Goal: Task Accomplishment & Management: Use online tool/utility

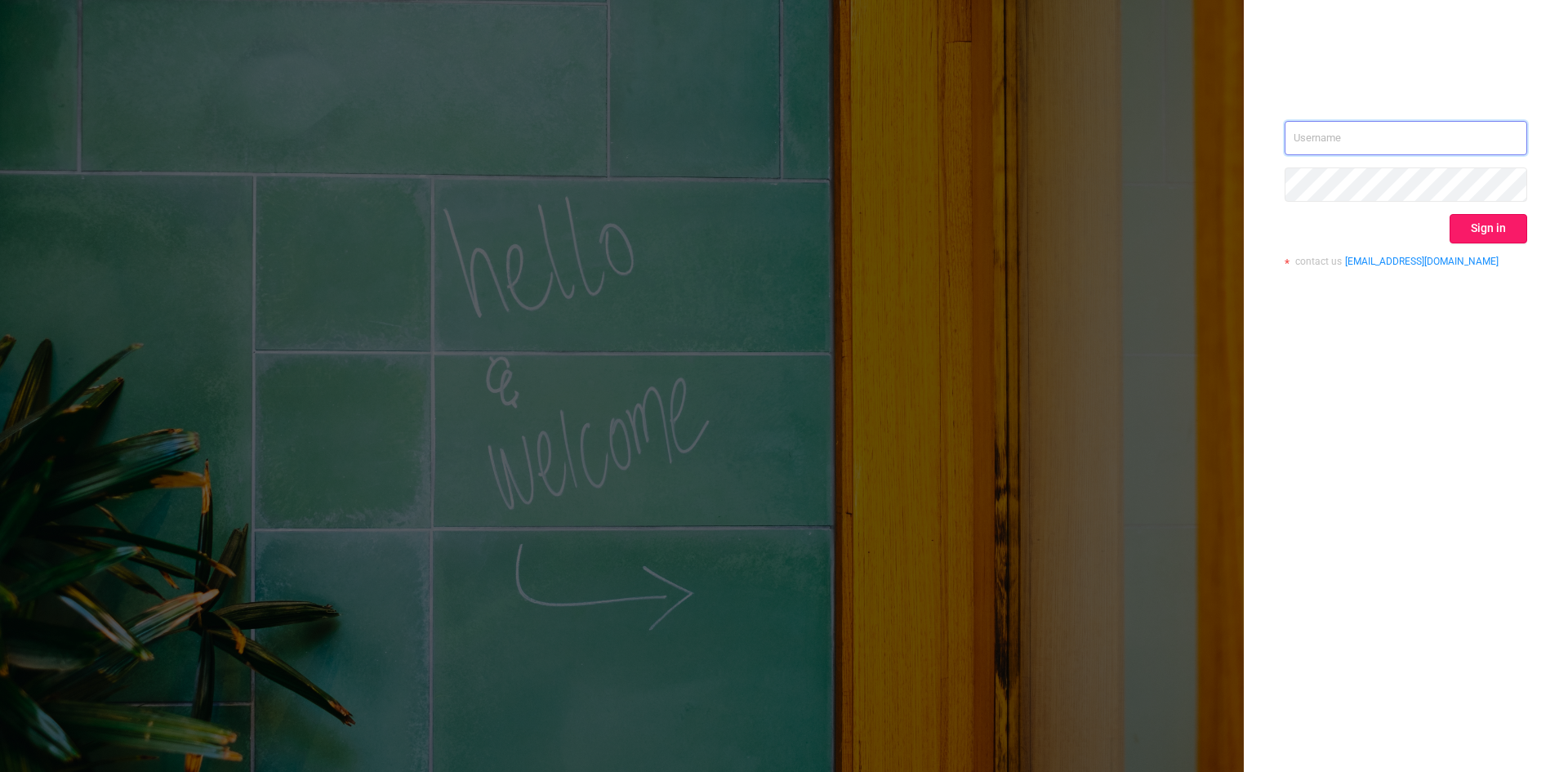
type input "[EMAIL_ADDRESS]"
click at [1463, 218] on button "Sign in" at bounding box center [1487, 229] width 77 height 30
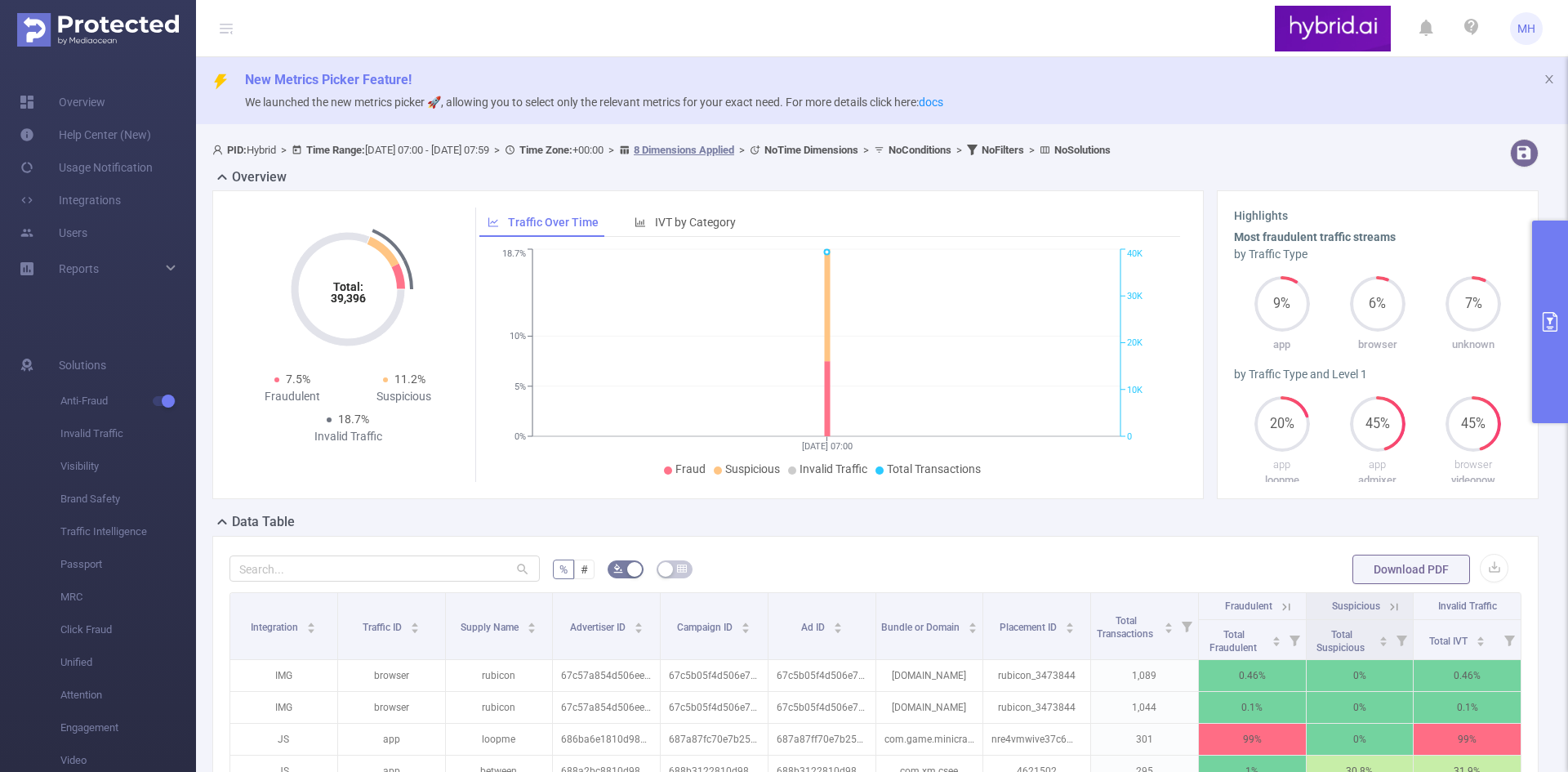
click at [1323, 156] on div "PID: Hybrid > Time Range: 2025-08-13 07:00 - 2025-08-13 07:59 > Time Zone: +00:…" at bounding box center [819, 150] width 1214 height 22
click at [1336, 151] on div "PID: Hybrid > Time Range: 2025-08-13 07:00 - 2025-08-13 07:59 > Time Zone: +00:…" at bounding box center [819, 150] width 1214 height 22
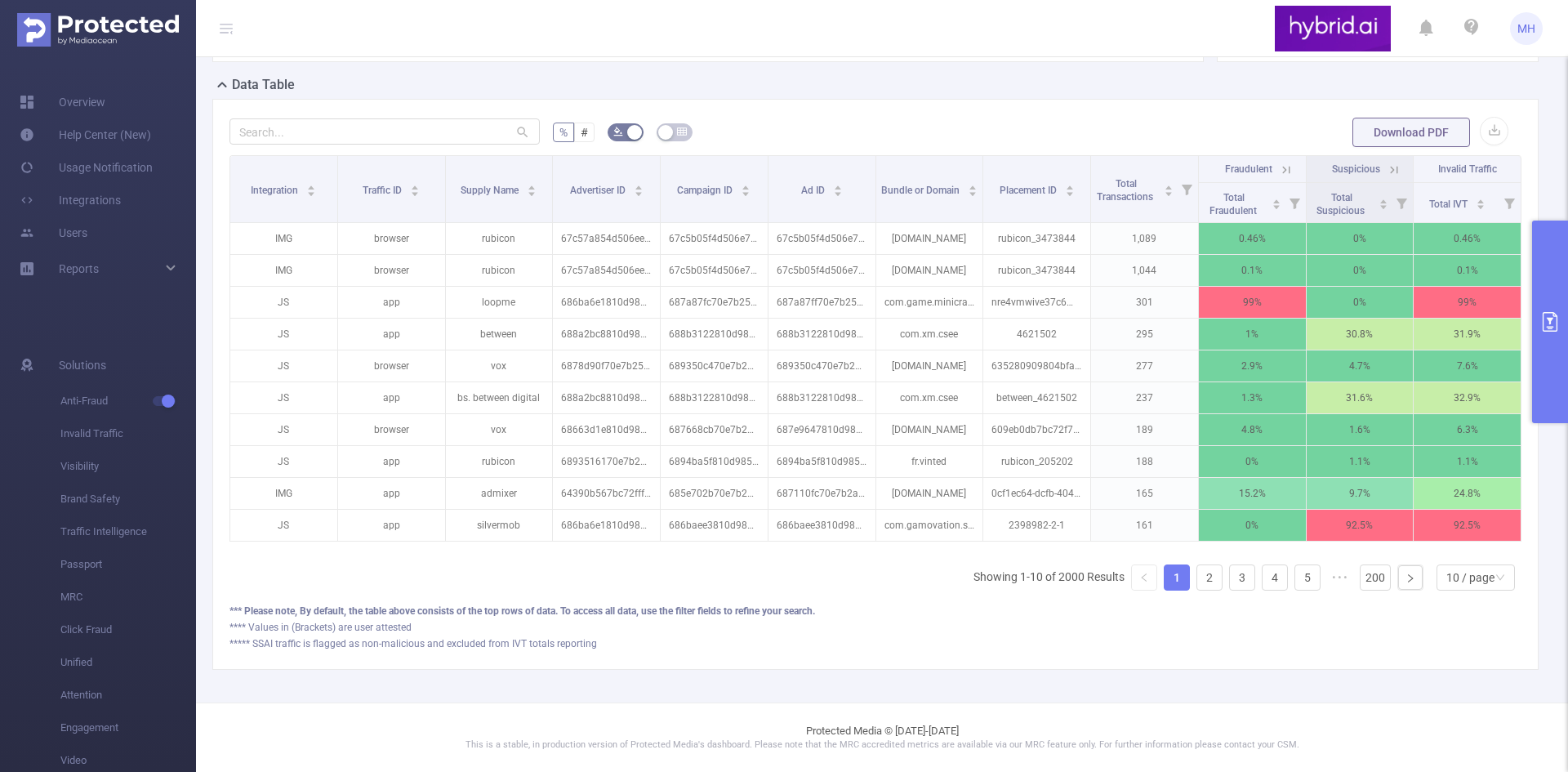
scroll to position [449, 0]
click at [1547, 319] on icon "primary" at bounding box center [1549, 321] width 20 height 20
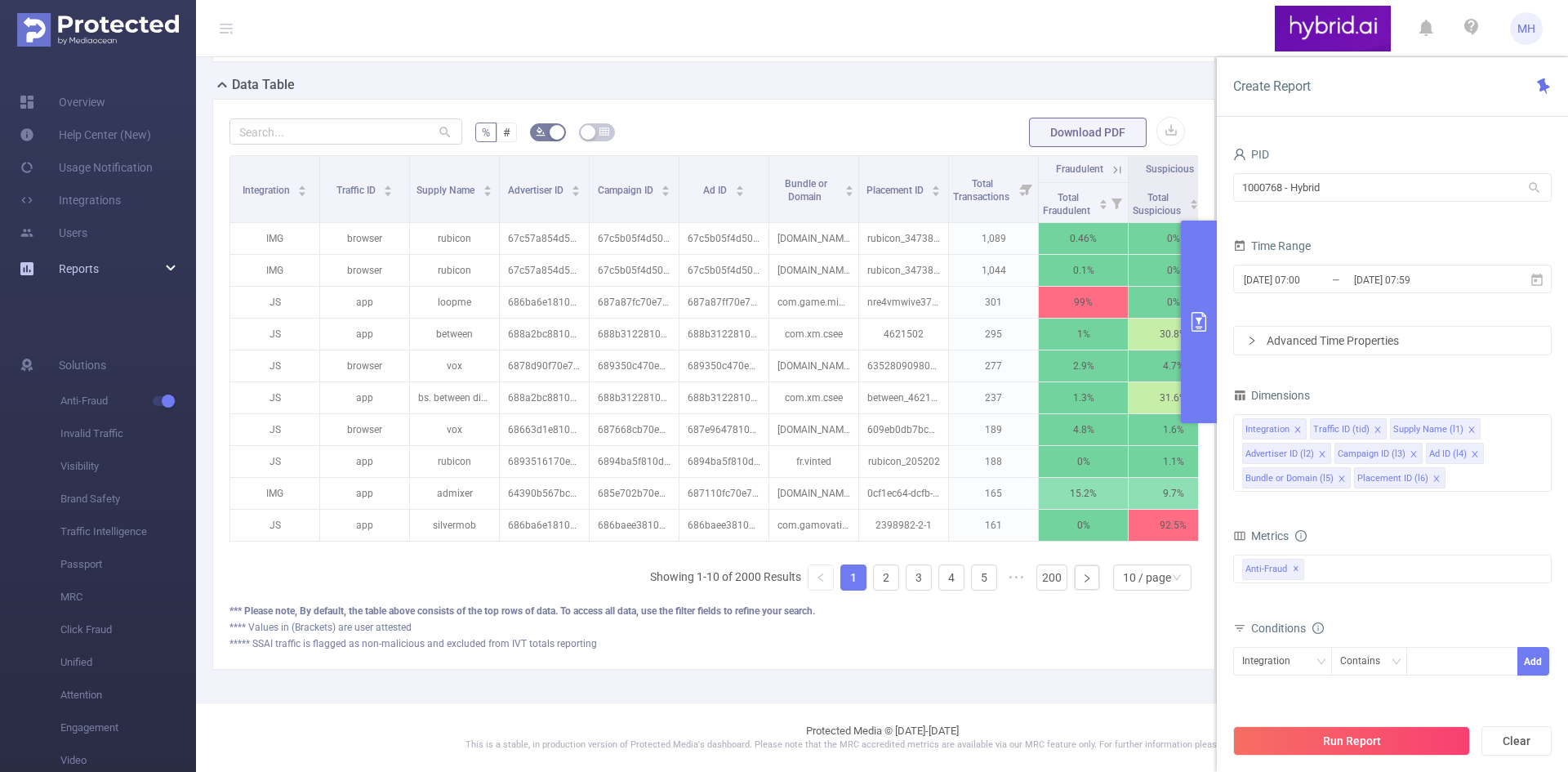
click at [71, 266] on span "Reports" at bounding box center [78, 268] width 40 height 13
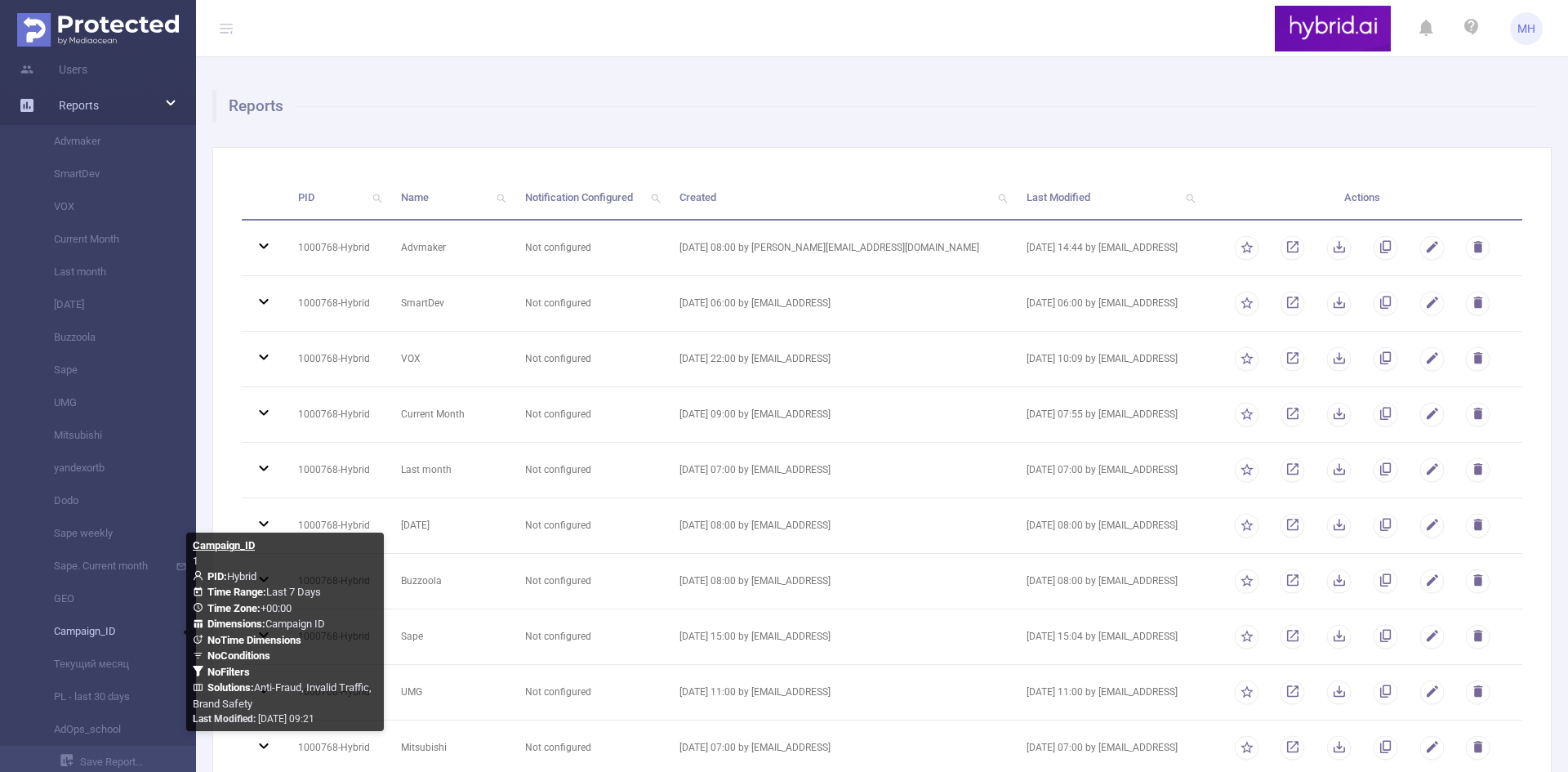
click at [68, 626] on link "Campaign_ID" at bounding box center [104, 630] width 143 height 33
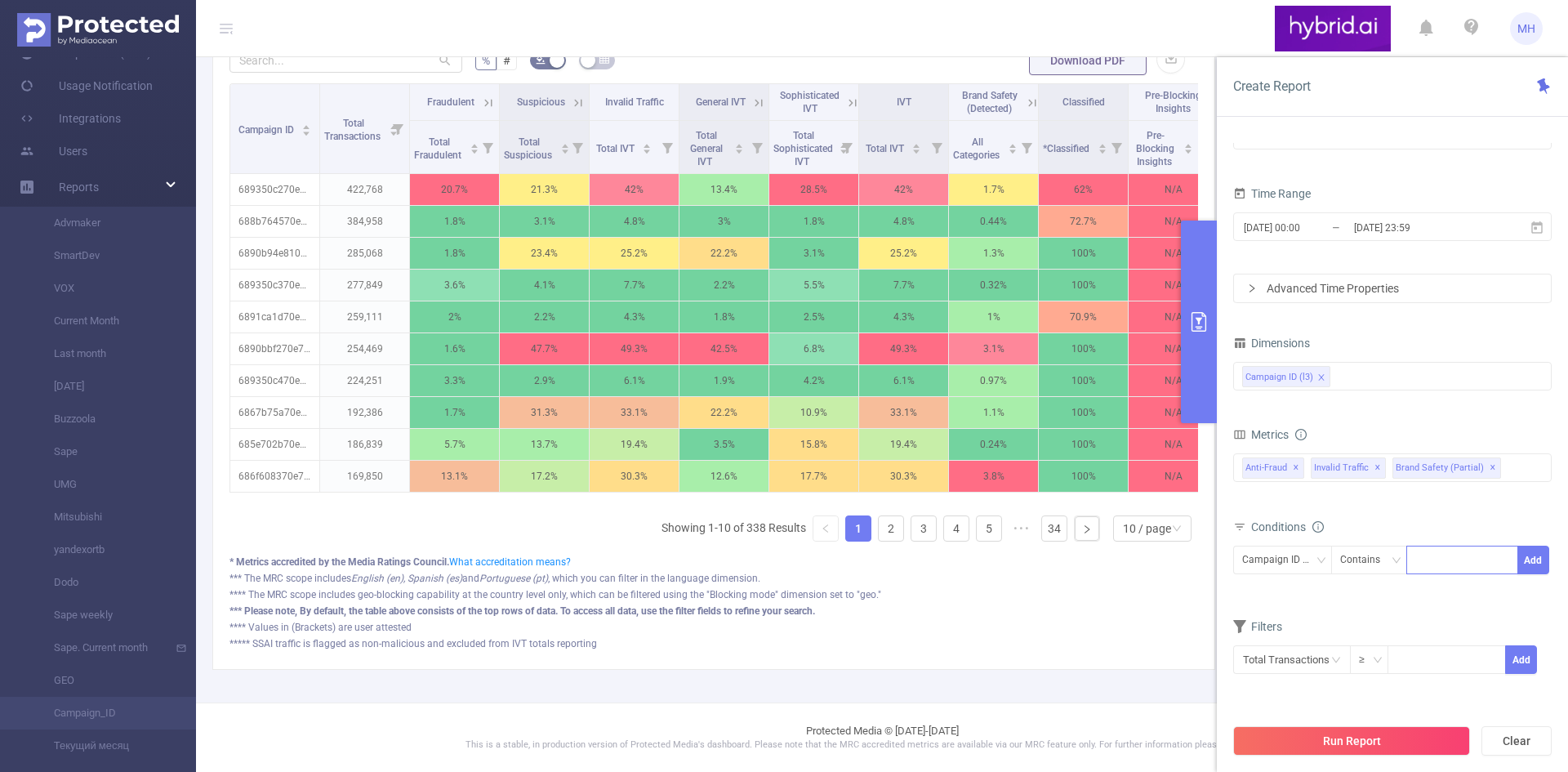
click at [1417, 554] on input at bounding box center [1419, 560] width 7 height 21
click at [1306, 554] on div "Campaign ID (l3)" at bounding box center [1282, 560] width 81 height 27
click at [1310, 555] on div "Campaign ID (l3)" at bounding box center [1282, 560] width 81 height 27
click at [1313, 667] on input "text" at bounding box center [1291, 659] width 117 height 29
click at [1307, 667] on input "text" at bounding box center [1291, 659] width 117 height 29
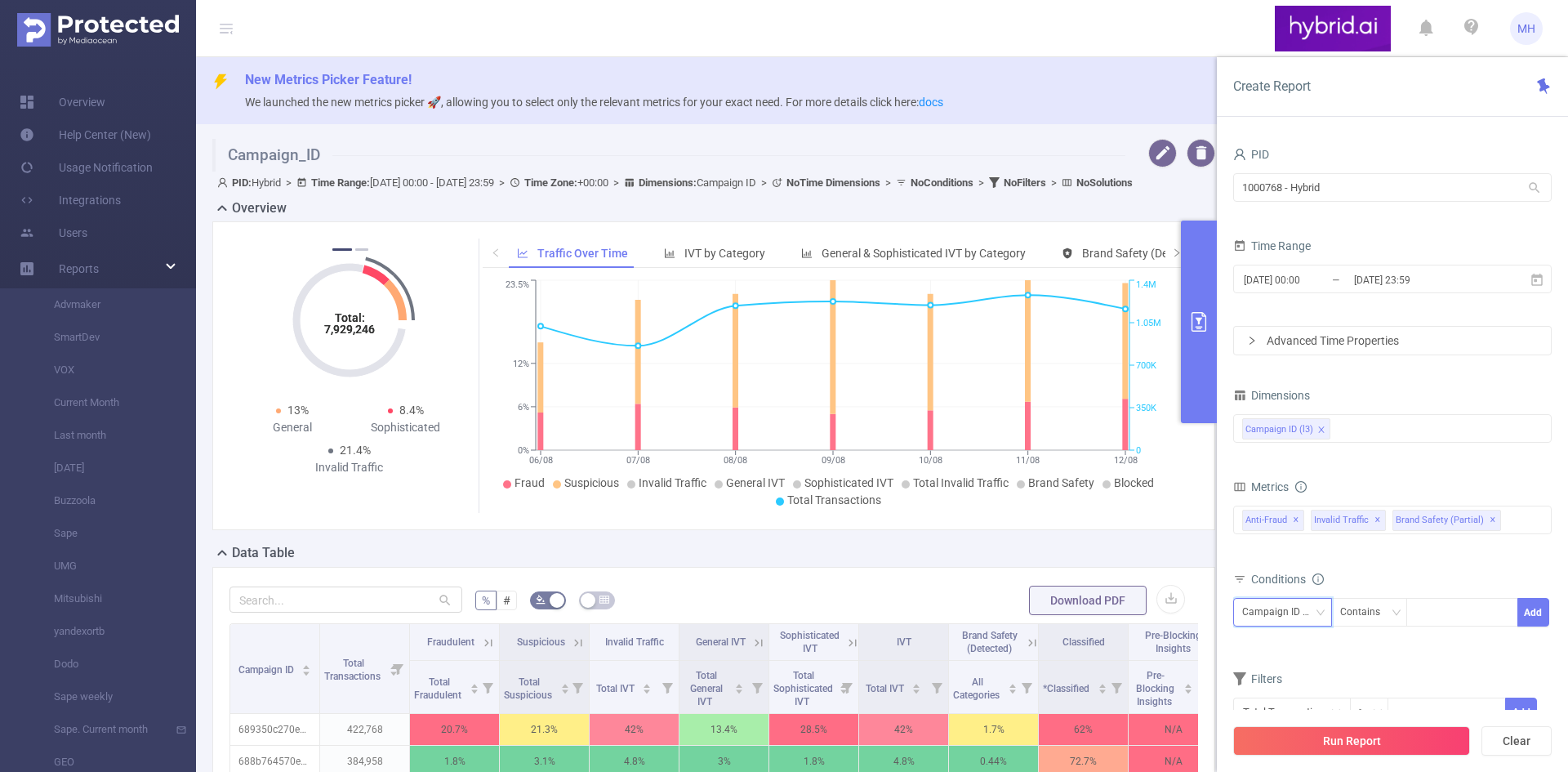
click at [1301, 609] on div "Campaign ID (l3)" at bounding box center [1282, 612] width 81 height 27
click at [1311, 616] on div "Campaign ID (l3)" at bounding box center [1282, 612] width 81 height 27
click at [1385, 618] on div "Contains" at bounding box center [1365, 612] width 51 height 27
click at [1386, 618] on div "Contains" at bounding box center [1365, 612] width 51 height 27
click at [1431, 616] on div at bounding box center [1462, 612] width 94 height 27
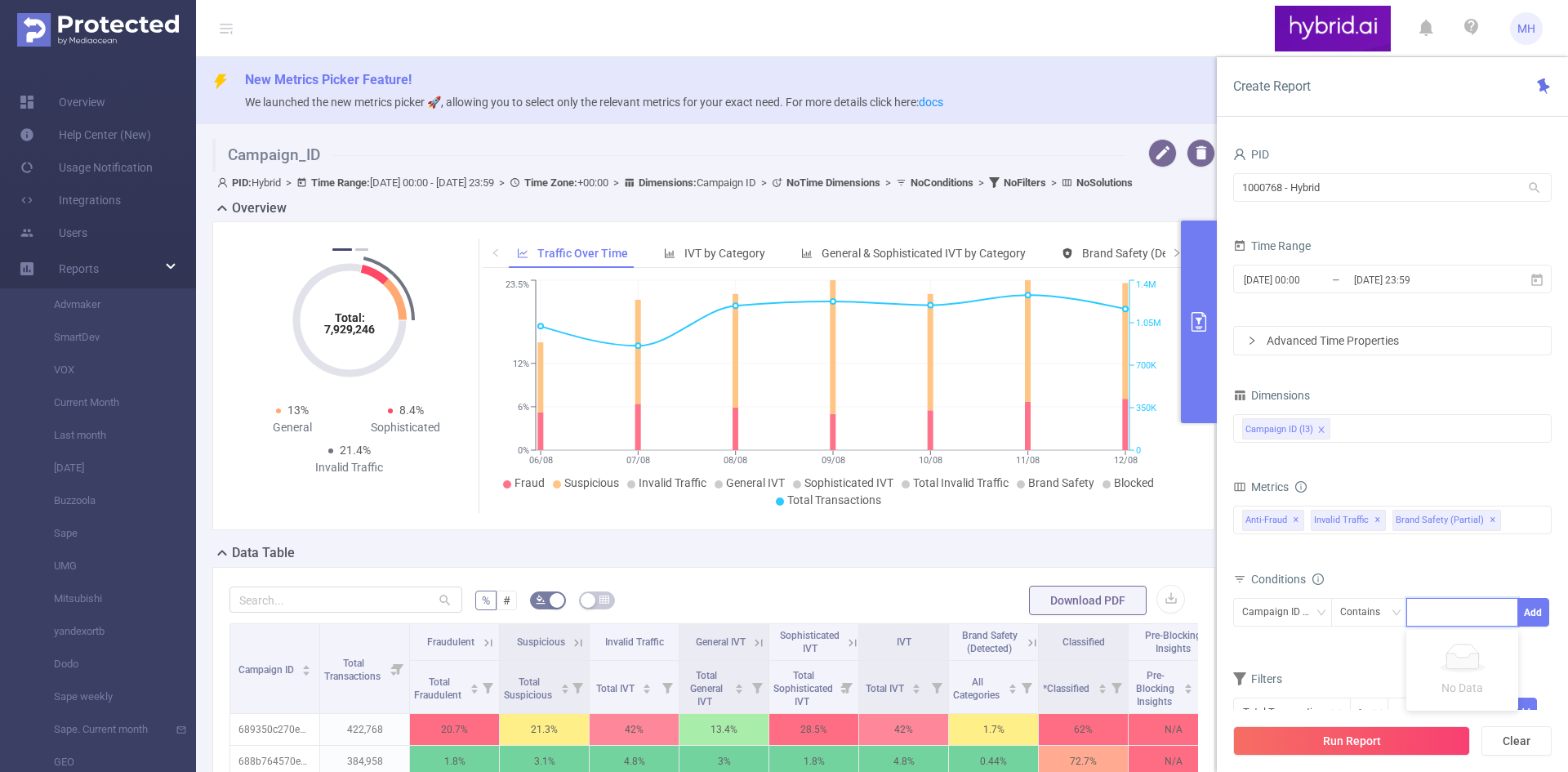
paste input "6894502a810d9807a8e93e13"
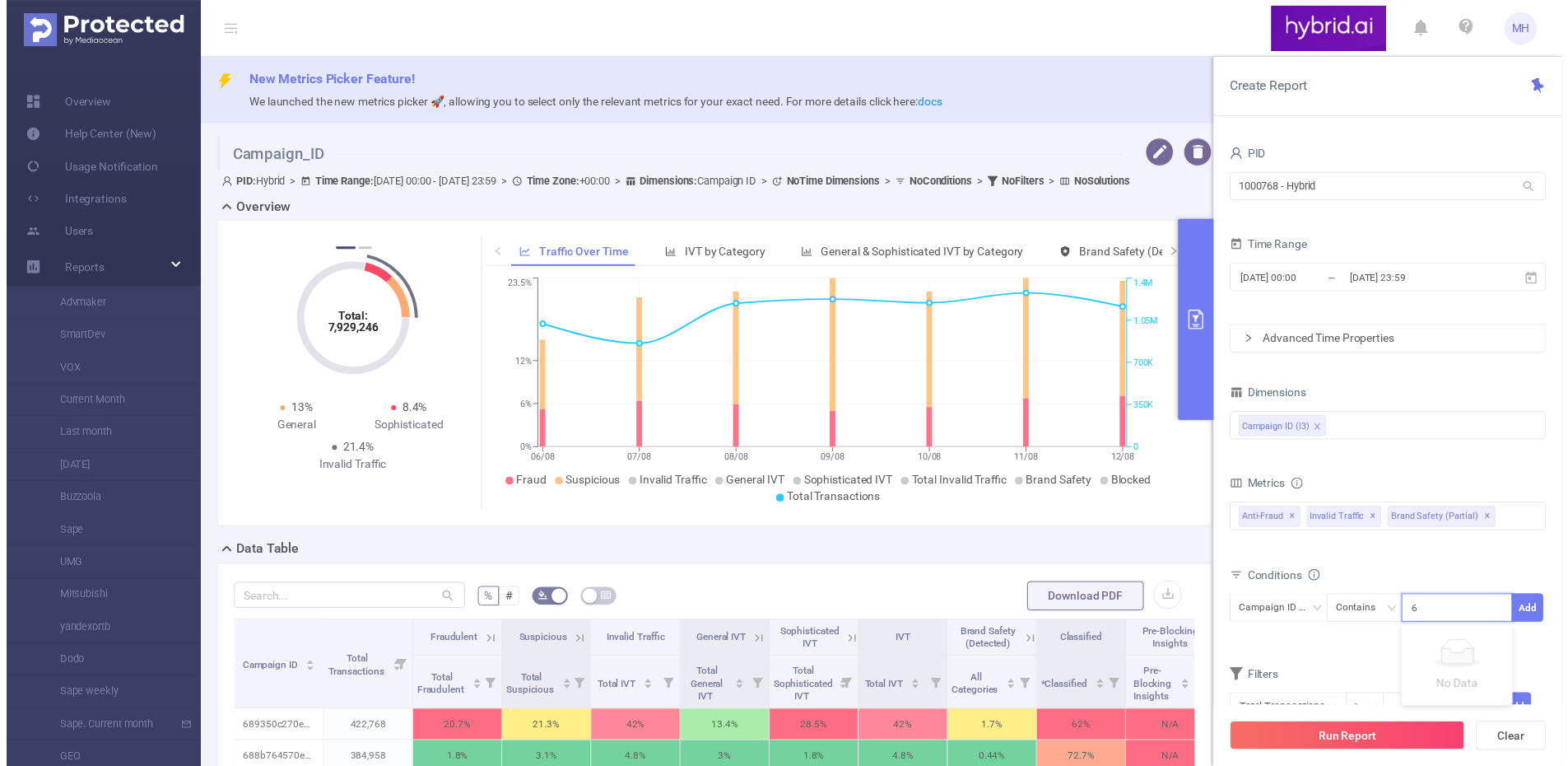
scroll to position [0, 39]
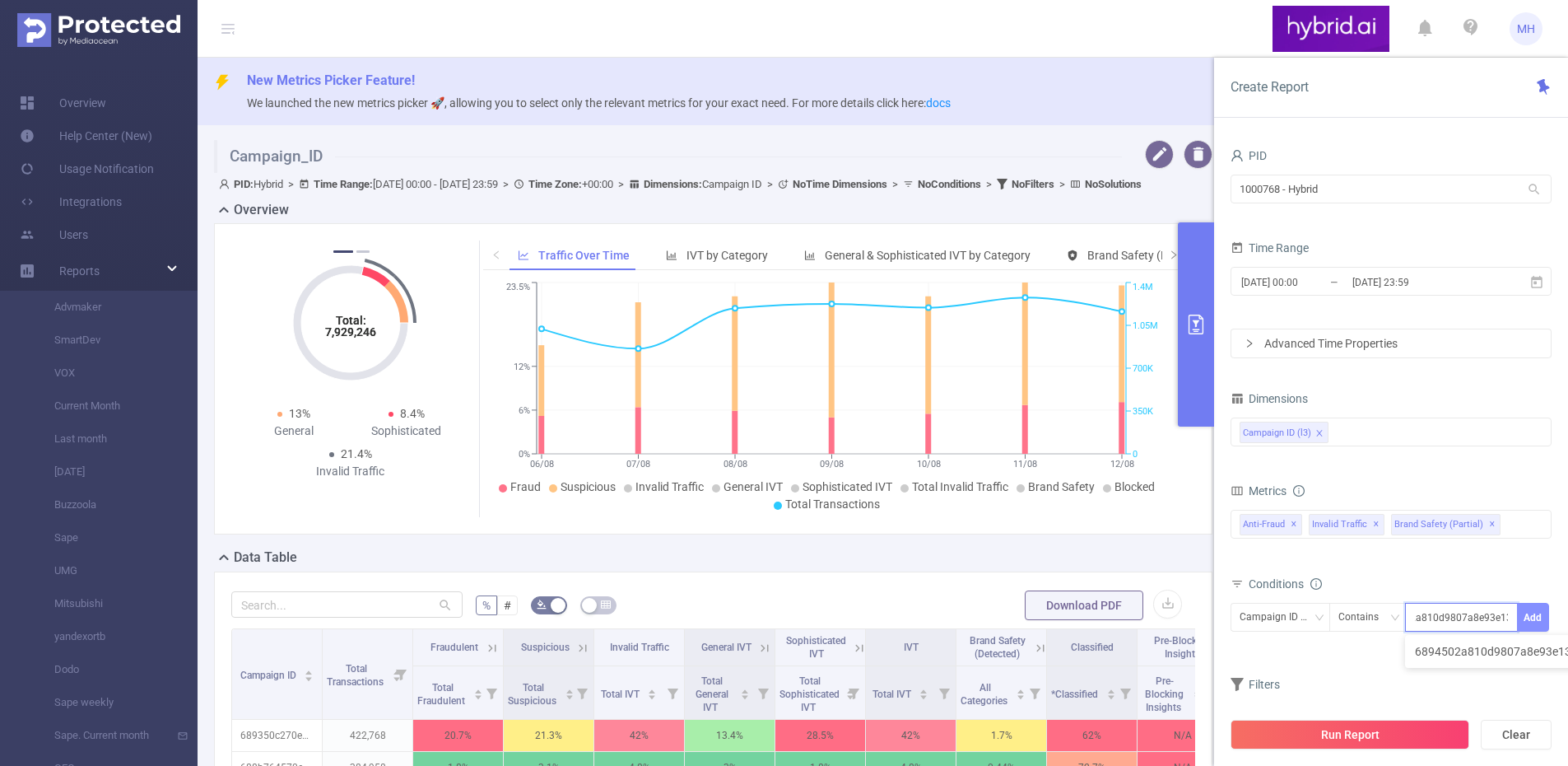
type input "6894502a810d9807a8e93e13"
click at [1537, 620] on button "Add" at bounding box center [1533, 617] width 32 height 29
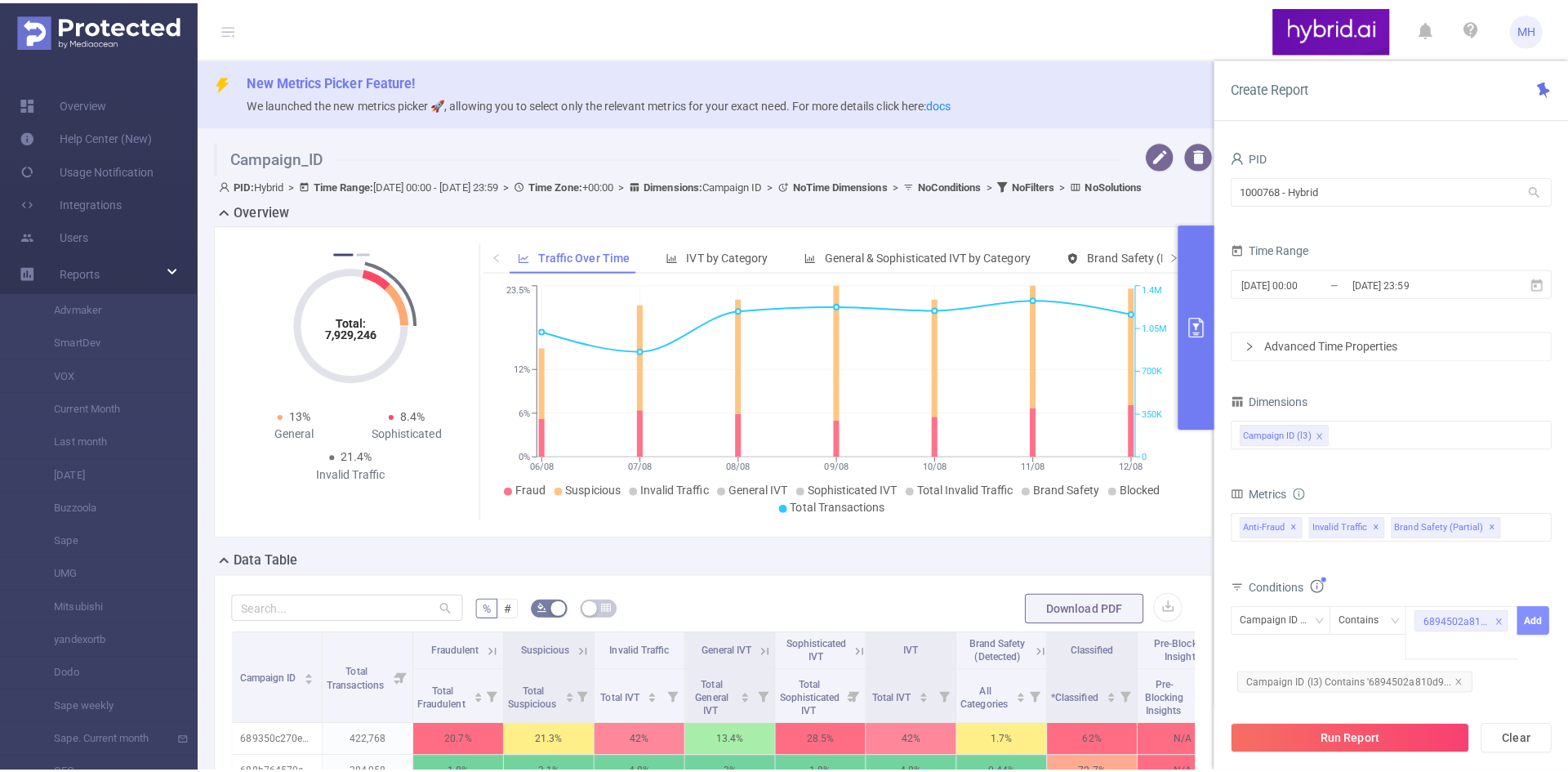
scroll to position [0, 0]
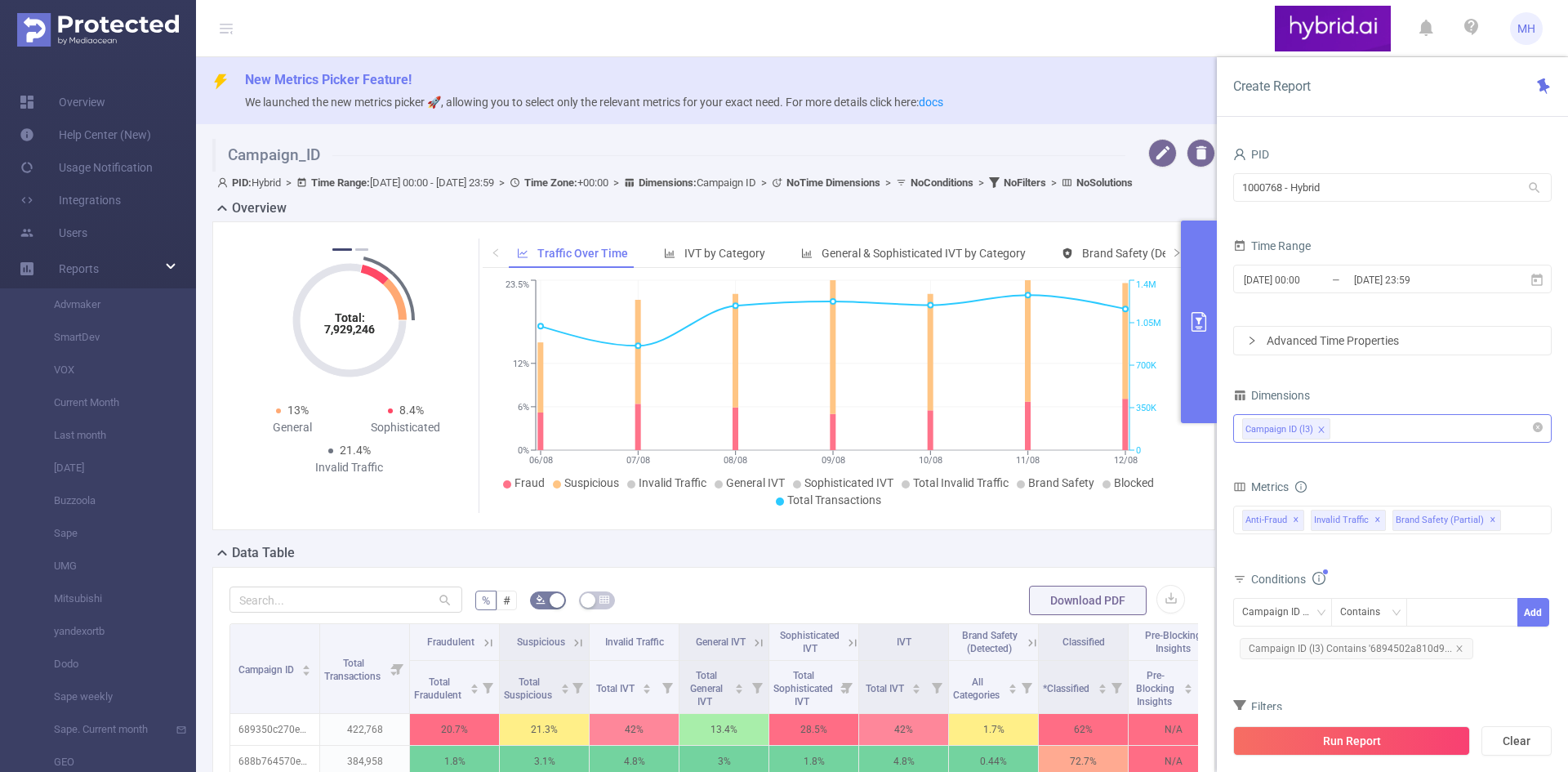
click at [1336, 428] on input at bounding box center [1337, 428] width 8 height 21
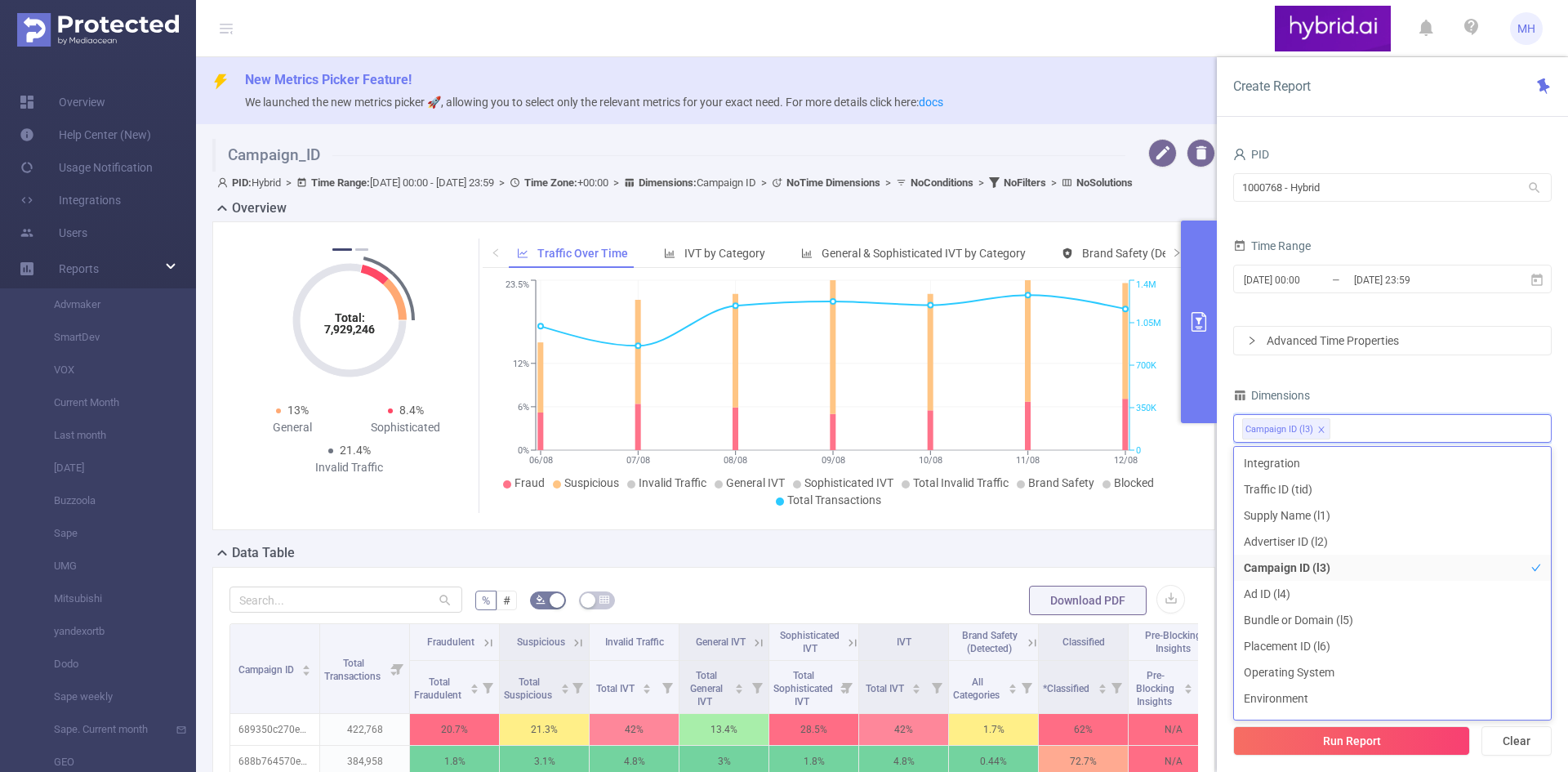
click at [1151, 543] on div "Total: 7,929,246 Total: 7,929,246 6% Fraudulent 15.5% Suspicious 21.5% Invalid …" at bounding box center [713, 382] width 1016 height 321
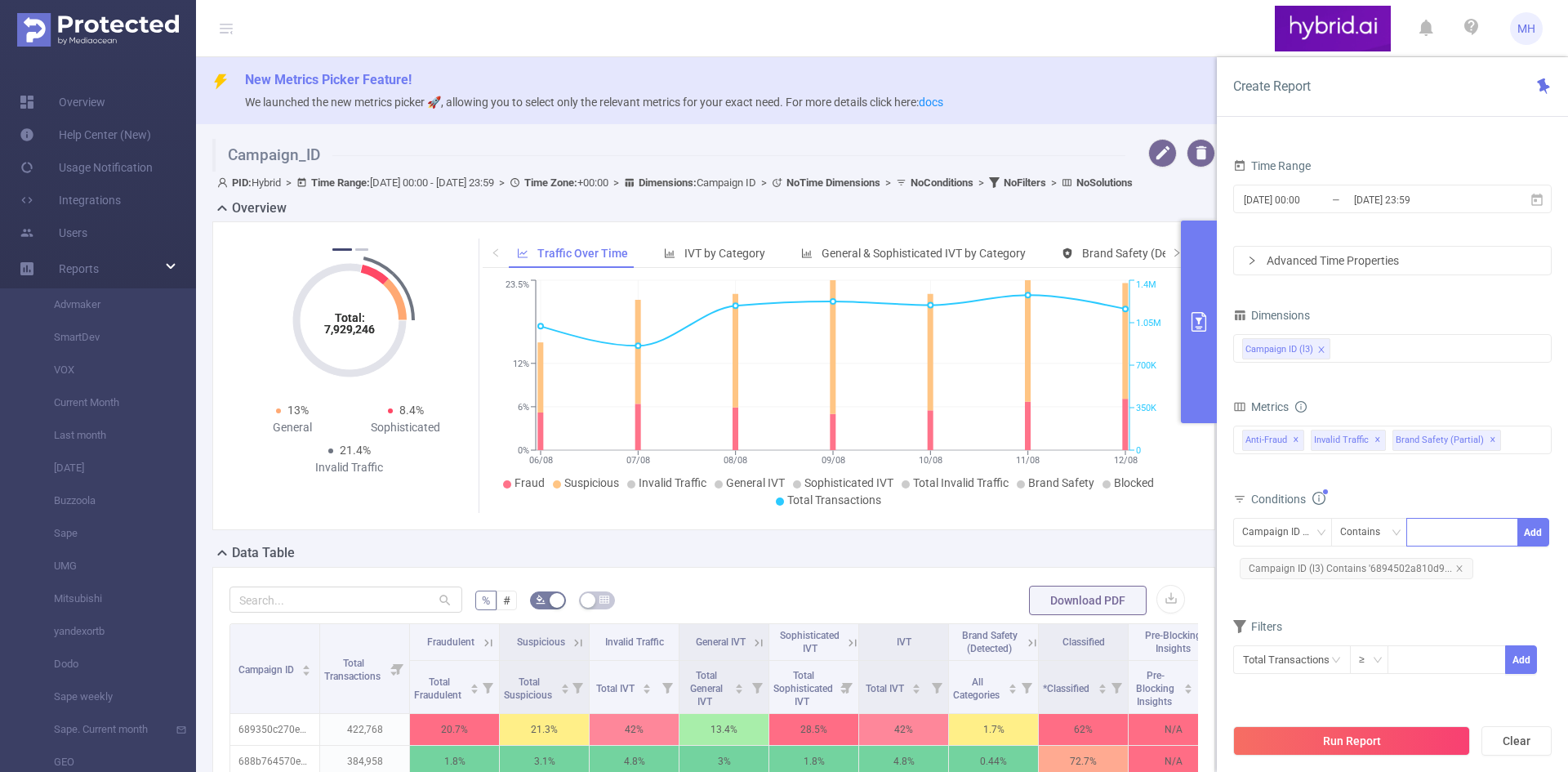
click at [1439, 532] on div at bounding box center [1462, 532] width 94 height 27
paste input "68958fb8810d9869d8f44330"
type input "68958fb8810d9869d8f44330"
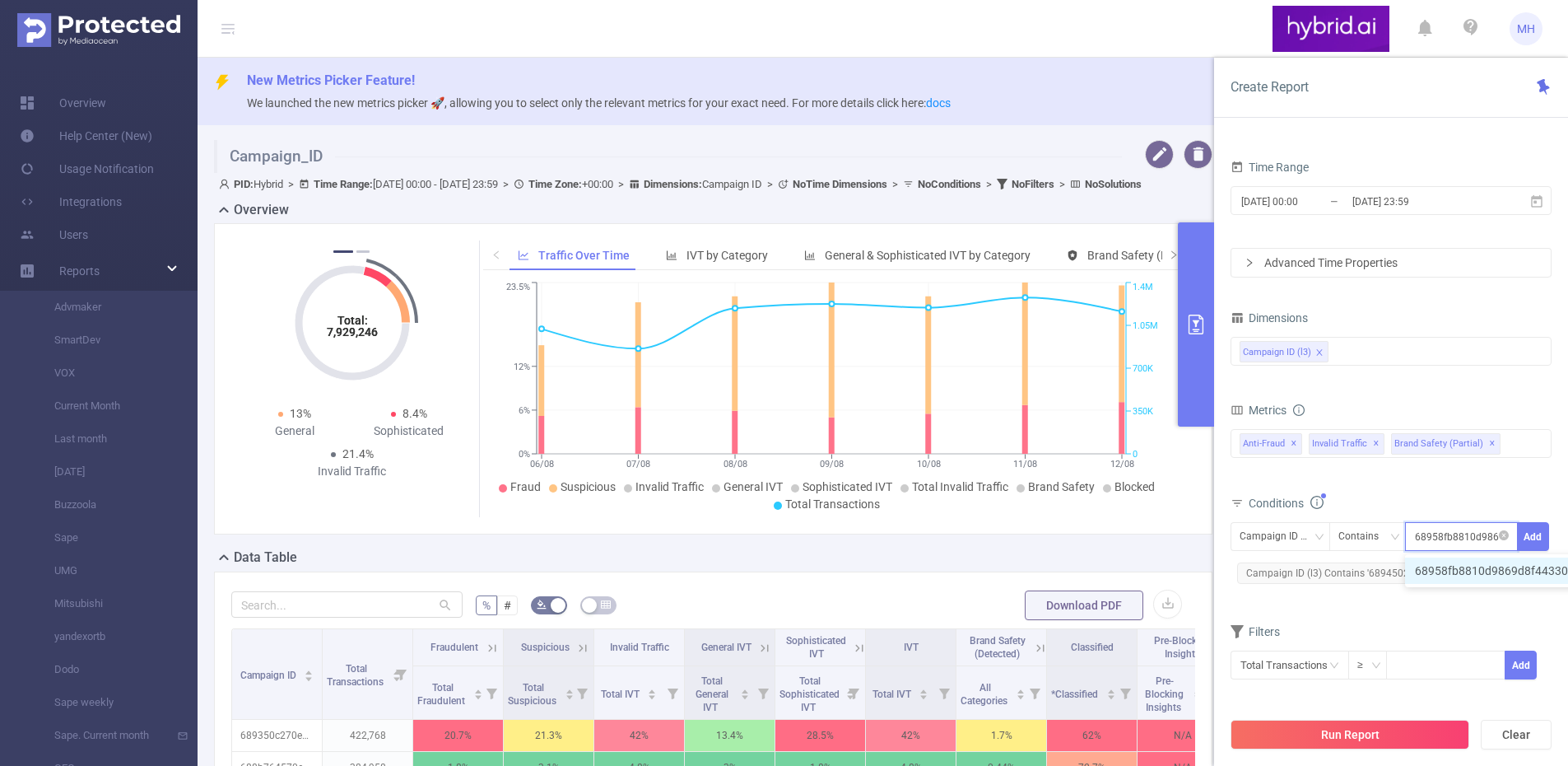
scroll to position [0, 37]
click at [1468, 566] on li "68958fb8810d9869d8f44330" at bounding box center [1500, 571] width 190 height 26
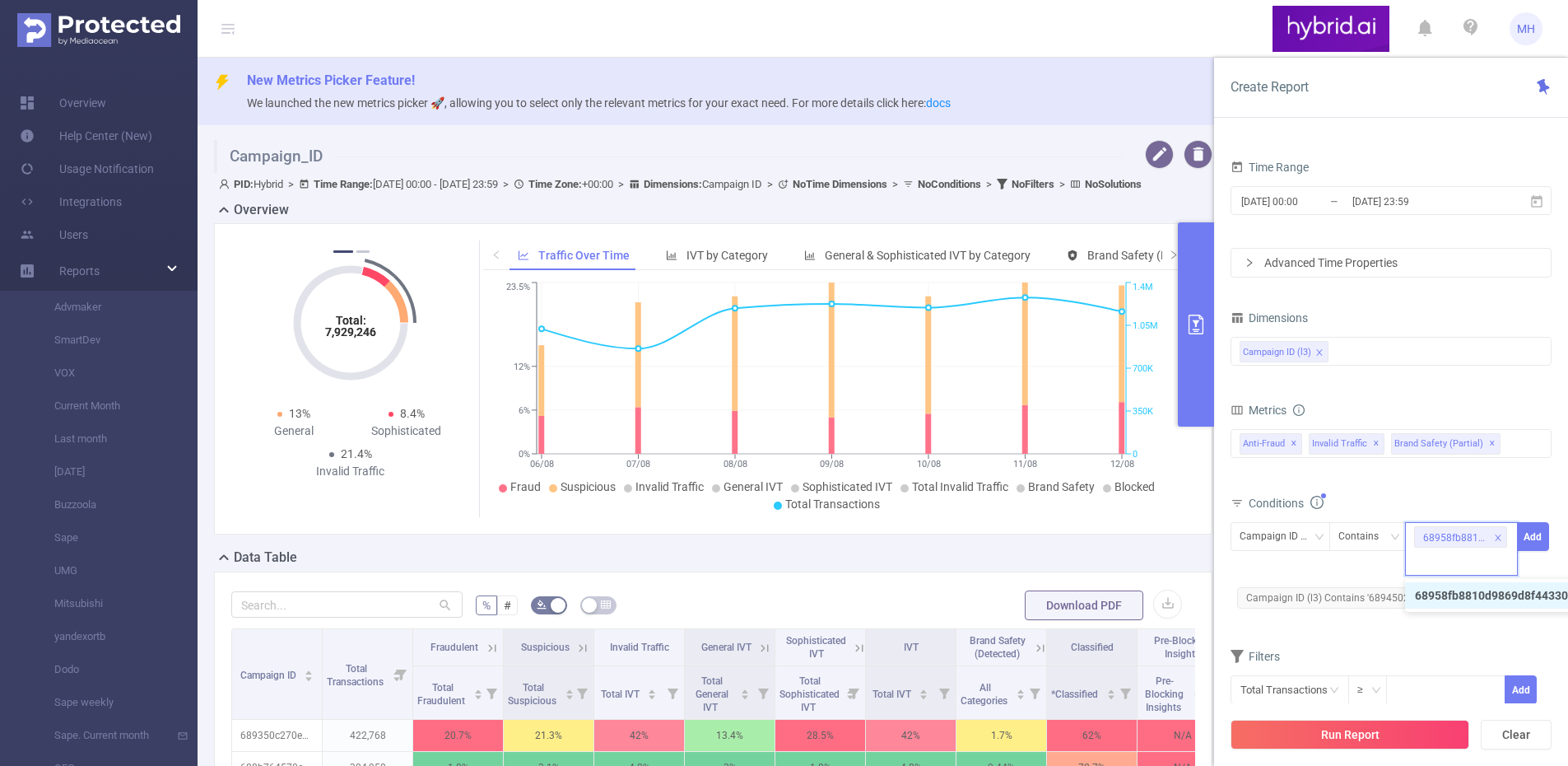
scroll to position [0, 0]
click at [1501, 537] on icon "icon: close-circle" at bounding box center [1504, 535] width 10 height 10
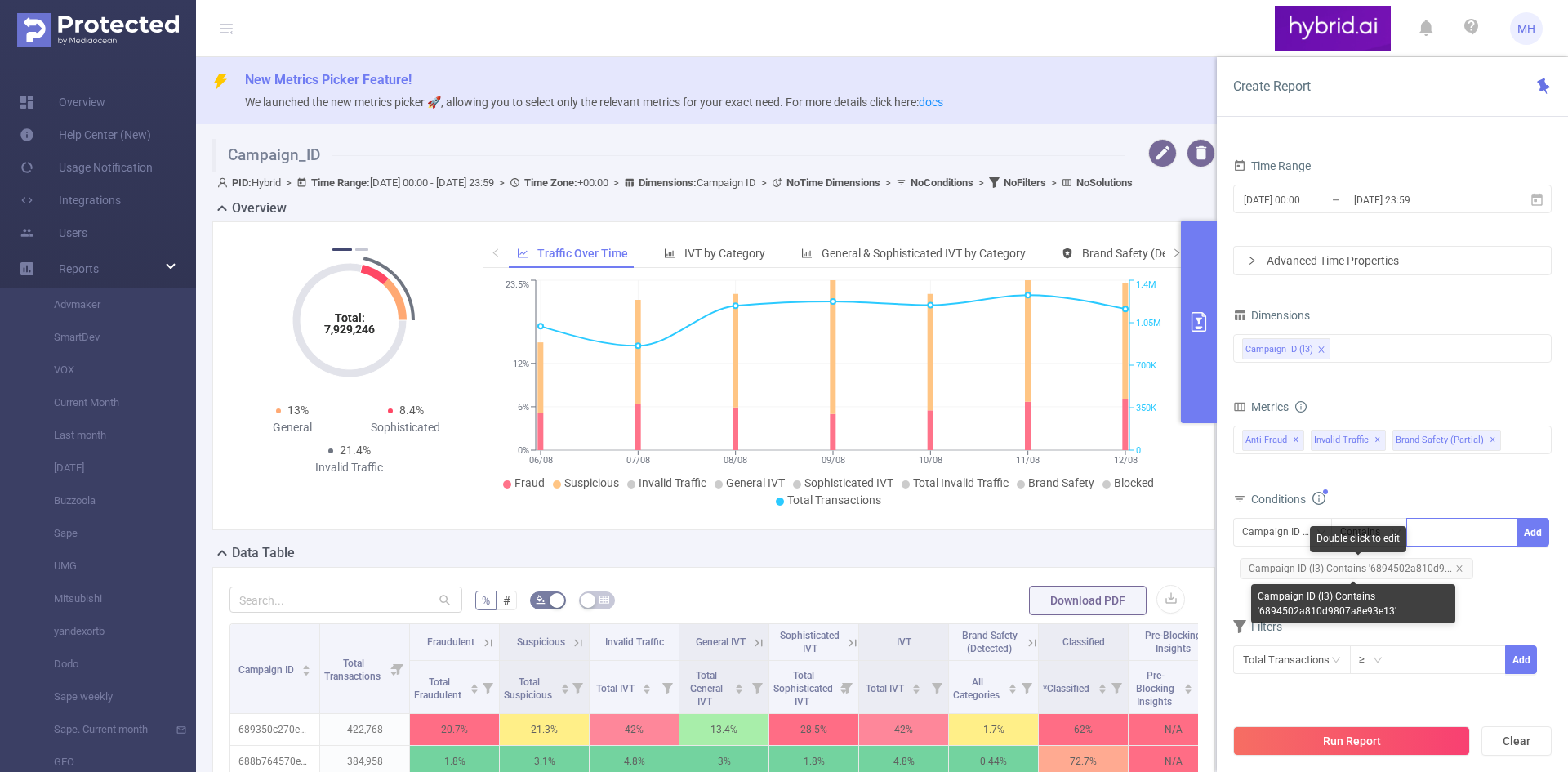
click at [1438, 541] on div at bounding box center [1462, 532] width 94 height 27
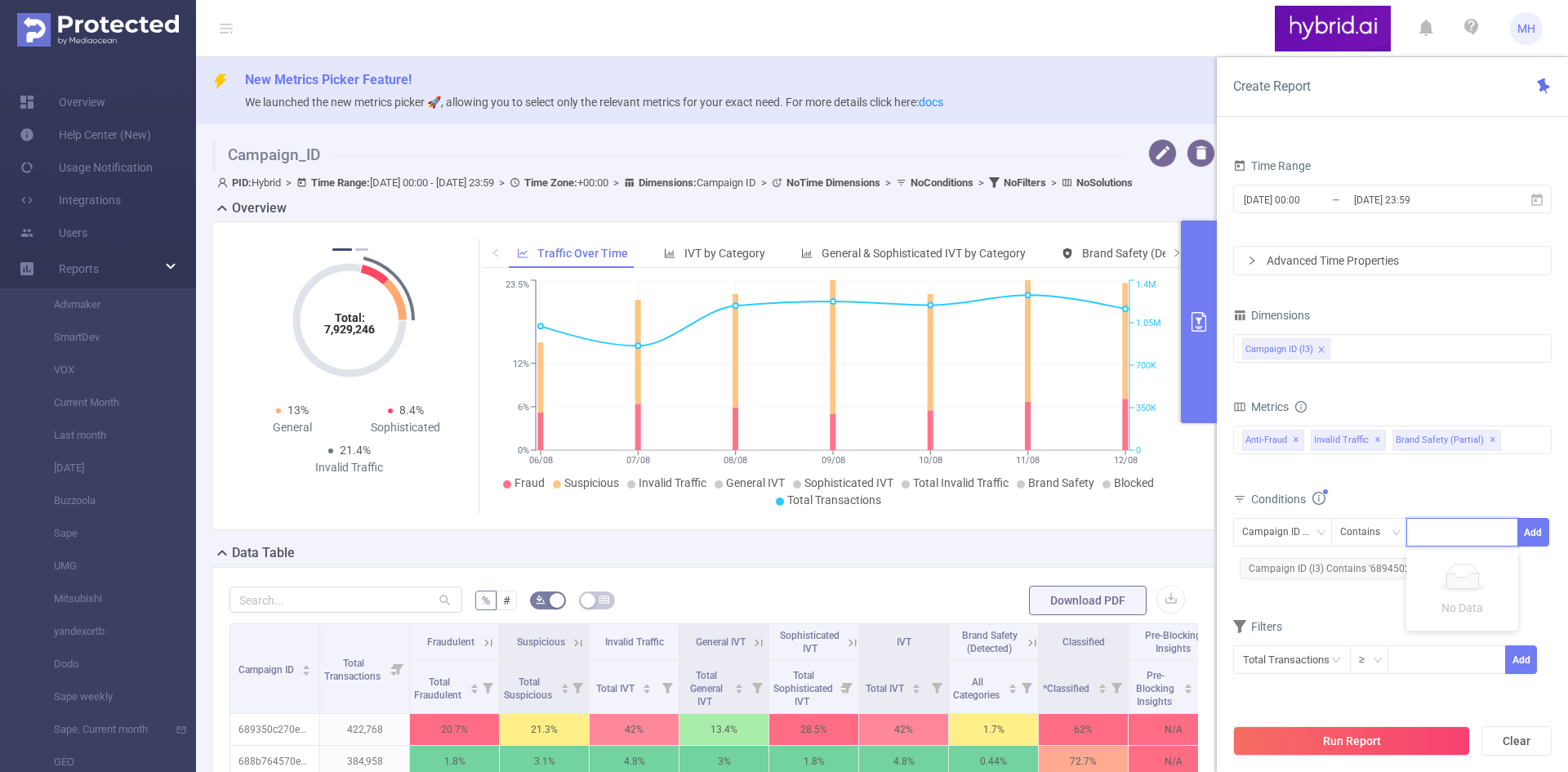
paste input "6894502a810d9807a8e93e13 68944f76810d9807a8e9216e 682ad4a2810d98b0200133ce 6894…"
type input "6894502a810d9807a8e93e13 68944f76810d9807a8e9216e 682ad4a2810d98b0200133ce 6894…"
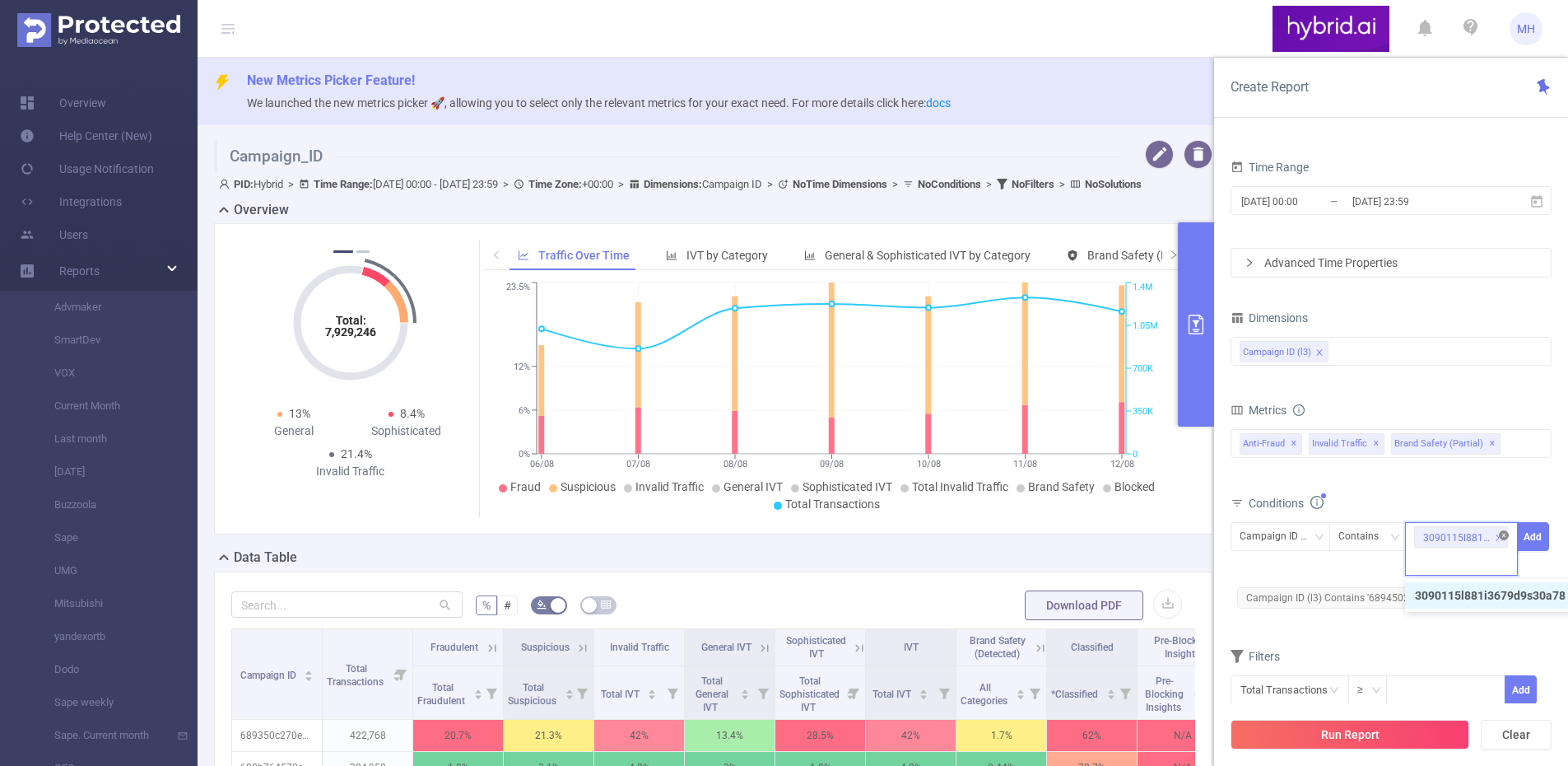
click at [1503, 532] on icon "icon: close-circle" at bounding box center [1504, 535] width 10 height 10
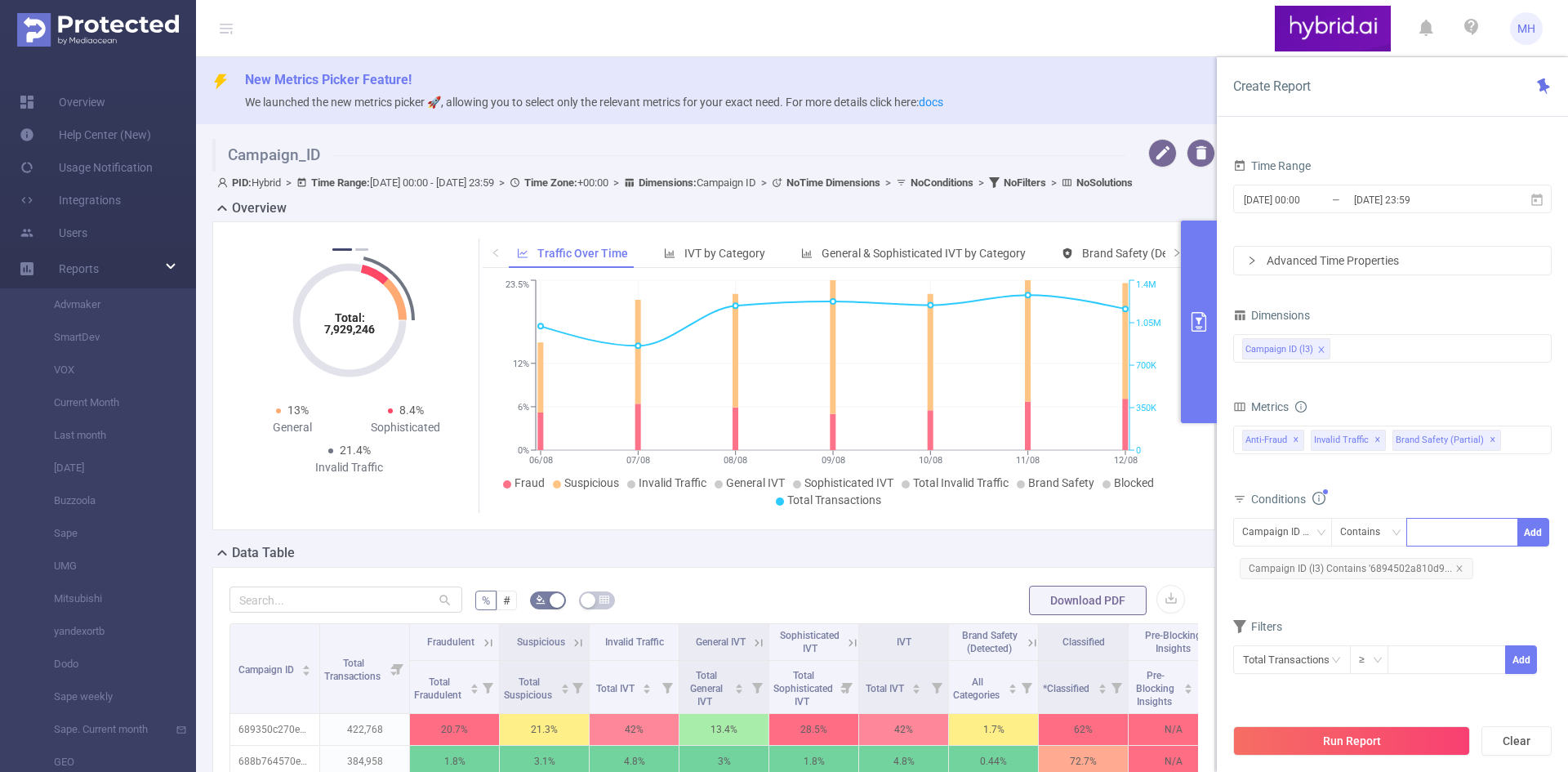
click at [1451, 538] on div at bounding box center [1462, 532] width 94 height 27
paste input "68958fb8810d9869d8f44330"
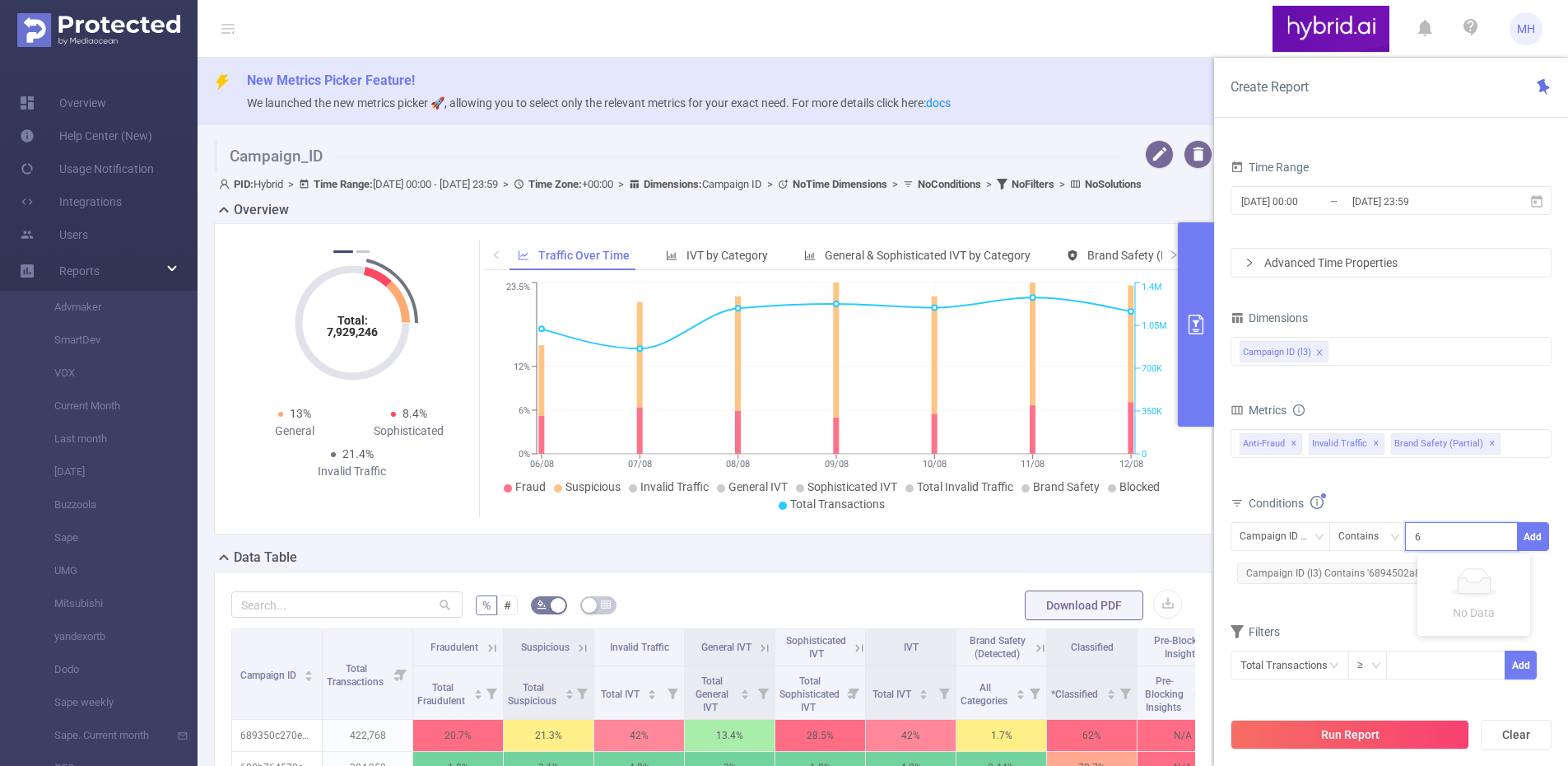
scroll to position [0, 37]
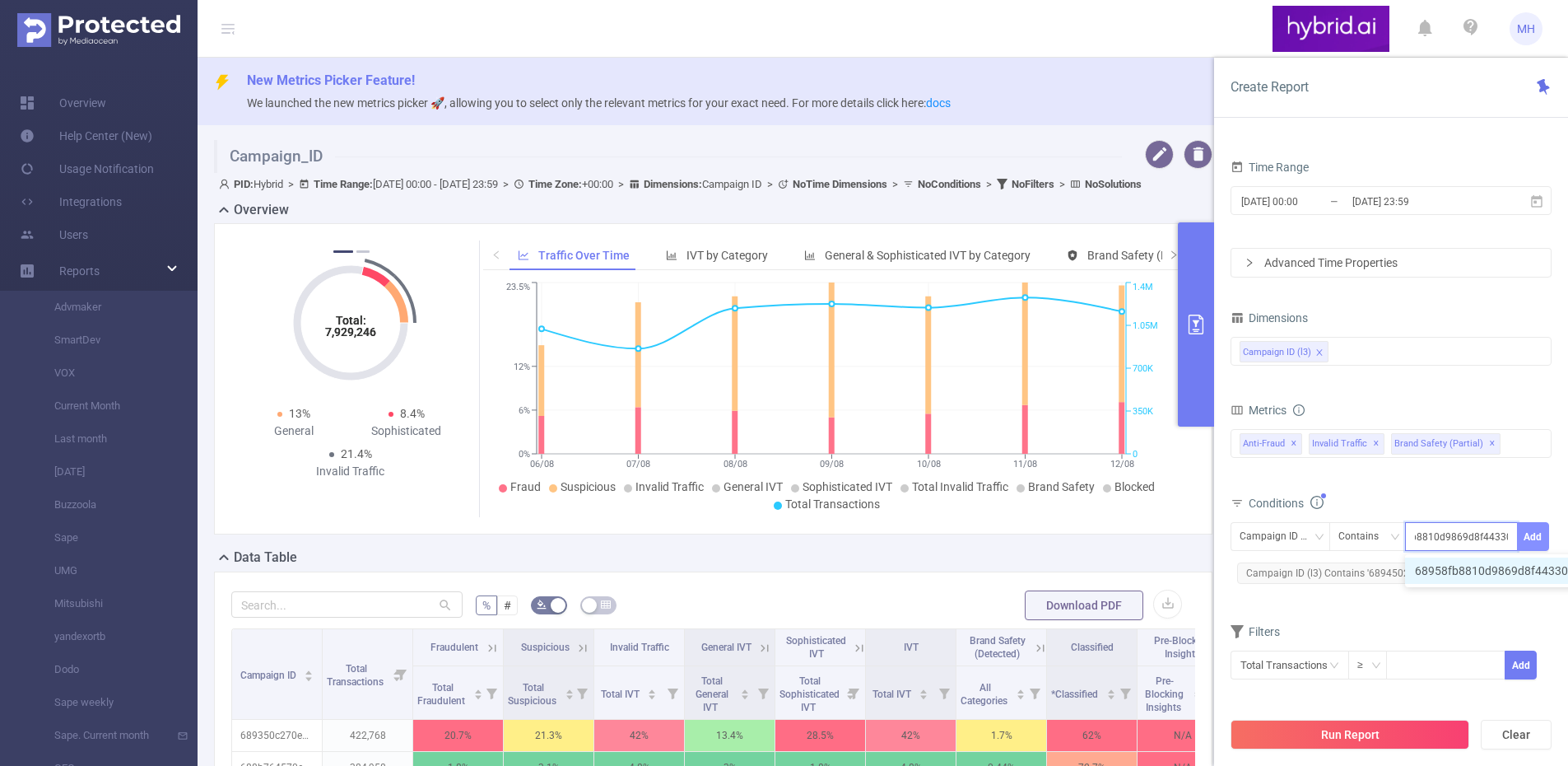
type input "68958fb8810d9869d8f44330"
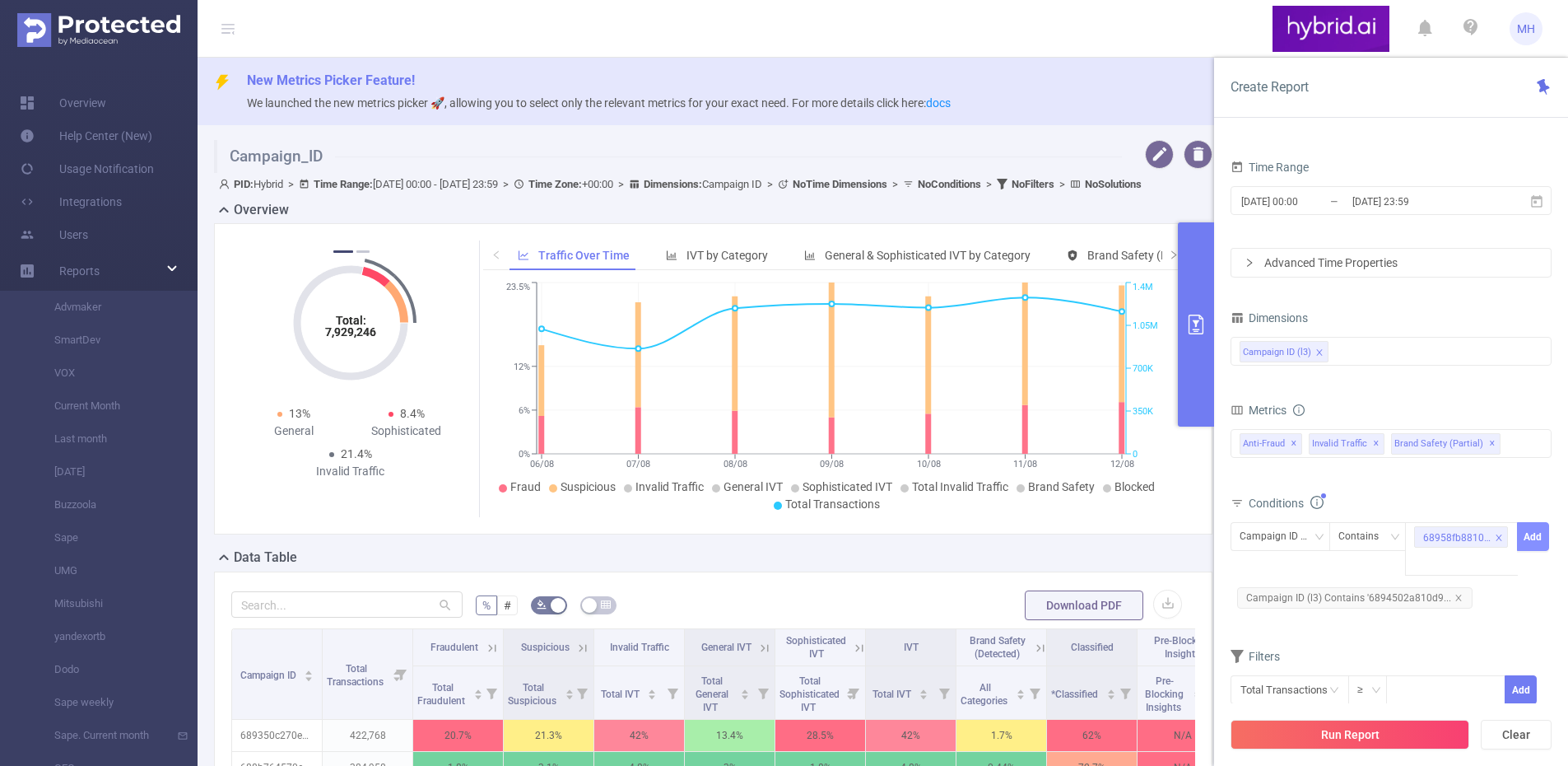
click at [1535, 538] on button "Add" at bounding box center [1533, 536] width 32 height 29
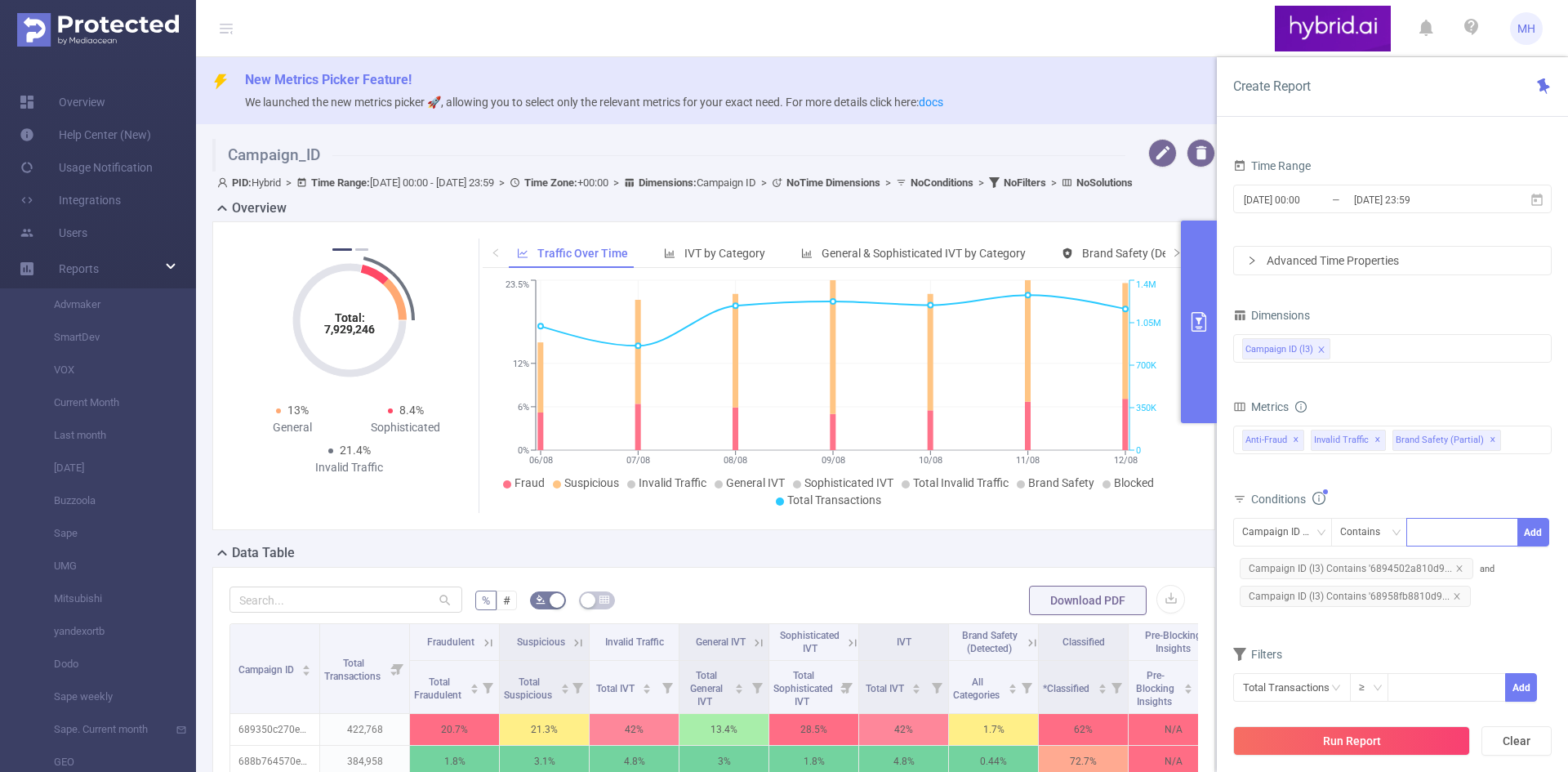
click at [1451, 530] on div at bounding box center [1462, 532] width 94 height 27
paste input "6895ac99810d98a488dbfb5f"
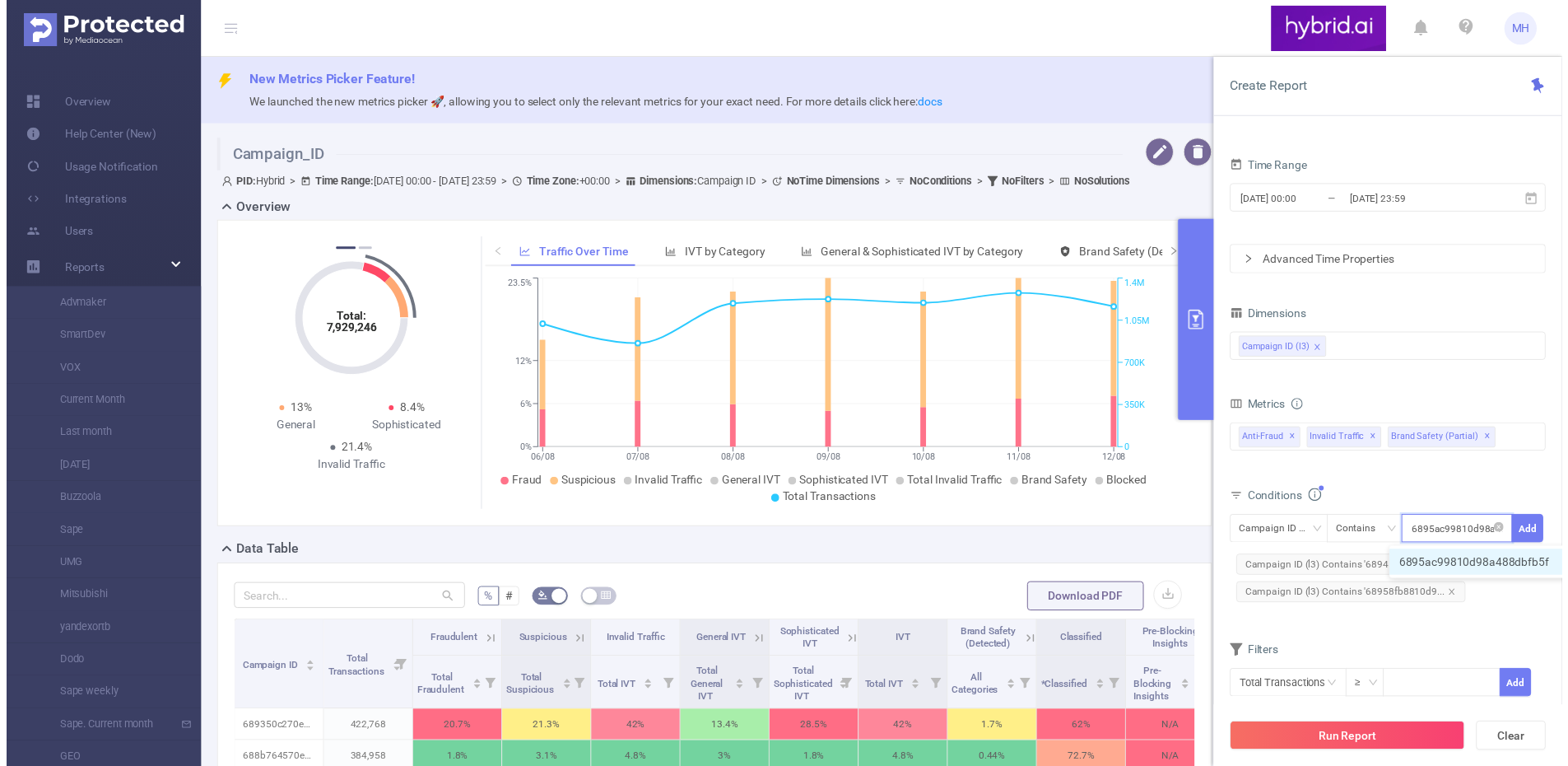
scroll to position [0, 36]
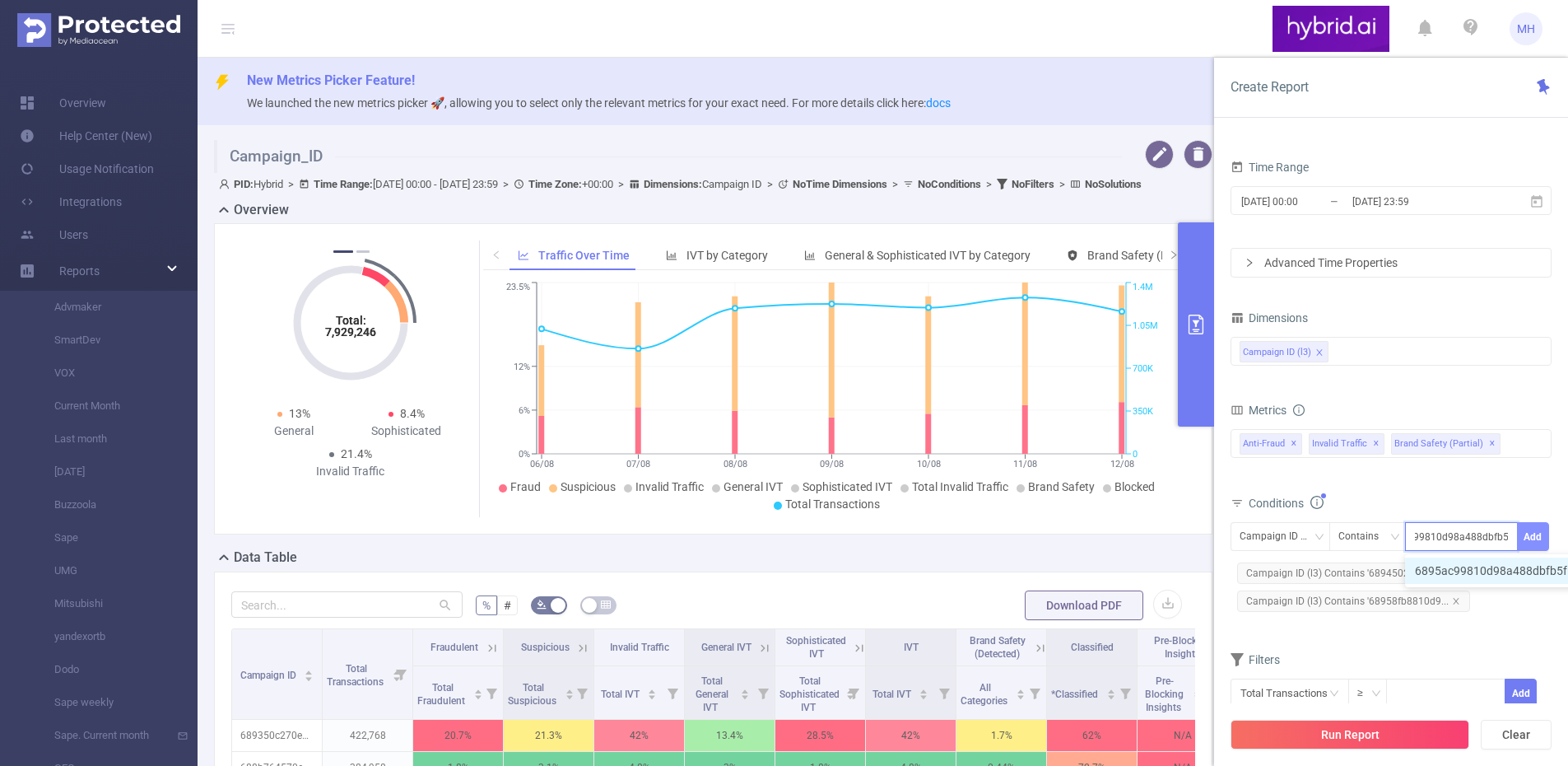
type input "6895ac99810d98a488dbfb5f"
click at [1540, 533] on button "Add" at bounding box center [1533, 536] width 32 height 29
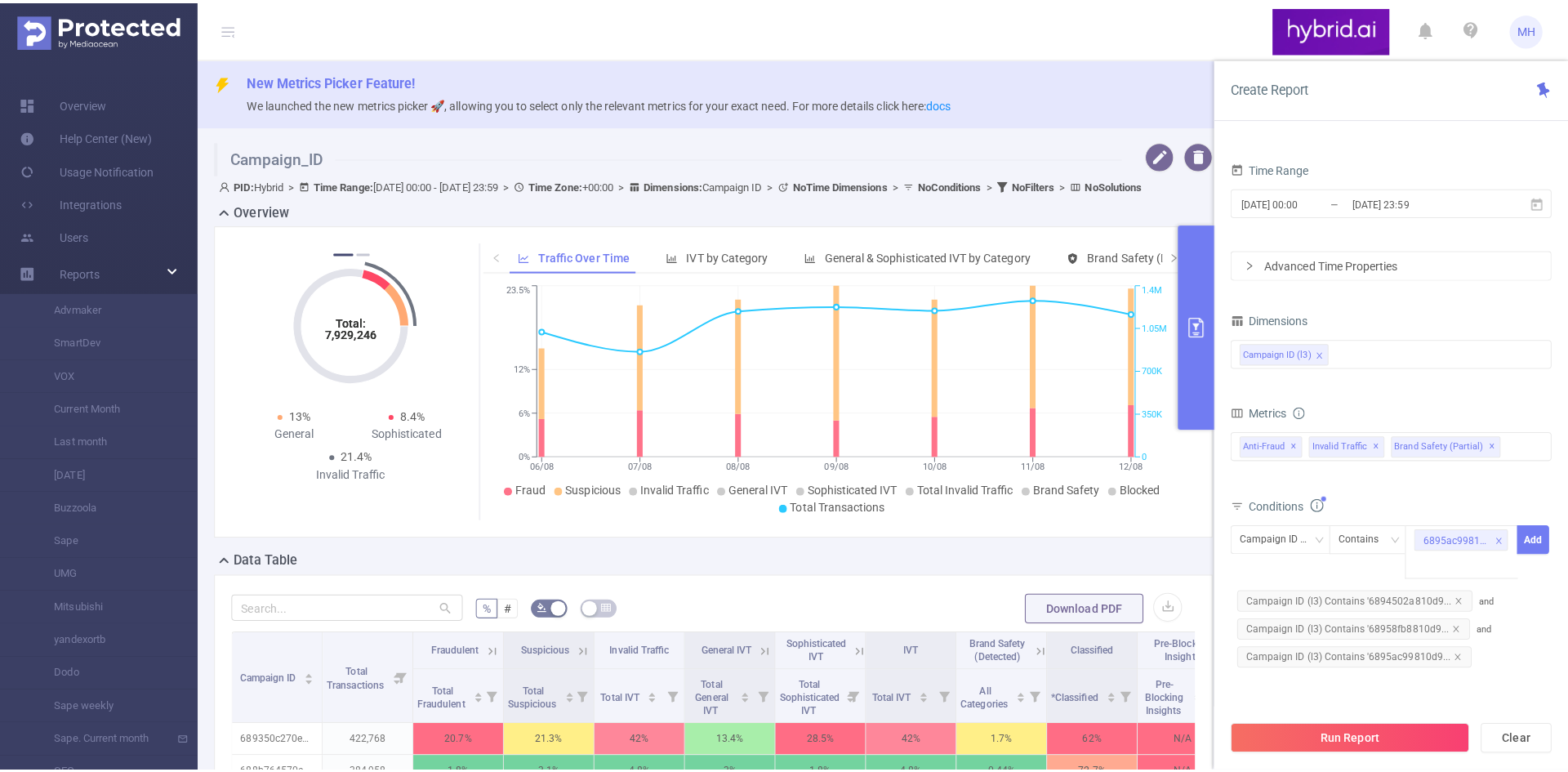
scroll to position [0, 0]
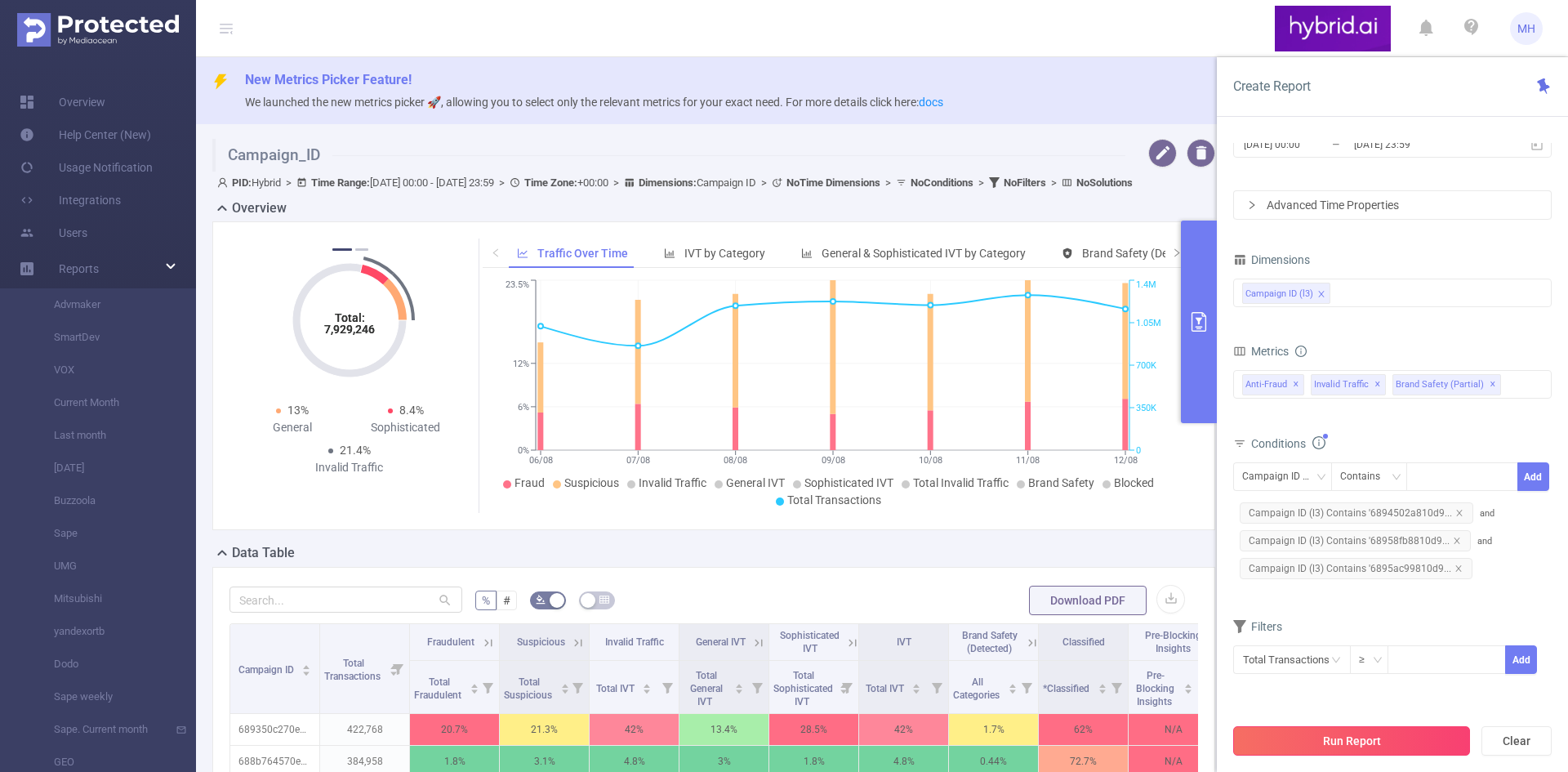
click at [1382, 742] on button "Run Report" at bounding box center [1351, 741] width 237 height 30
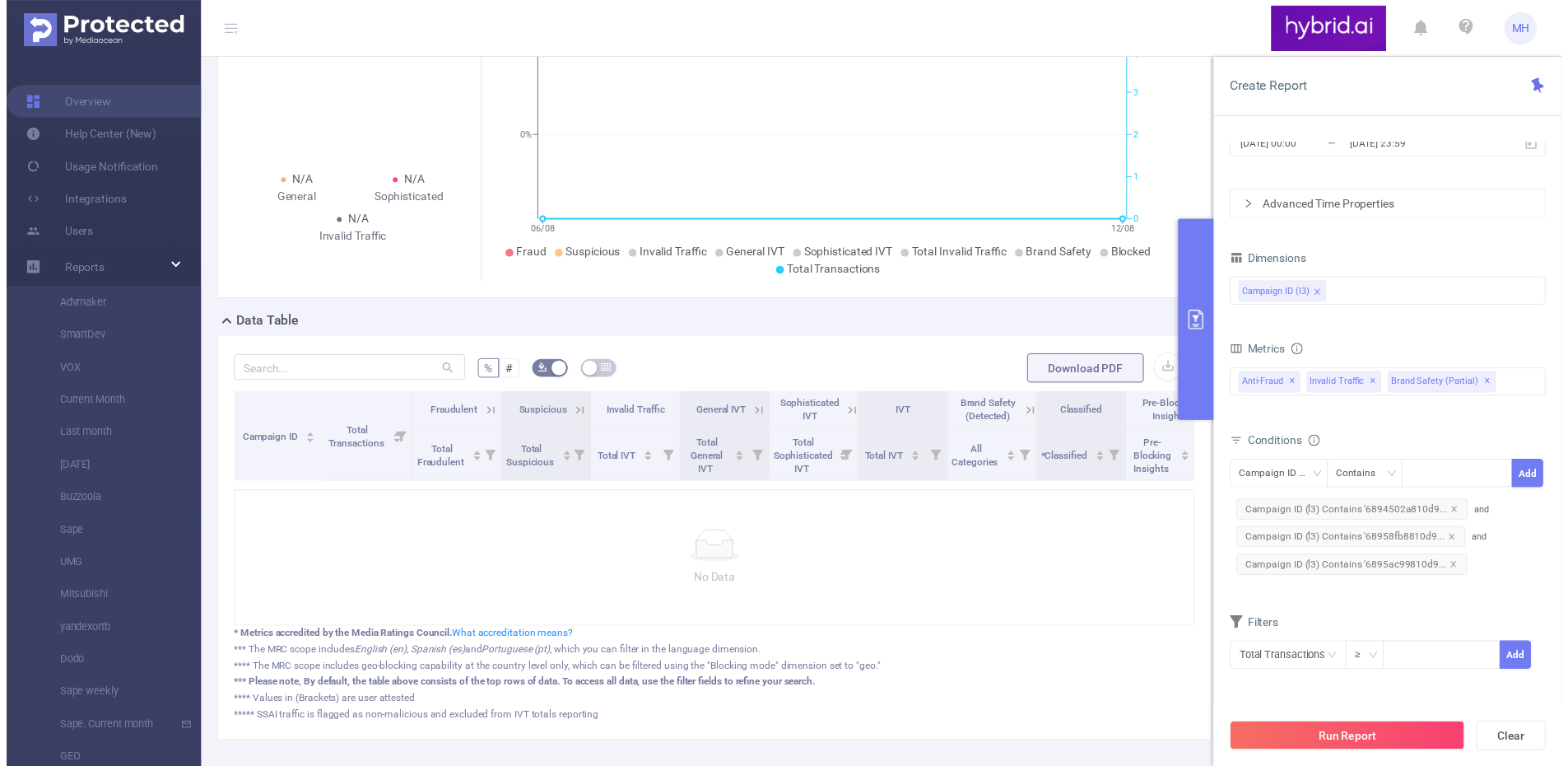
scroll to position [304, 0]
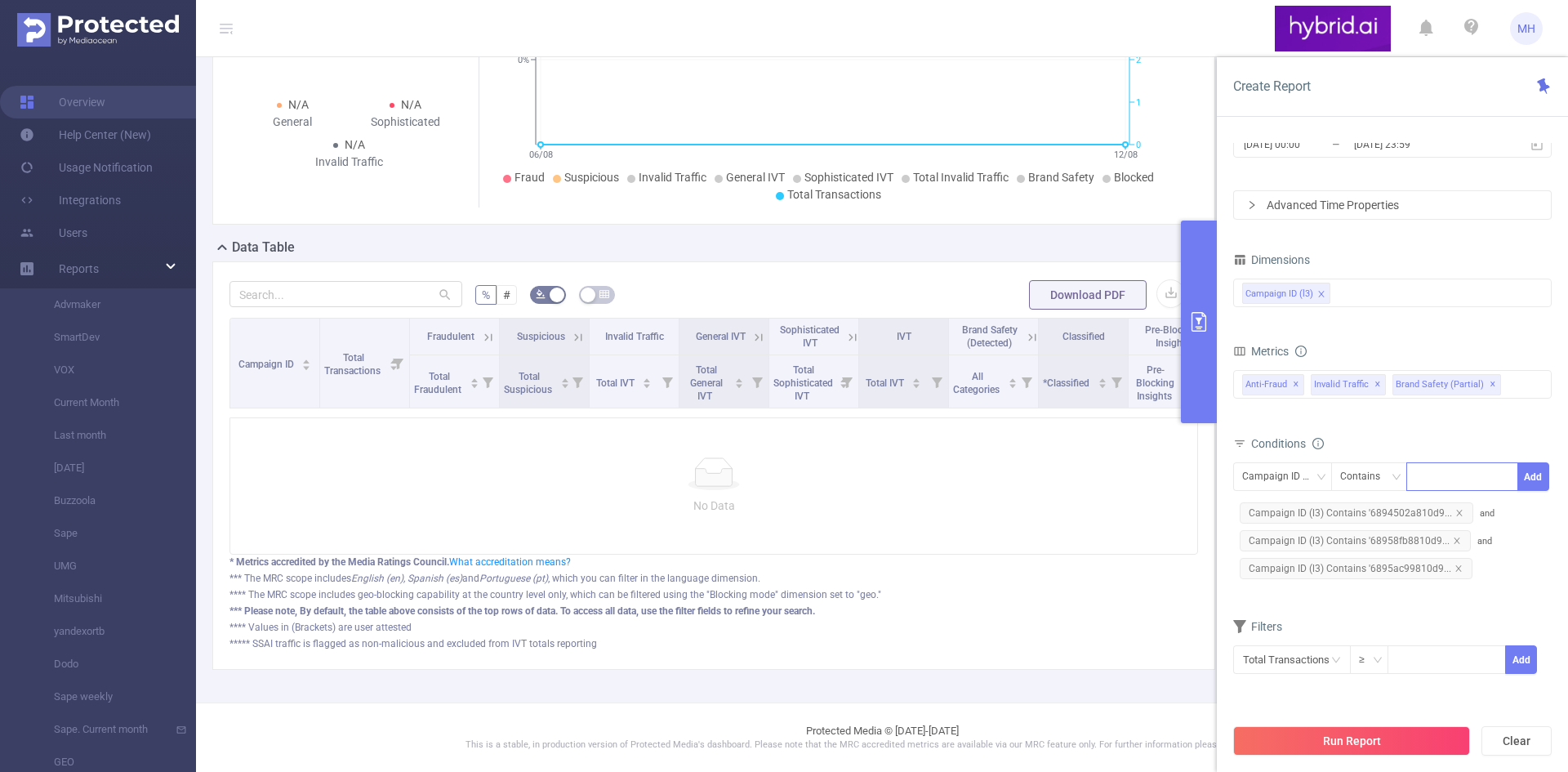
click at [1424, 474] on div at bounding box center [1462, 476] width 94 height 27
paste input "6895e8a4810d98cf587c5374"
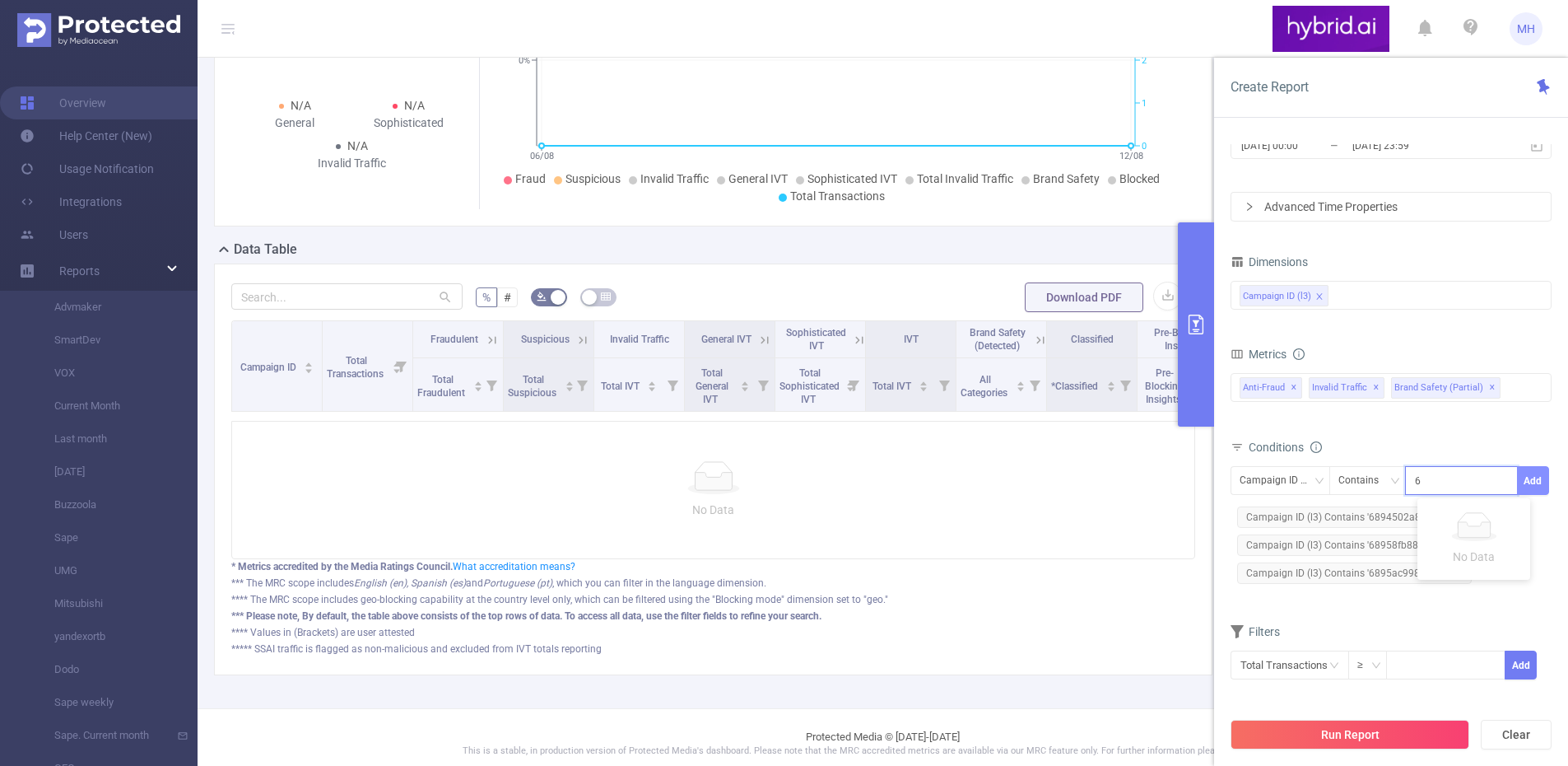
scroll to position [0, 37]
type input "6895e8a4810d98cf587c5374"
click at [1539, 478] on button "Add" at bounding box center [1533, 480] width 32 height 29
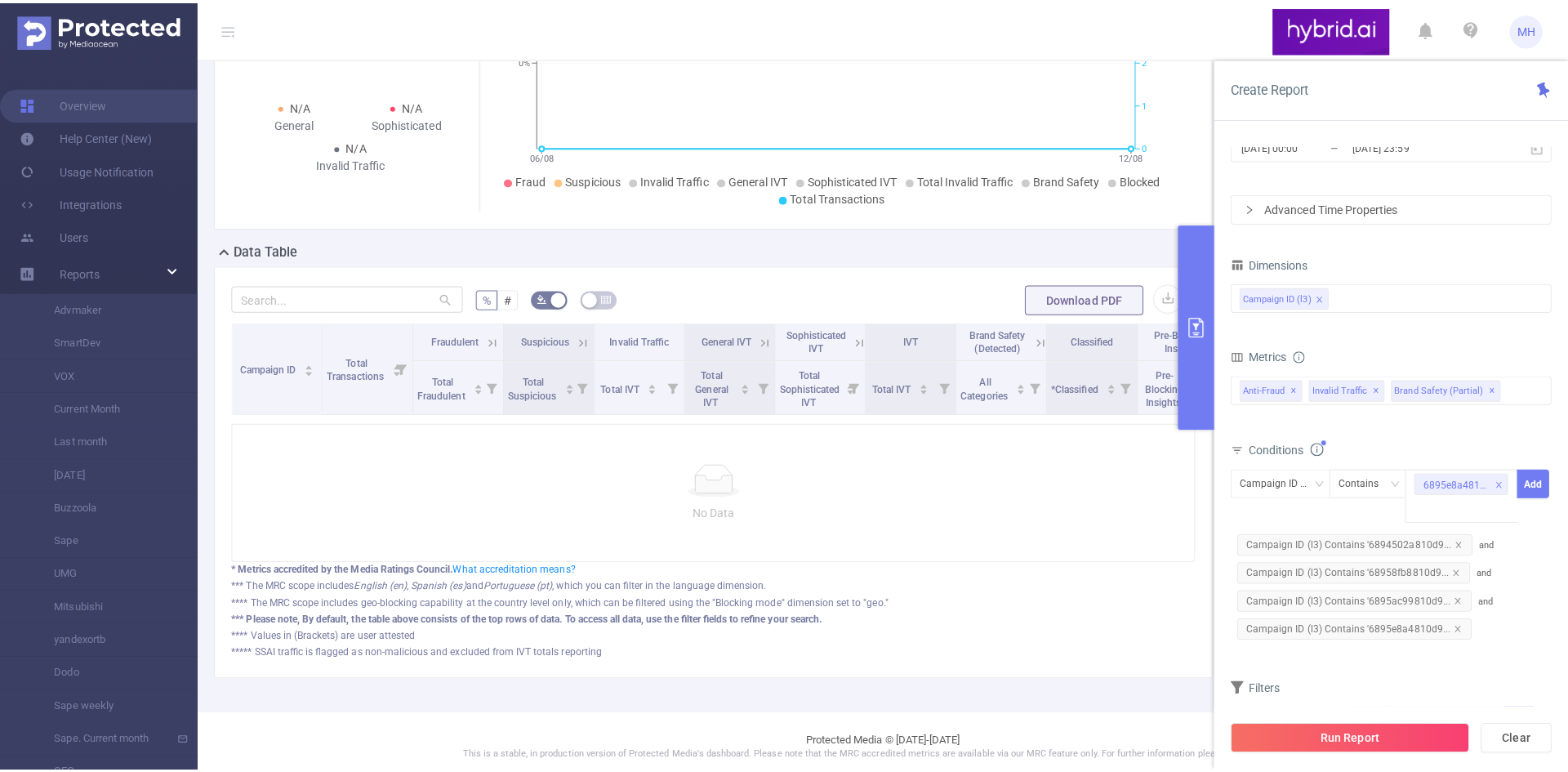
scroll to position [0, 0]
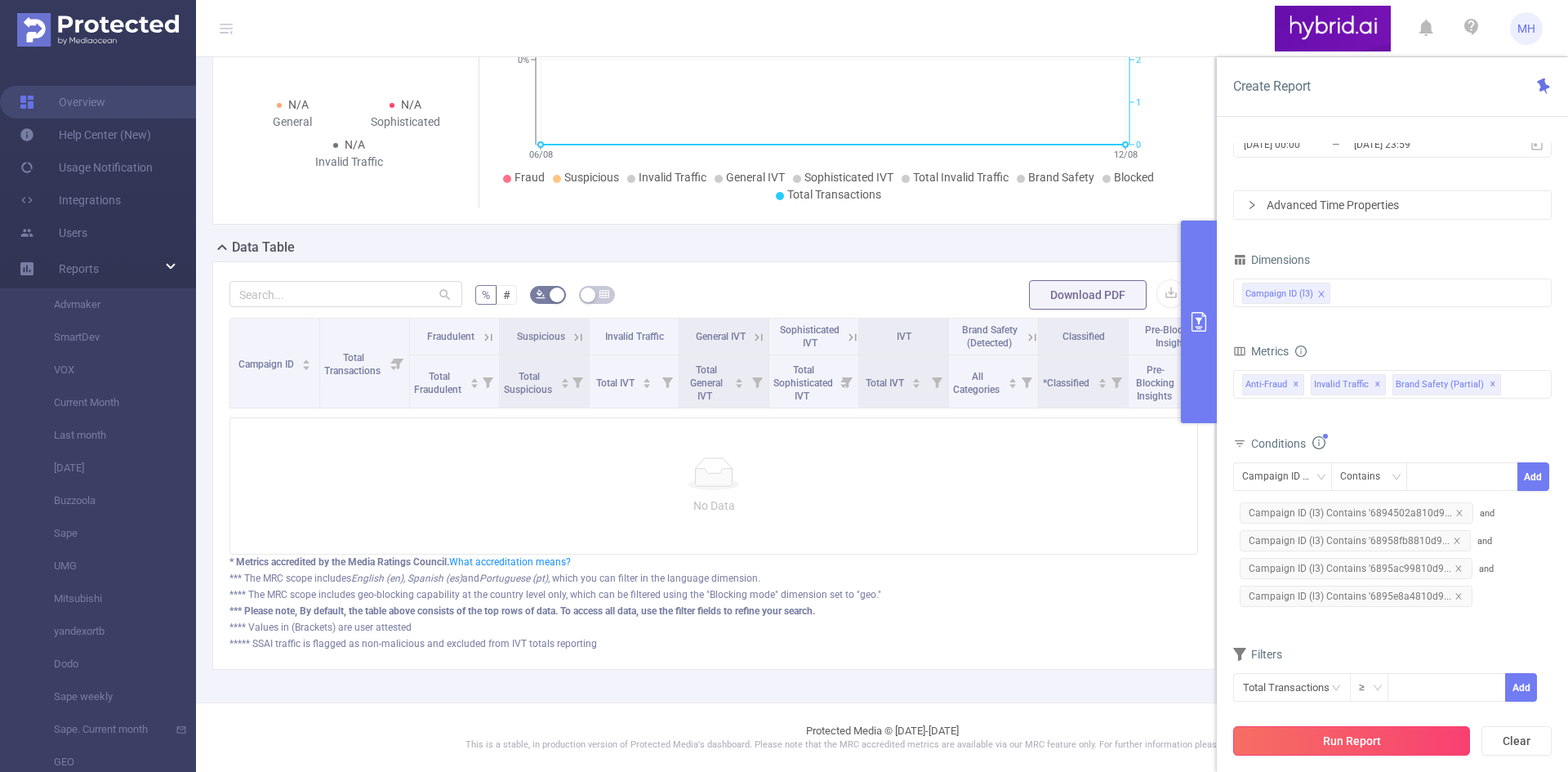
click at [1363, 739] on button "Run Report" at bounding box center [1351, 741] width 237 height 30
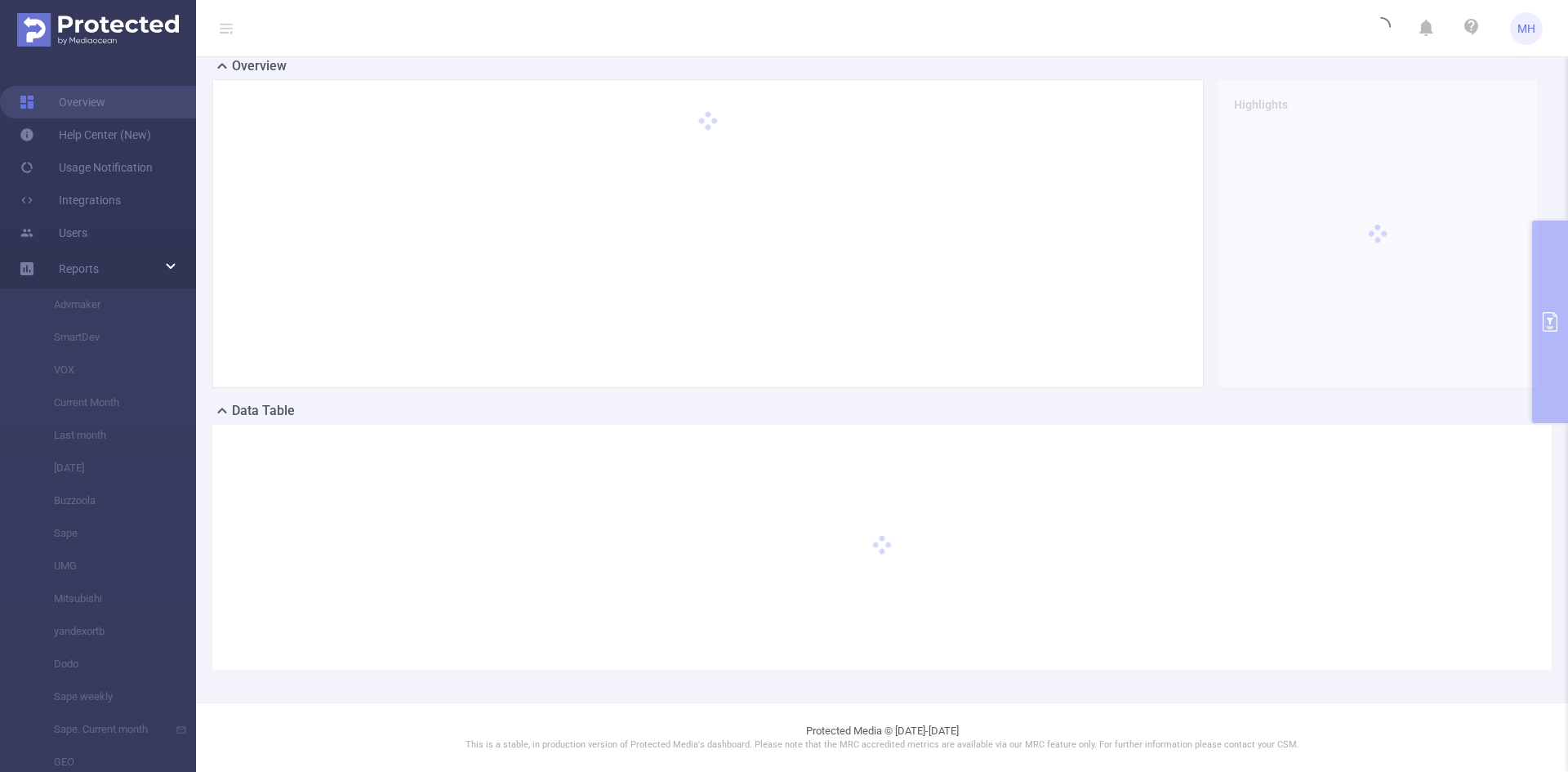
scroll to position [111, 0]
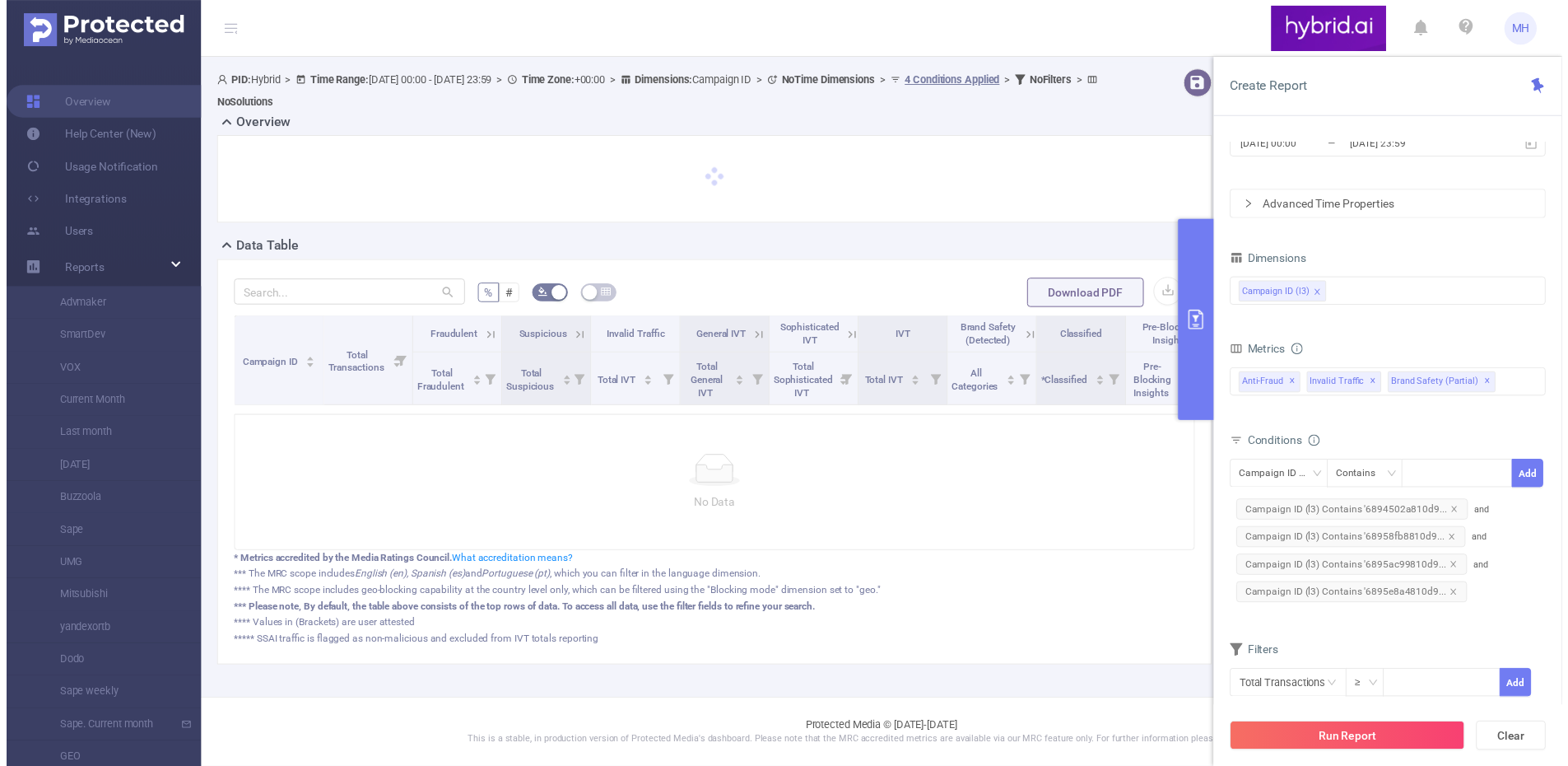
scroll to position [83, 0]
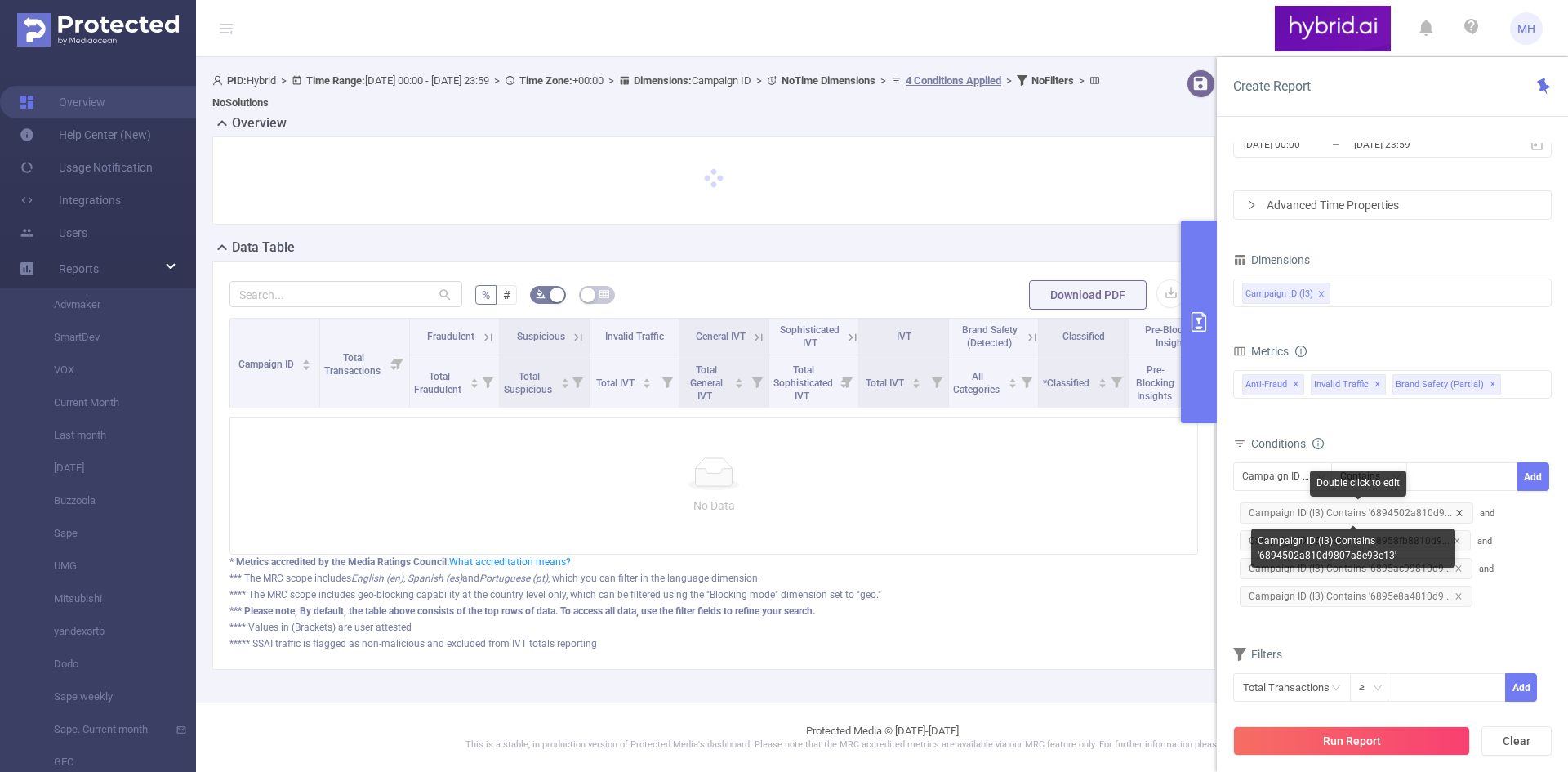
click at [1455, 514] on icon "icon: close" at bounding box center [1458, 512] width 6 height 6
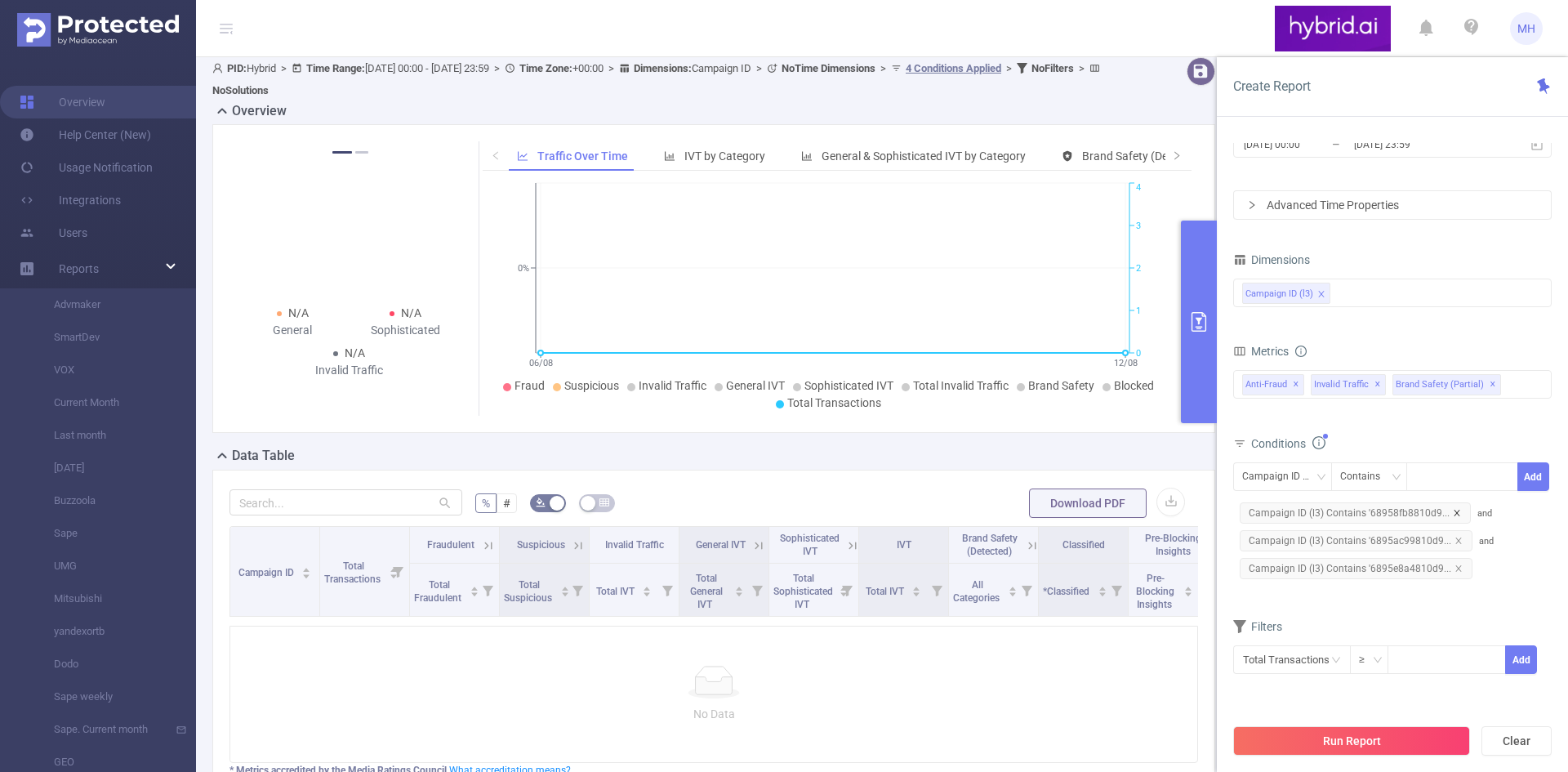
click at [1453, 510] on icon "icon: close" at bounding box center [1456, 512] width 8 height 8
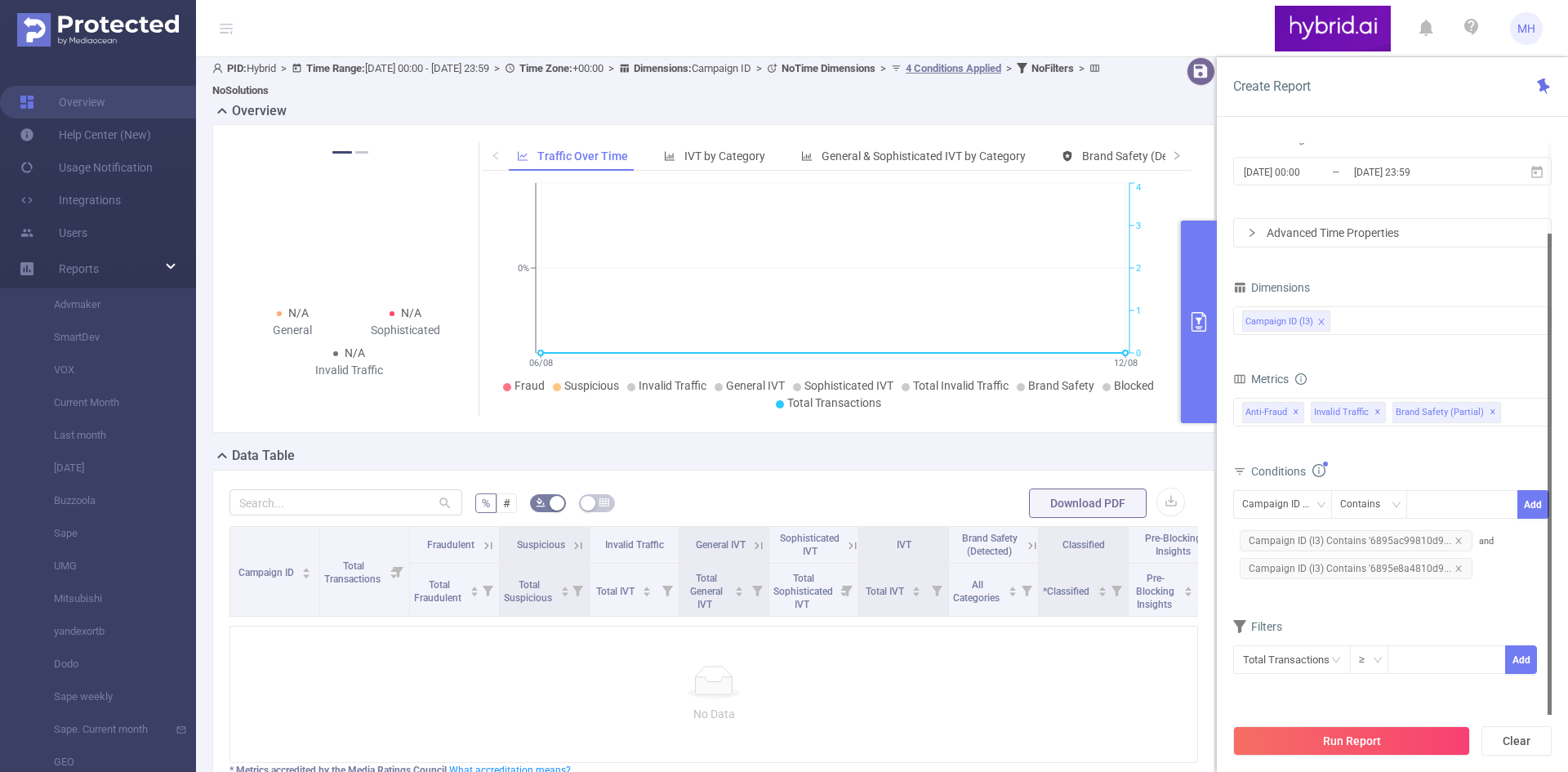
click at [1453, 510] on div at bounding box center [1463, 504] width 95 height 27
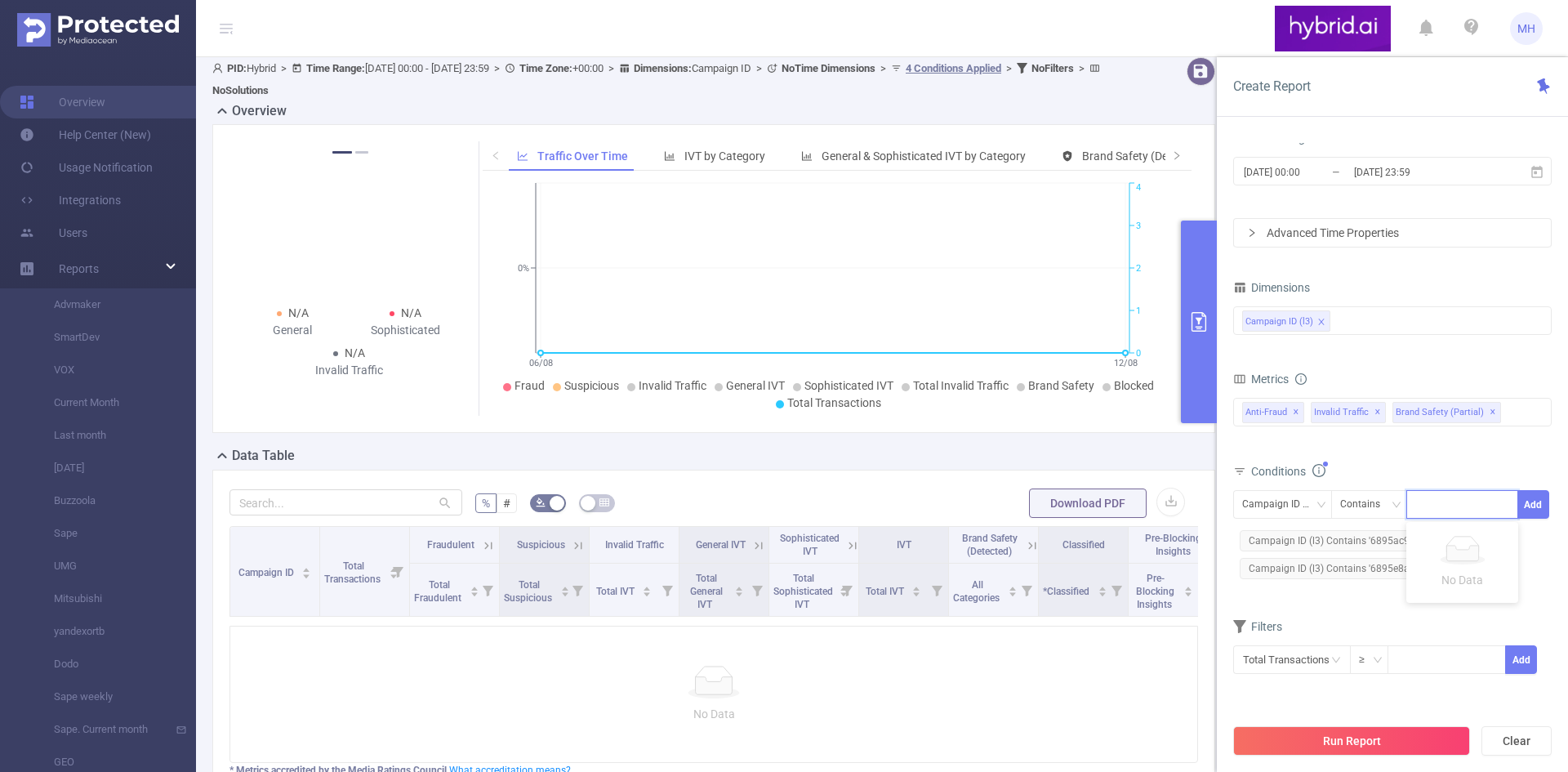
click at [1528, 575] on div "Campaign ID (l3) Contains Add Campaign ID (l3) Contains '6895ac99810d9... and C…" at bounding box center [1392, 535] width 318 height 92
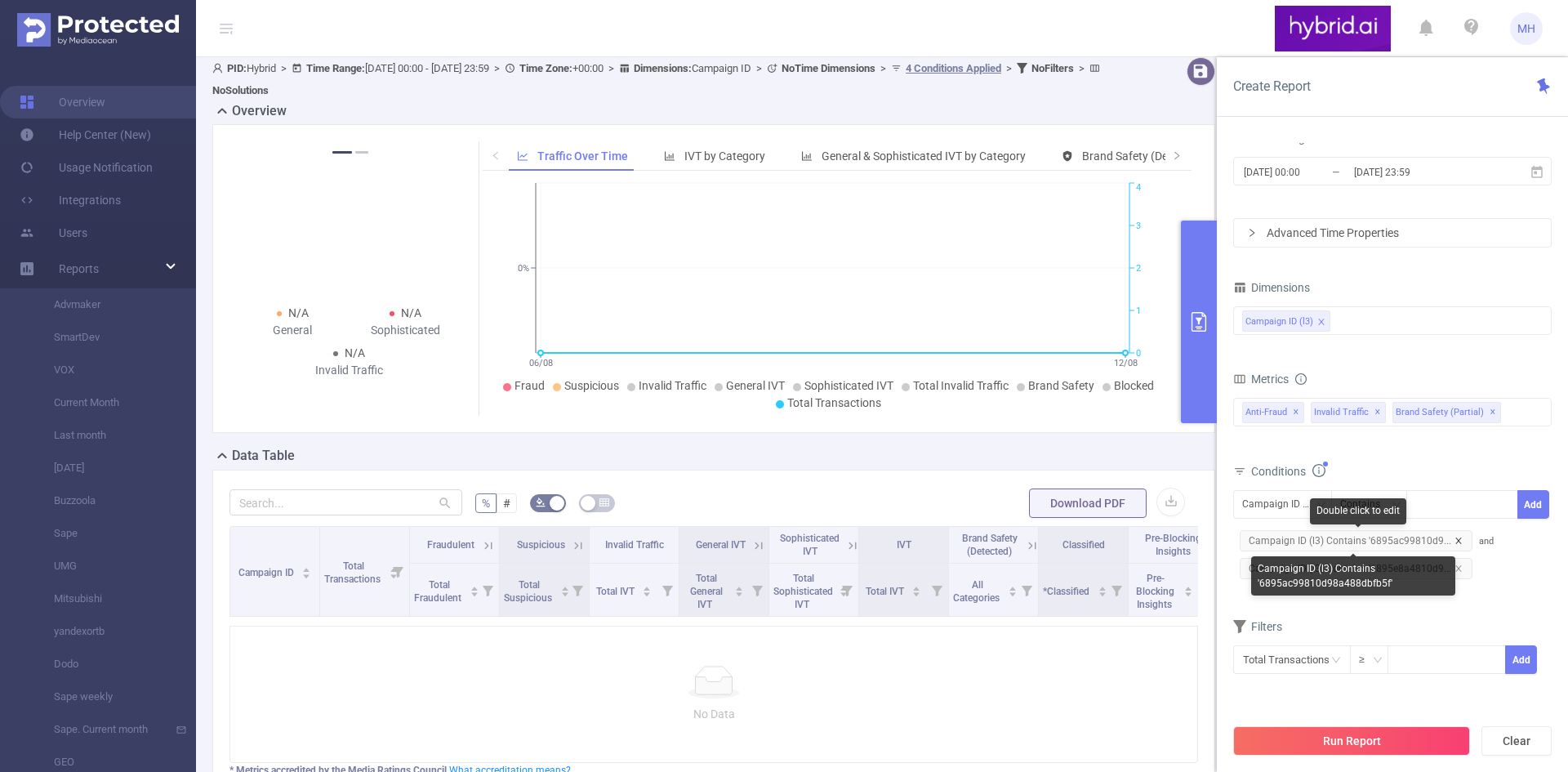
click at [1454, 537] on icon "icon: close" at bounding box center [1458, 540] width 8 height 8
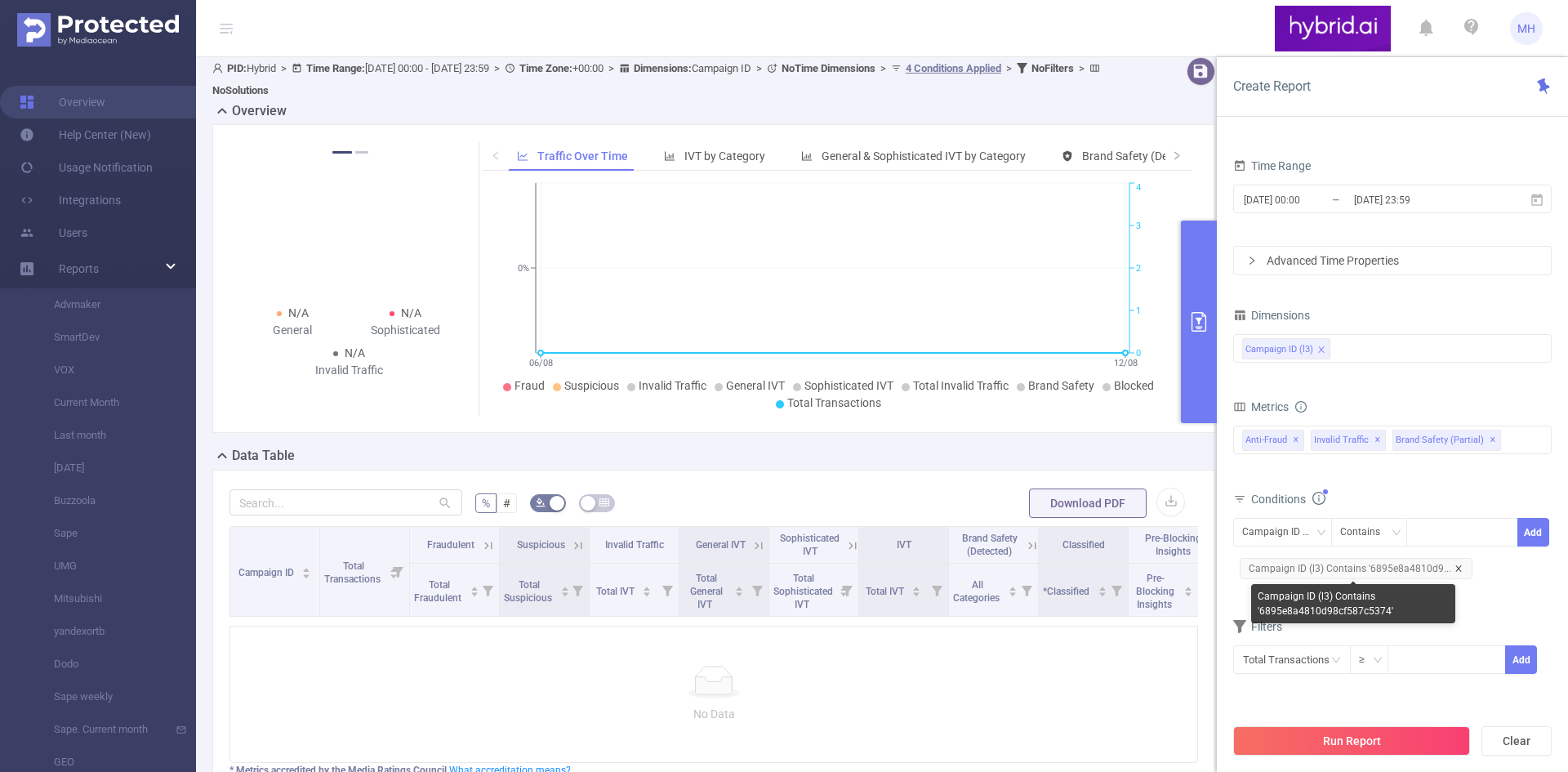
click at [1455, 566] on icon "icon: close" at bounding box center [1458, 568] width 6 height 6
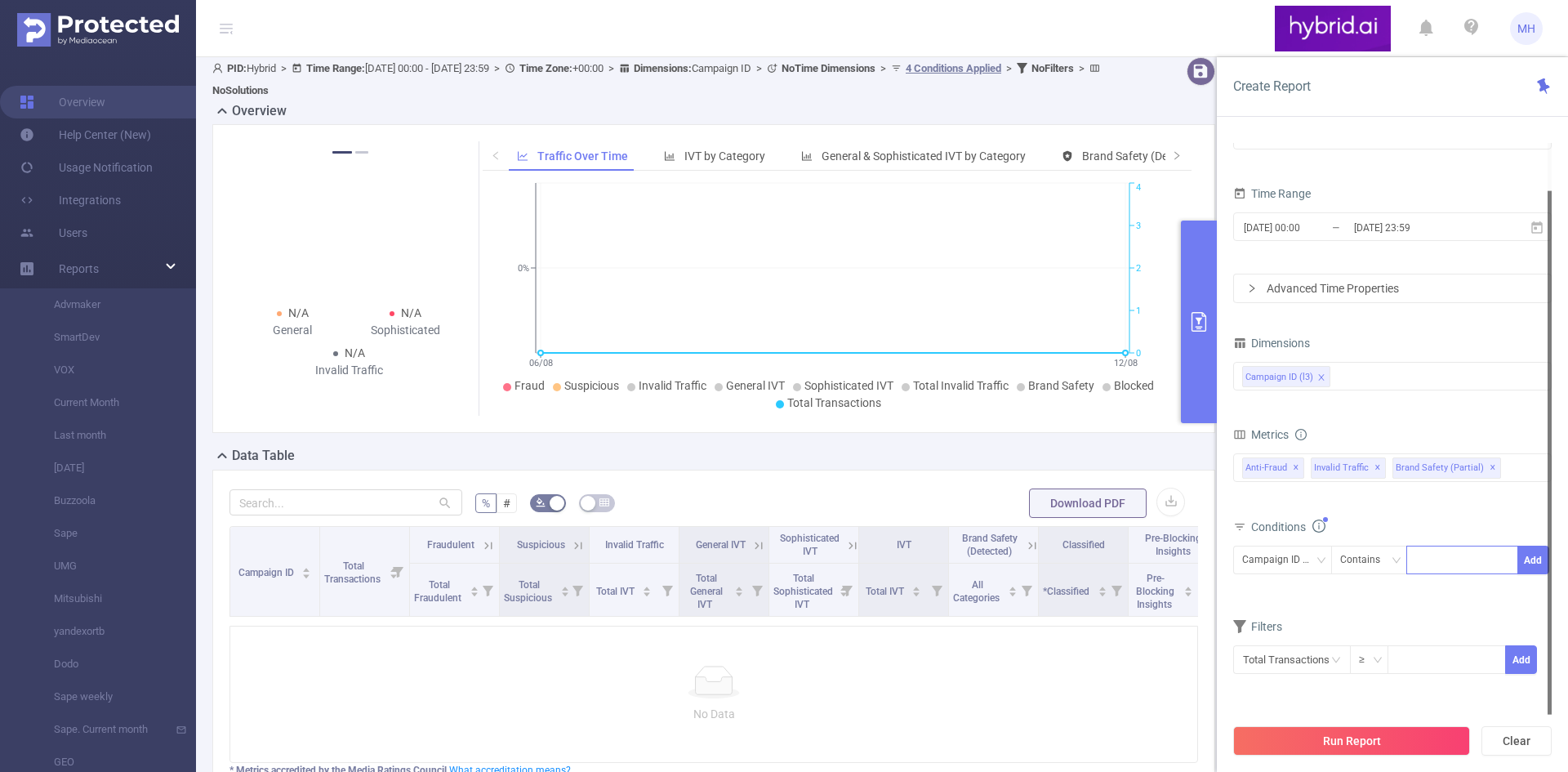
click at [1447, 563] on div at bounding box center [1462, 560] width 94 height 27
paste input "6895e8a4810d98cf587c5374"
type input "6895e8a4810d98cf587c5374"
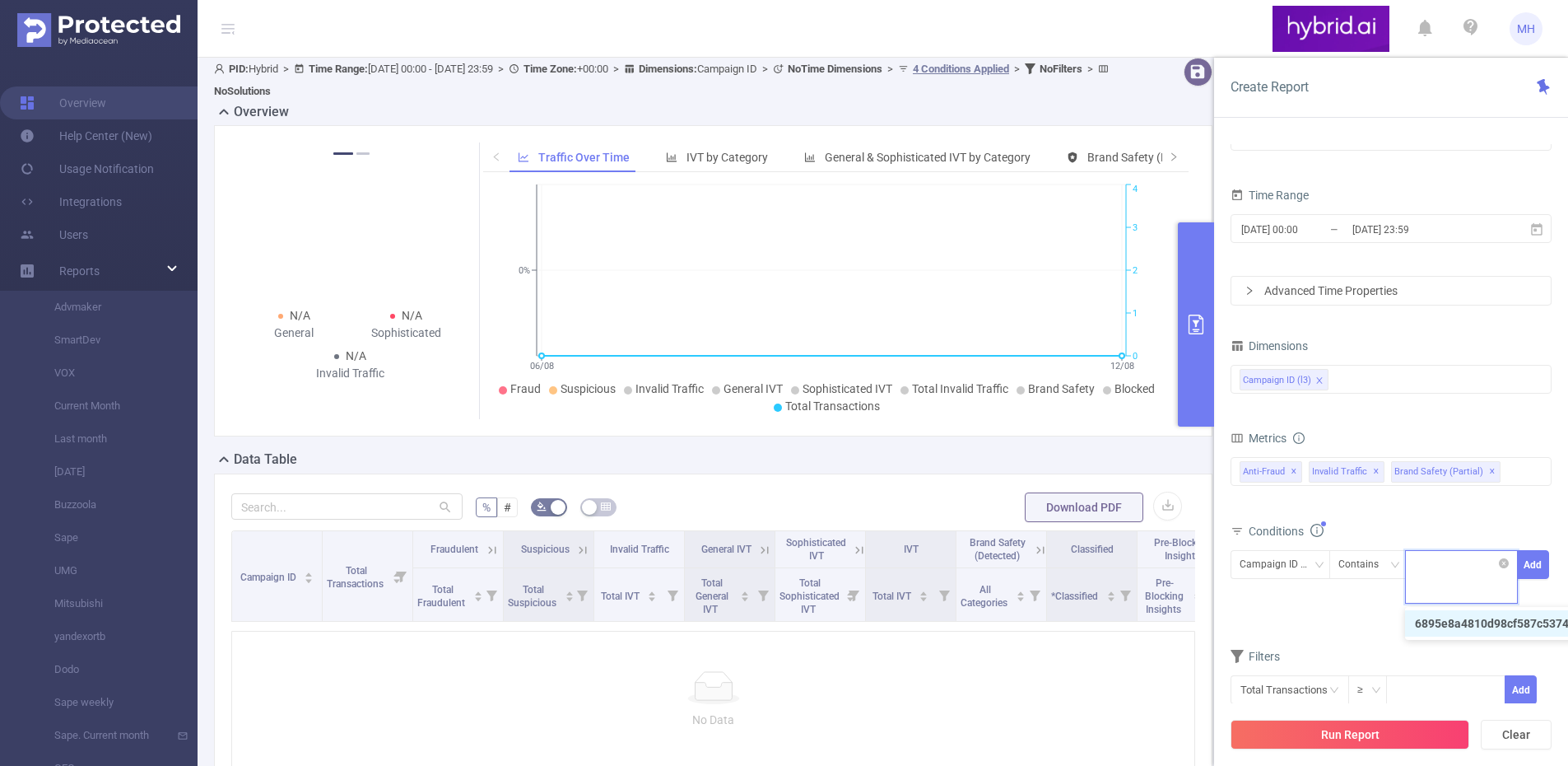
scroll to position [0, 0]
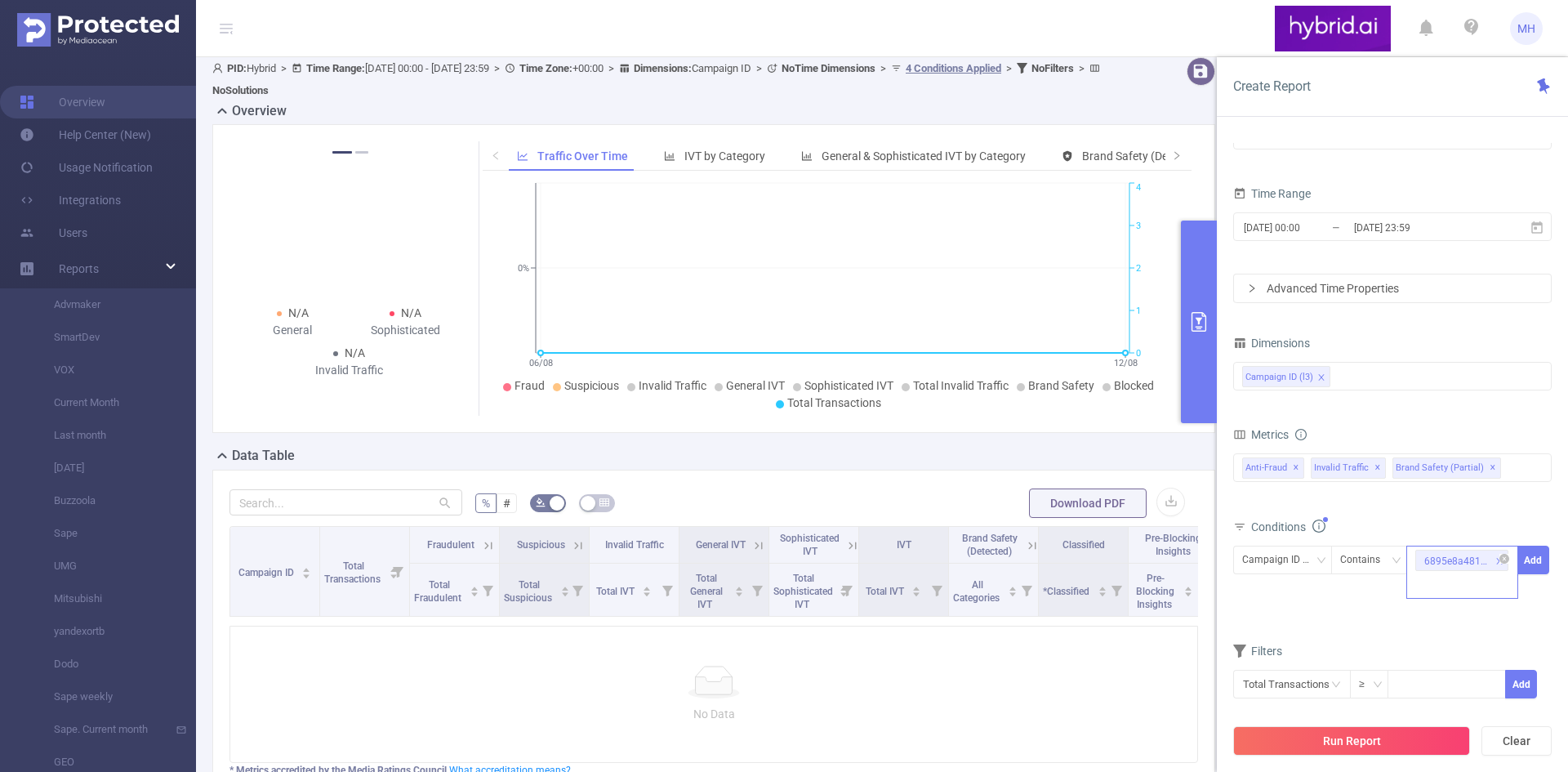
click at [1439, 587] on div "6895e8a4810d98cf587c5374" at bounding box center [1462, 572] width 112 height 53
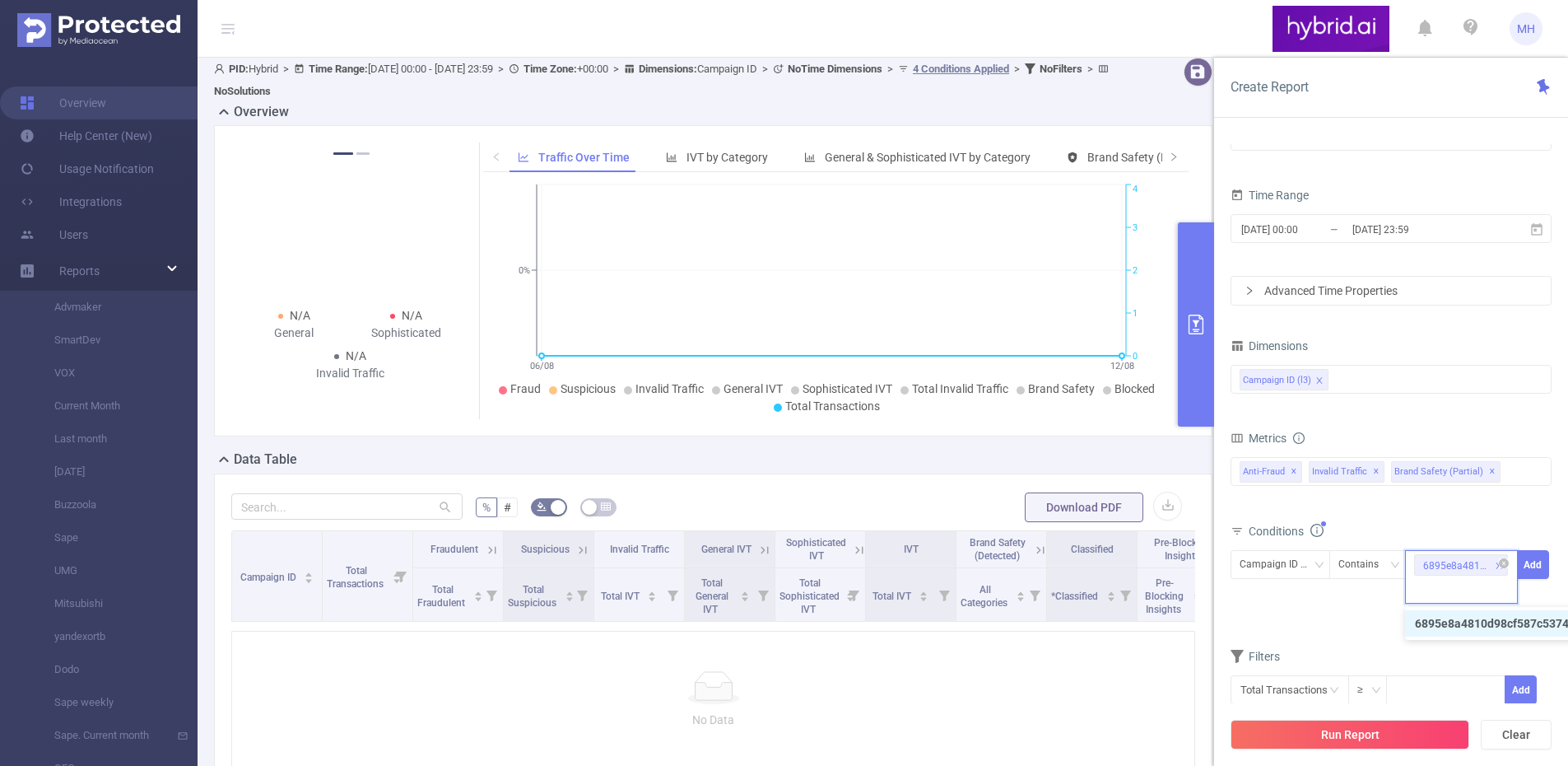
paste input "68958fb8810d9869d8f44330"
type input "68958fb8810d9869d8f44330"
click at [1483, 601] on div "6895e8a4810d98cf587c5374 + 1 ..." at bounding box center [1462, 576] width 113 height 54
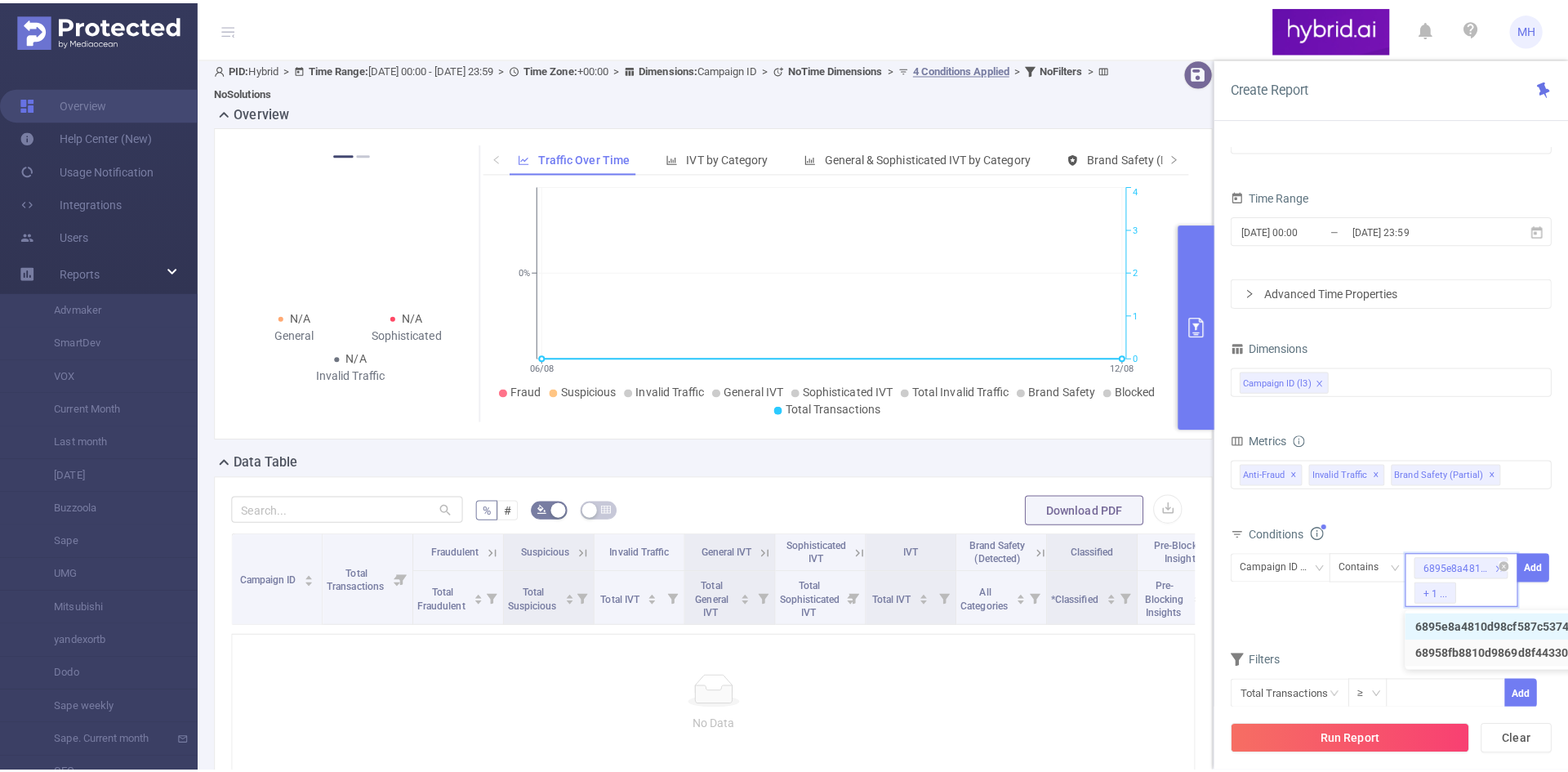
scroll to position [0, 0]
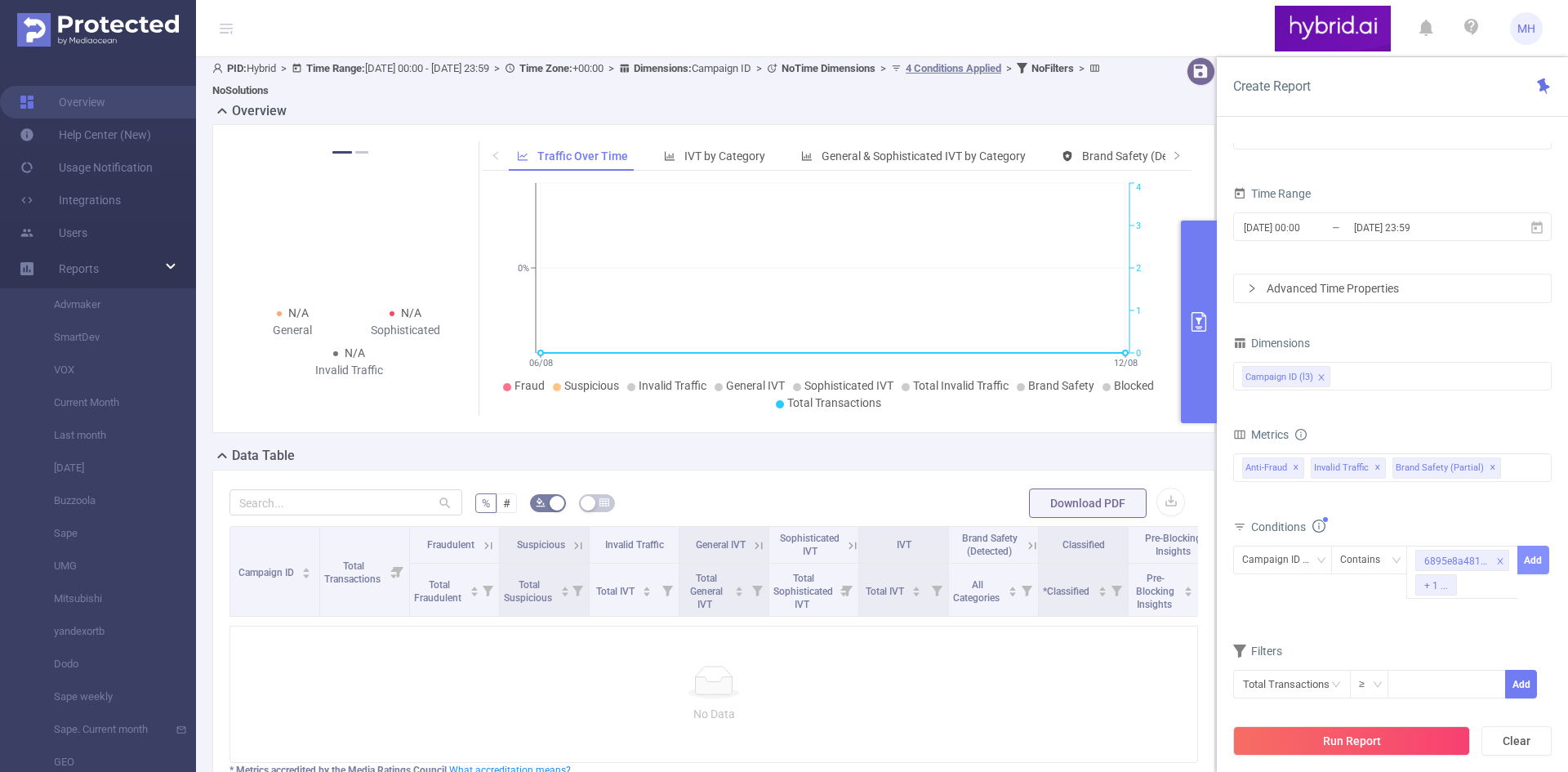
click at [1505, 571] on span "Campaign ID (l3) Contains 6895e8a4810d98cf587c5374 + 1 ... Add" at bounding box center [1392, 572] width 318 height 53
click at [1540, 556] on button "Add" at bounding box center [1533, 560] width 32 height 29
click at [1331, 736] on button "Run Report" at bounding box center [1351, 741] width 237 height 30
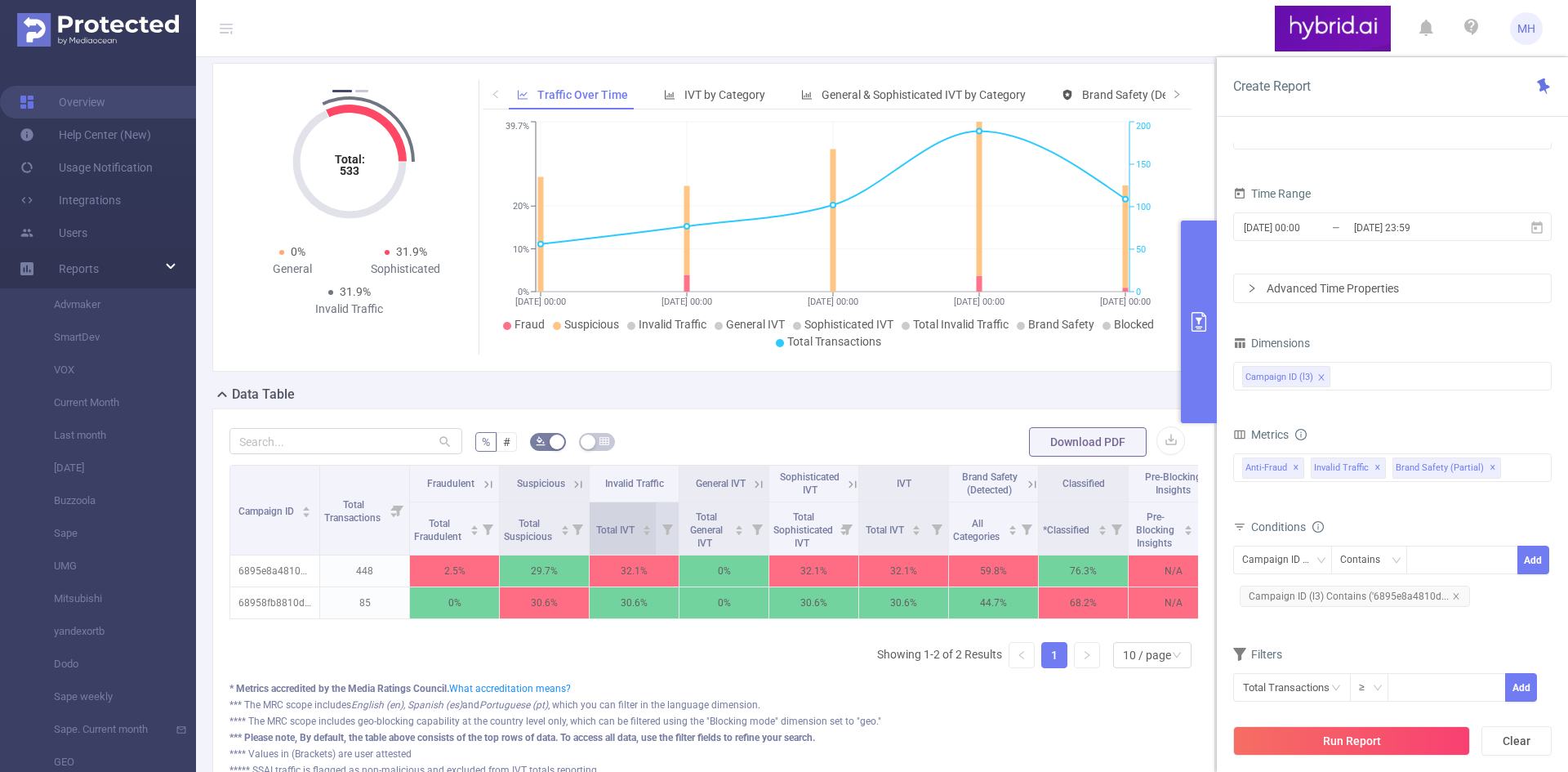
scroll to position [224, 0]
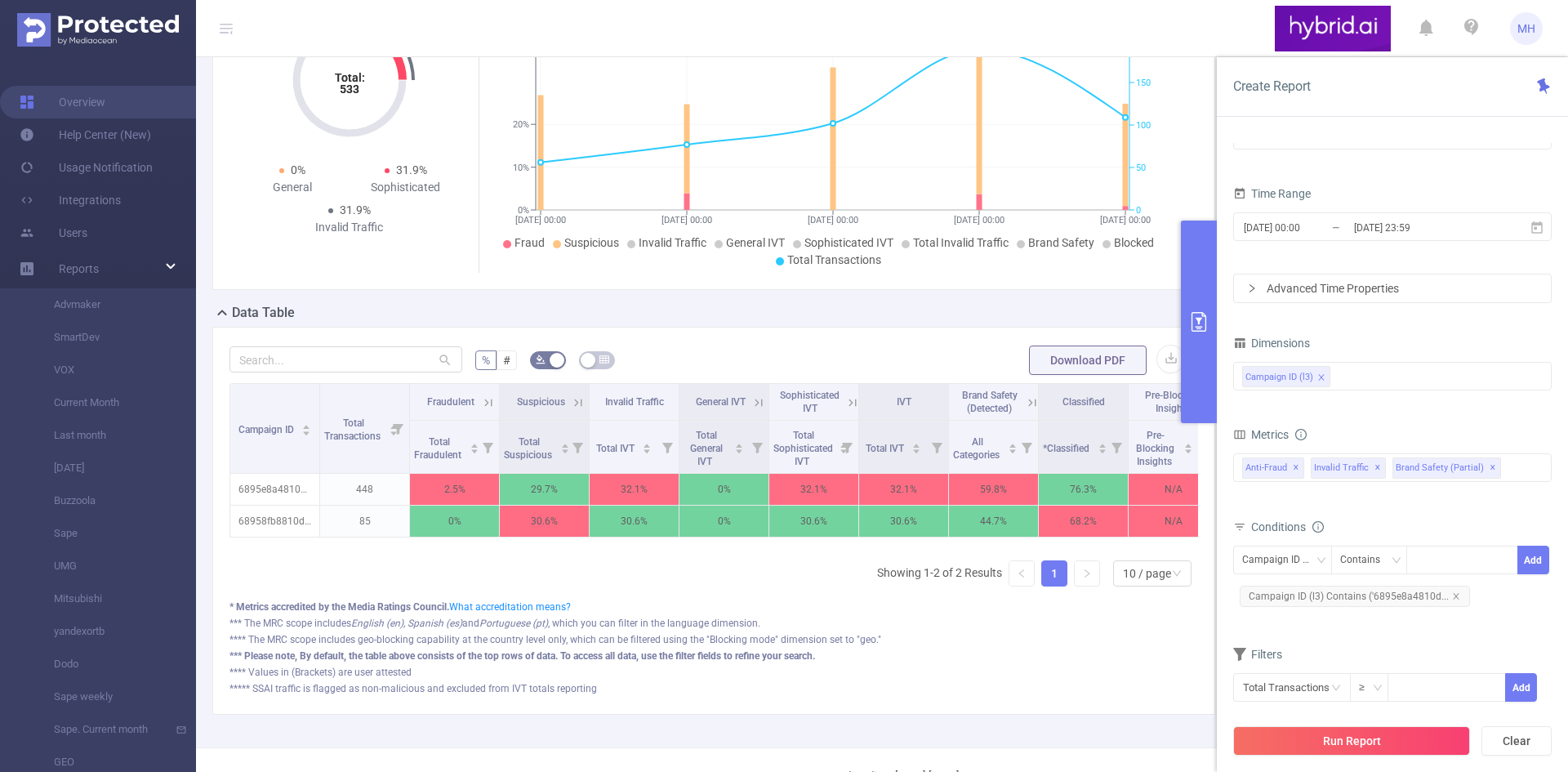
click at [1209, 311] on button "primary" at bounding box center [1198, 321] width 36 height 202
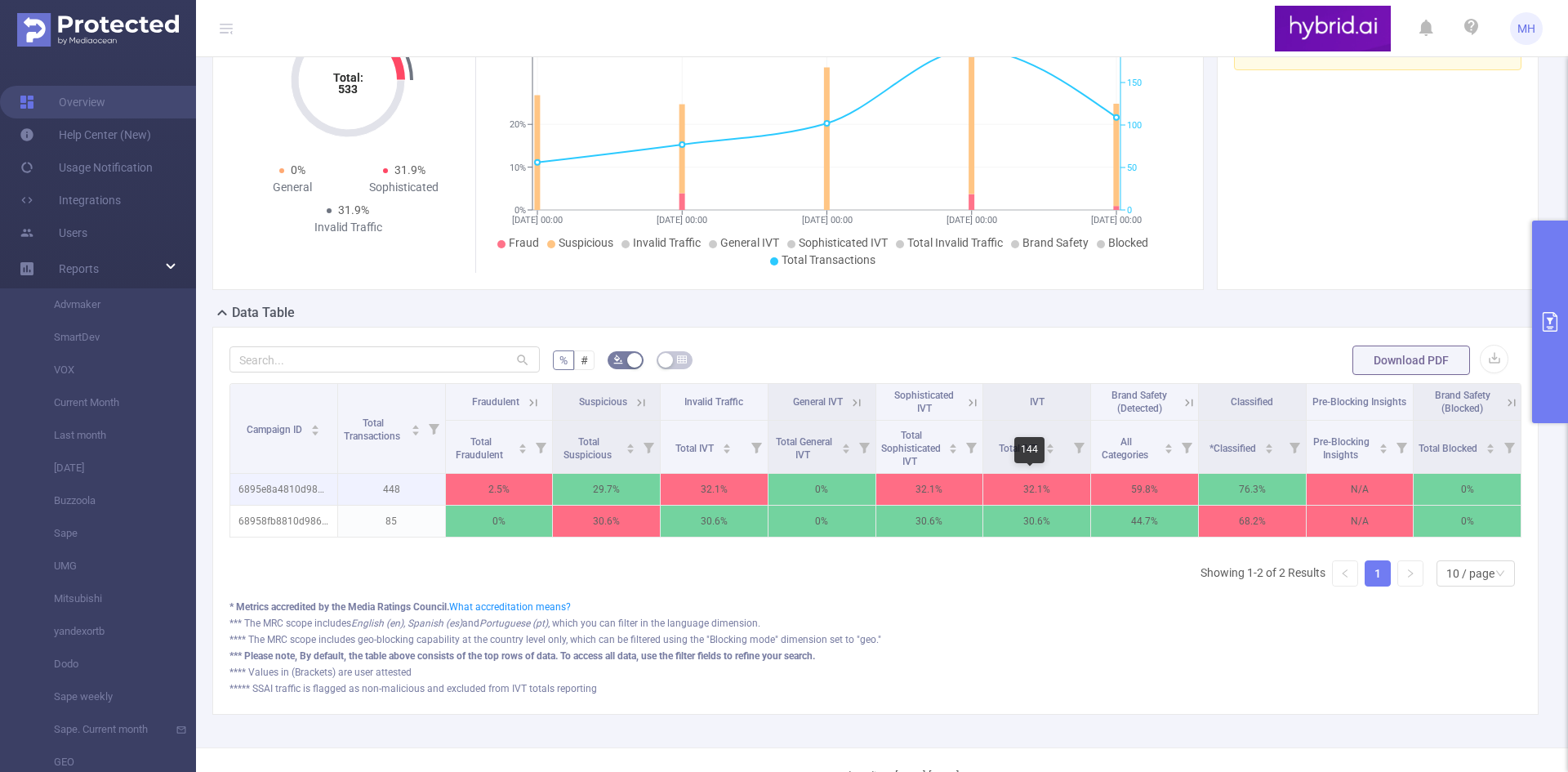
scroll to position [282, 0]
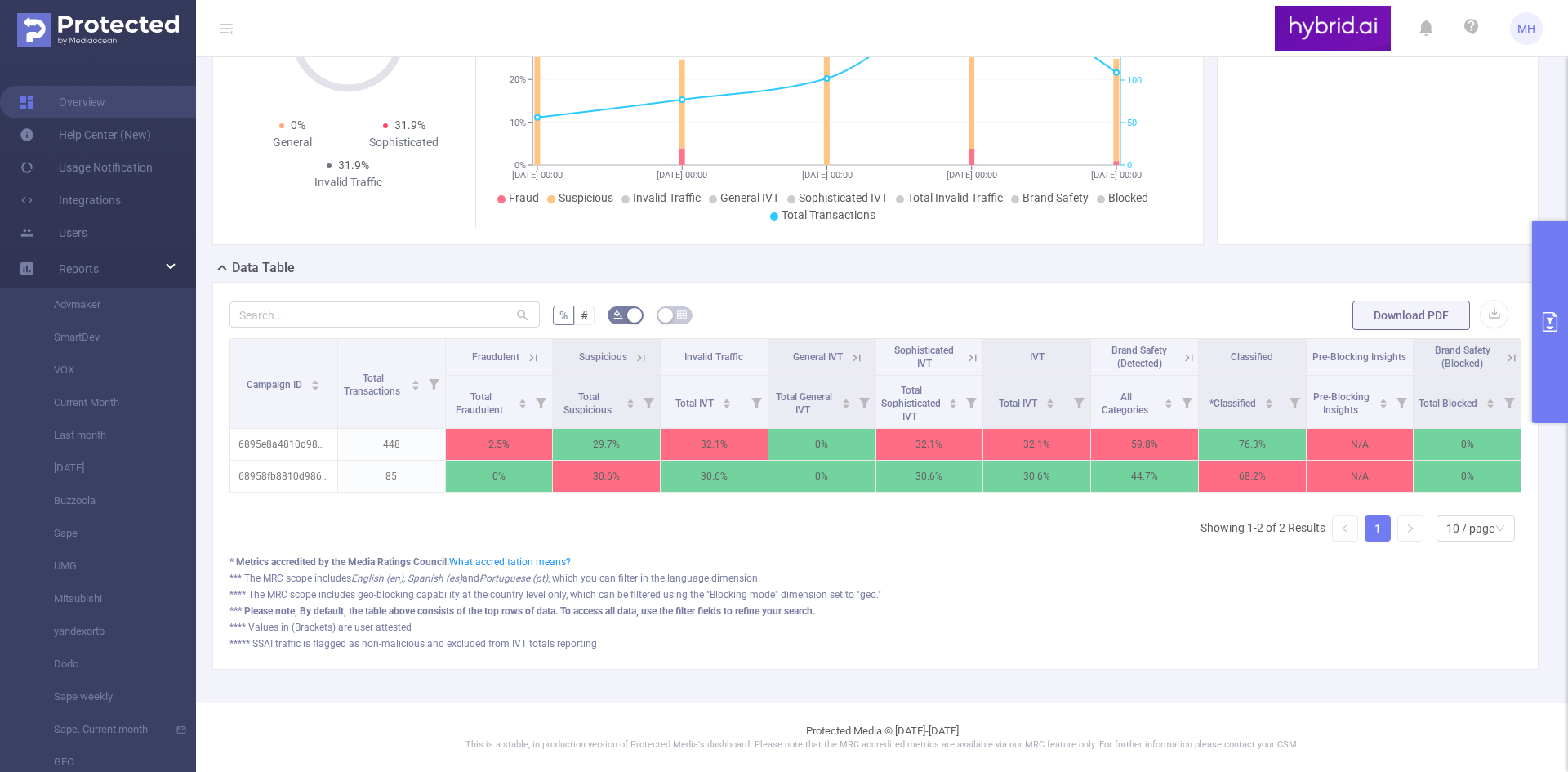
click at [1555, 314] on icon "primary" at bounding box center [1549, 321] width 20 height 20
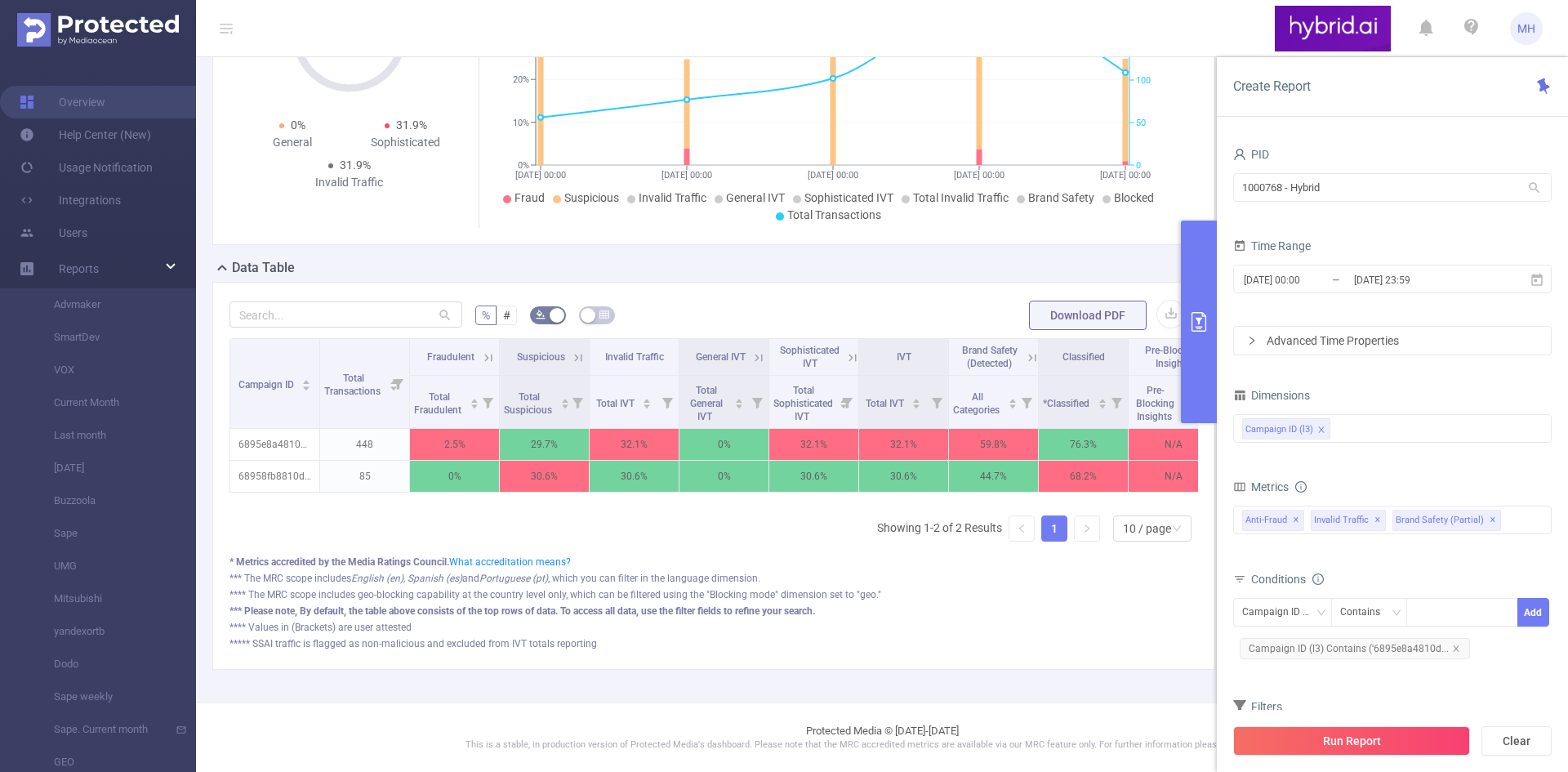
click at [1399, 335] on div "Advanced Time Properties" at bounding box center [1392, 341] width 317 height 28
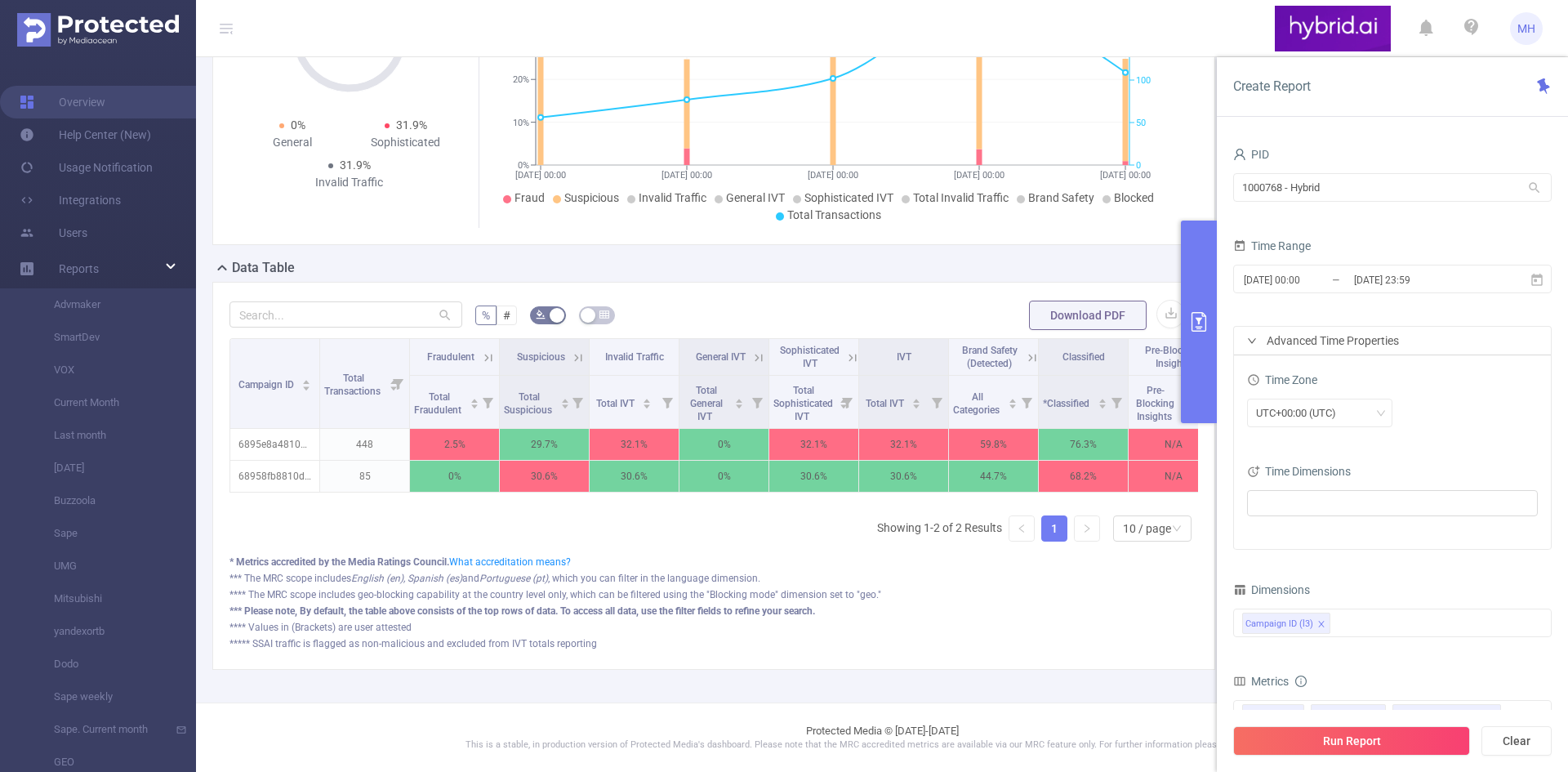
click at [1399, 335] on div "Advanced Time Properties" at bounding box center [1392, 341] width 317 height 28
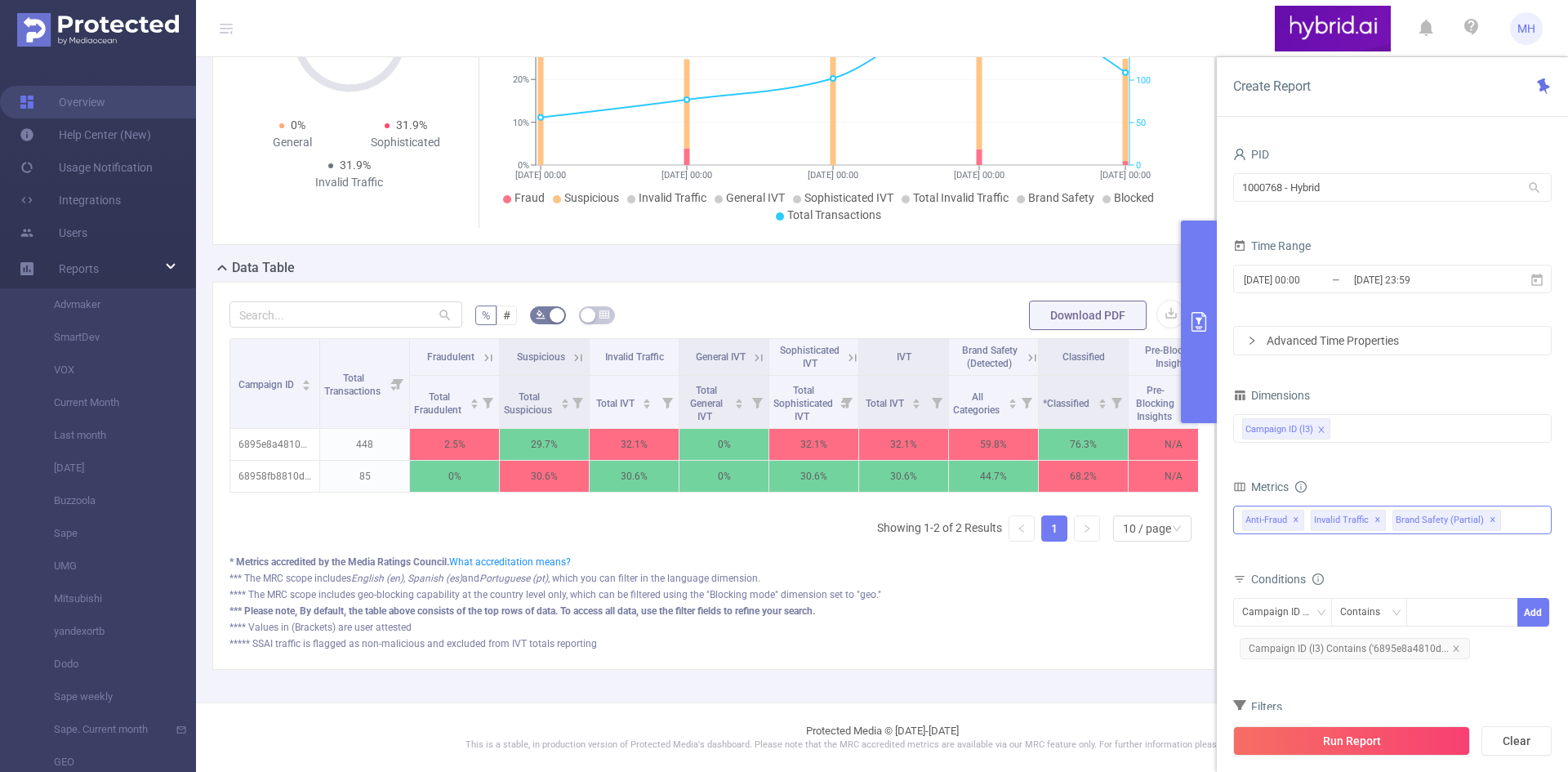
click at [1524, 521] on div "Anti-Fraud ✕ Invalid Traffic ✕ Brand Safety (partial) ✕" at bounding box center [1392, 520] width 318 height 29
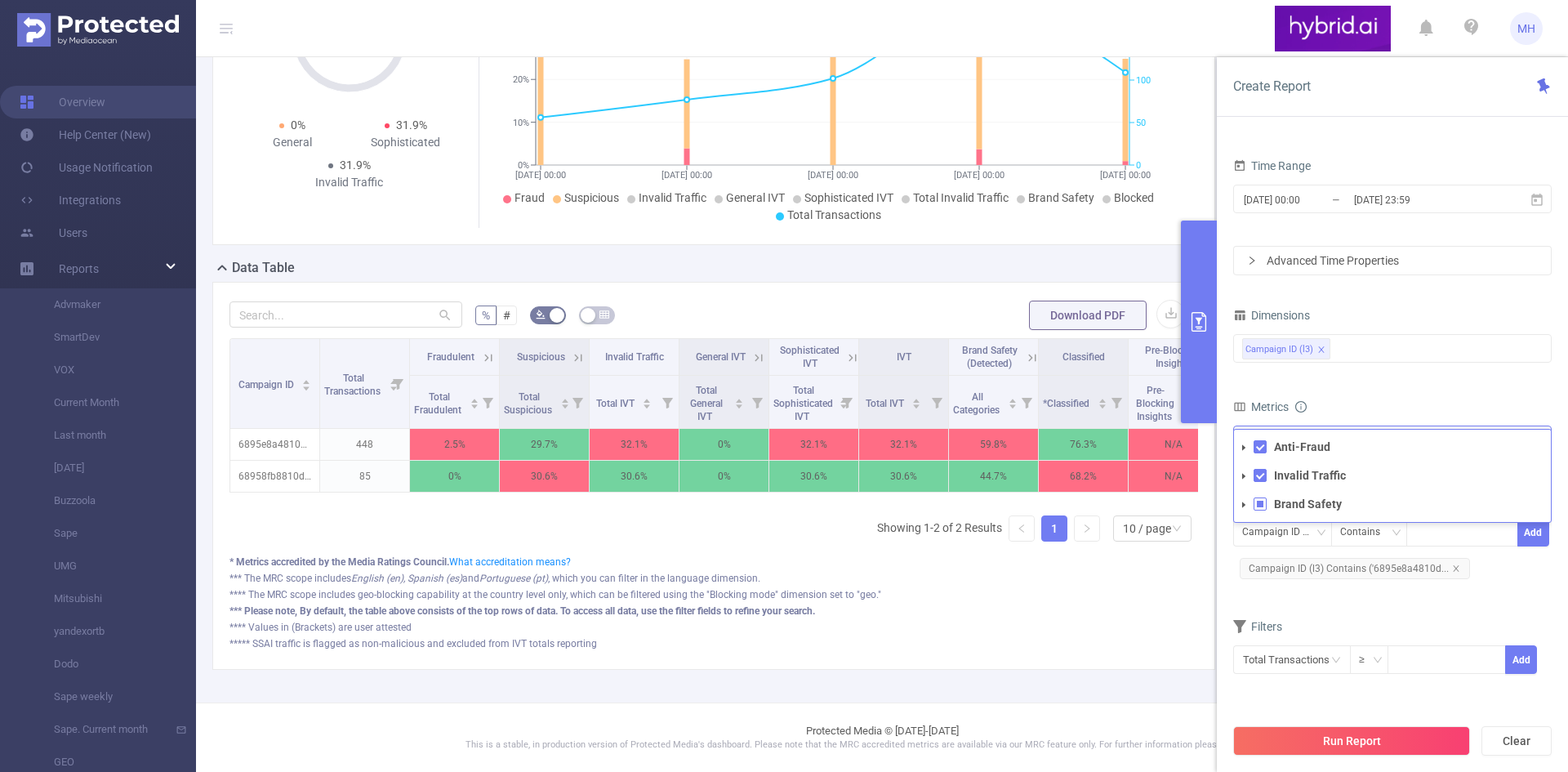
click at [1246, 443] on icon "icon: caret-down" at bounding box center [1243, 447] width 8 height 8
click at [1245, 444] on icon "icon: caret-down" at bounding box center [1243, 447] width 8 height 8
click at [1244, 469] on span at bounding box center [1243, 476] width 20 height 20
click at [1244, 499] on span at bounding box center [1243, 504] width 20 height 20
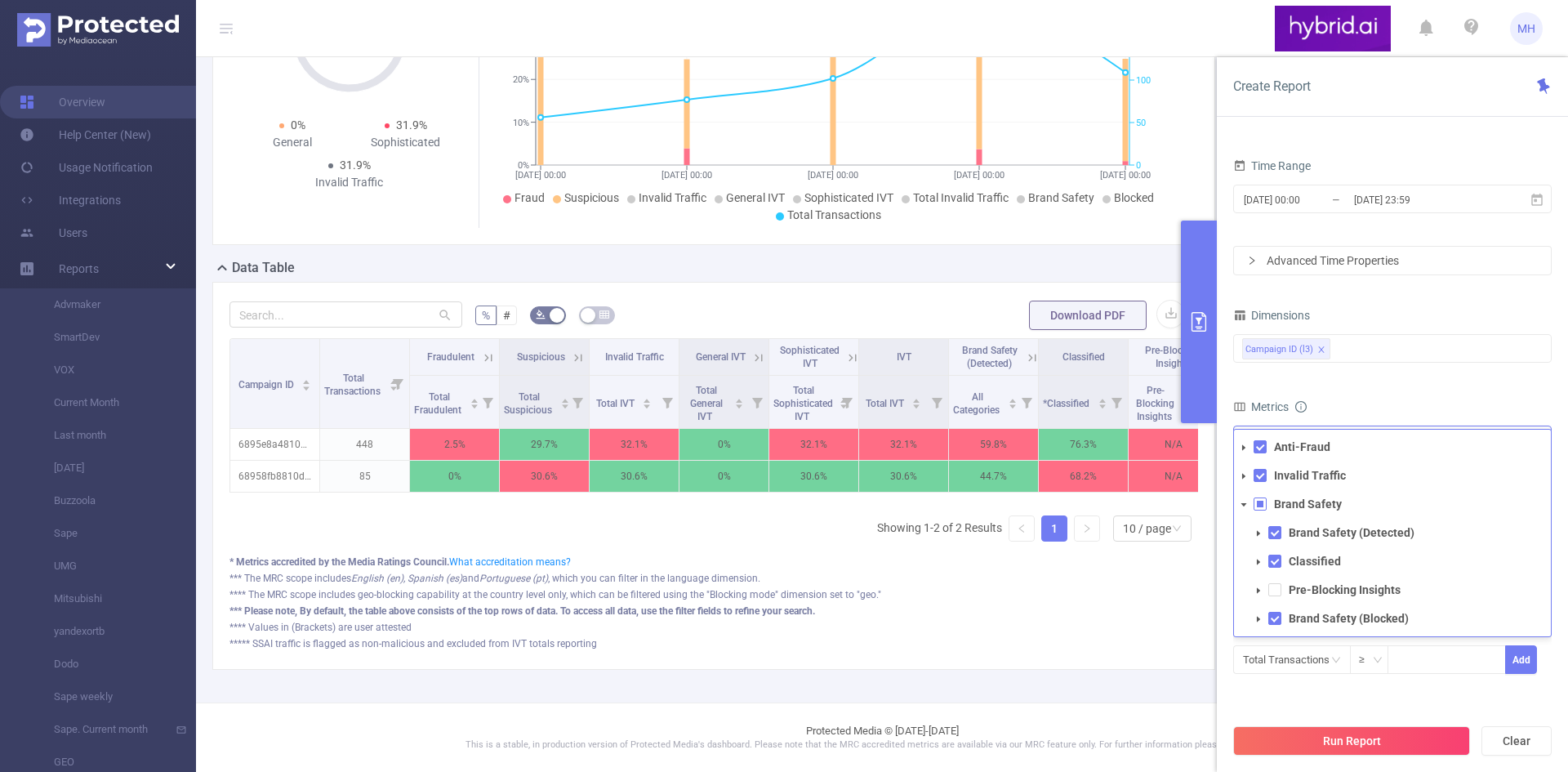
click at [1244, 501] on icon "icon: caret-down" at bounding box center [1243, 505] width 8 height 8
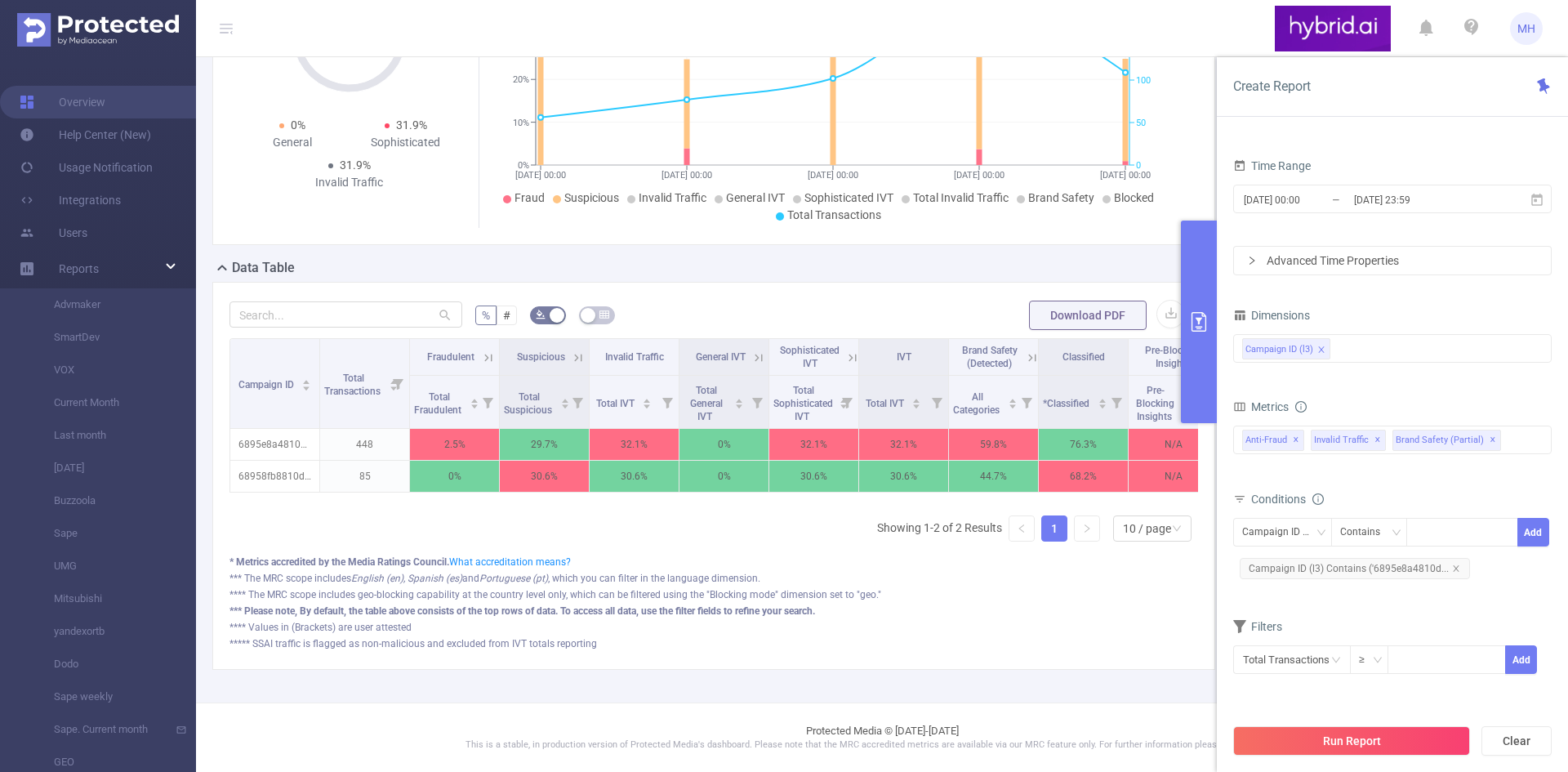
click at [1154, 620] on div "**** The MRC scope includes geo-blocking capability at the country level only, …" at bounding box center [713, 628] width 968 height 15
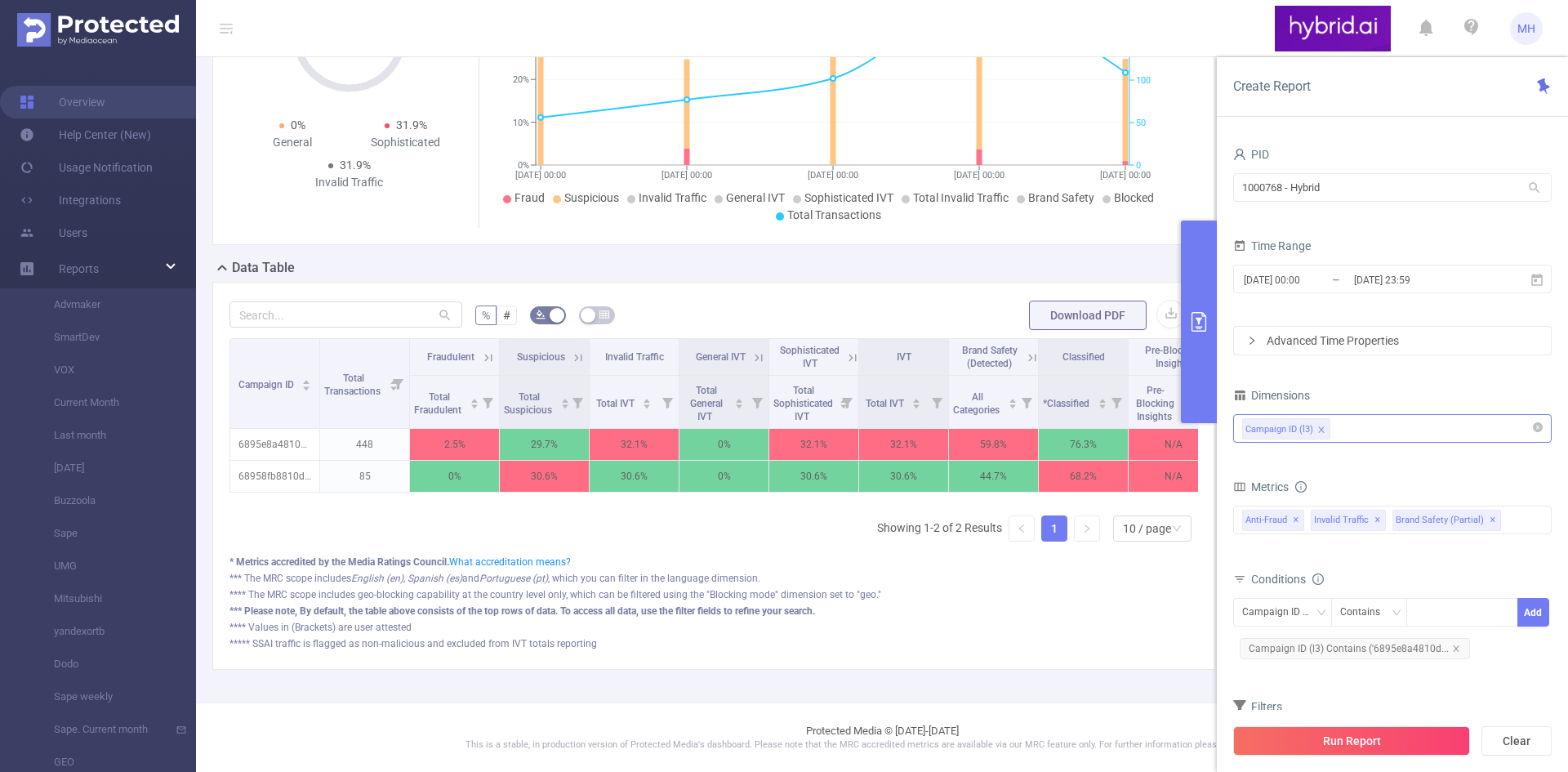
click at [1366, 433] on div "Campaign ID (l3)" at bounding box center [1392, 427] width 301 height 27
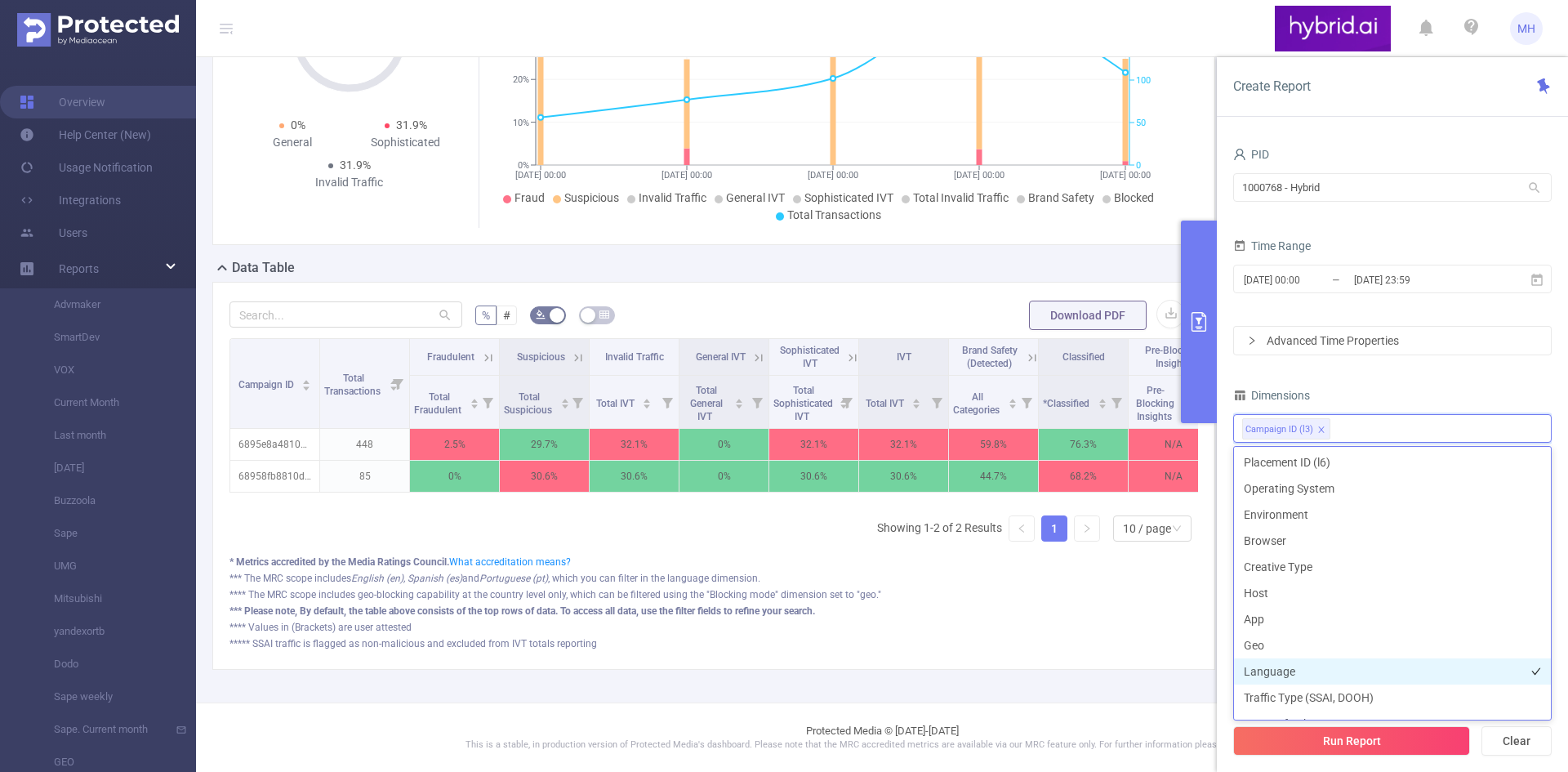
scroll to position [0, 0]
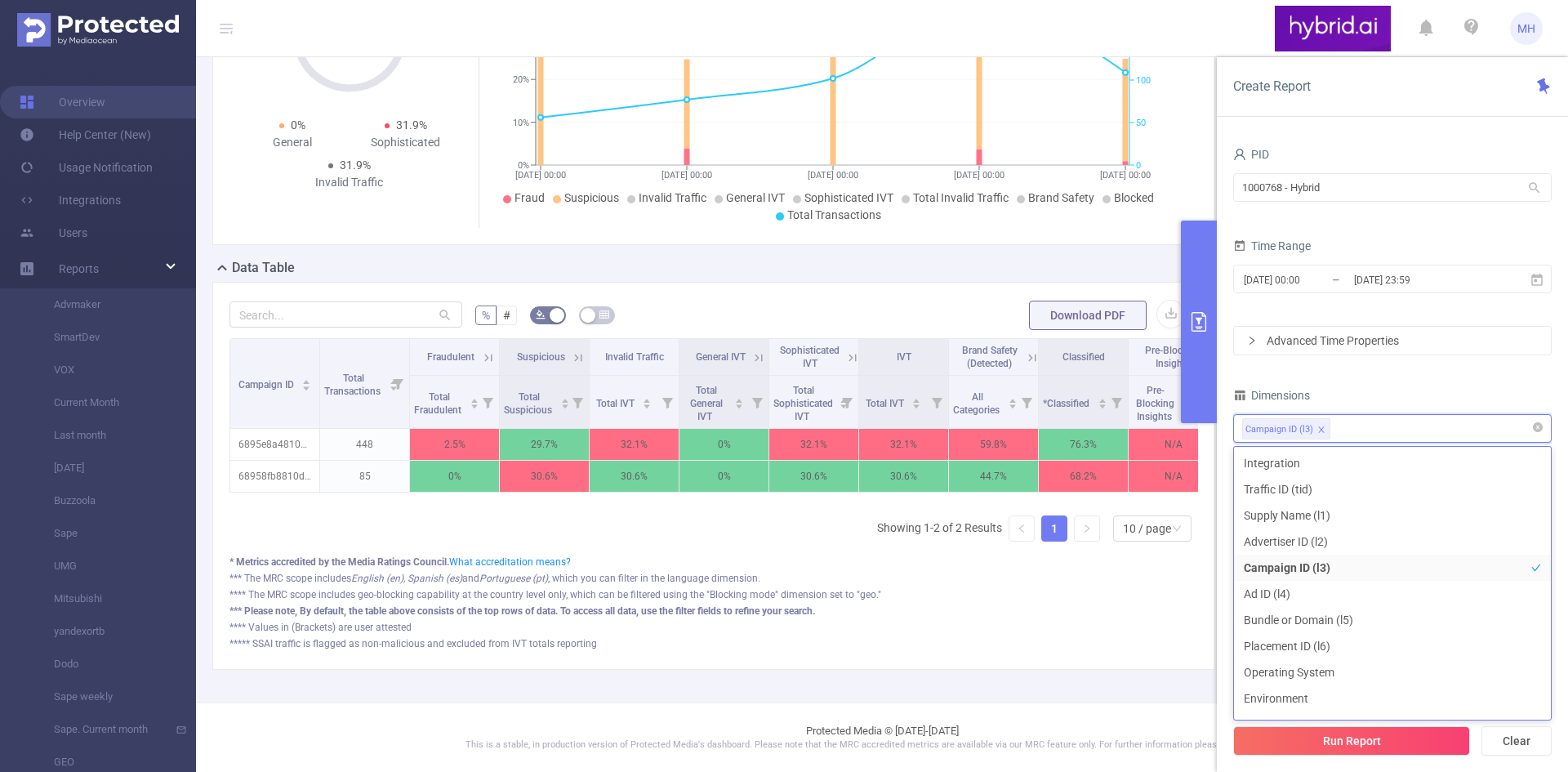
click at [1374, 427] on div "Campaign ID (l3)" at bounding box center [1392, 427] width 301 height 27
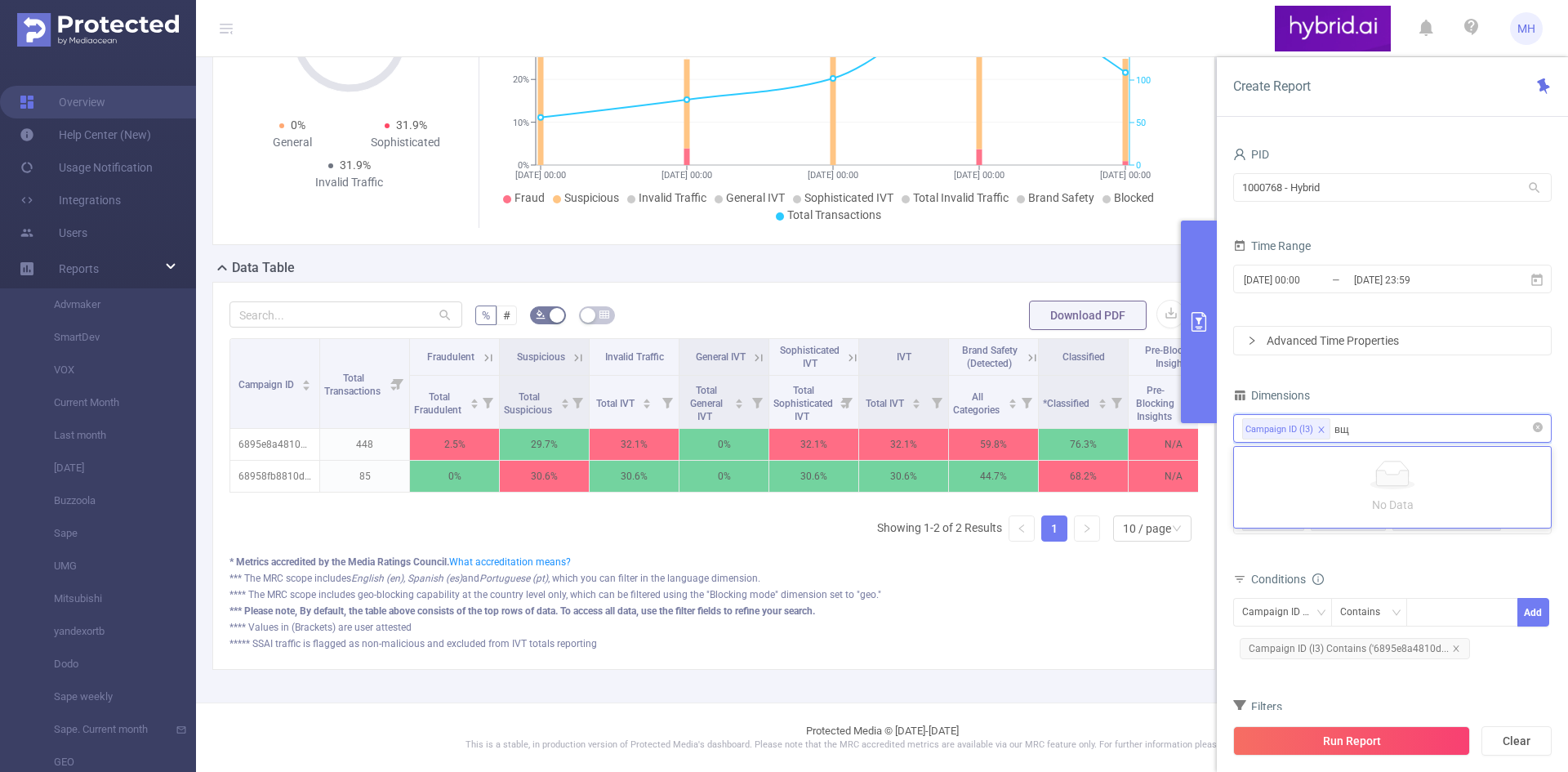
type input "в"
type input "d"
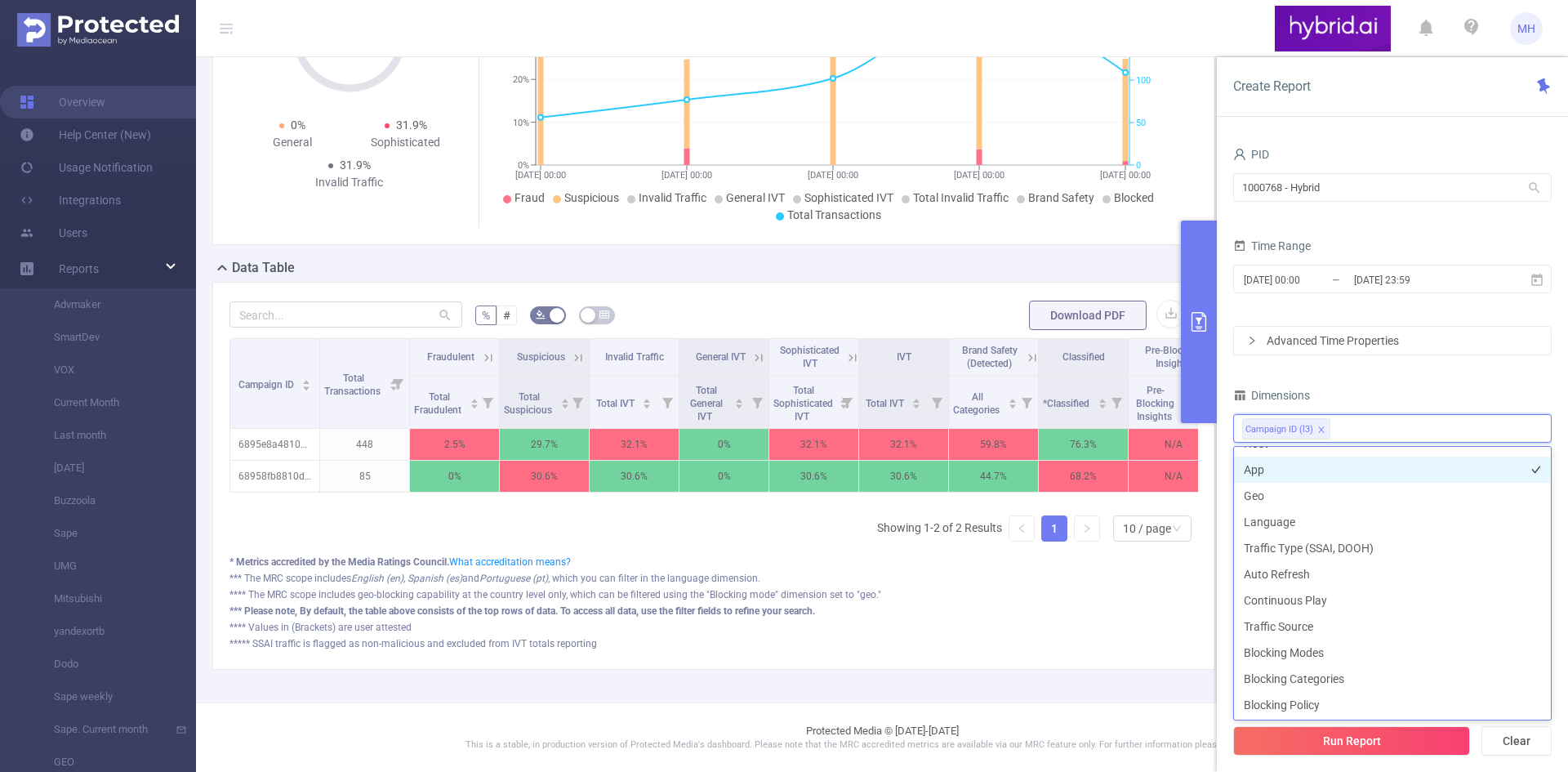
scroll to position [335, 0]
click at [1074, 608] on div "*** Please note, By default, the table above consists of the top rows of data. …" at bounding box center [713, 611] width 968 height 15
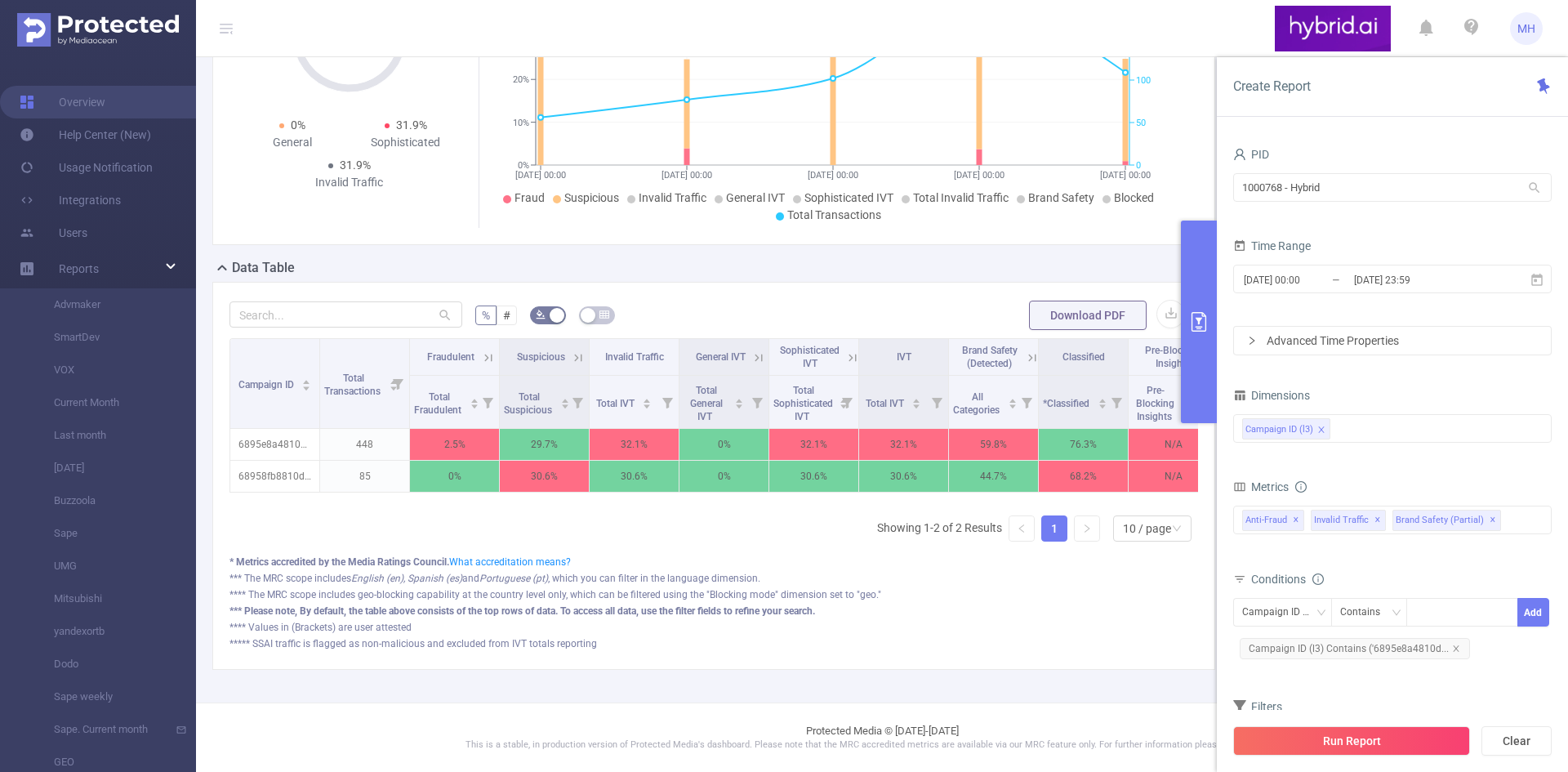
click at [1197, 329] on icon "primary" at bounding box center [1198, 321] width 15 height 20
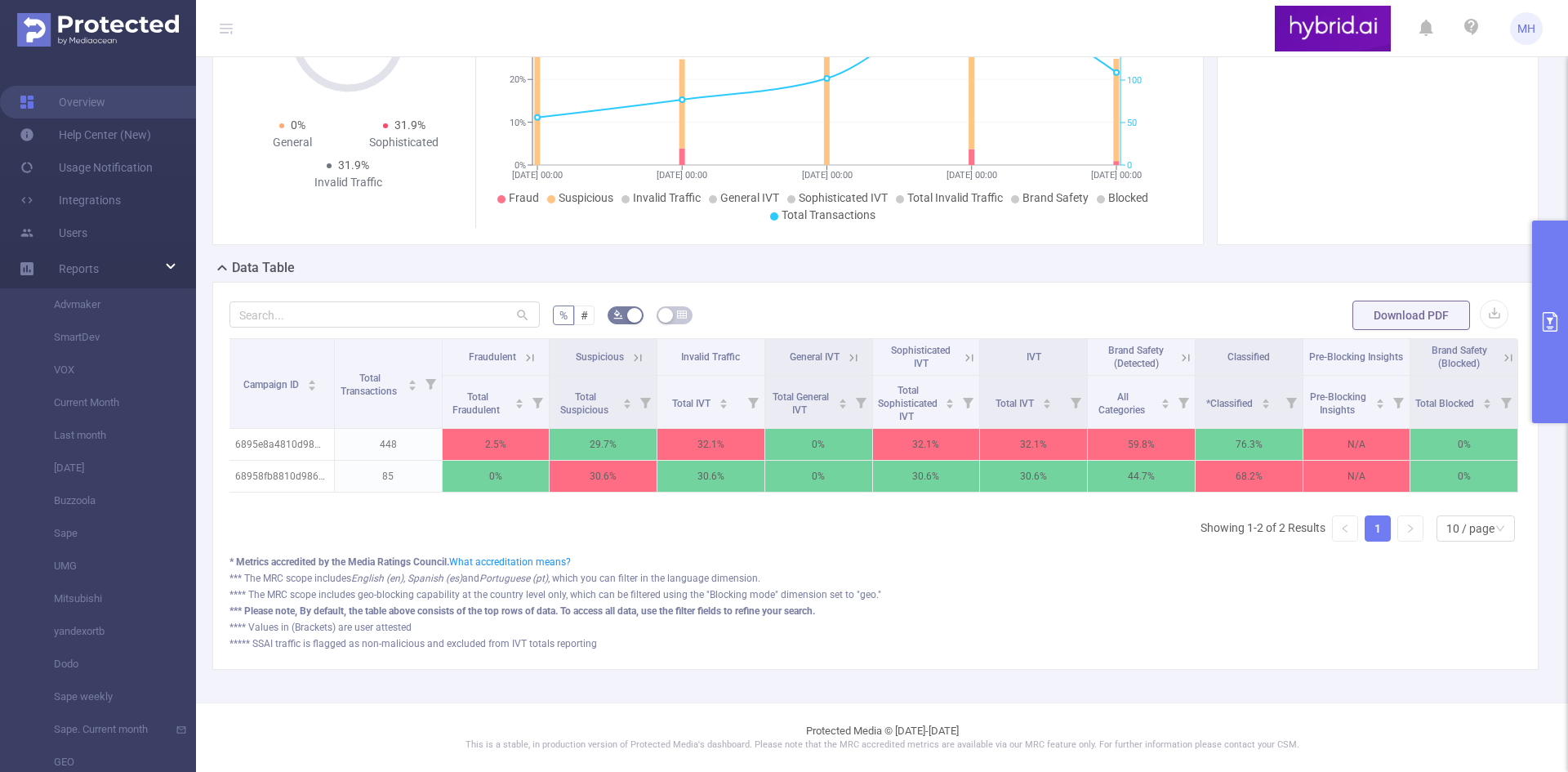
scroll to position [0, 0]
click at [1553, 305] on button "primary" at bounding box center [1549, 321] width 36 height 202
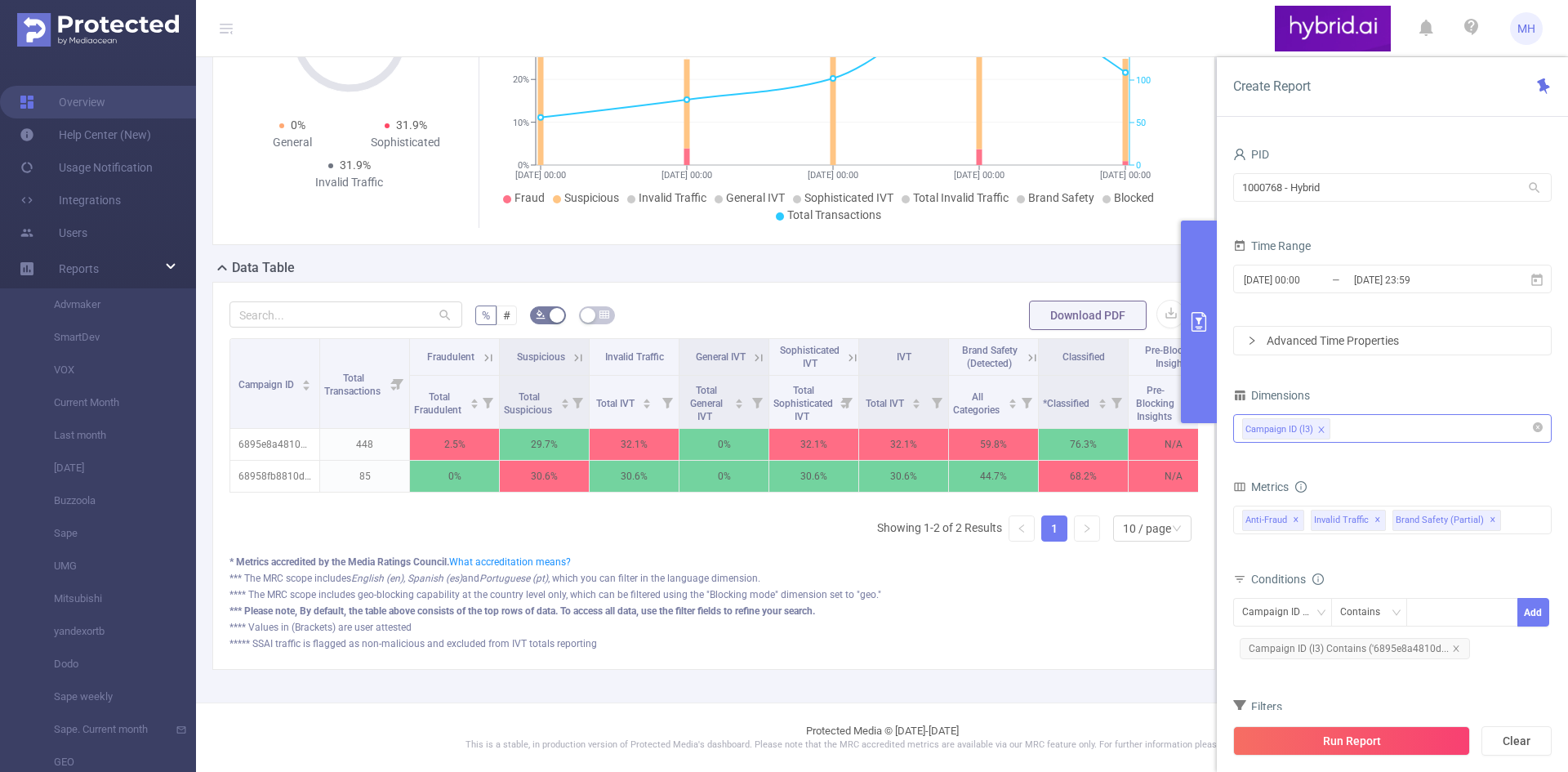
click at [1382, 431] on div "Campaign ID (l3)" at bounding box center [1392, 427] width 301 height 27
click at [1350, 427] on div "Campaign ID (l3)" at bounding box center [1392, 427] width 301 height 27
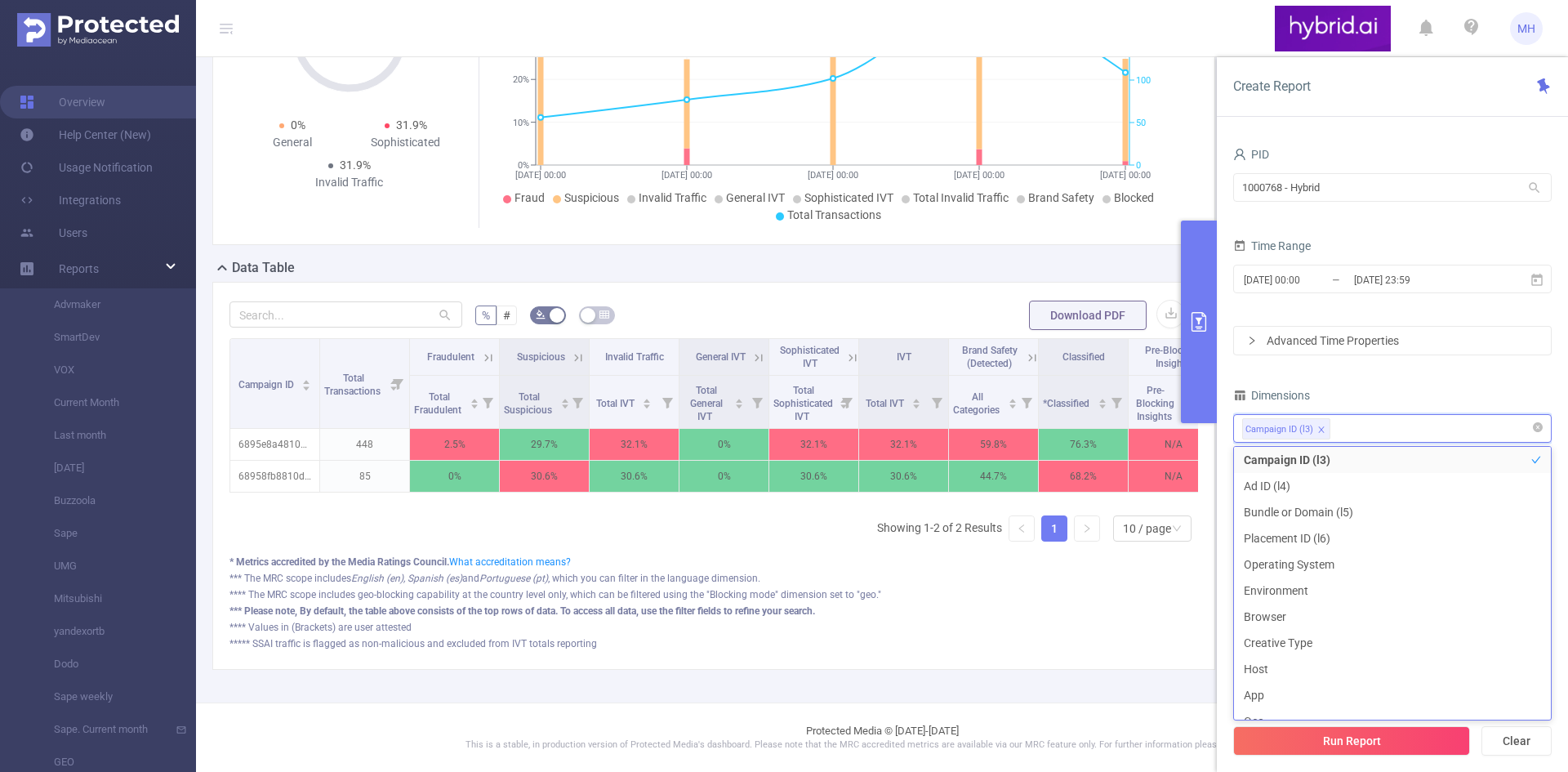
type input "d"
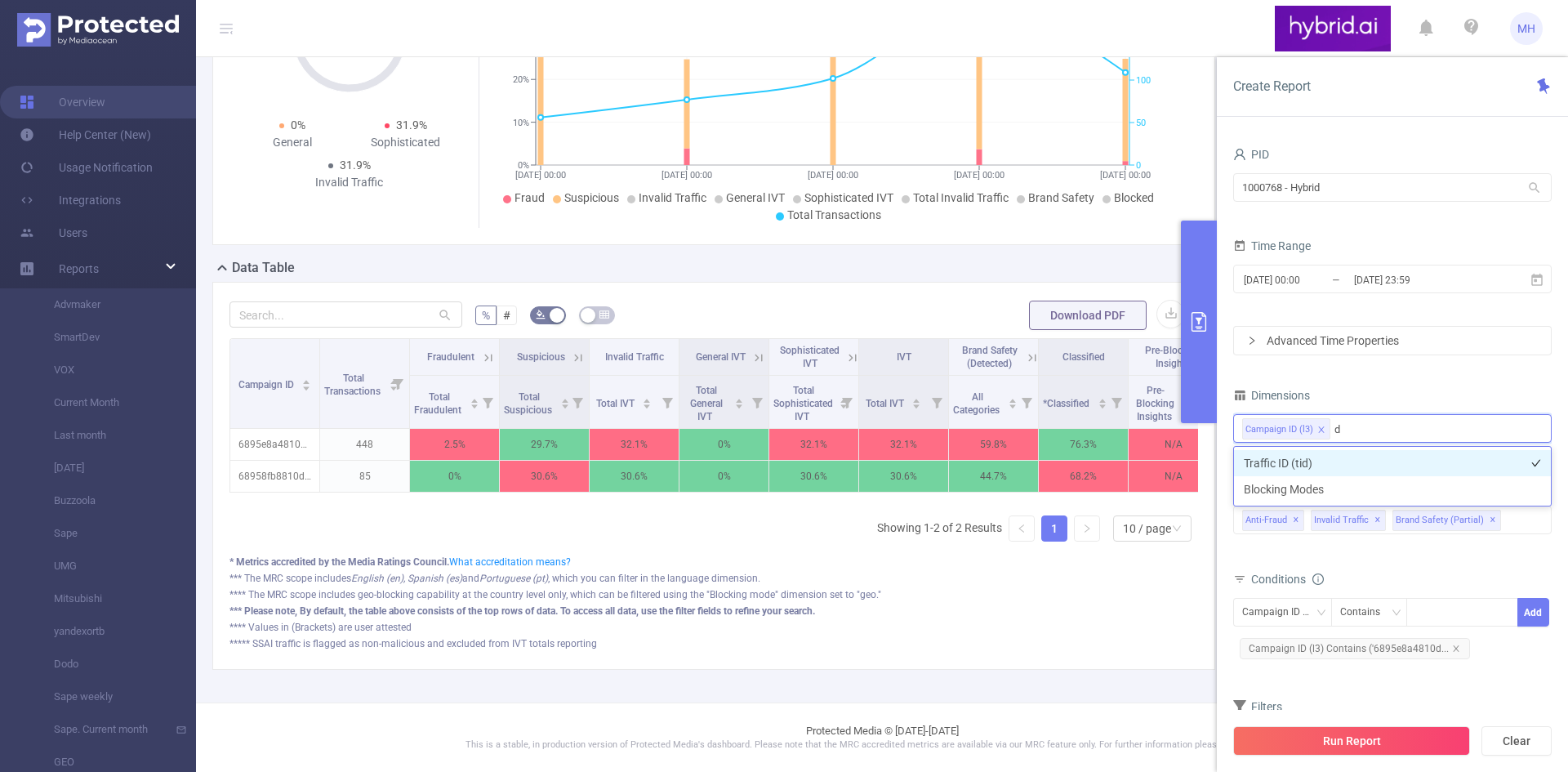
click at [1270, 467] on li "Traffic ID (tid)" at bounding box center [1392, 463] width 317 height 26
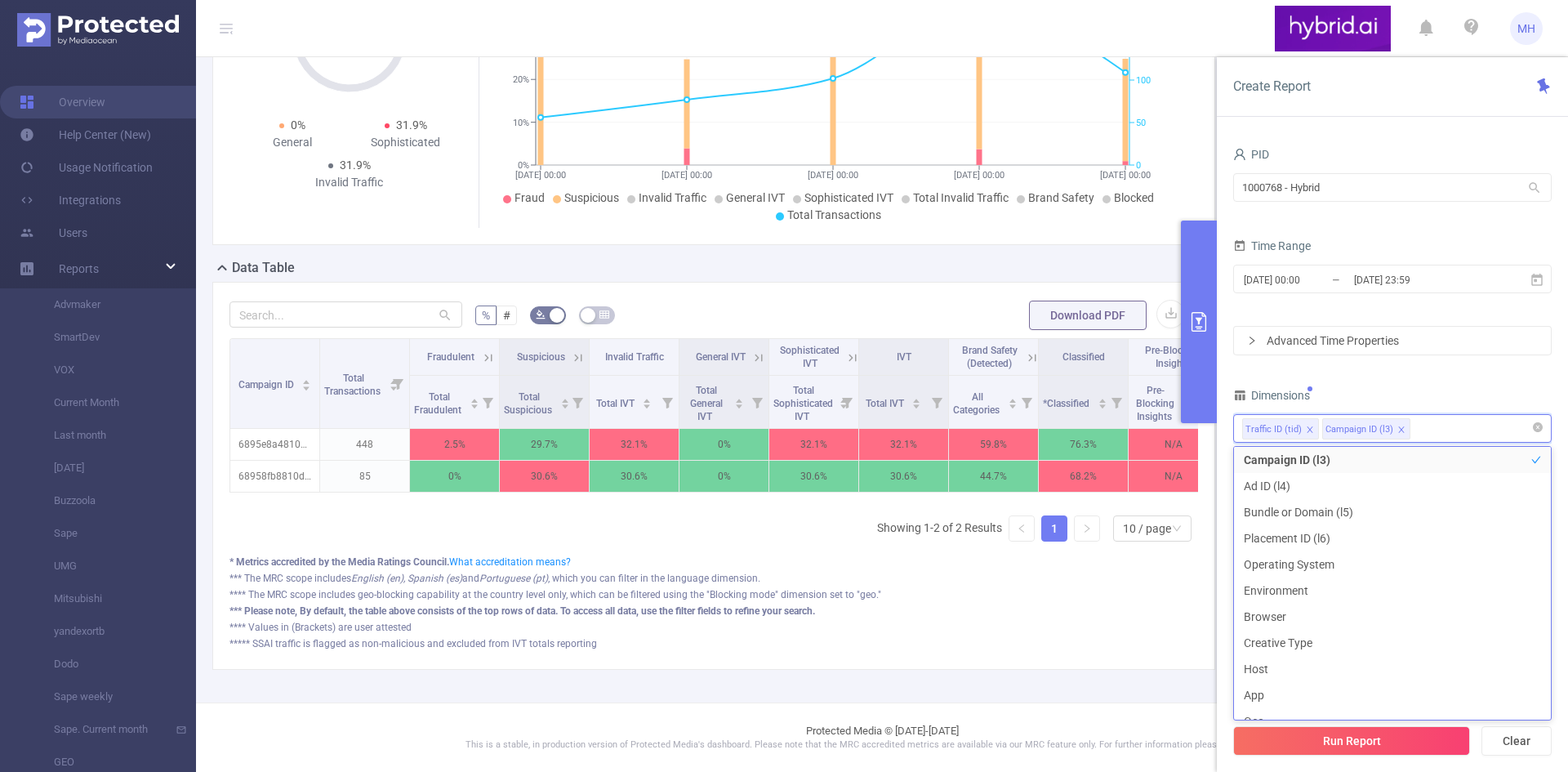
click at [1434, 427] on div "Traffic ID (tid) Campaign ID (l3)" at bounding box center [1392, 427] width 301 height 27
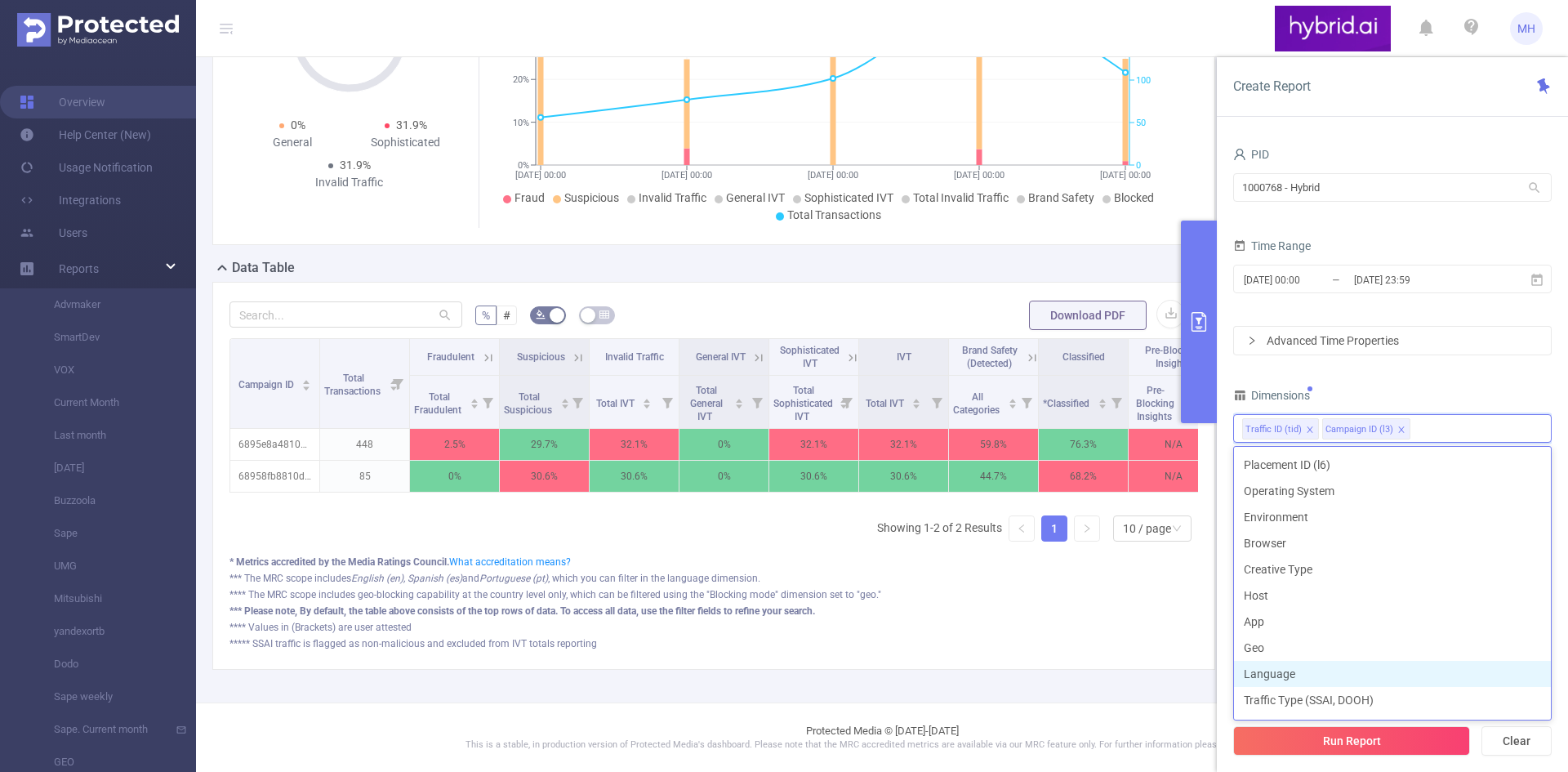
scroll to position [0, 0]
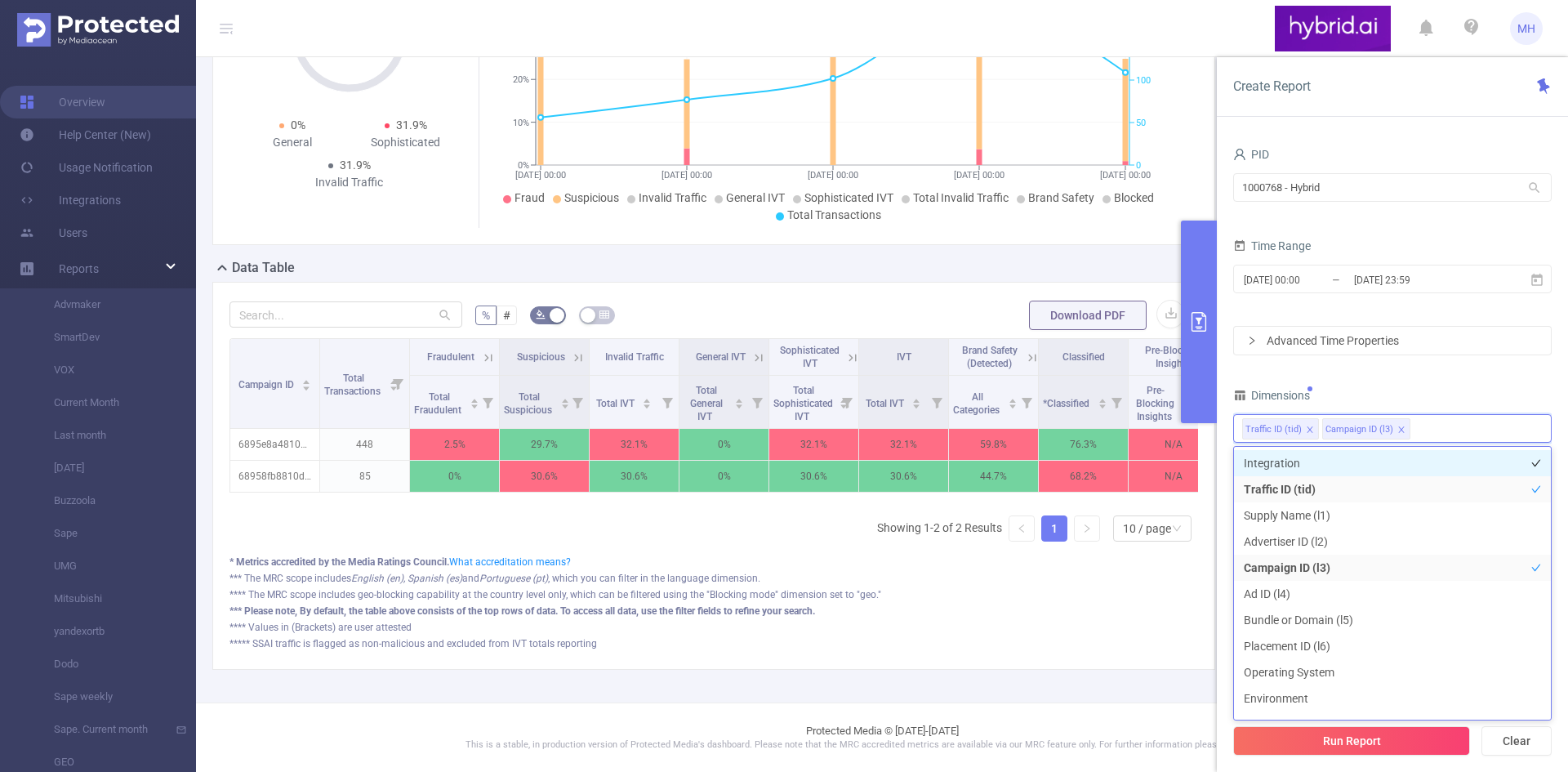
click at [1301, 462] on li "Integration" at bounding box center [1392, 463] width 317 height 26
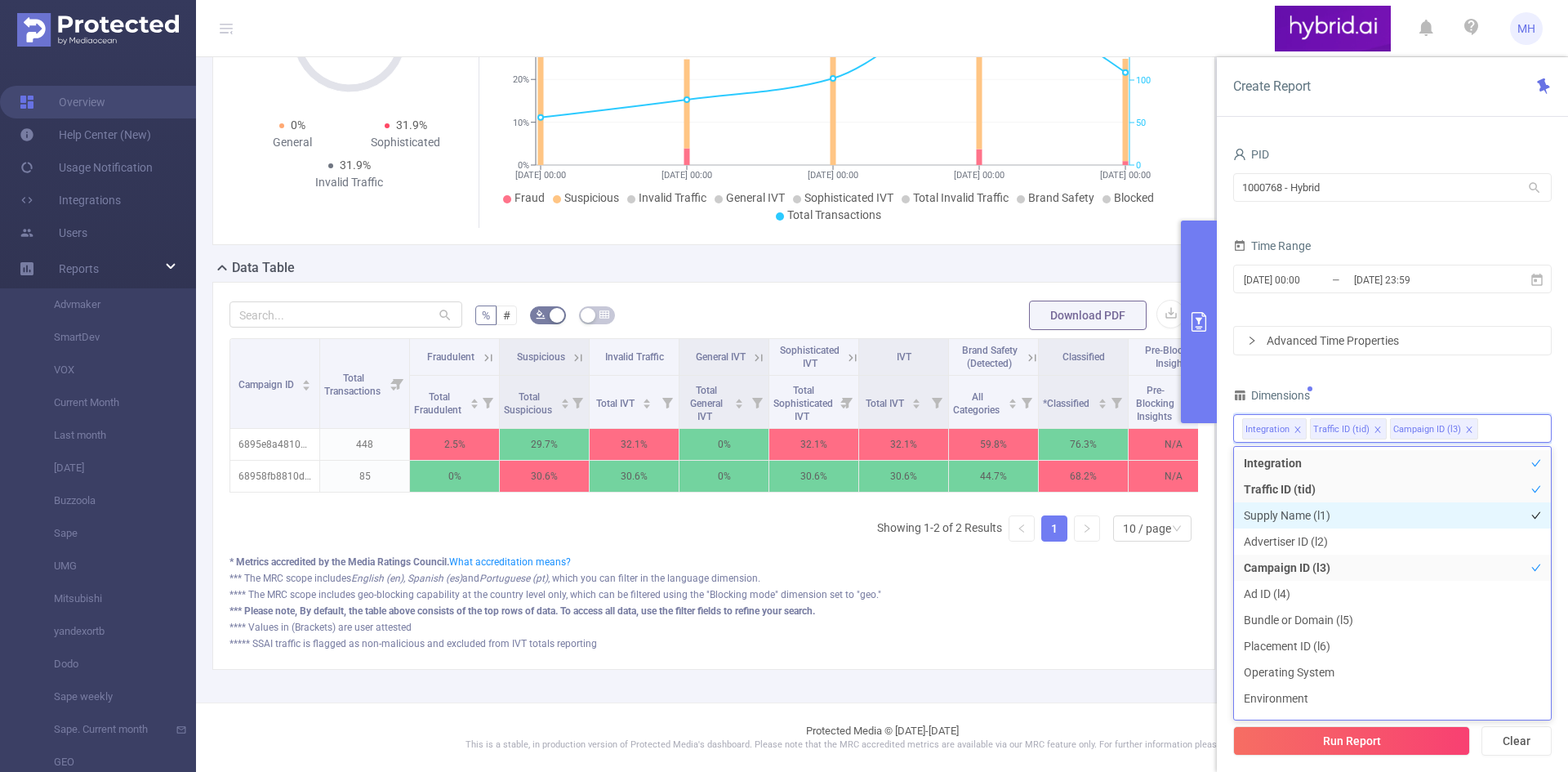
click at [1290, 510] on li "Supply Name (l1)" at bounding box center [1392, 515] width 317 height 26
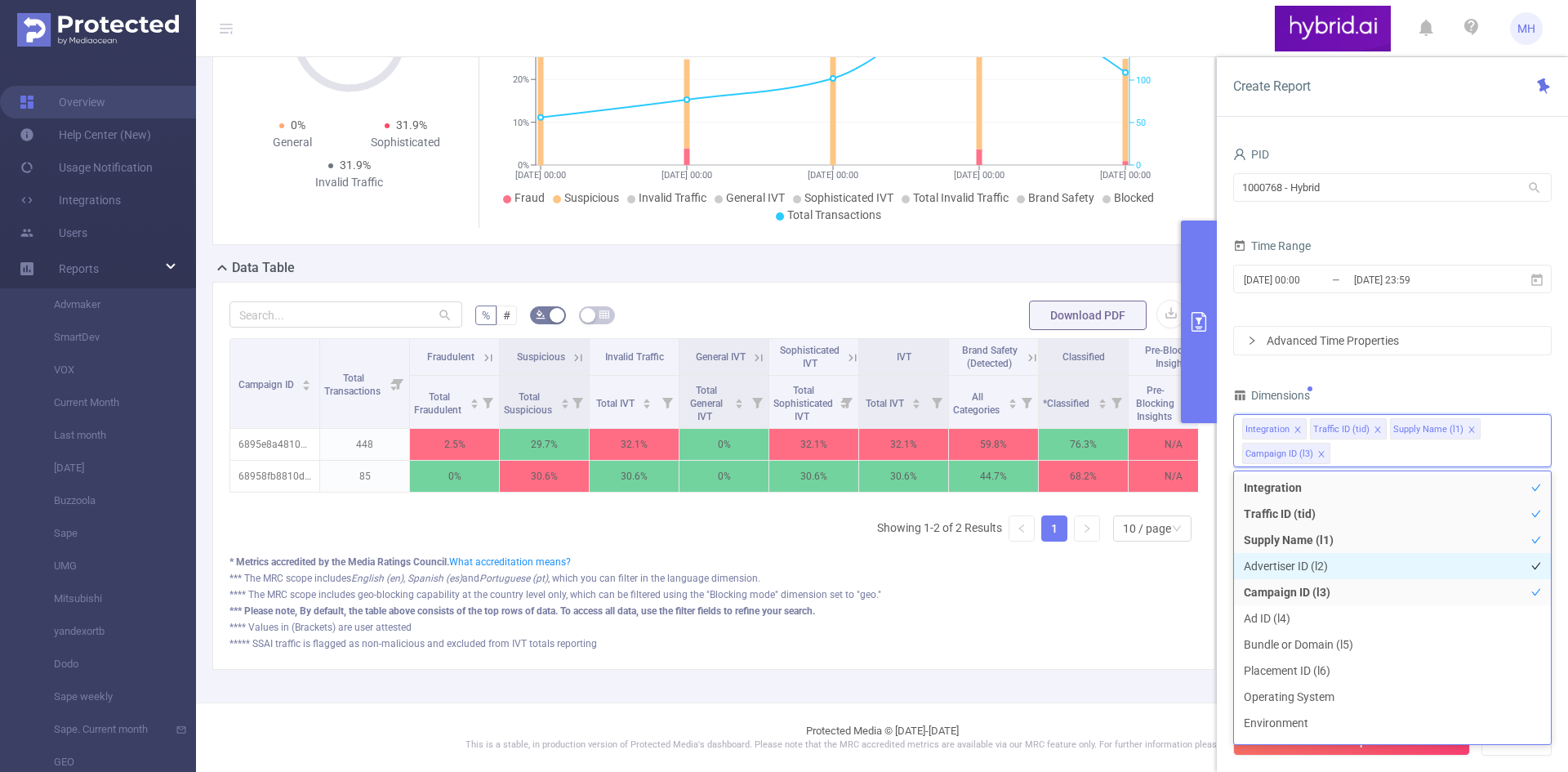
click at [1323, 566] on li "Advertiser ID (l2)" at bounding box center [1392, 566] width 317 height 26
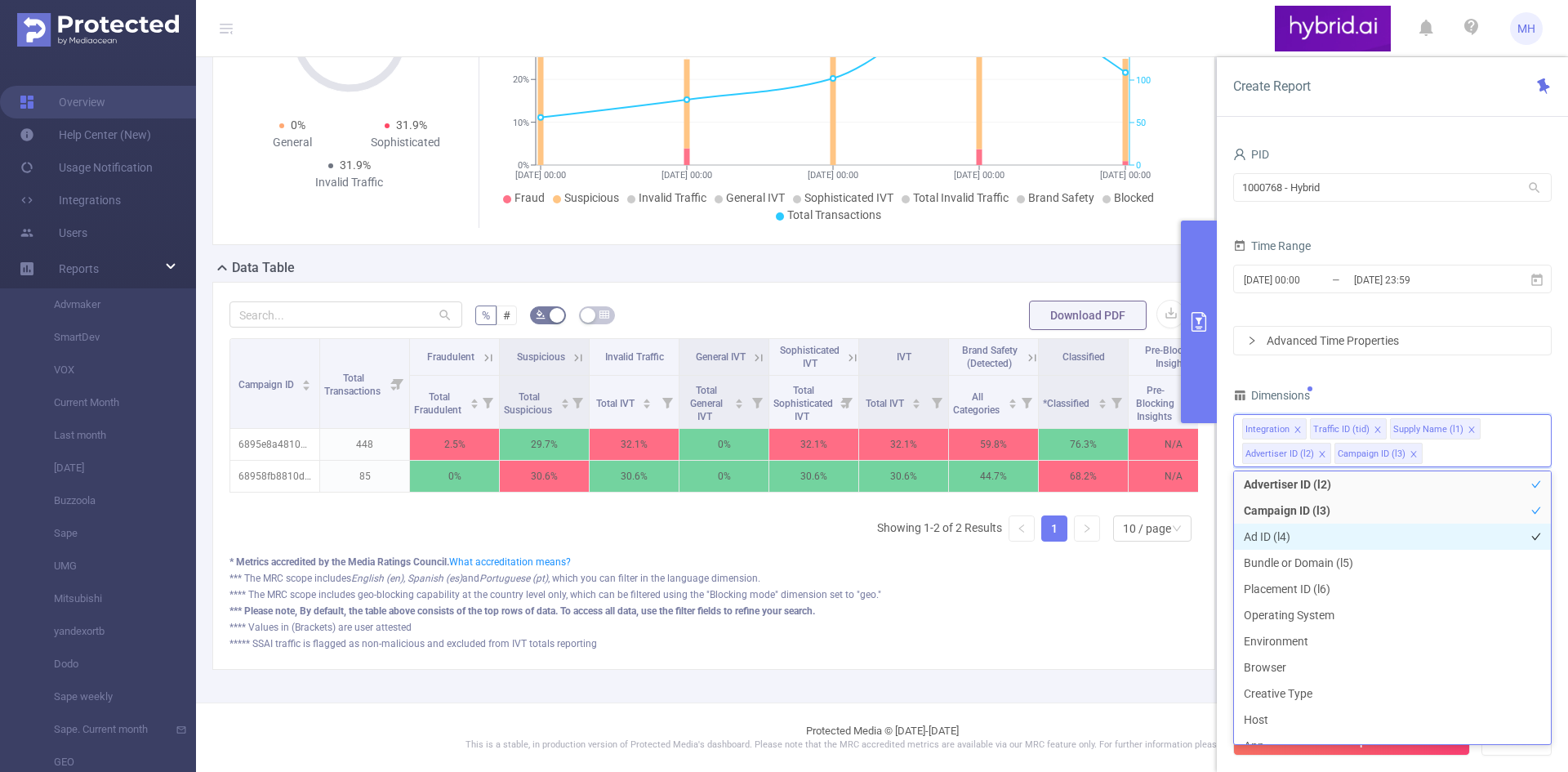
click at [1320, 540] on li "Ad ID (l4)" at bounding box center [1392, 536] width 317 height 26
click at [1314, 563] on li "Bundle or Domain (l5)" at bounding box center [1392, 562] width 317 height 26
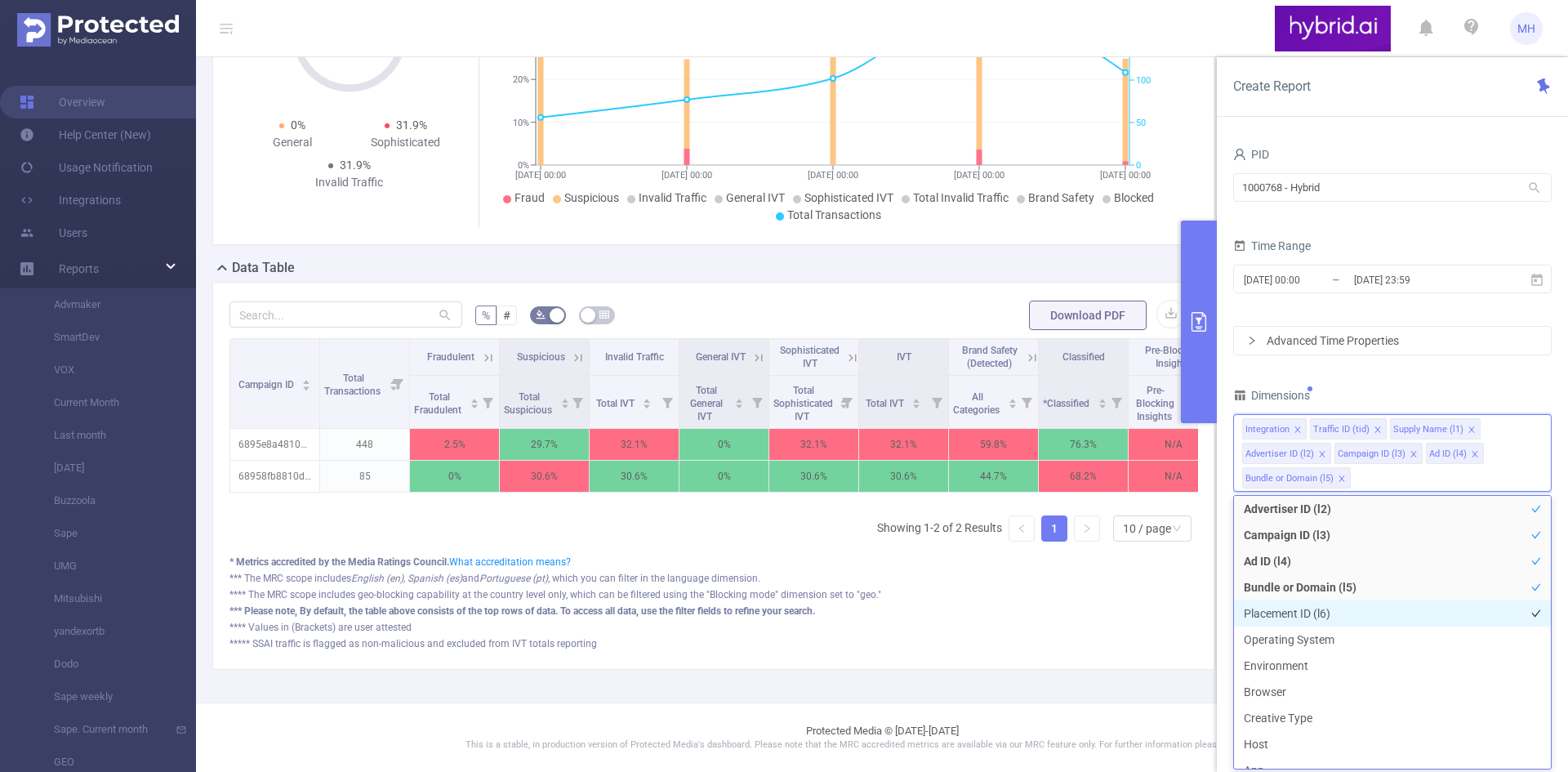
click at [1320, 620] on li "Placement ID (l6)" at bounding box center [1392, 614] width 317 height 26
click at [1168, 625] on div "**** Values in (Brackets) are user attested" at bounding box center [713, 628] width 968 height 15
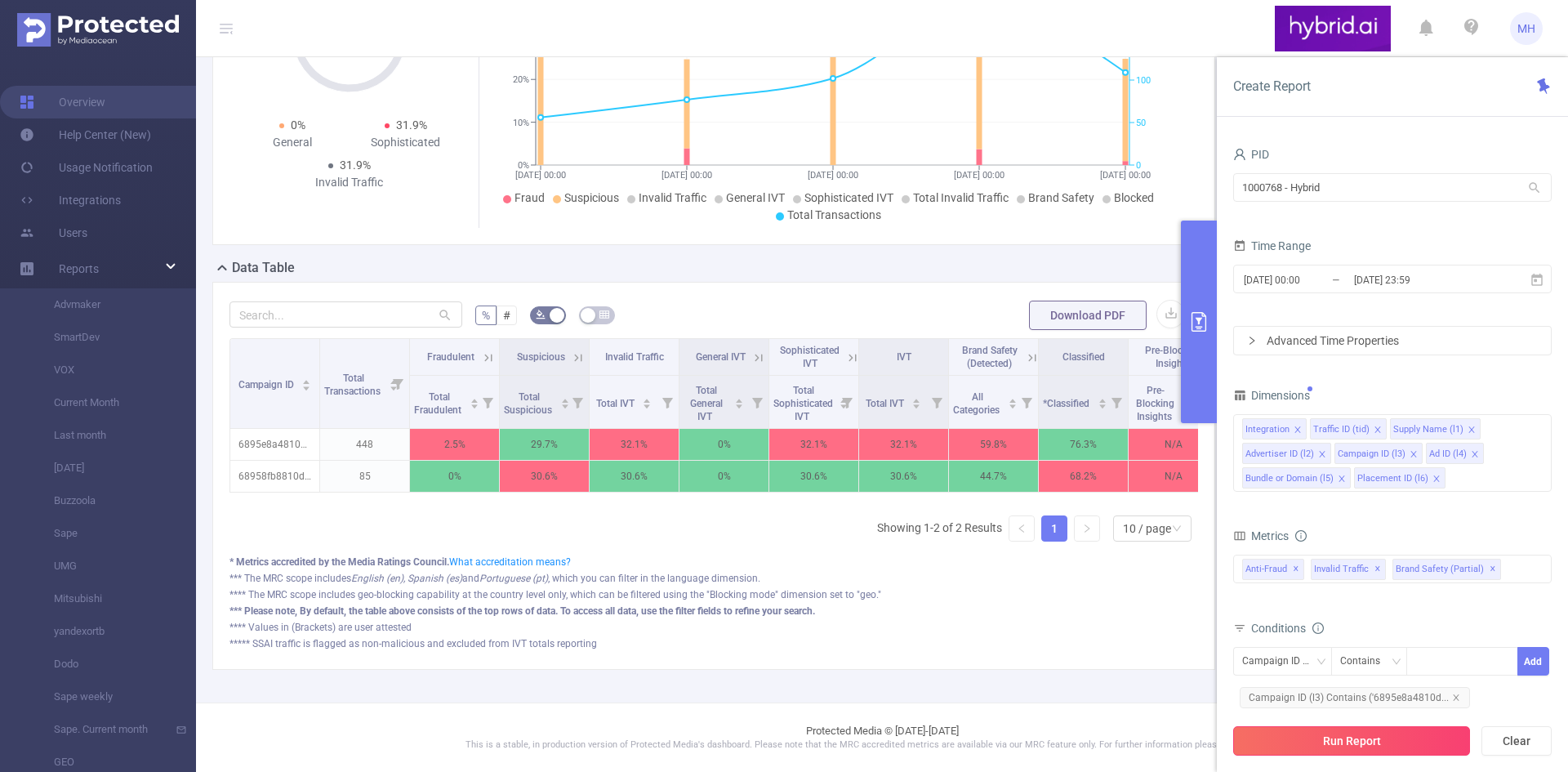
click at [1334, 735] on button "Run Report" at bounding box center [1351, 741] width 237 height 30
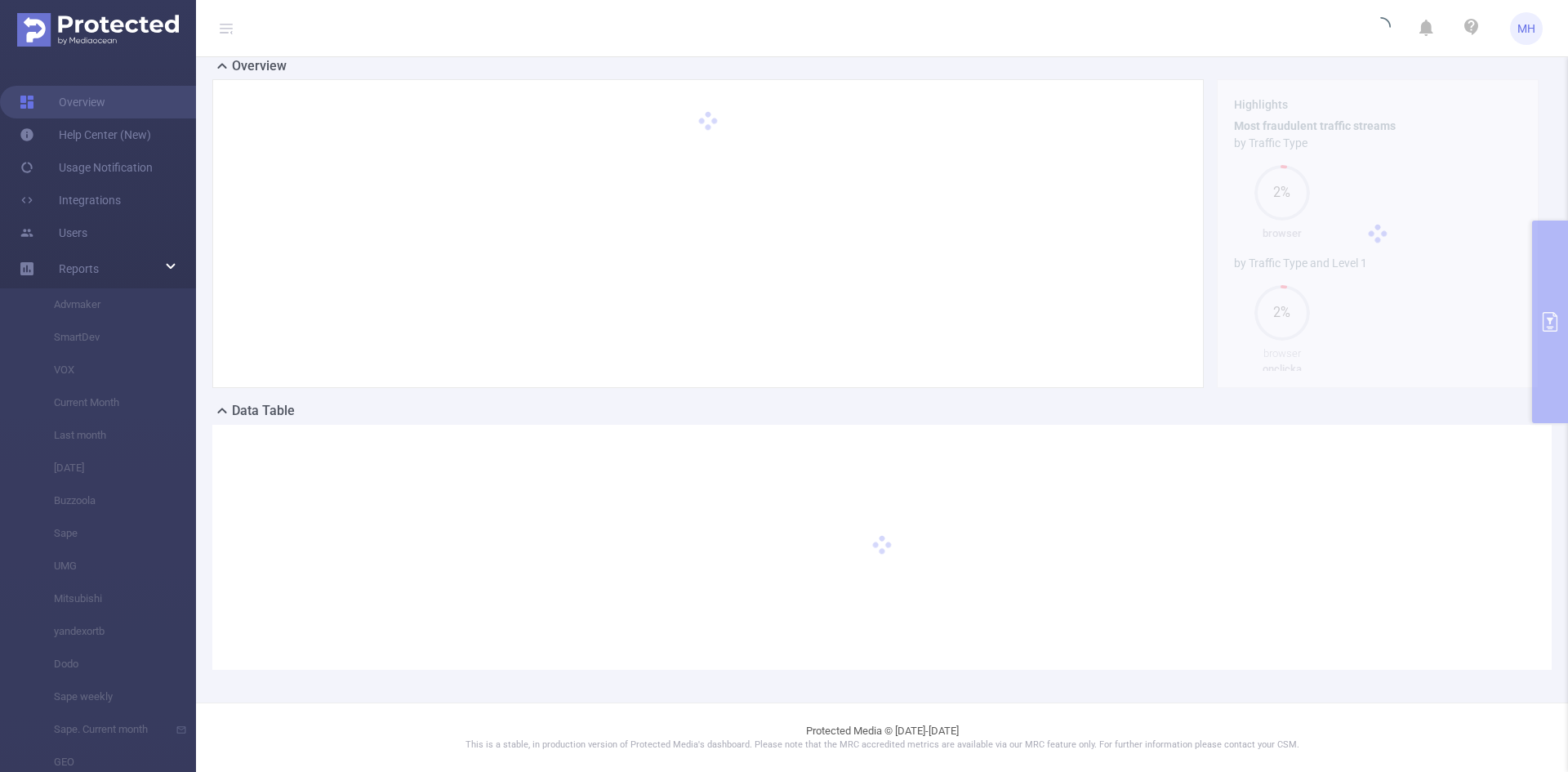
scroll to position [127, 0]
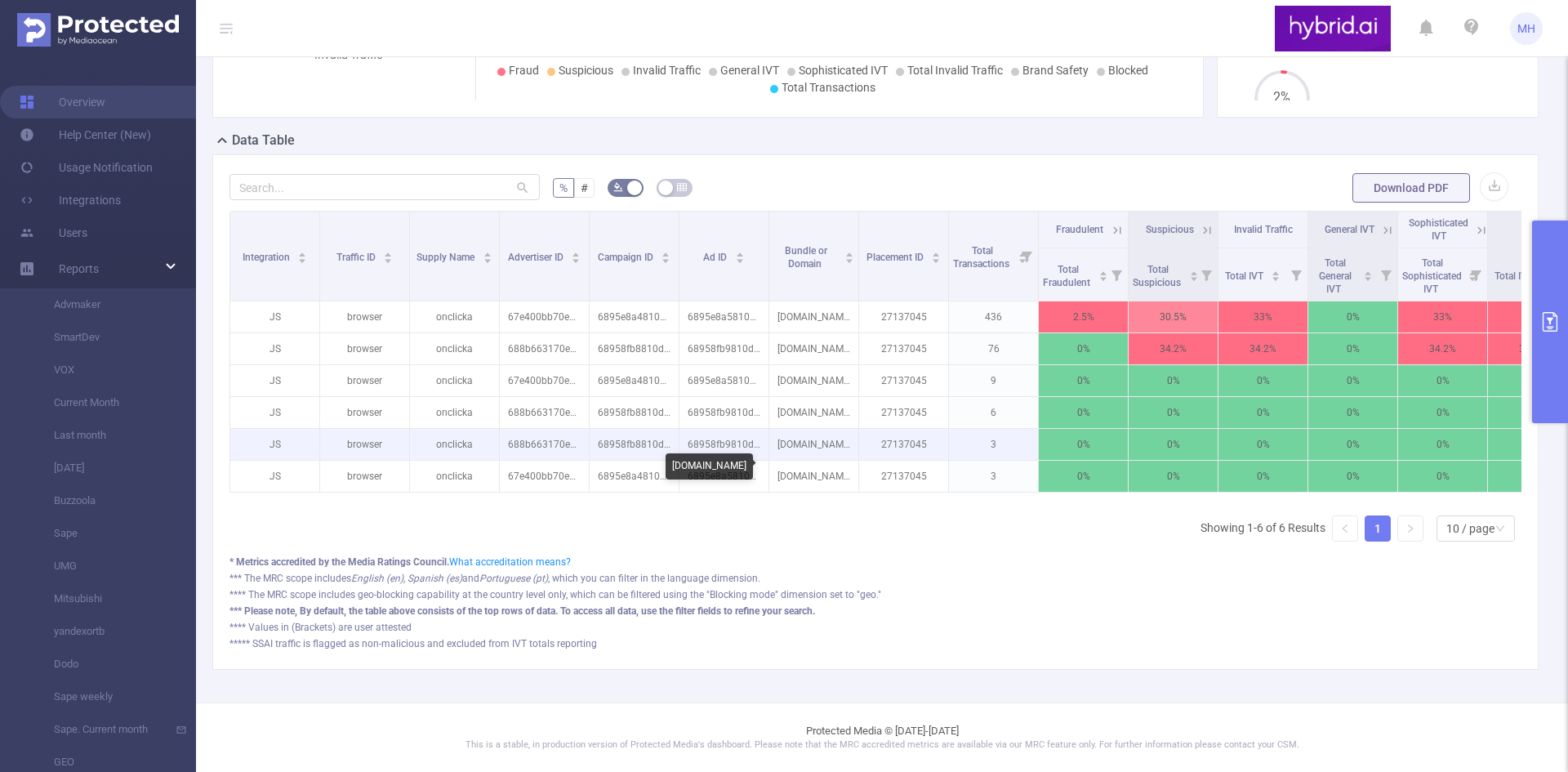
scroll to position [409, 0]
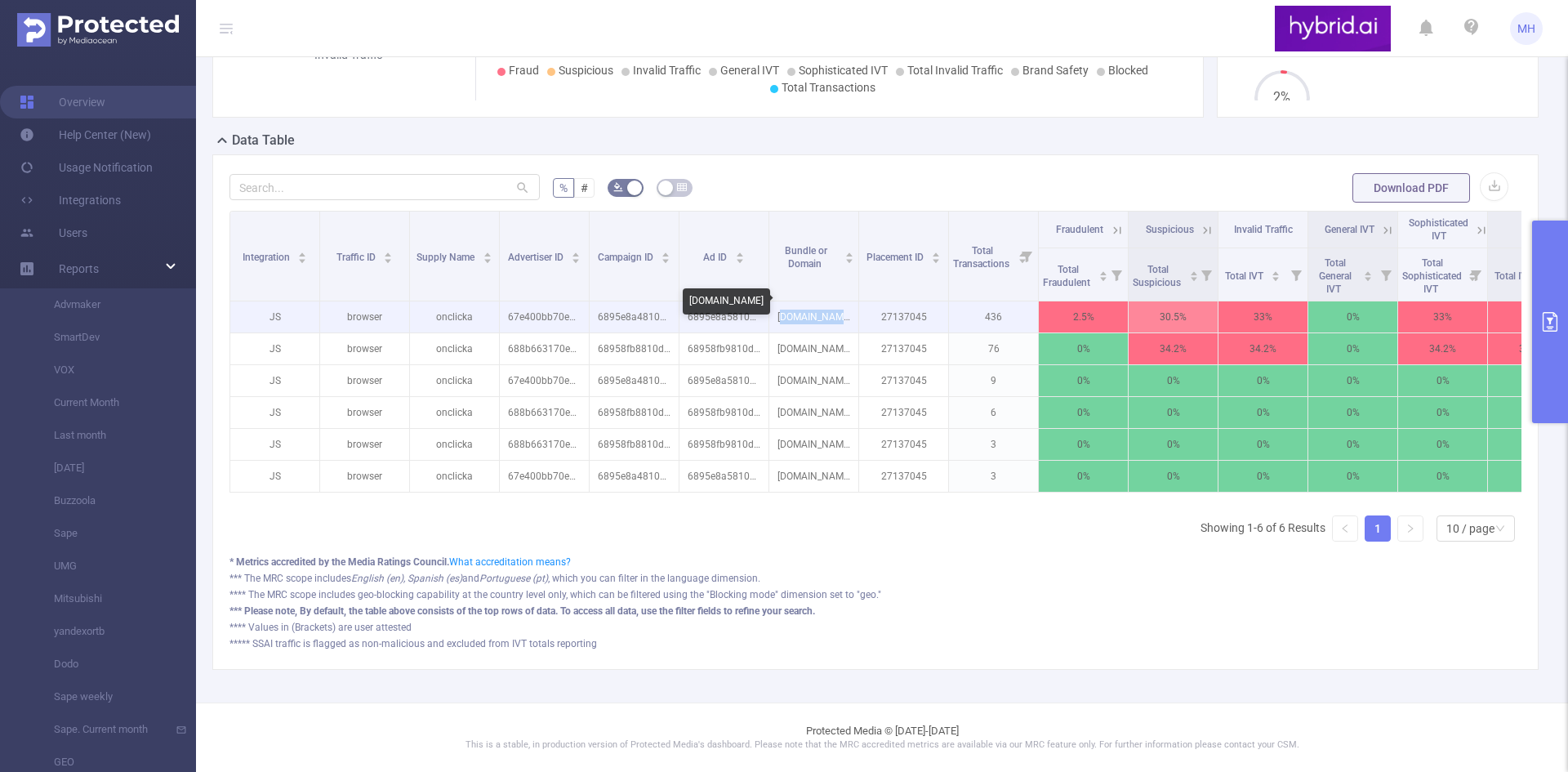
drag, startPoint x: 787, startPoint y: 308, endPoint x: 835, endPoint y: 302, distance: 48.4
click at [835, 302] on p "[DOMAIN_NAME]" at bounding box center [814, 317] width 89 height 31
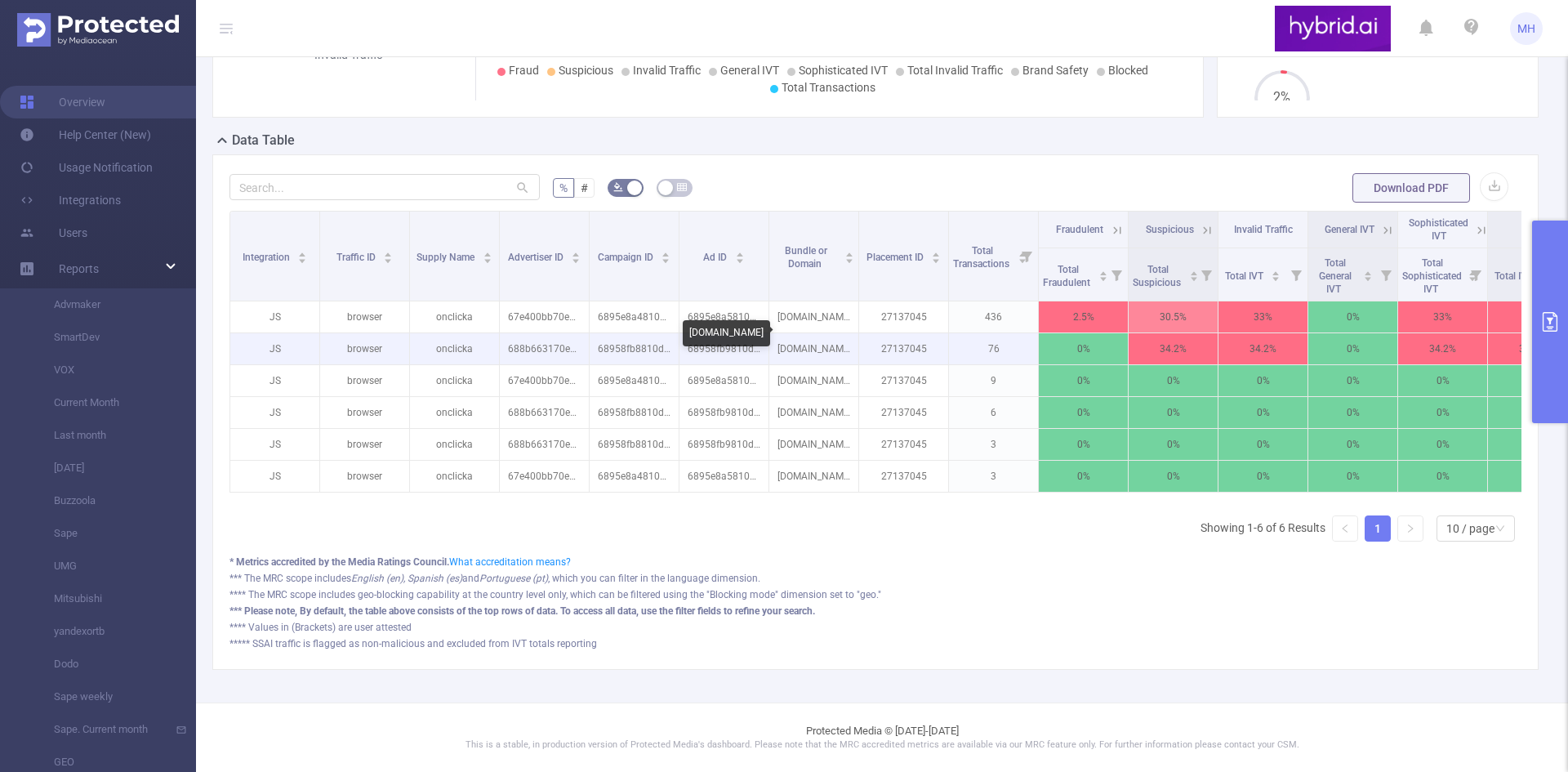
click at [820, 335] on p "[DOMAIN_NAME]" at bounding box center [814, 348] width 89 height 31
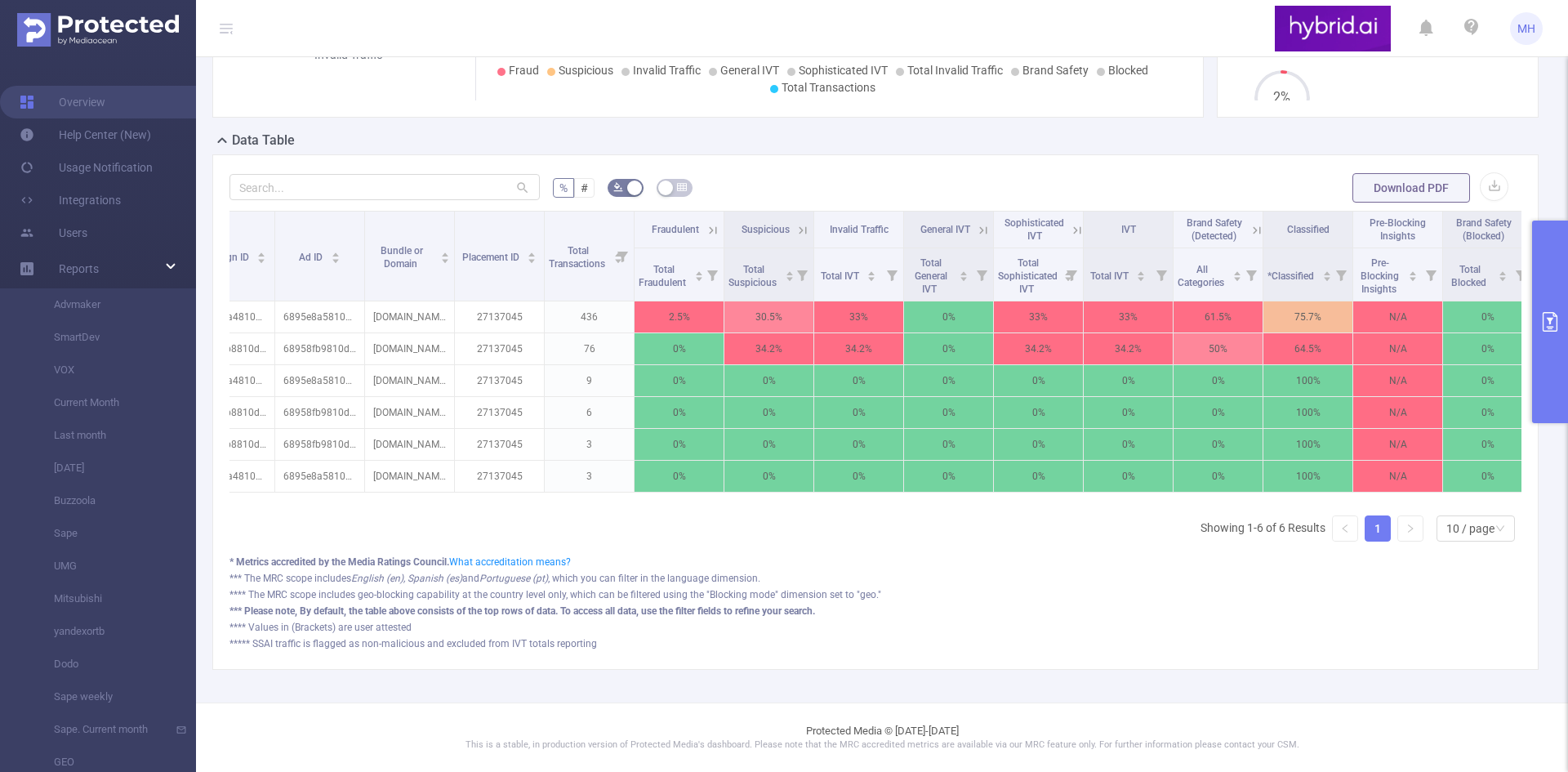
scroll to position [0, 431]
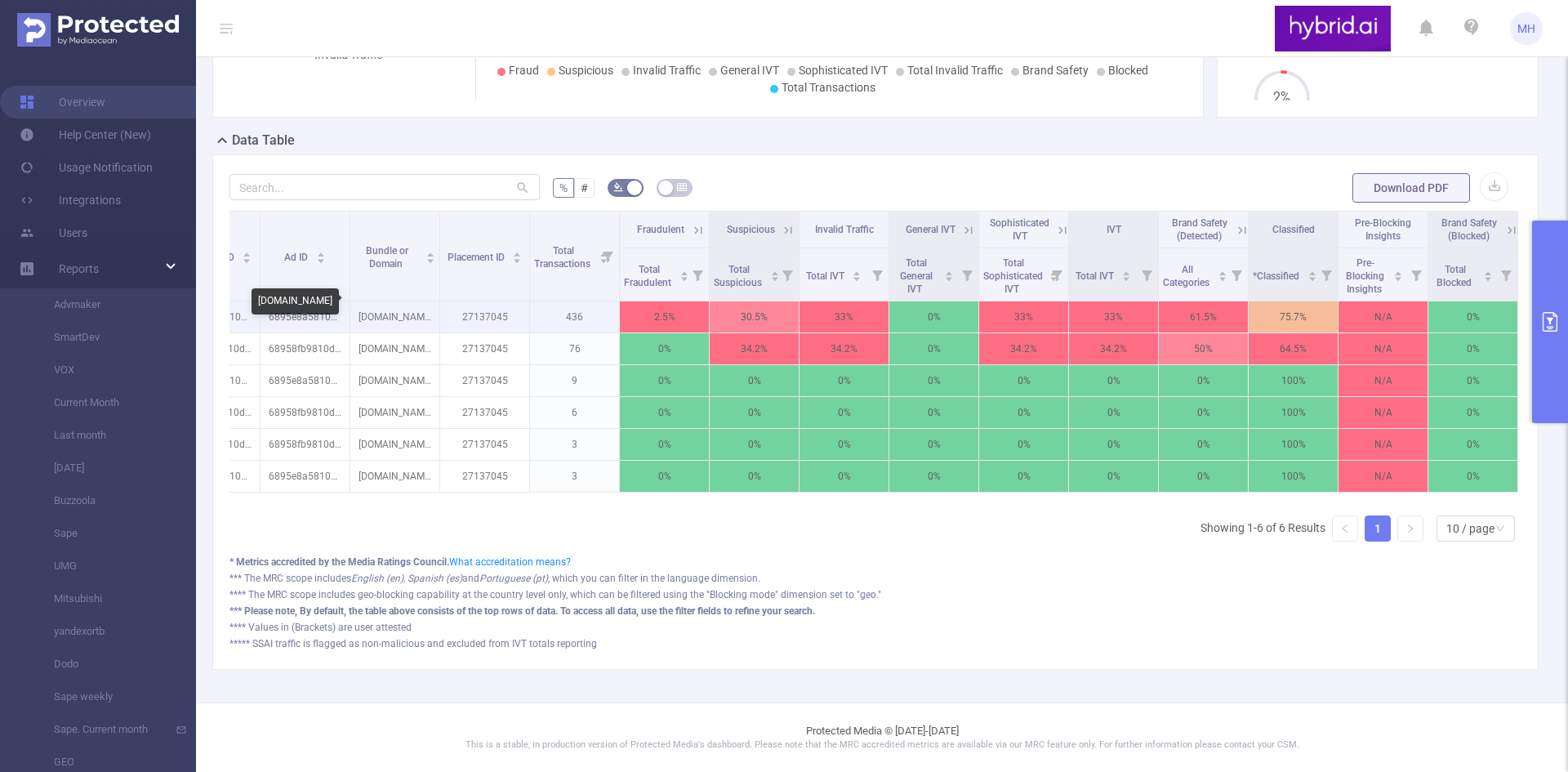
click at [360, 304] on p "[DOMAIN_NAME]" at bounding box center [395, 317] width 89 height 31
drag, startPoint x: 352, startPoint y: 304, endPoint x: 414, endPoint y: 305, distance: 62.0
click at [414, 305] on p "[DOMAIN_NAME]" at bounding box center [395, 317] width 89 height 31
copy p "[DOMAIN_NAME]"
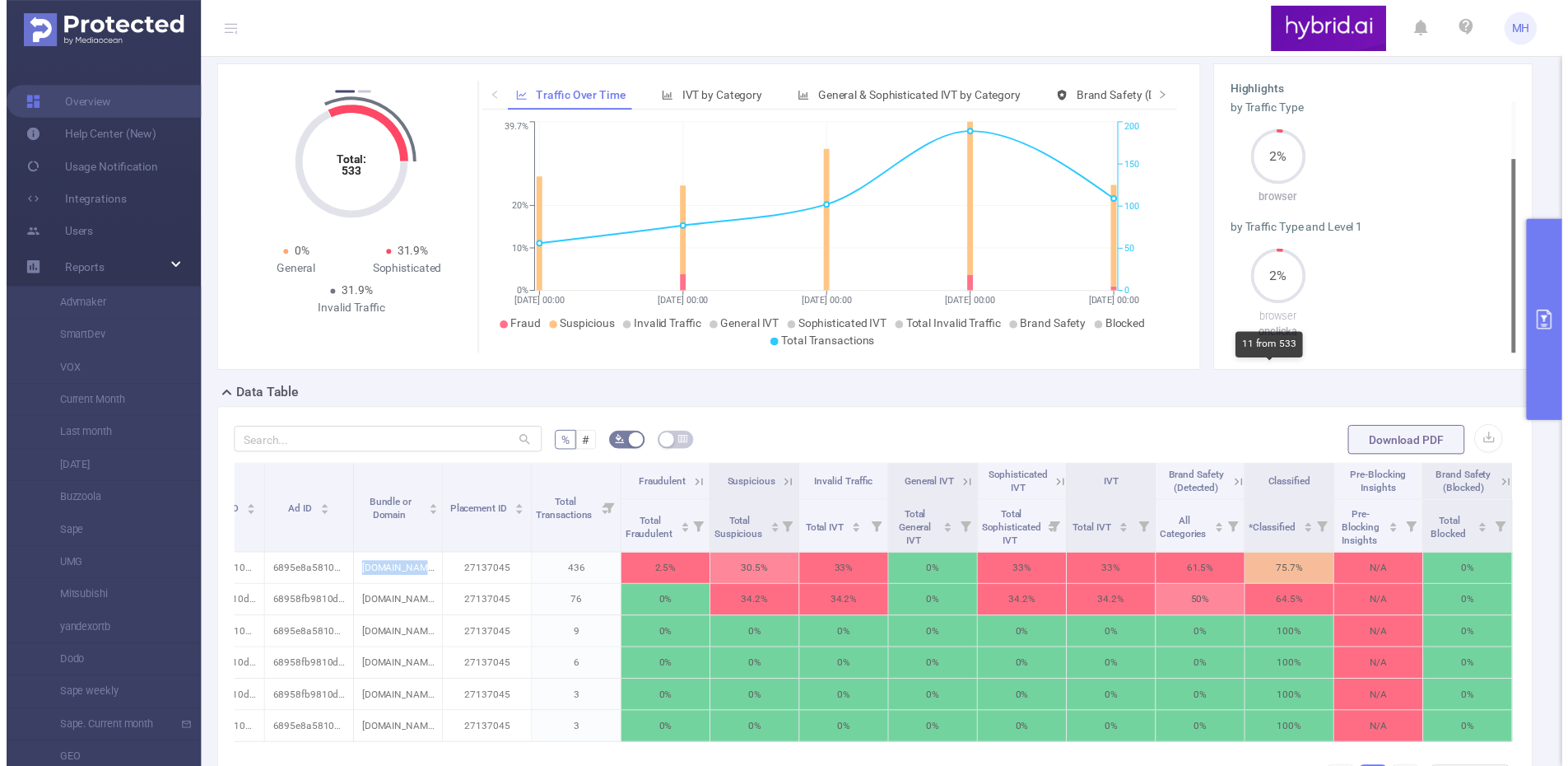
scroll to position [412, 0]
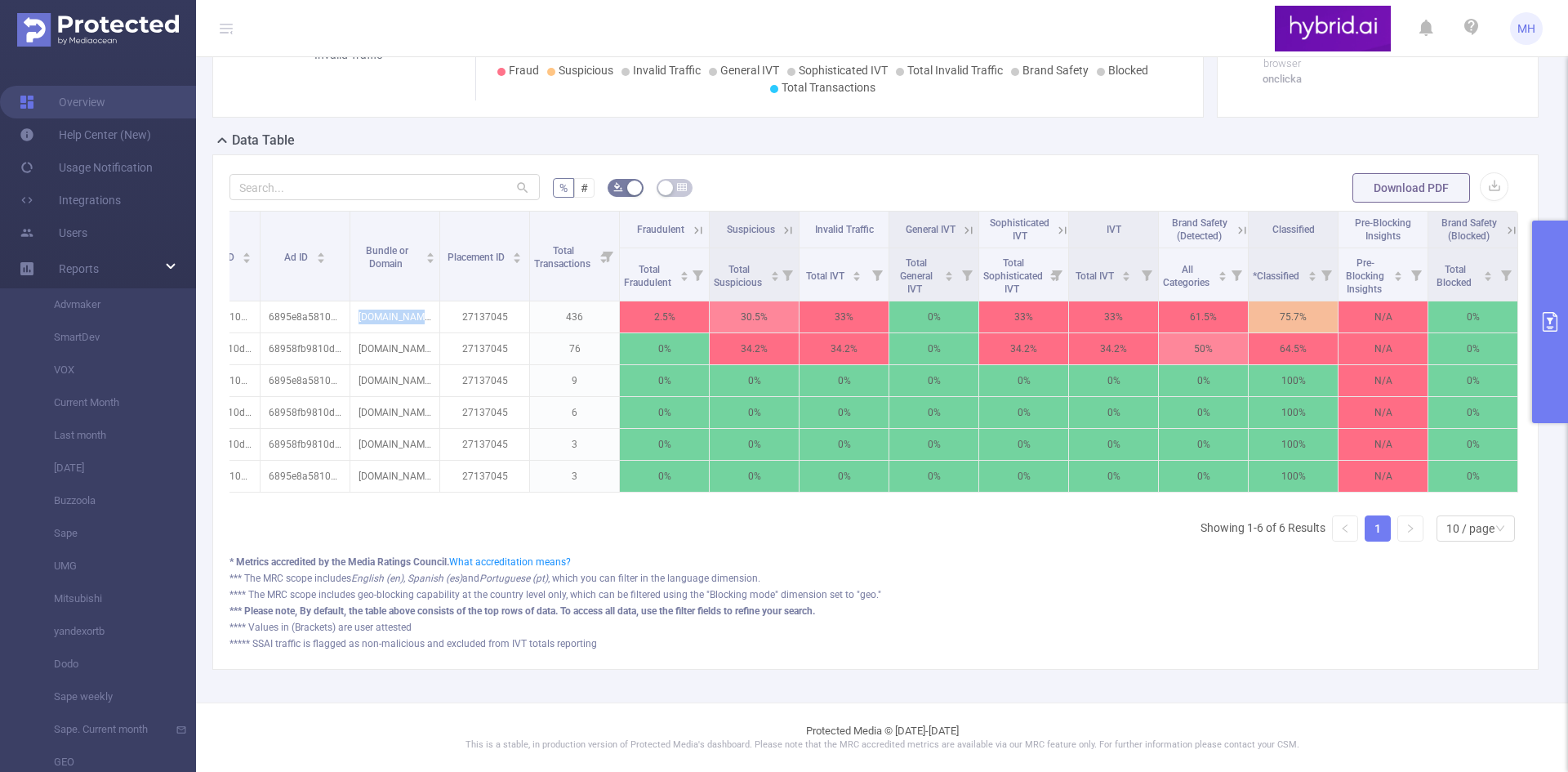
click at [1542, 327] on icon "primary" at bounding box center [1549, 321] width 15 height 20
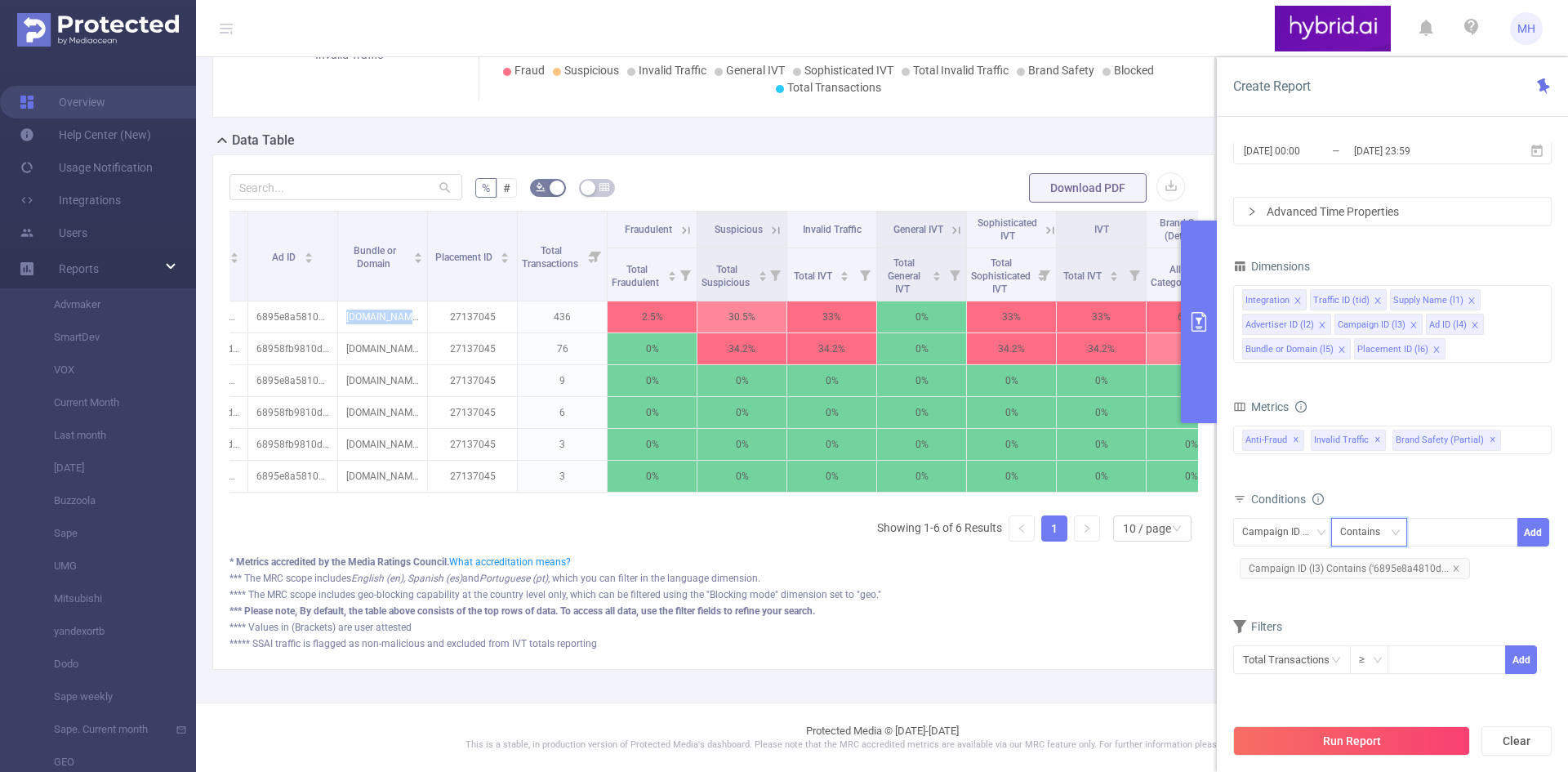
click at [1392, 535] on icon "icon: down" at bounding box center [1395, 532] width 10 height 10
click at [1392, 535] on icon "icon: down" at bounding box center [1395, 532] width 8 height 6
click at [1307, 525] on div "Campaign ID (l3)" at bounding box center [1282, 532] width 81 height 27
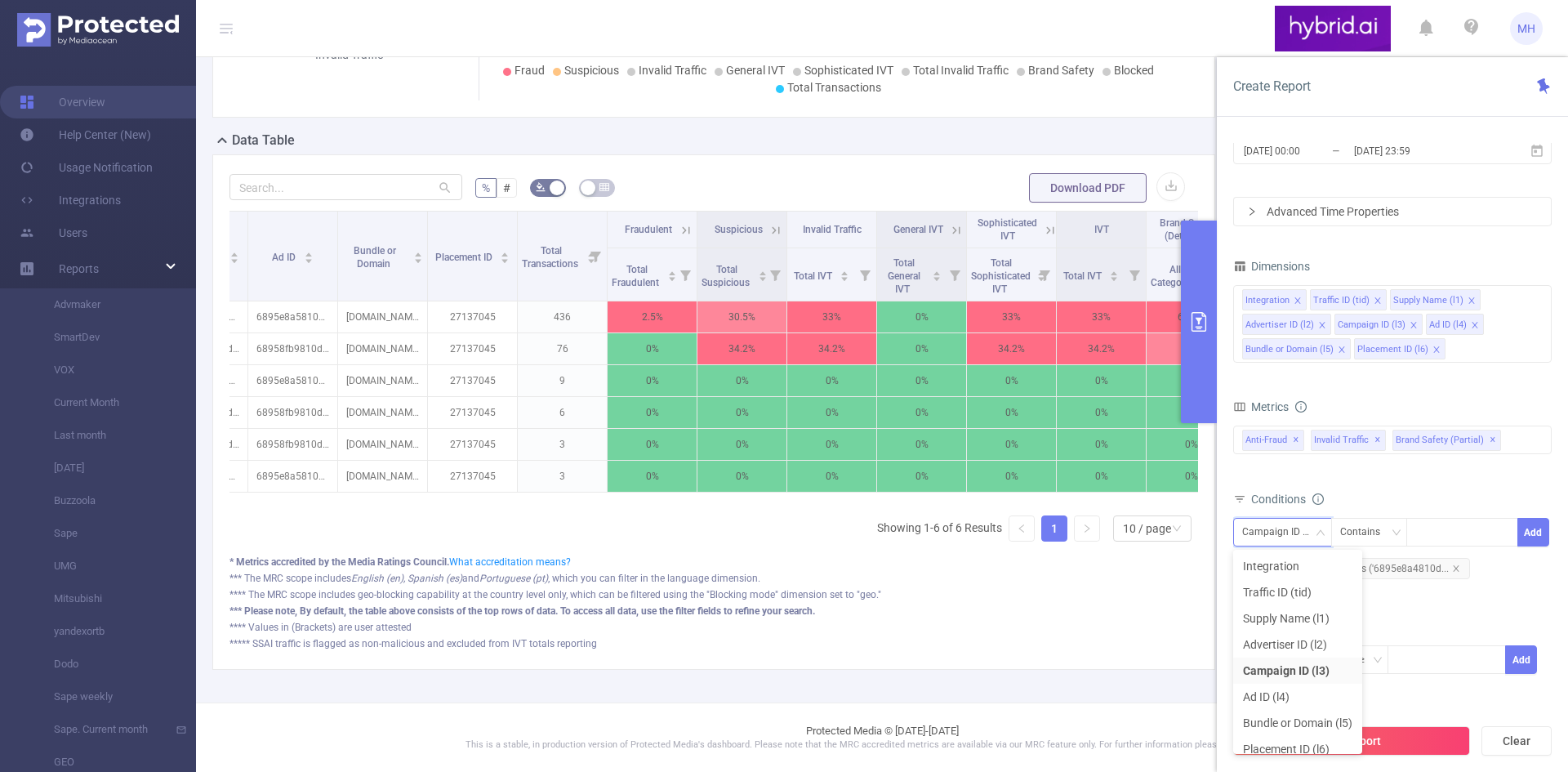
click at [1406, 501] on div "Conditions" at bounding box center [1392, 501] width 318 height 27
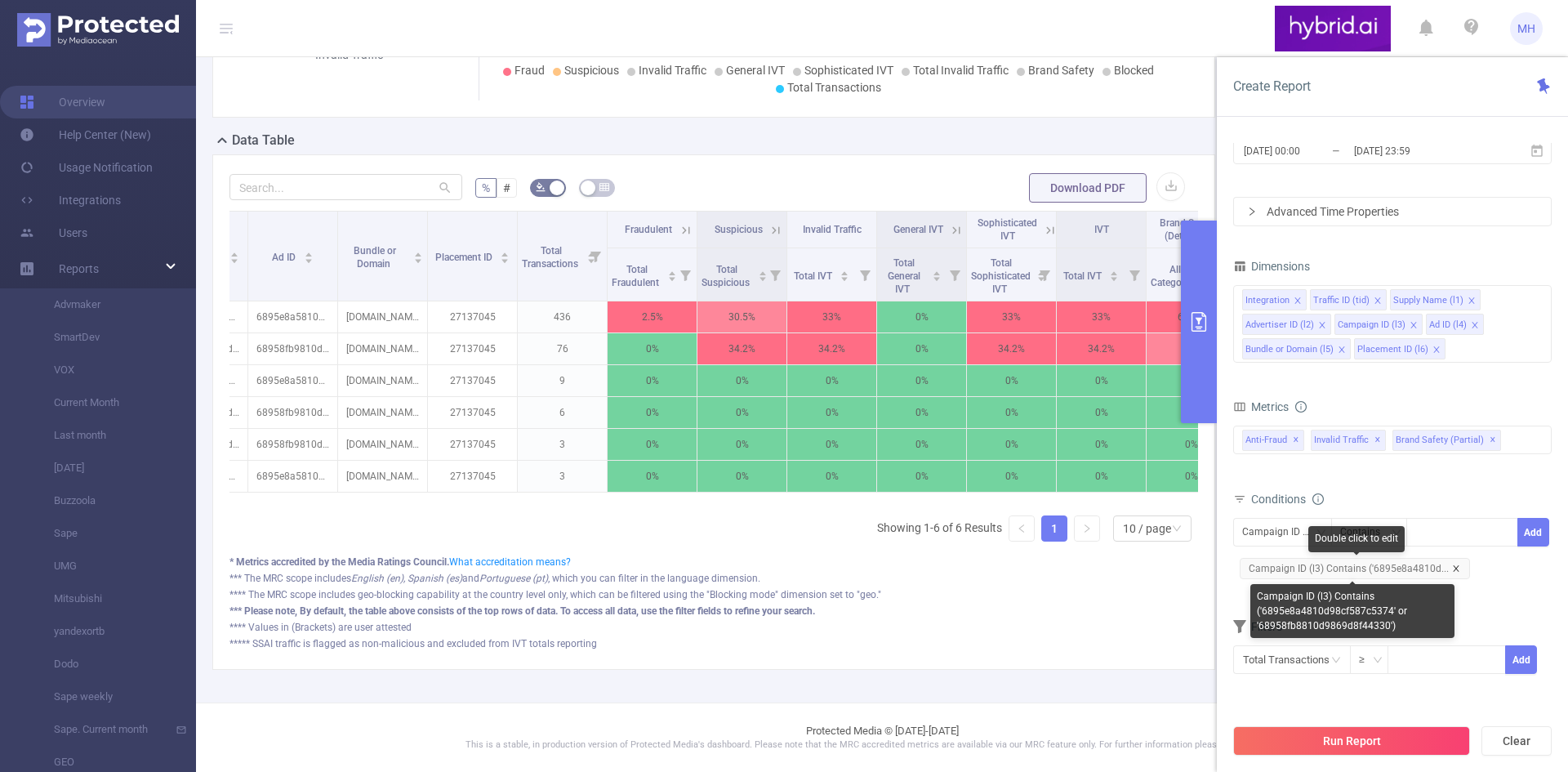
click at [1452, 567] on icon "icon: close" at bounding box center [1455, 568] width 8 height 8
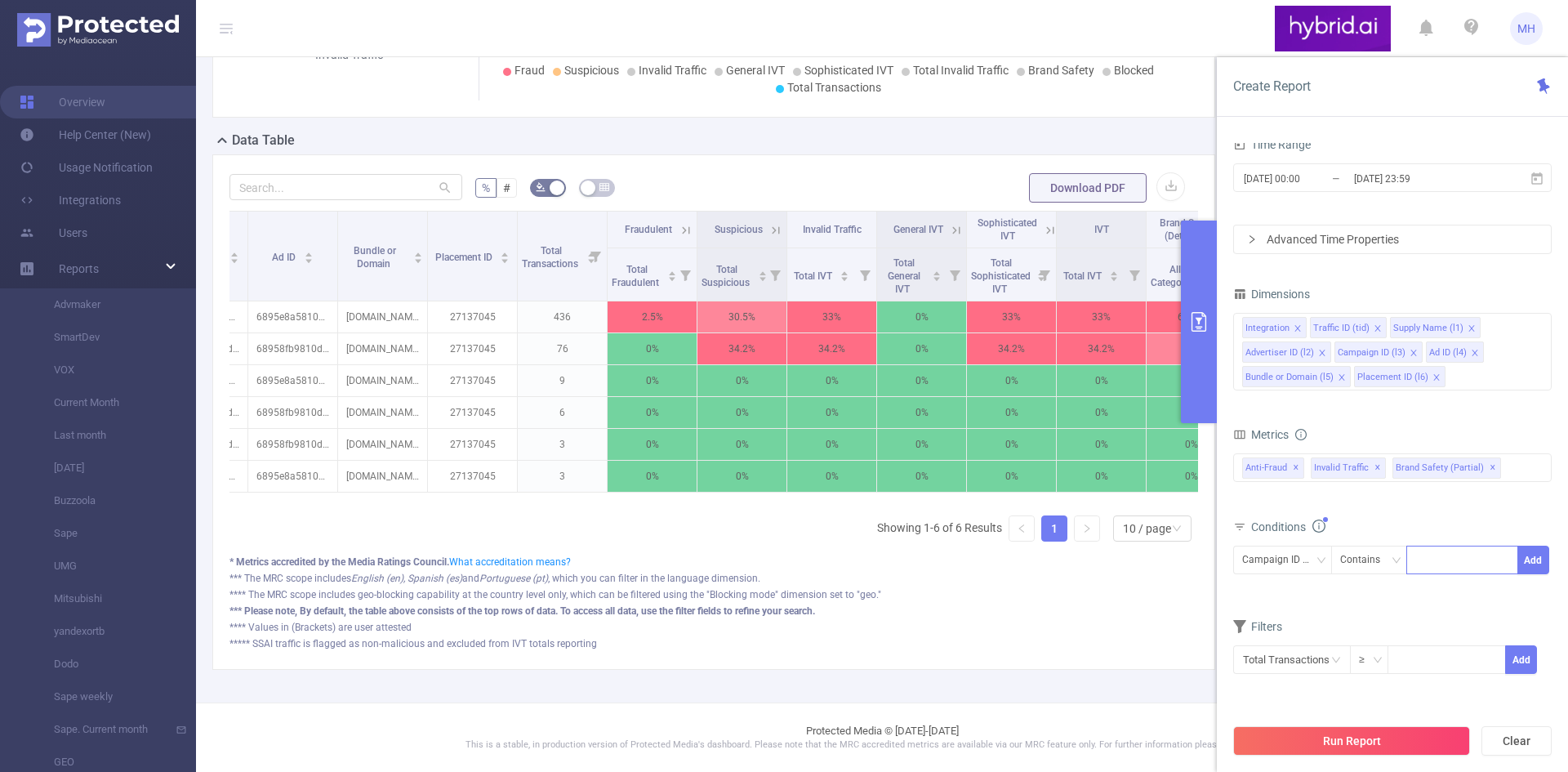
click at [1442, 557] on div at bounding box center [1462, 560] width 94 height 27
click at [1446, 555] on div at bounding box center [1462, 560] width 94 height 27
paste input "6894502a810d9807a8e93e13 68944f76810d9807a8e9216e 682ad4a2810d98b0200133ce 6894…"
type input "6894502a810d9807a8e93e13 68944f76810d9807a8e9216e 682ad4a2810d98b0200133ce 6894…"
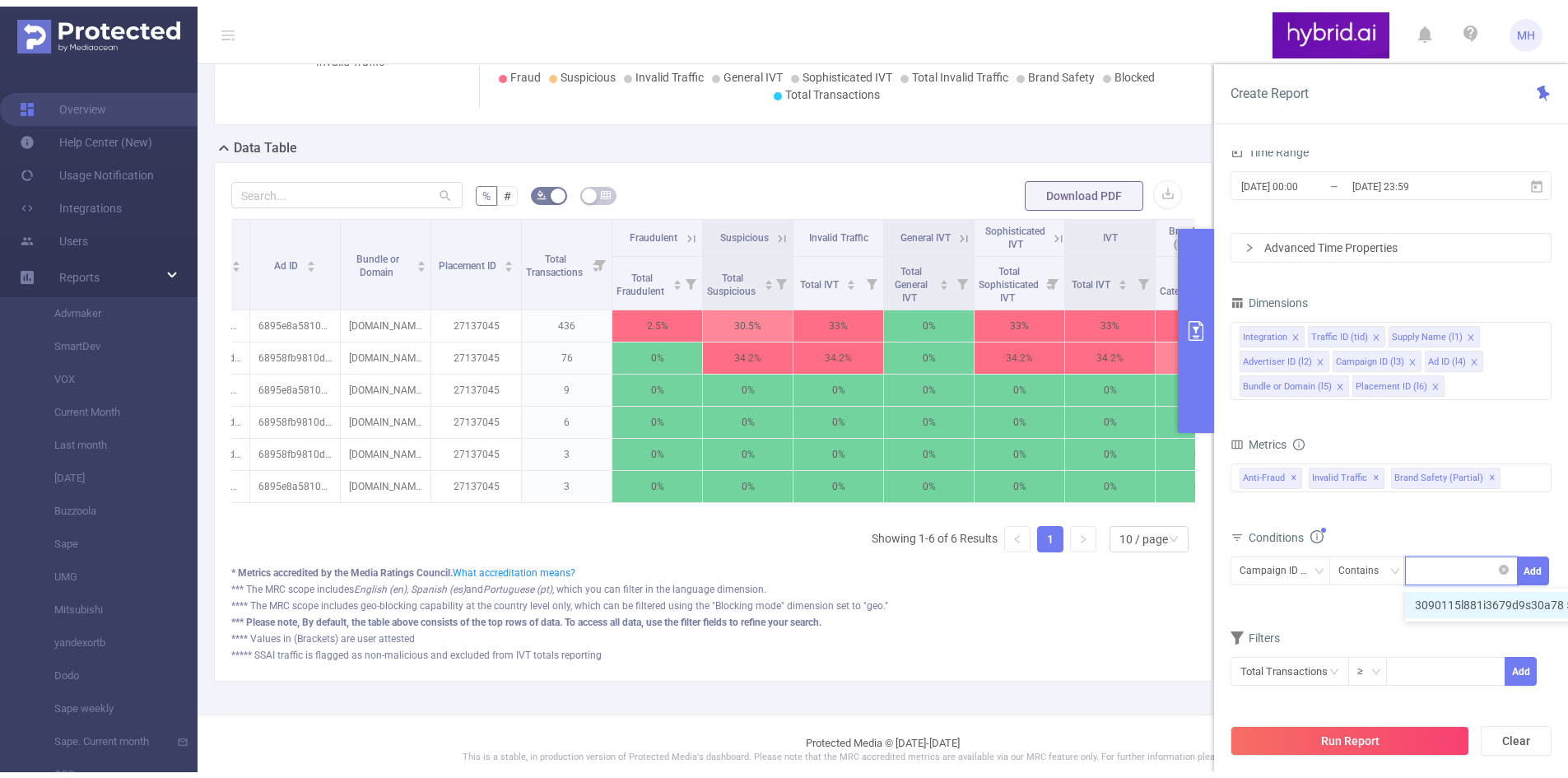
scroll to position [0, 0]
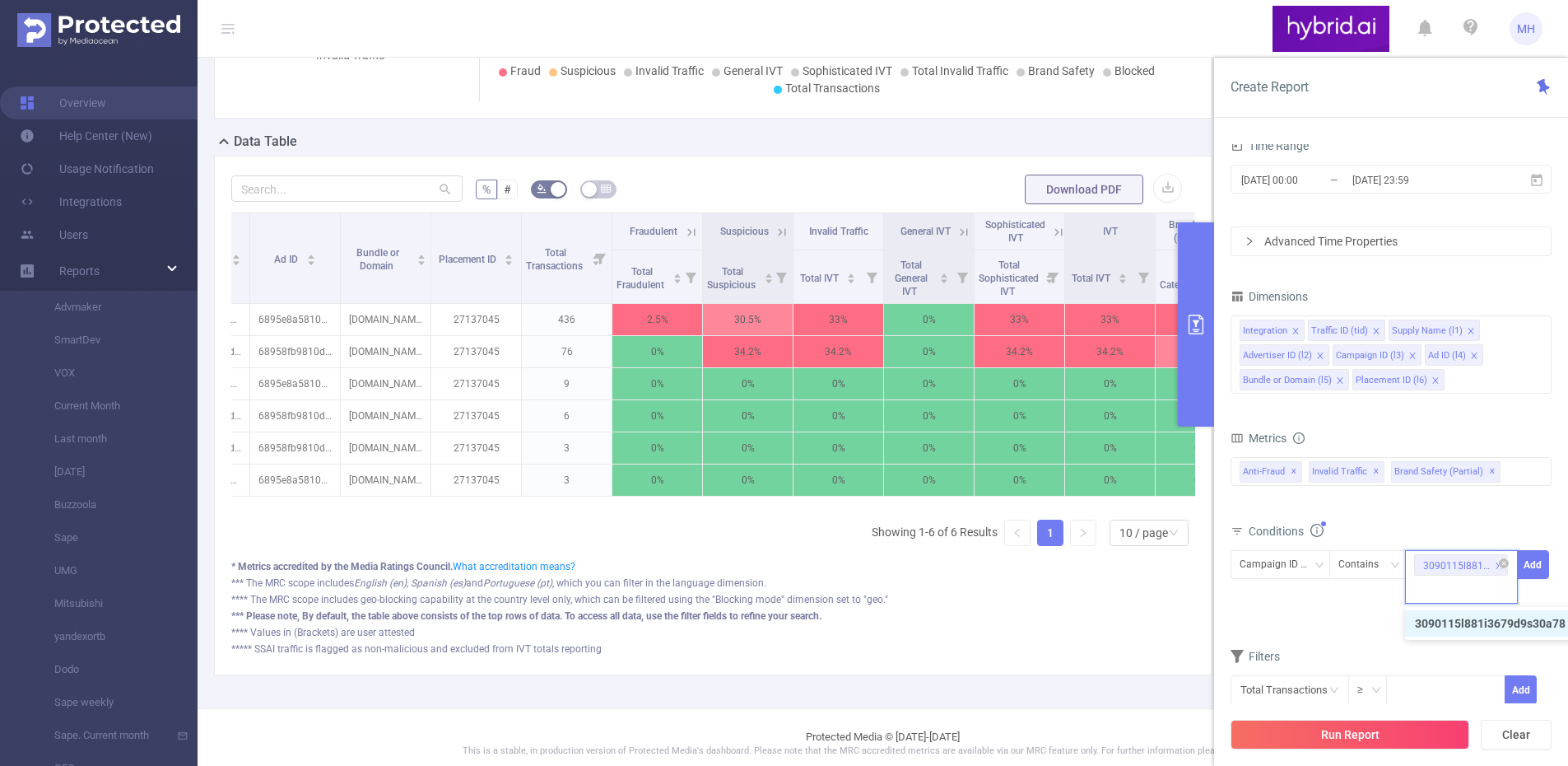
click at [1458, 559] on div at bounding box center [1456, 565] width 67 height 22
click at [1532, 561] on button "Add" at bounding box center [1533, 564] width 32 height 29
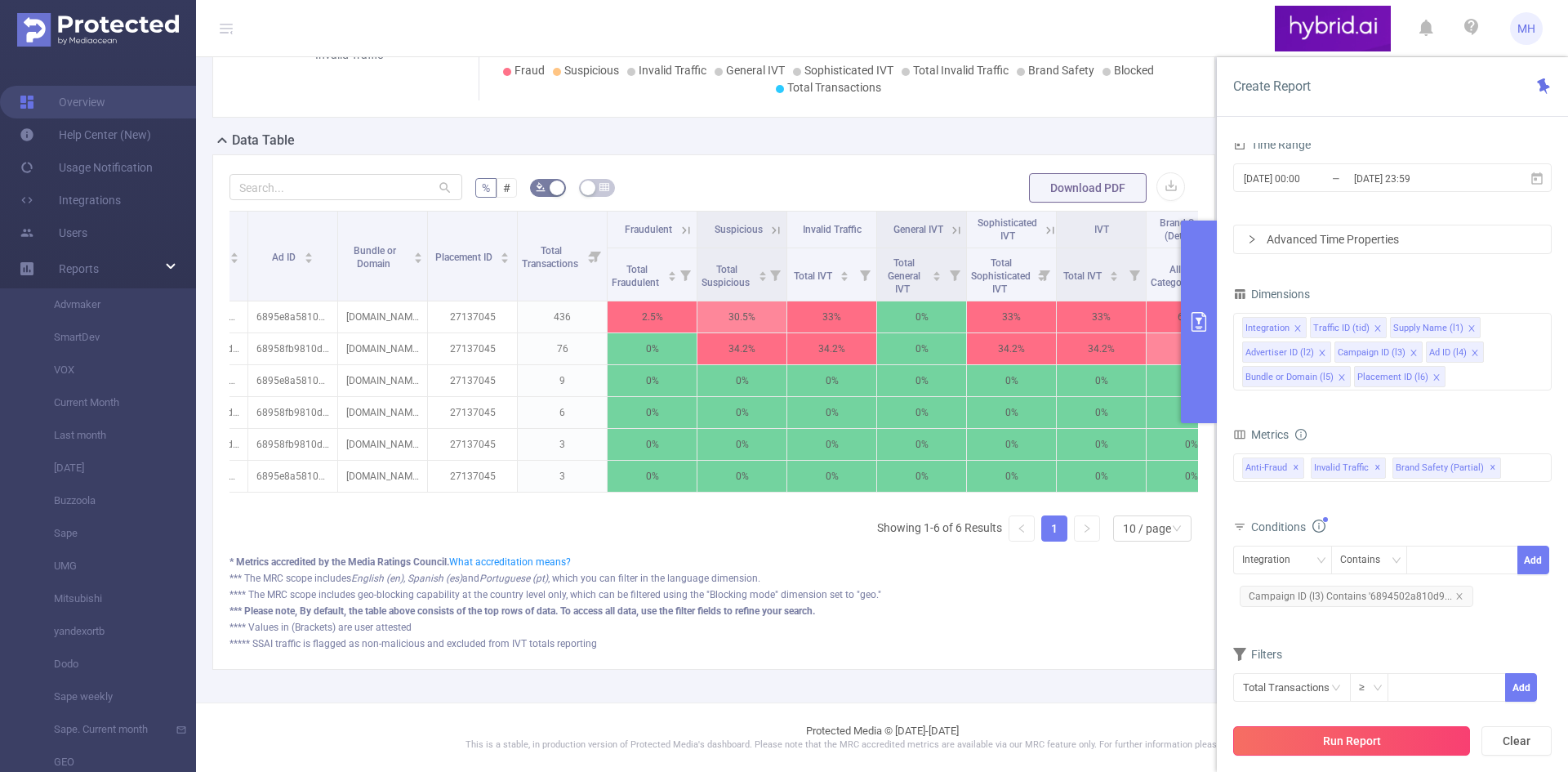
click at [1336, 744] on button "Run Report" at bounding box center [1351, 741] width 237 height 30
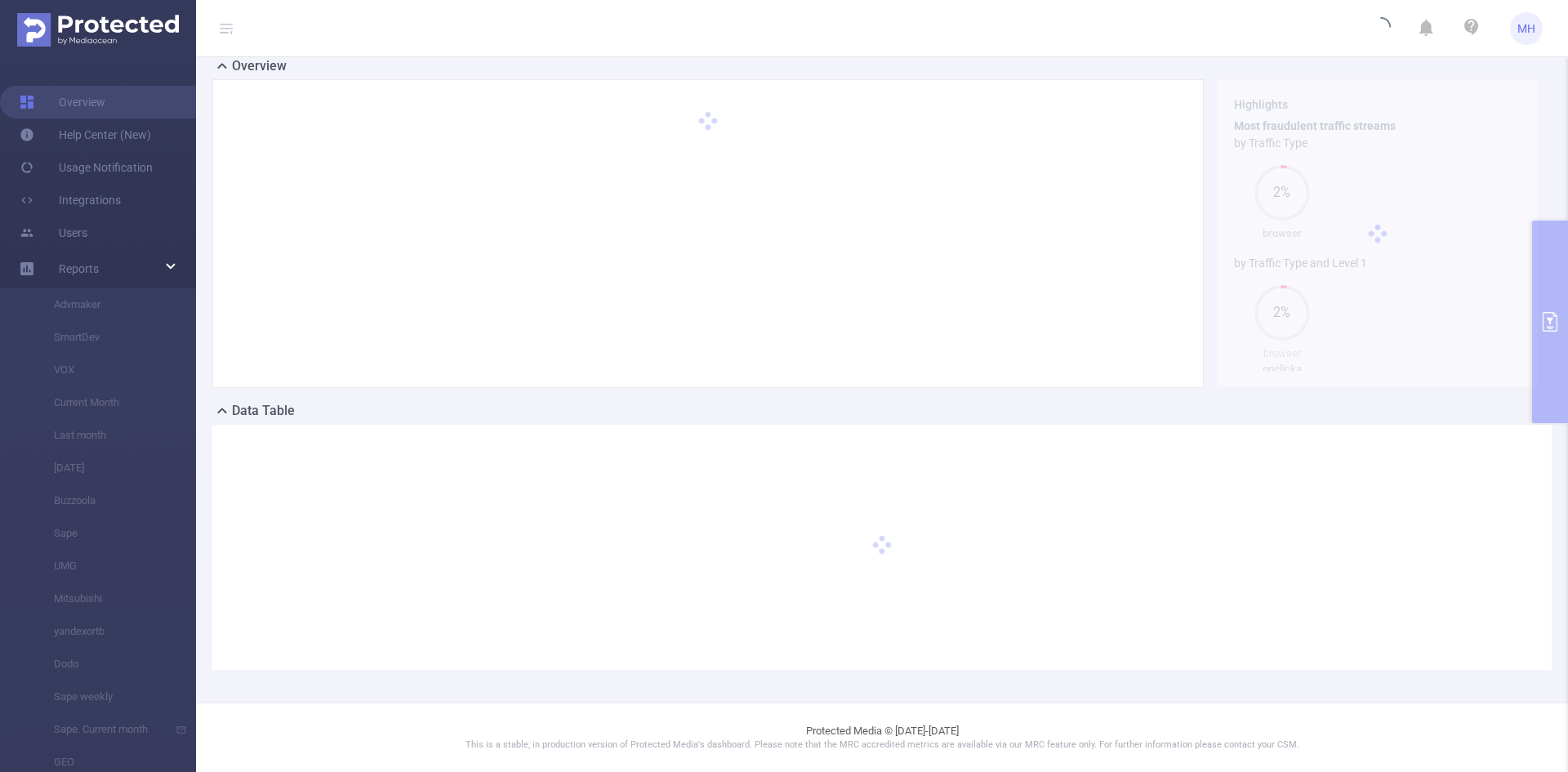
scroll to position [259, 0]
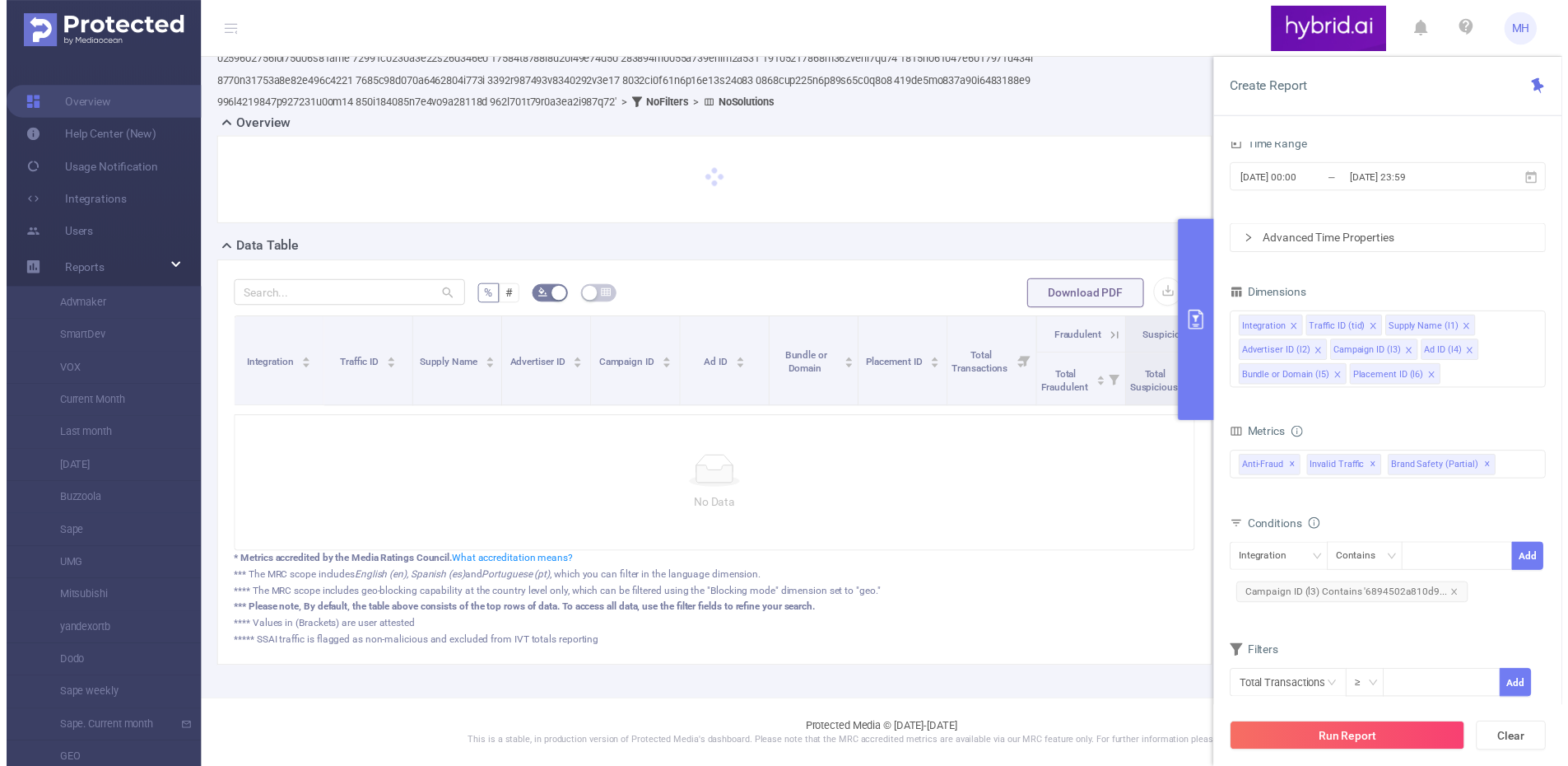
scroll to position [260, 0]
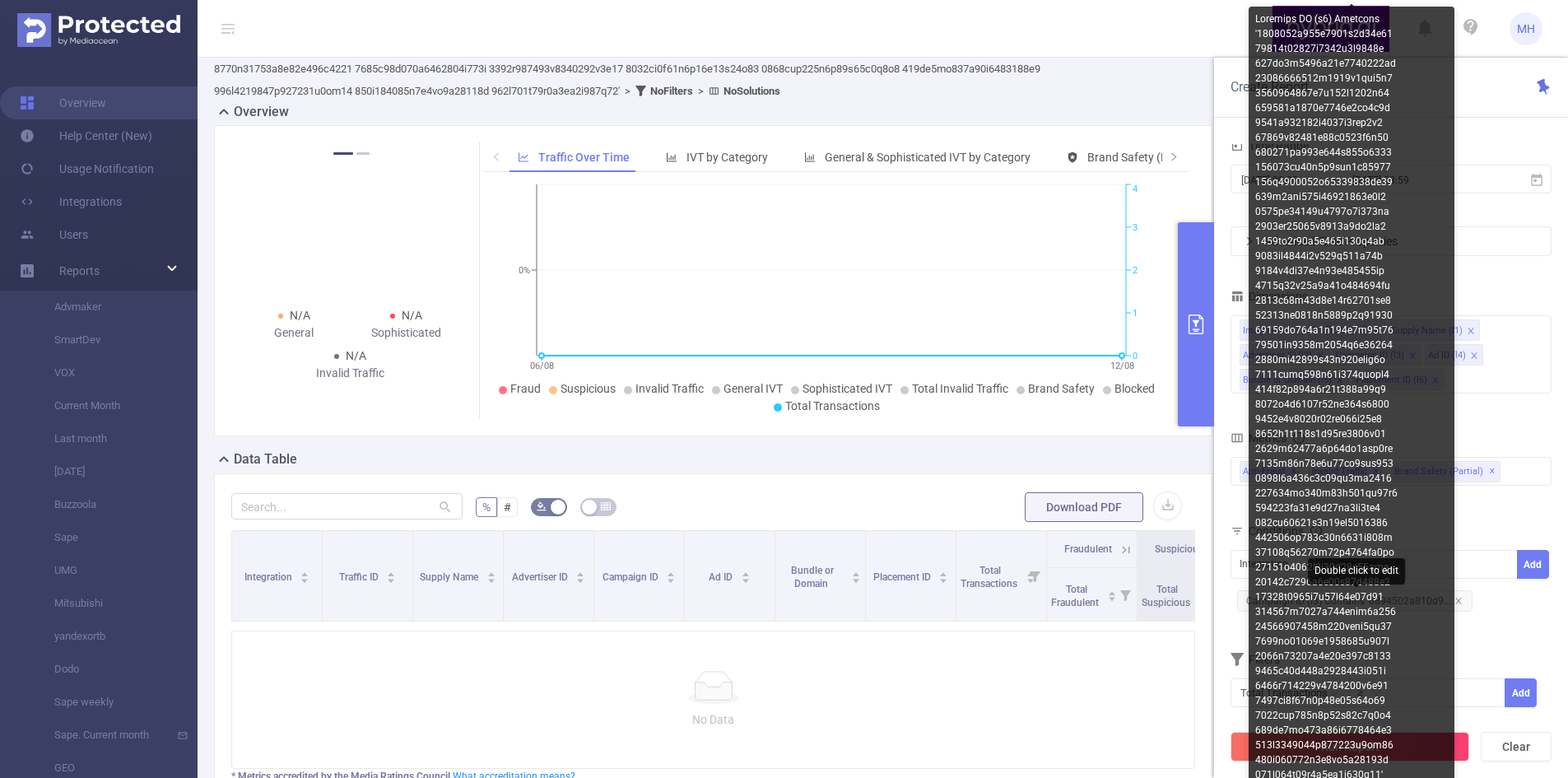
click at [1458, 599] on span "Campaign ID (l3) Contains '6894502a810d9..." at bounding box center [1355, 601] width 236 height 22
click at [1456, 604] on icon "icon: close" at bounding box center [1458, 601] width 8 height 8
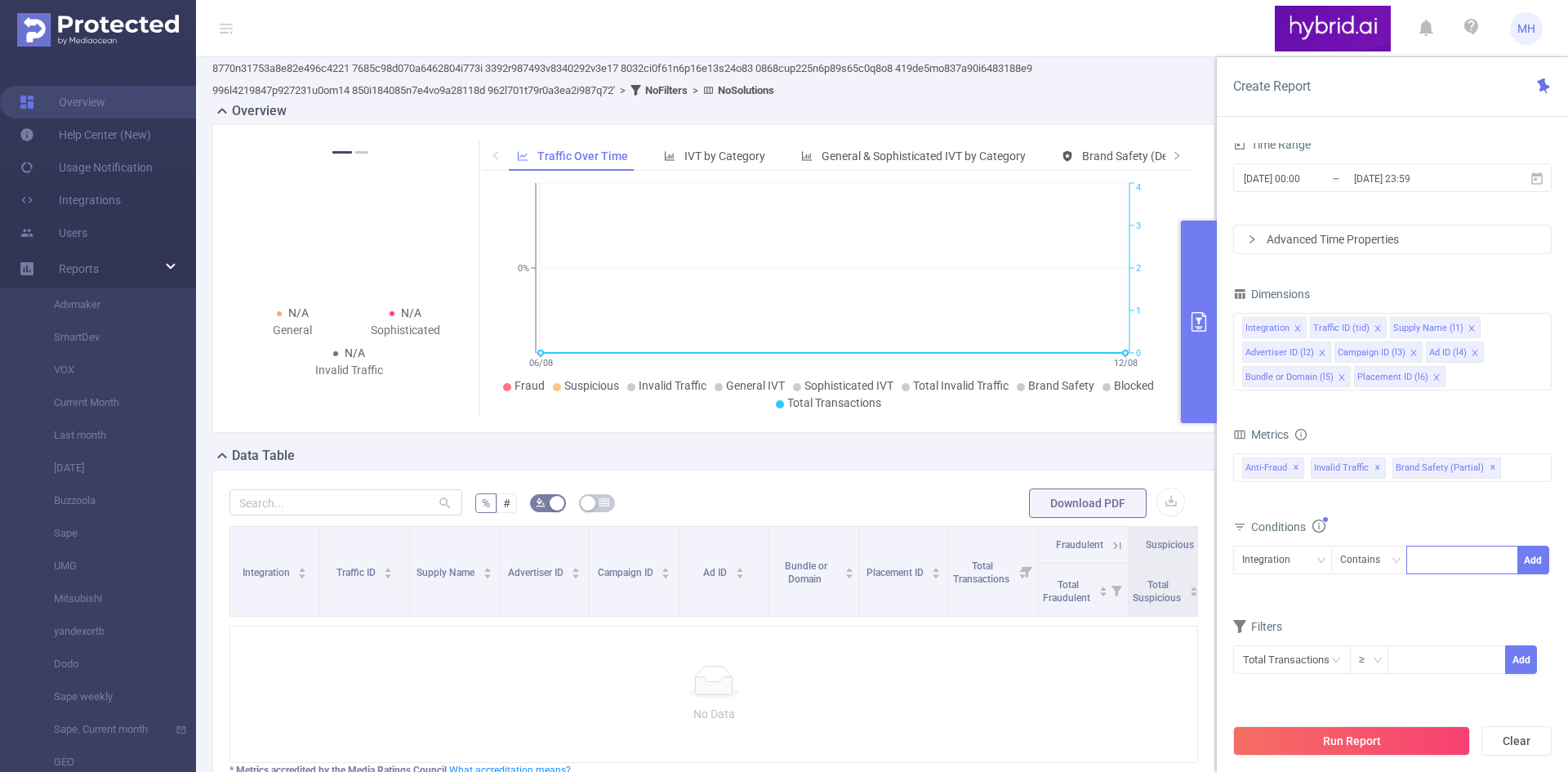
click at [1450, 562] on div at bounding box center [1462, 560] width 94 height 27
paste input "68958fb8810d9869d8f44330"
type input "68958fb8810d9869d8f44330"
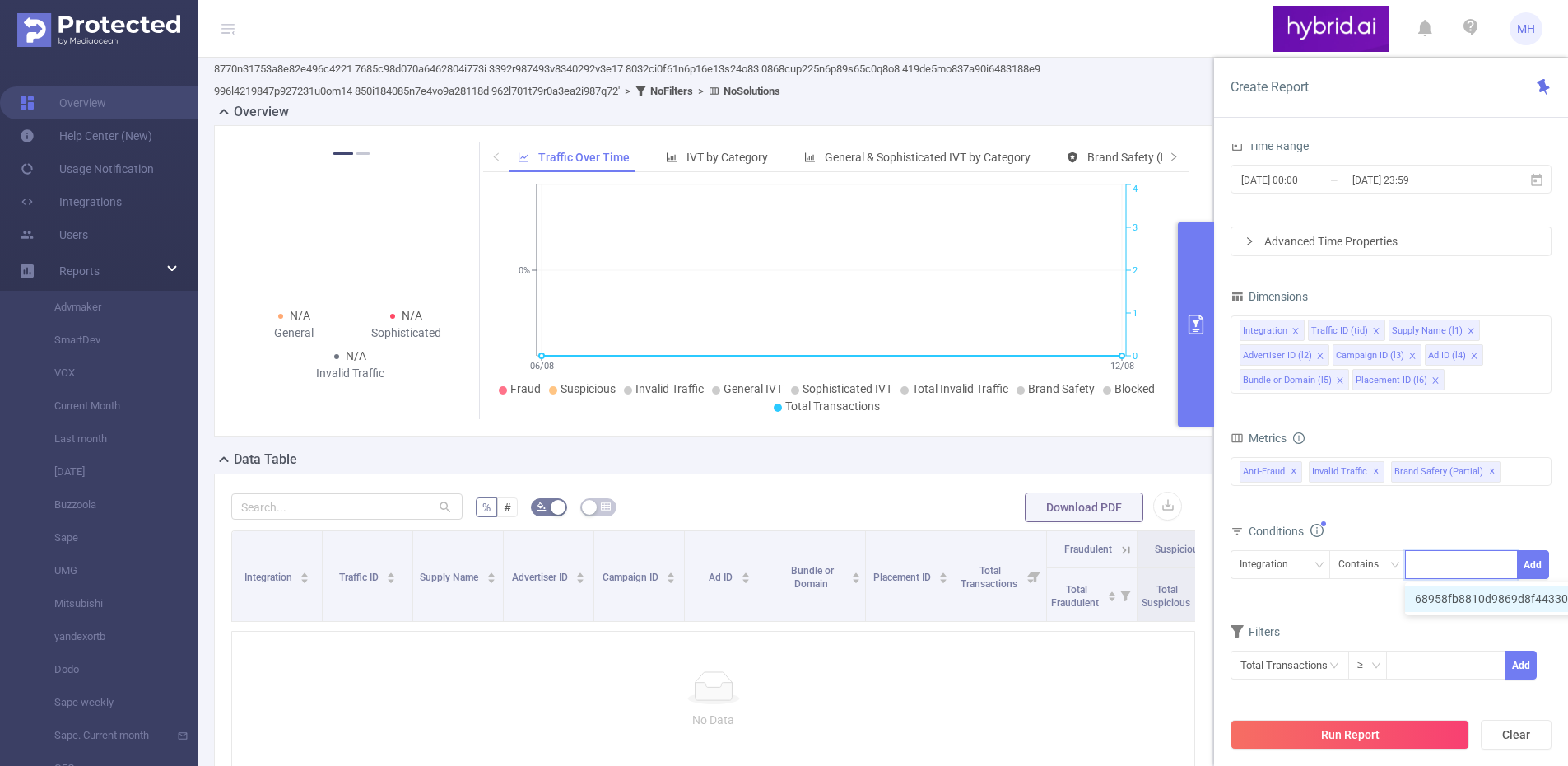
scroll to position [0, 0]
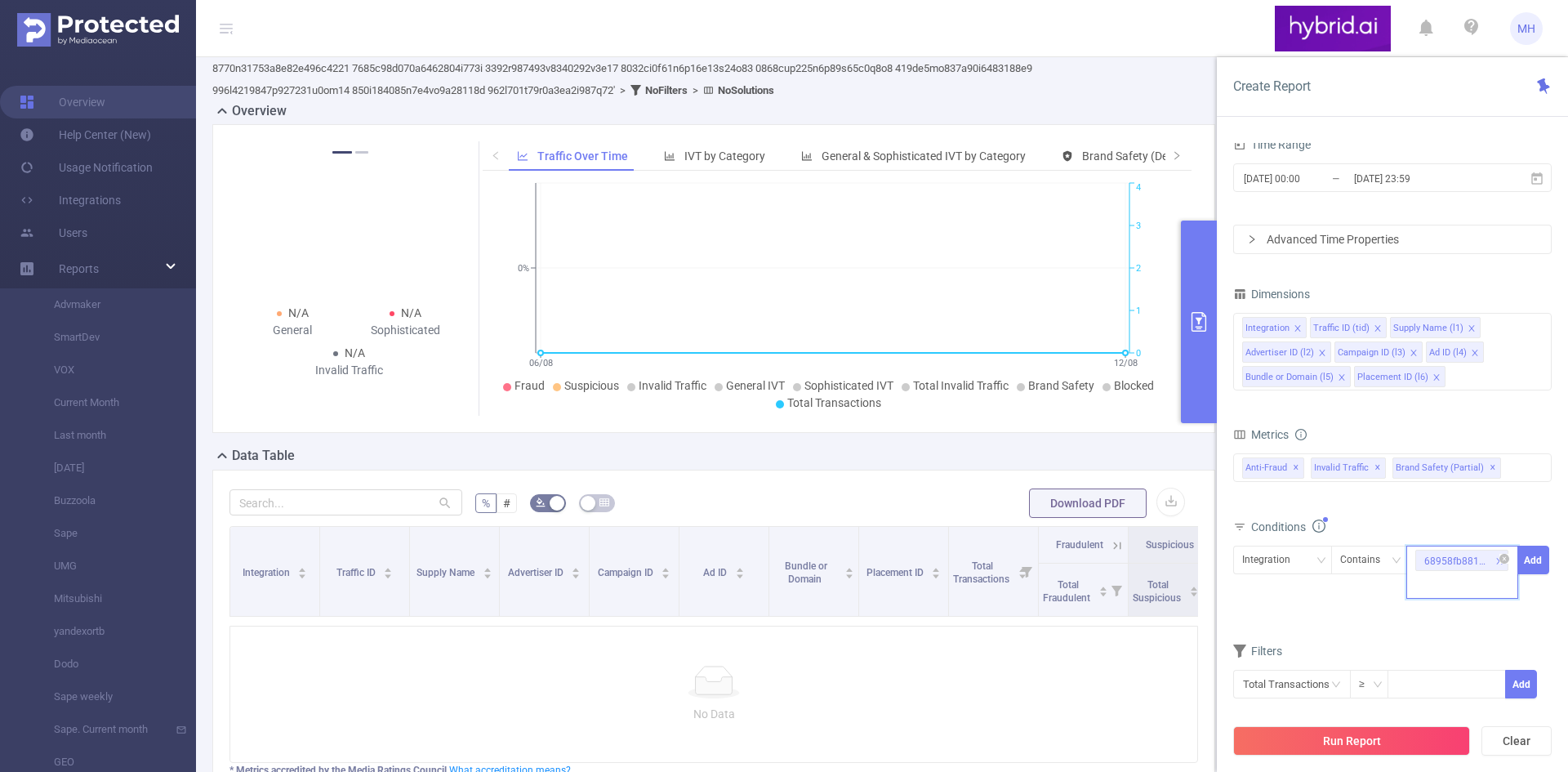
click at [1465, 586] on div "68958fb8810d9869d8f44330" at bounding box center [1462, 572] width 112 height 53
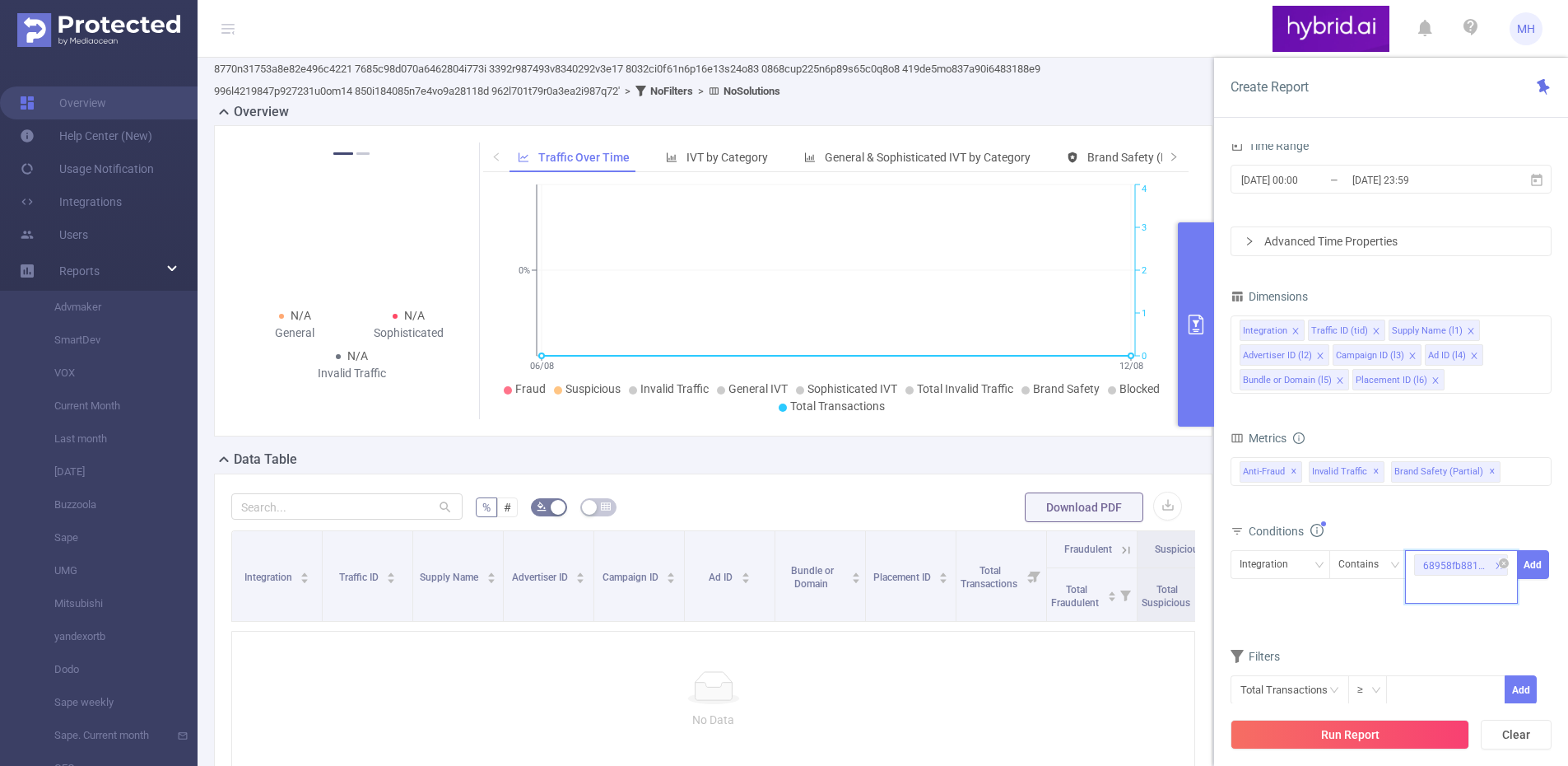
paste input "68958fb870e7b245f4b89c78"
type input "68958fb870e7b245f4b89c78"
click at [1537, 570] on button "Add" at bounding box center [1533, 564] width 32 height 29
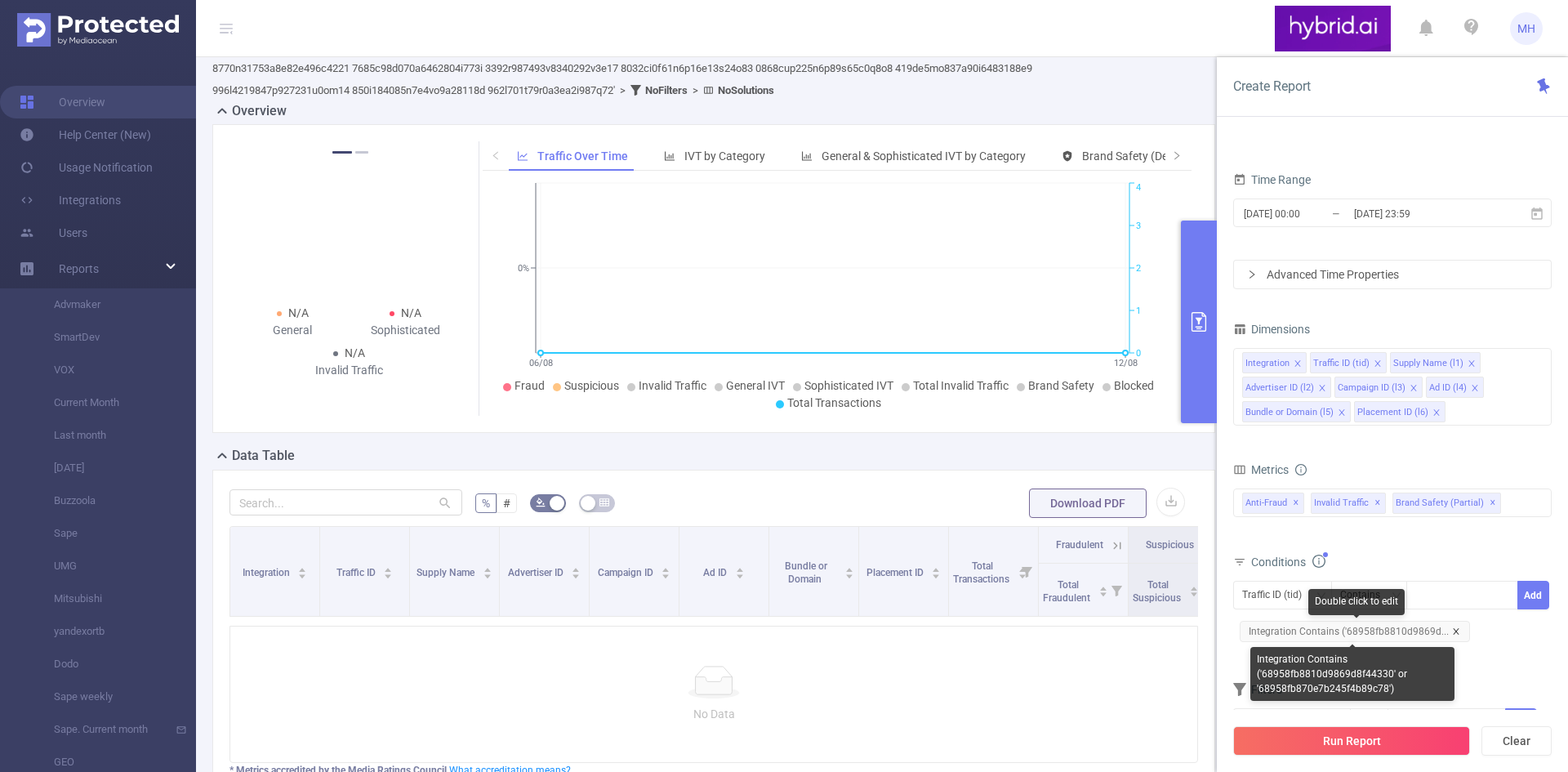
click at [1453, 632] on icon "icon: close" at bounding box center [1455, 630] width 8 height 8
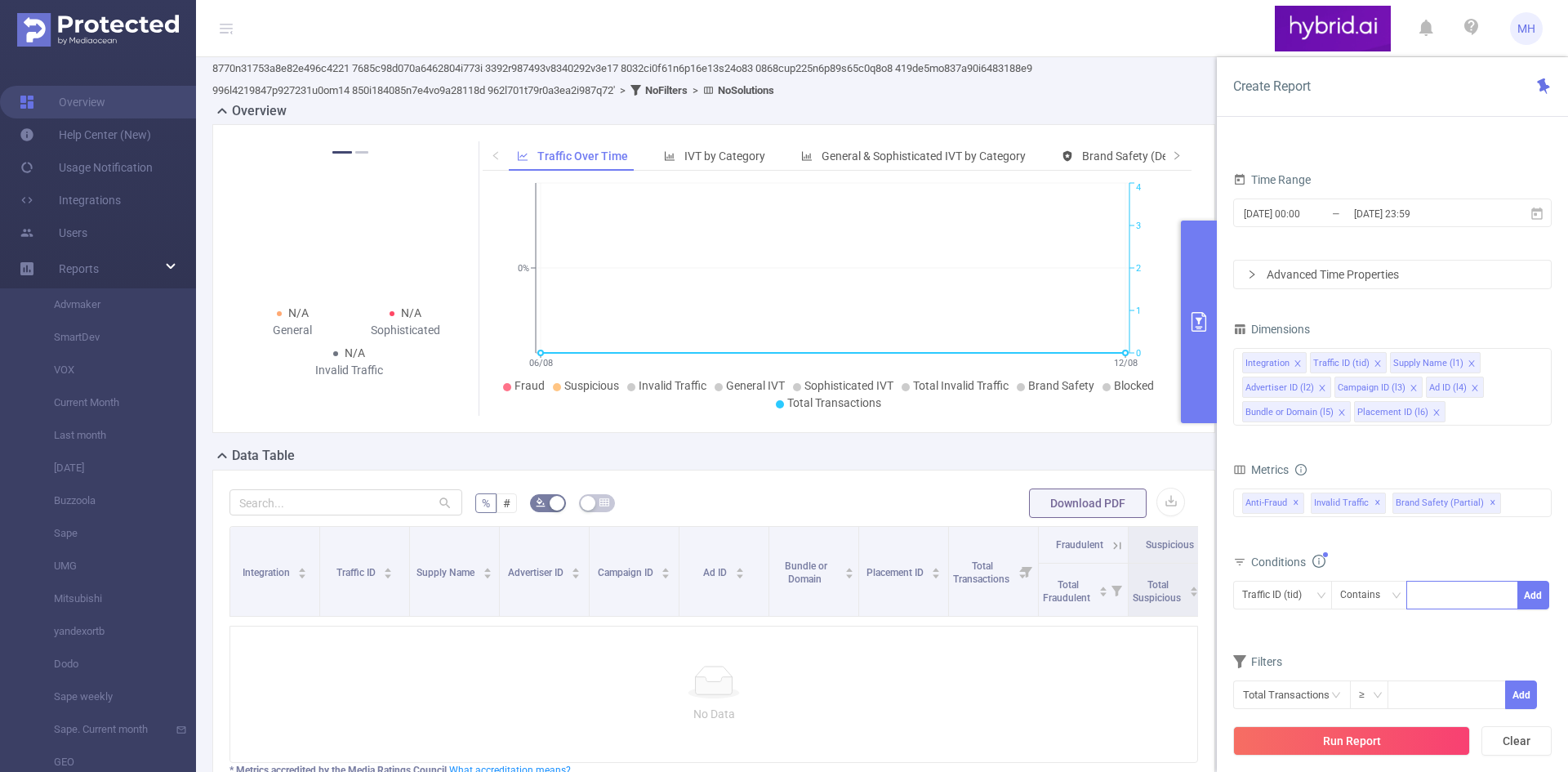
click at [1455, 594] on div at bounding box center [1462, 594] width 94 height 27
paste input "'6894502a810d9807a8e93e13' '68944f76810d9807a8e9216e' '682ad4a2810d98b0200133ce…"
type input "'6894502a810d9807a8e93e13' '68944f76810d9807a8e9216e' '682ad4a2810d98b0200133ce…"
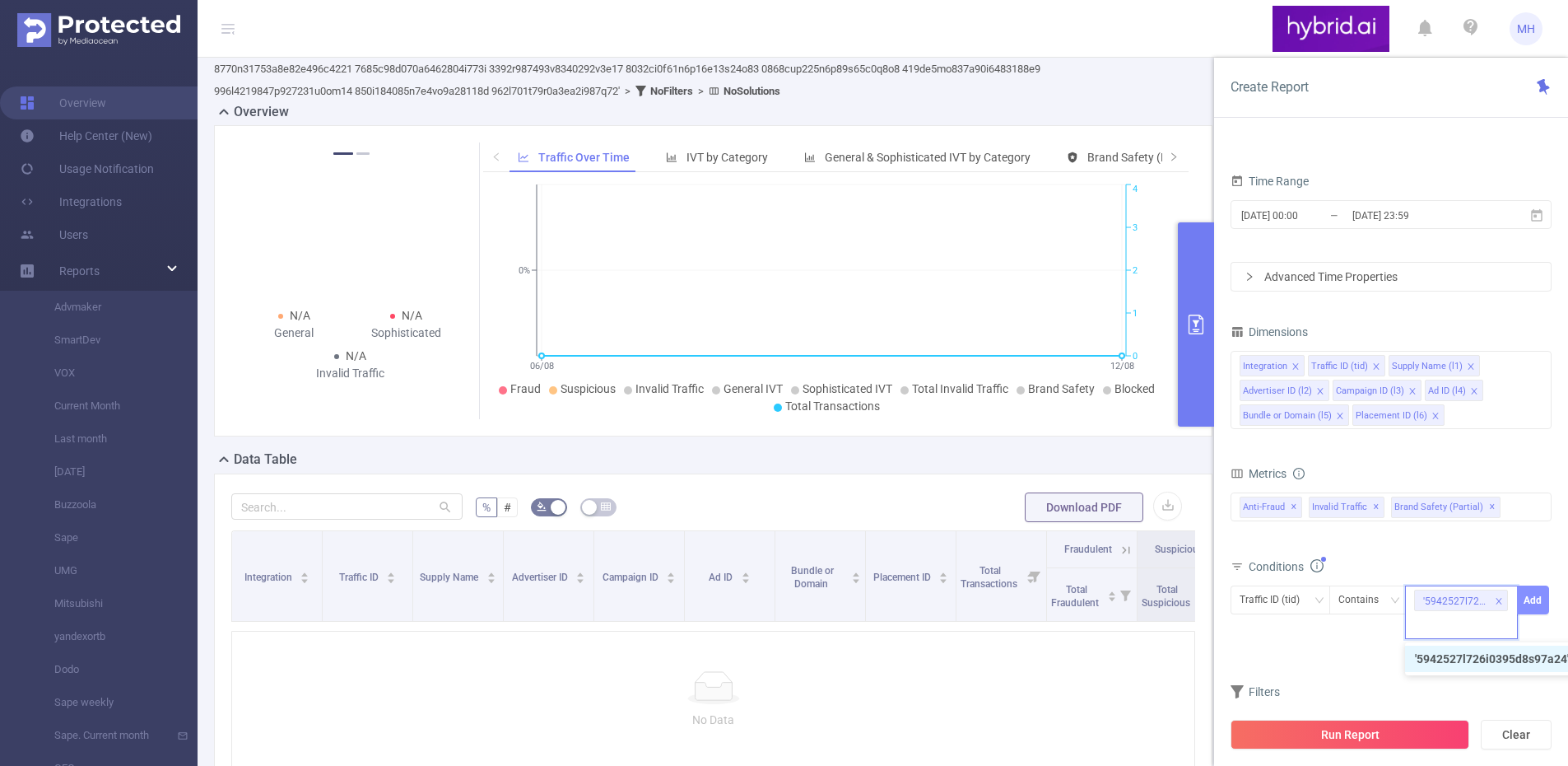
click at [1531, 609] on button "Add" at bounding box center [1533, 599] width 32 height 29
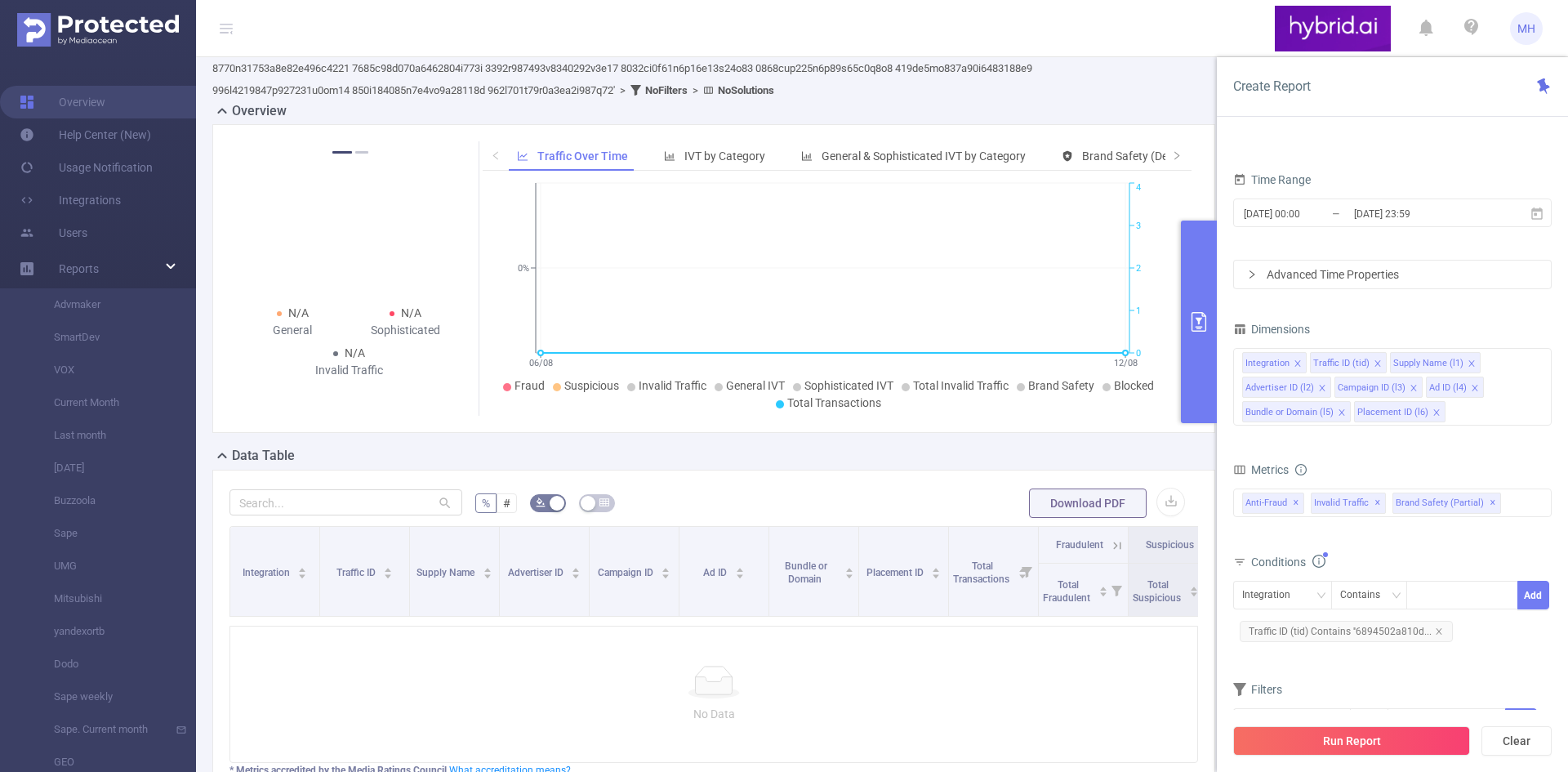
click at [1348, 660] on form "Dimensions Integration Traffic ID (tid) Supply Name (l1) Advertiser ID (l2) Cam…" at bounding box center [1392, 537] width 318 height 440
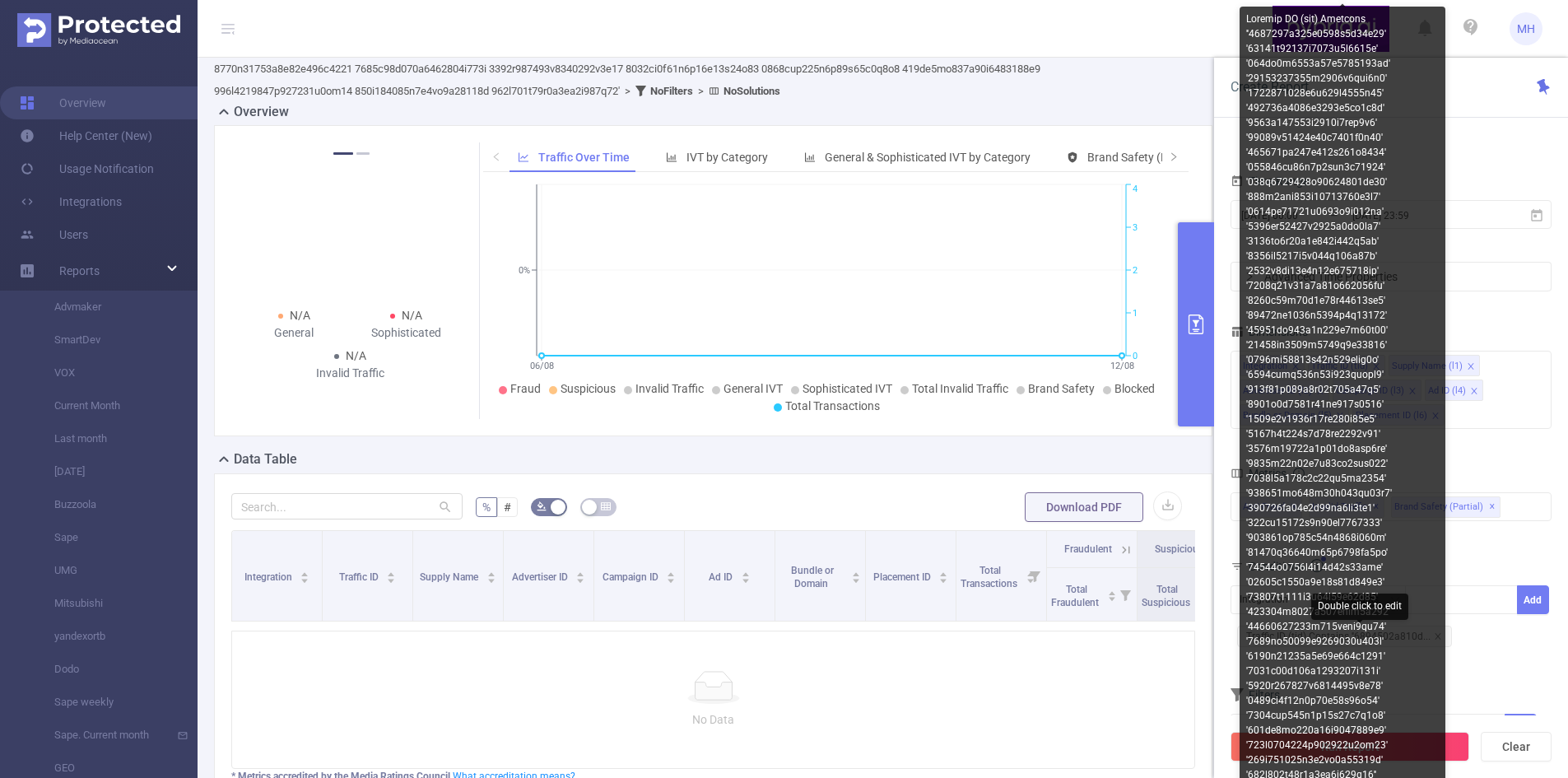
click at [1446, 633] on span "Traffic ID (tid) Contains ''6894502a810d..." at bounding box center [1345, 635] width 215 height 22
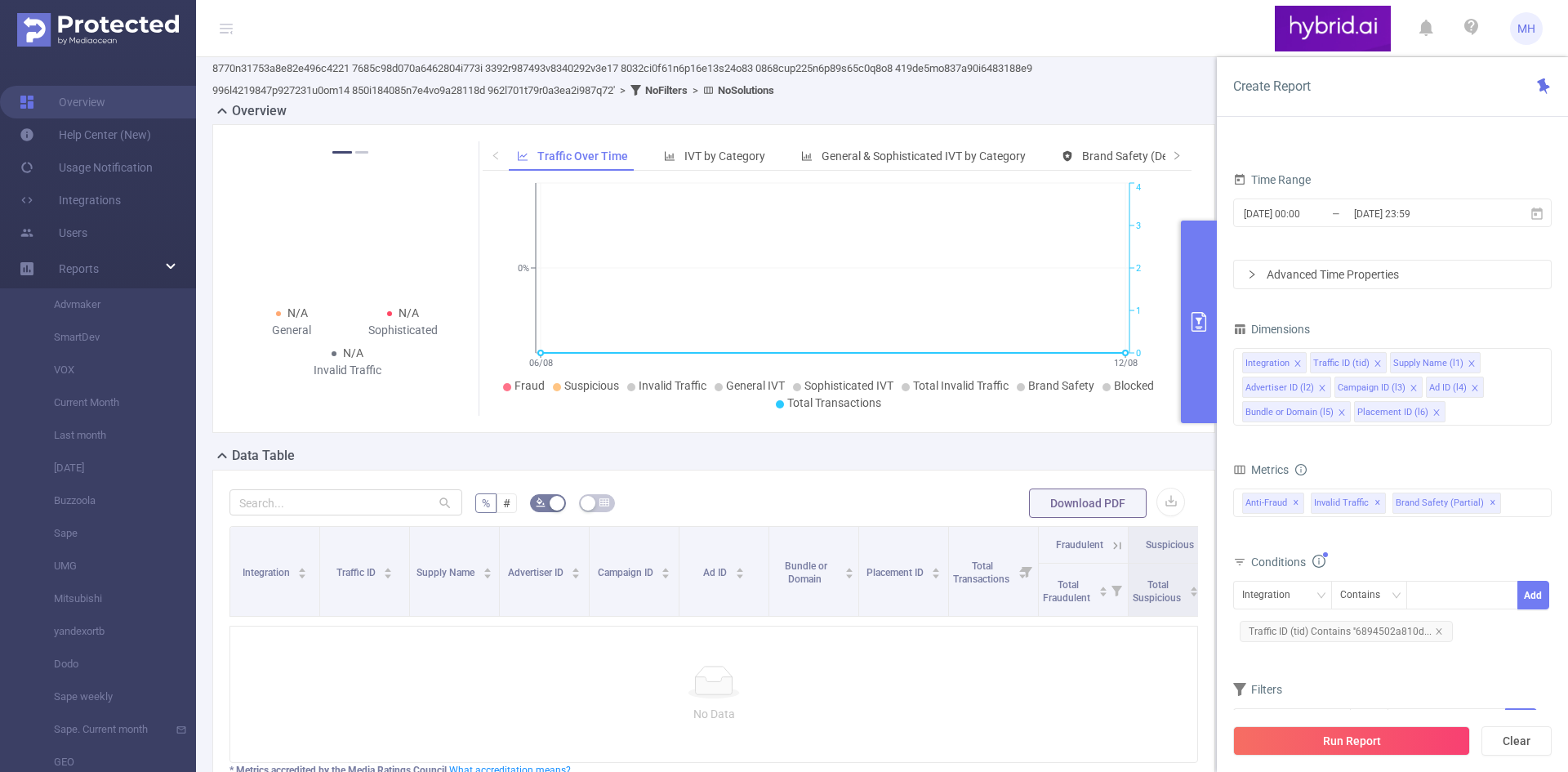
click at [1471, 631] on div "Integration Contains Add Traffic ID (tid) Contains ''6894502a810d..." at bounding box center [1392, 612] width 318 height 64
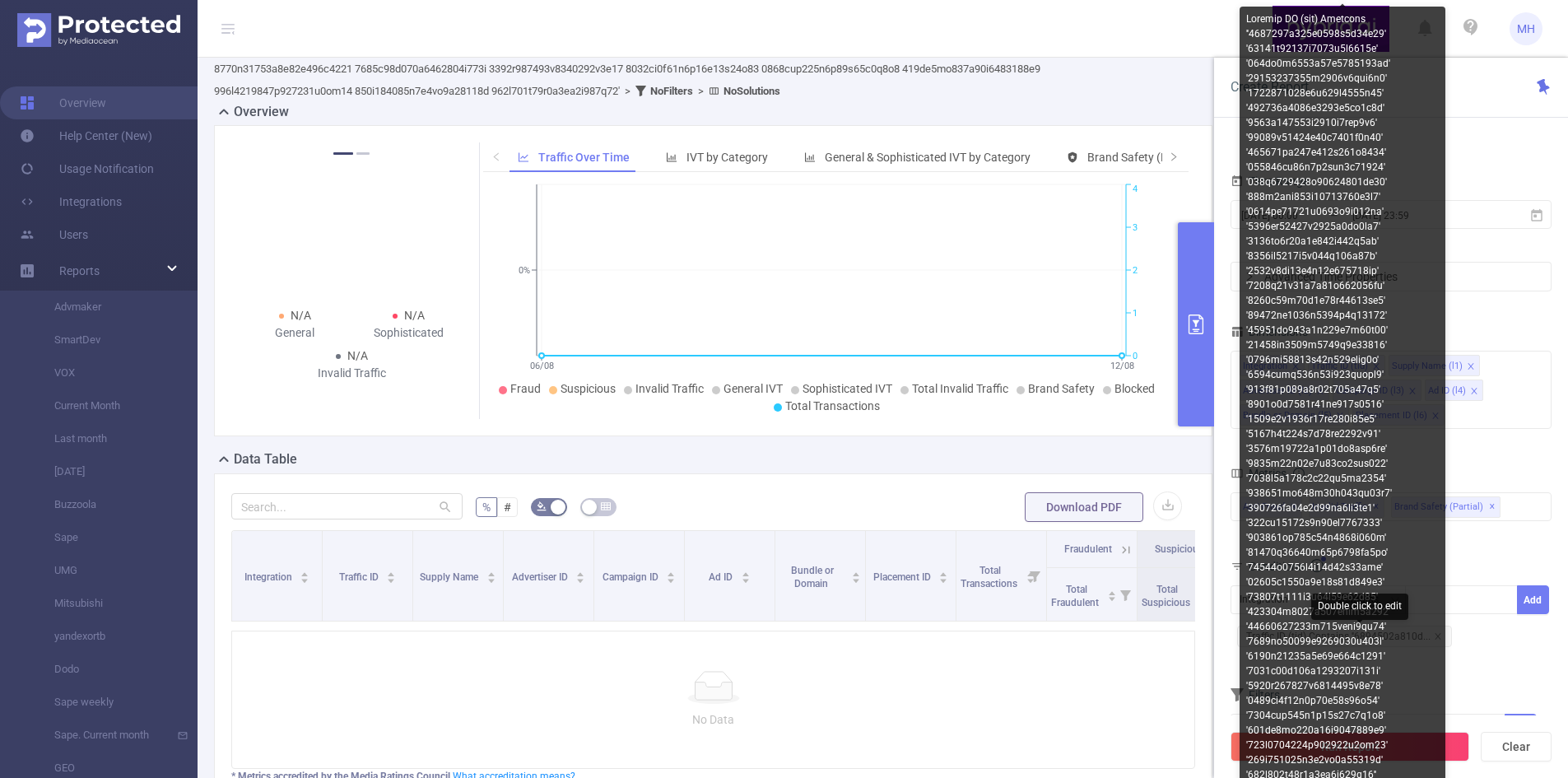
click at [1448, 641] on span "Traffic ID (tid) Contains ''6894502a810d..." at bounding box center [1345, 635] width 215 height 22
click at [1443, 641] on div at bounding box center [1343, 396] width 206 height 780
click at [1430, 638] on div at bounding box center [1343, 396] width 206 height 780
click at [1429, 638] on div at bounding box center [1343, 396] width 206 height 780
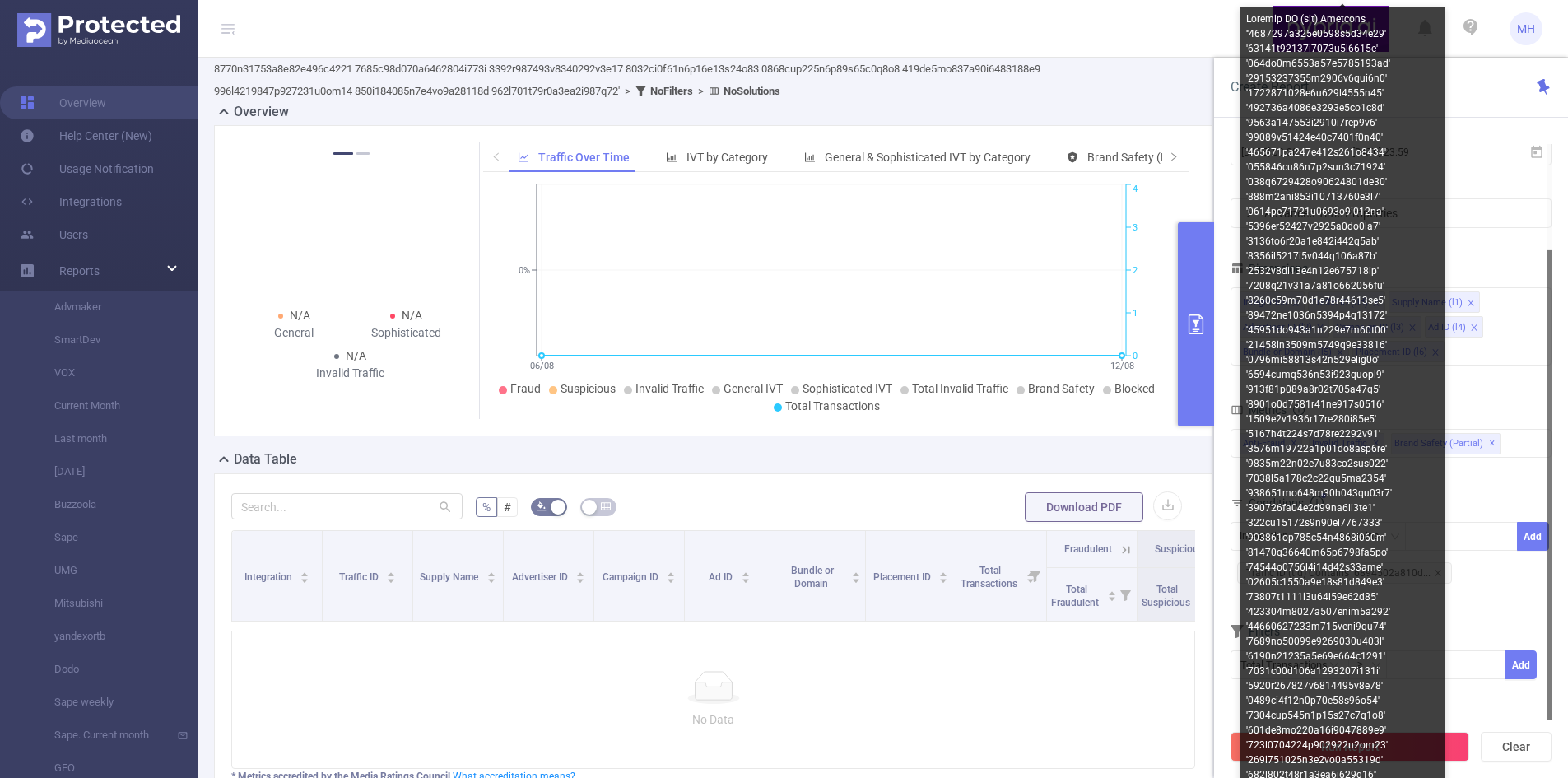
click at [1444, 572] on div at bounding box center [1343, 396] width 206 height 780
click at [1446, 571] on span "Traffic ID (tid) Contains ''6894502a810d..." at bounding box center [1345, 572] width 215 height 22
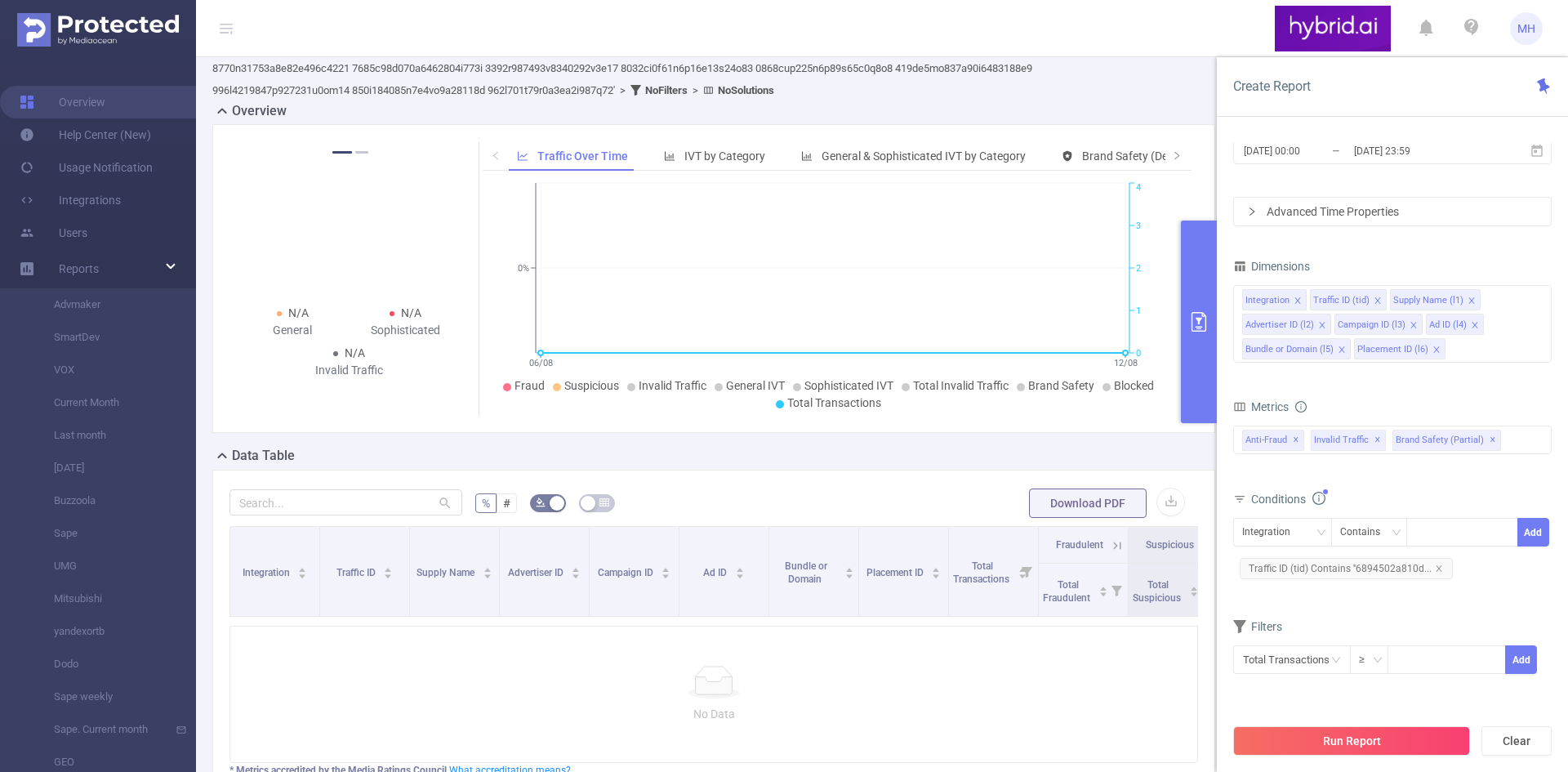
drag, startPoint x: 1457, startPoint y: 564, endPoint x: 1471, endPoint y: 571, distance: 15.7
click at [1457, 566] on div "Integration Contains Add Traffic ID (tid) Contains ''6894502a810d..." at bounding box center [1392, 549] width 318 height 64
click at [1476, 578] on div "Integration Contains Add Traffic ID (tid) Contains ''6894502a810d..." at bounding box center [1392, 549] width 318 height 64
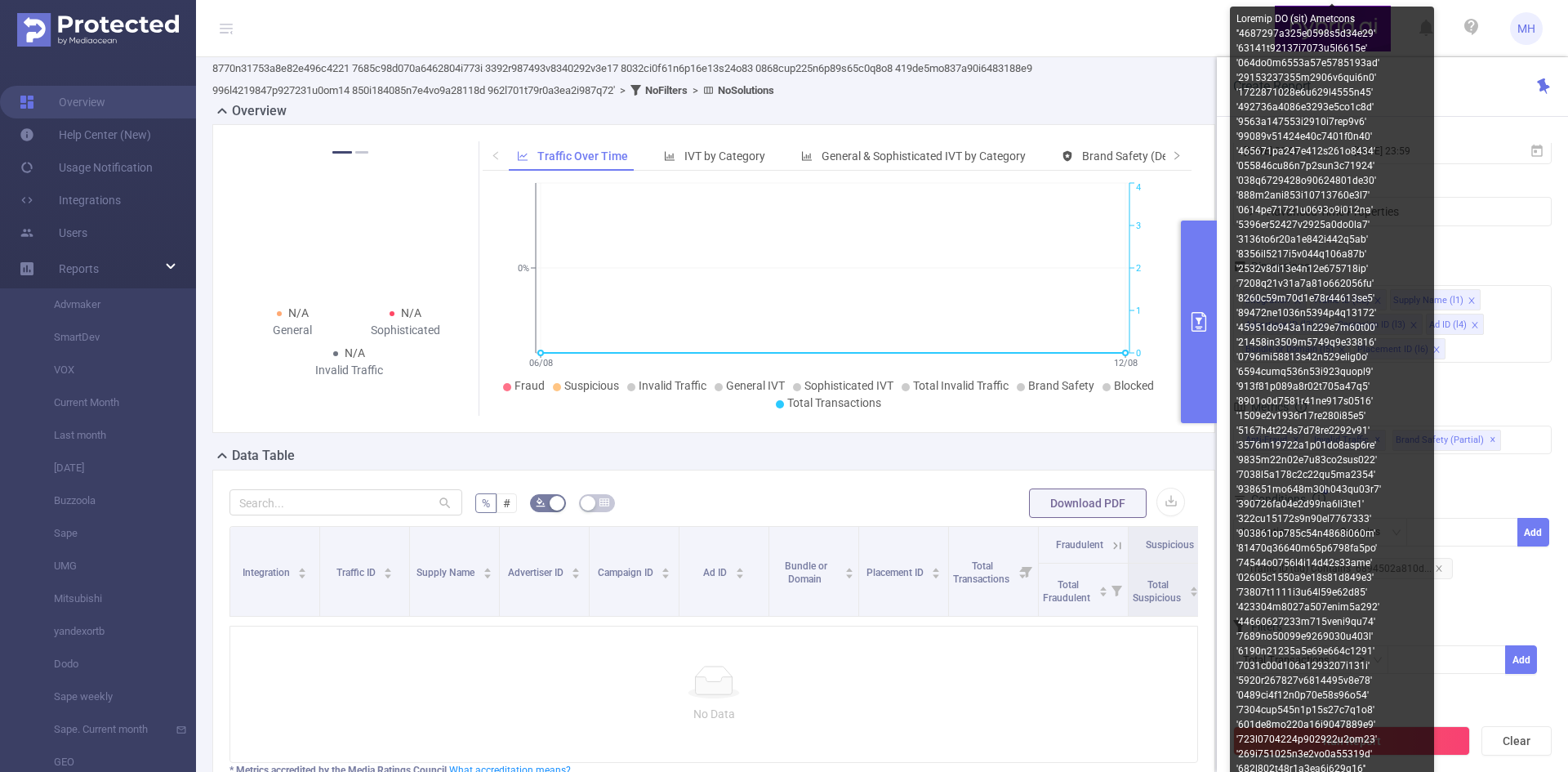
click at [1443, 567] on span "Traffic ID (tid) Contains ''6894502a810d..." at bounding box center [1345, 568] width 213 height 21
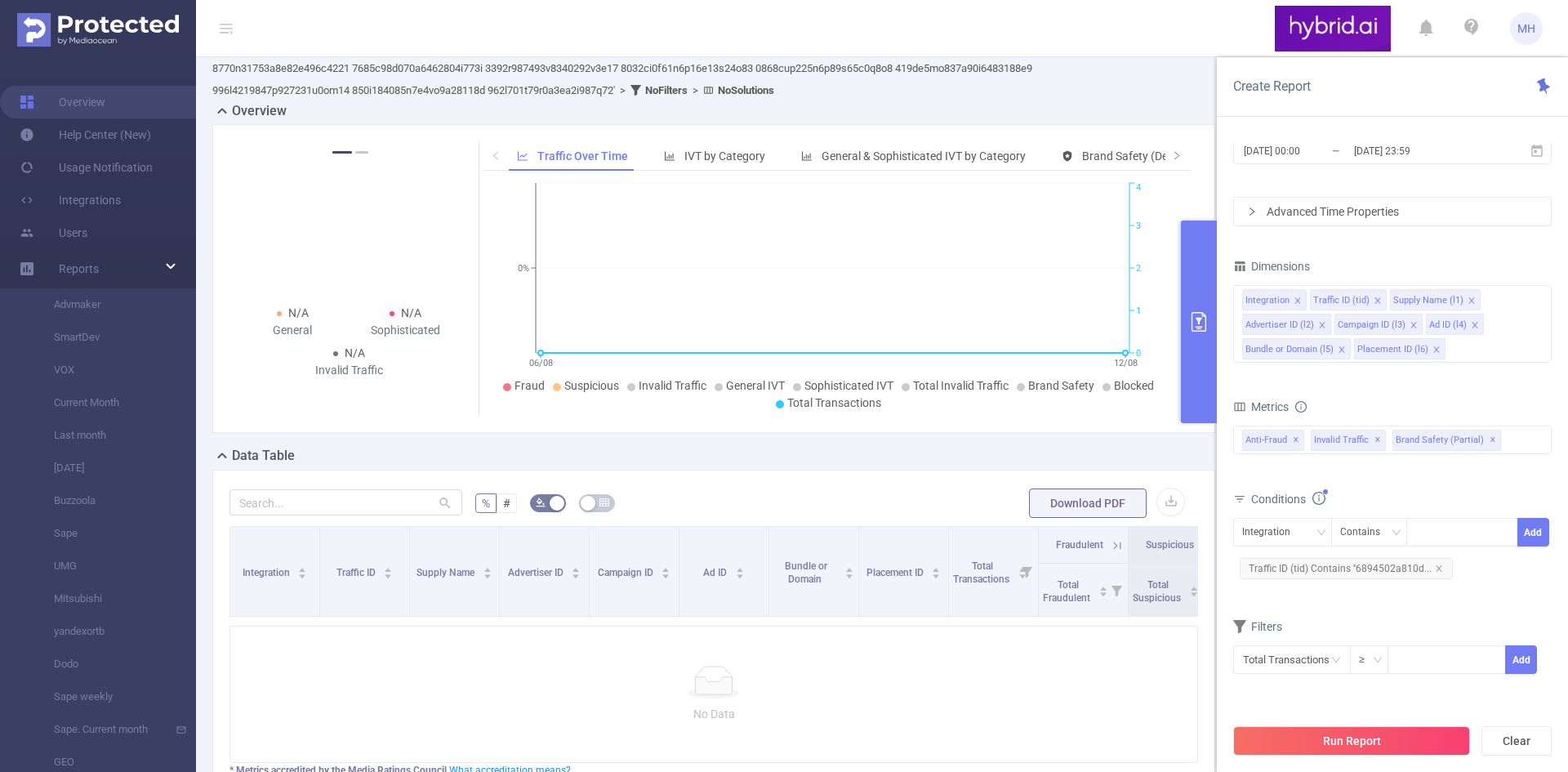
click at [1423, 567] on body "MH Overview Help Center (New) Usage Notification Integrations Users Reports Adv…" at bounding box center [784, 386] width 1568 height 772
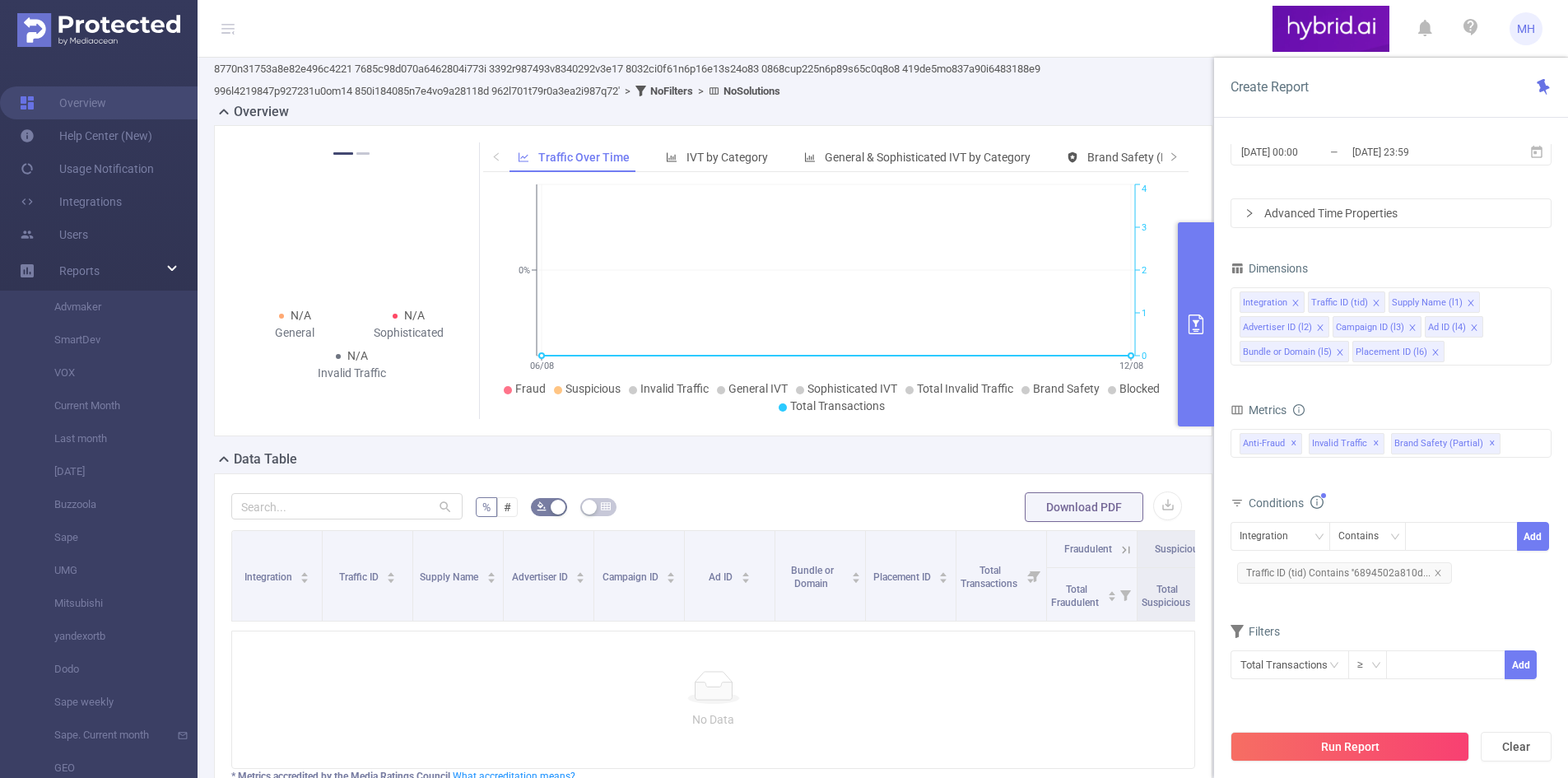
click at [1442, 572] on body "MH Overview Help Center (New) Usage Notification Integrations Users Reports Adv…" at bounding box center [784, 389] width 1568 height 778
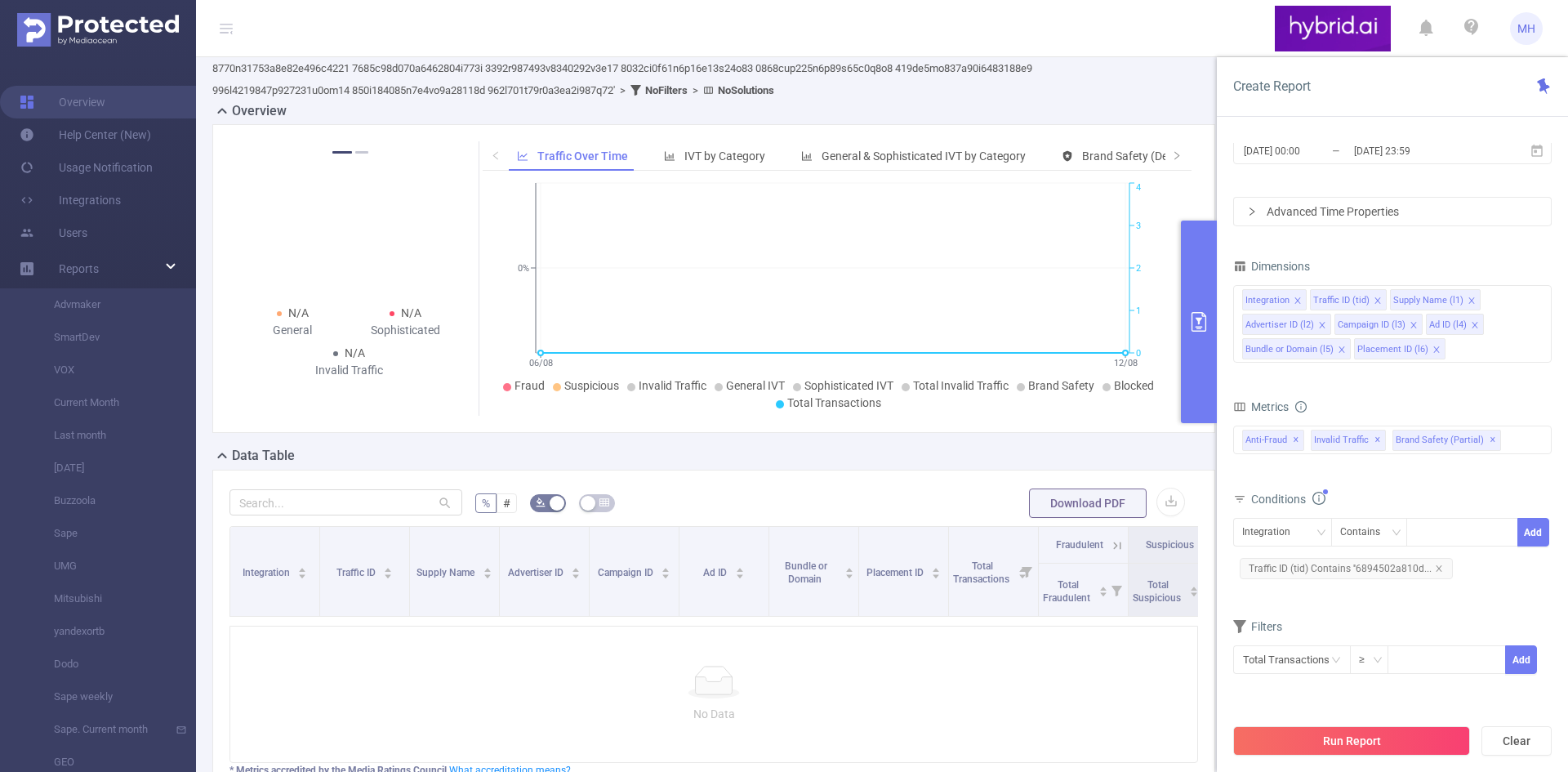
click at [1453, 575] on div "Integration Contains Add Traffic ID (tid) Contains ''6894502a810d..." at bounding box center [1392, 549] width 318 height 64
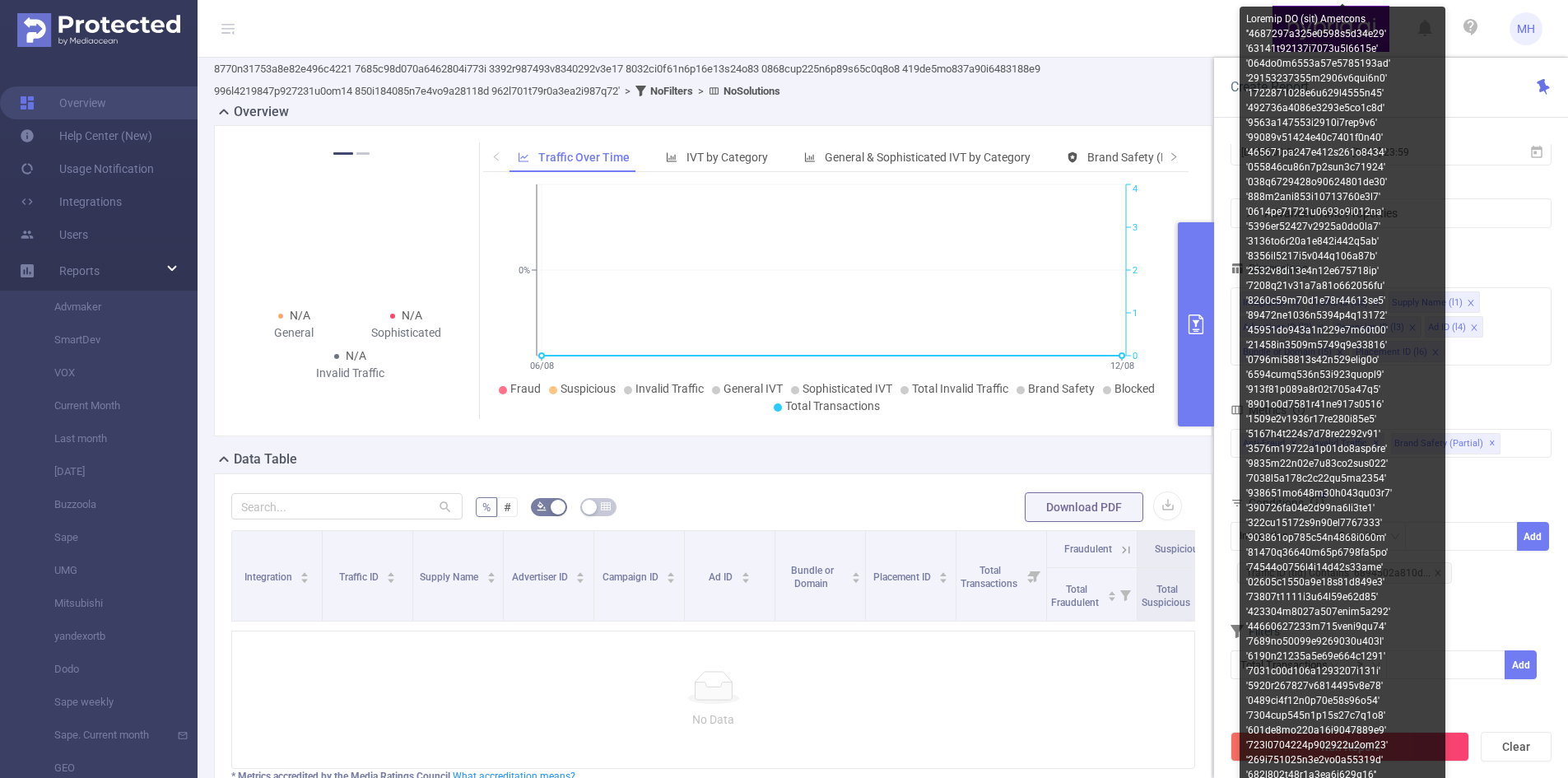
click at [1442, 572] on div at bounding box center [1343, 396] width 206 height 780
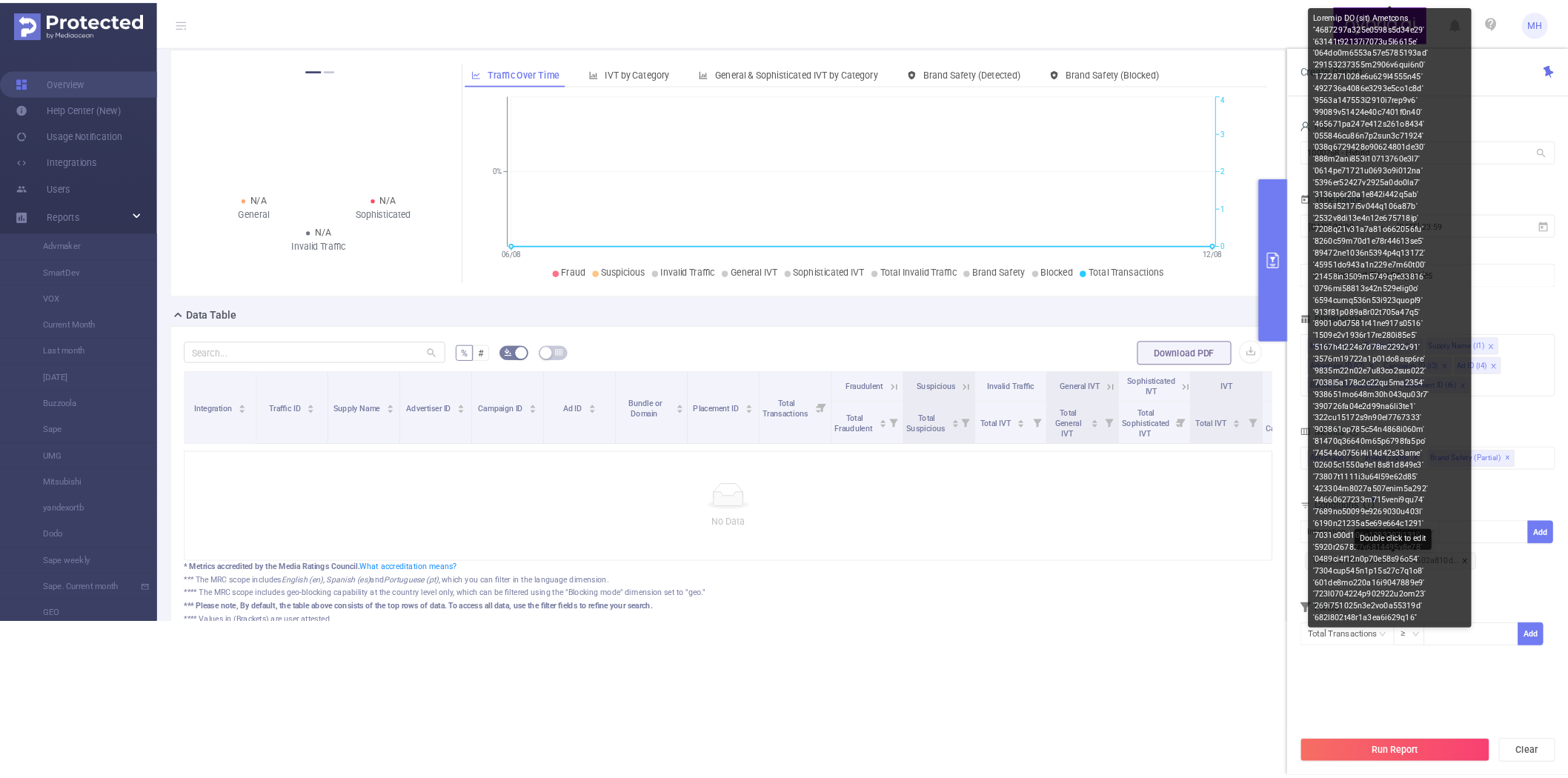
scroll to position [223, 0]
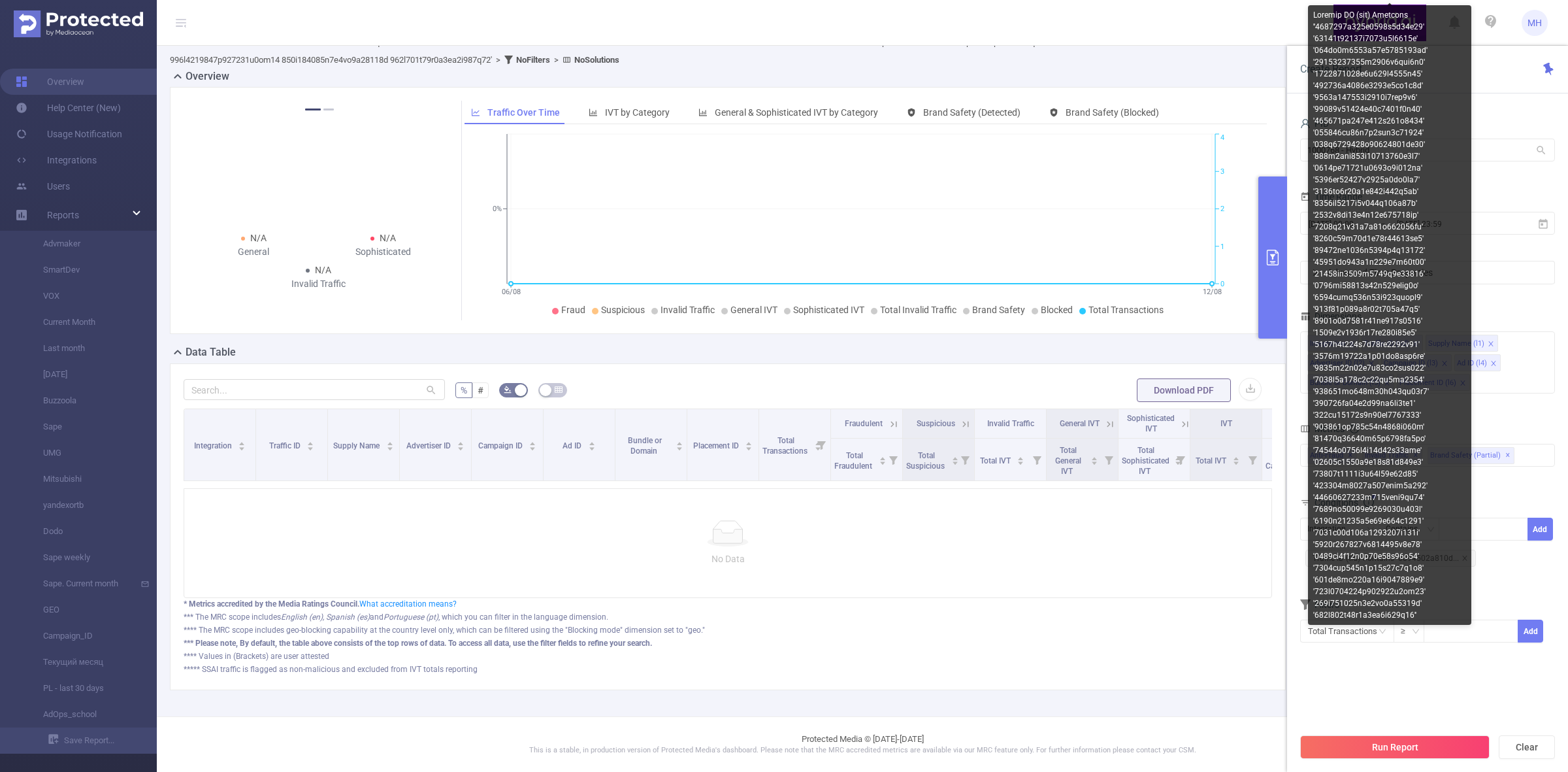
click at [1254, 560] on div at bounding box center [1389, 314] width 163 height 619
click at [1254, 556] on body "MH Overview Help Center (New) Usage Notification Integrations Users Reports Adv…" at bounding box center [784, 386] width 1568 height 772
click at [1254, 560] on div at bounding box center [1389, 314] width 163 height 619
click at [1254, 563] on div at bounding box center [1389, 314] width 163 height 619
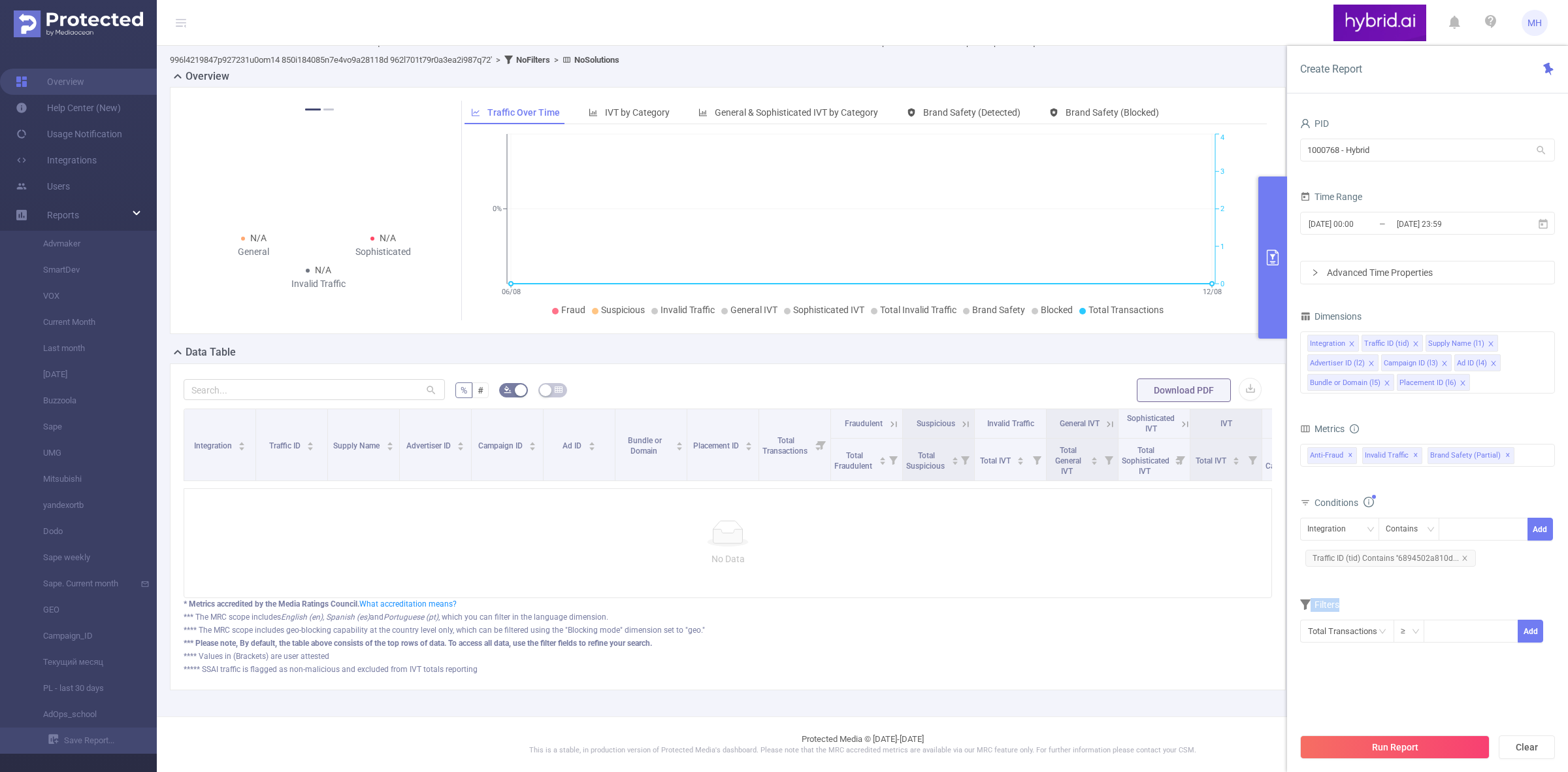
click at [1254, 592] on form "Dimensions Integration Traffic ID (tid) Supply Name (l1) Advertiser ID (l2) Cam…" at bounding box center [1427, 483] width 255 height 352
click at [0, 0] on div at bounding box center [0, 0] width 0 height 0
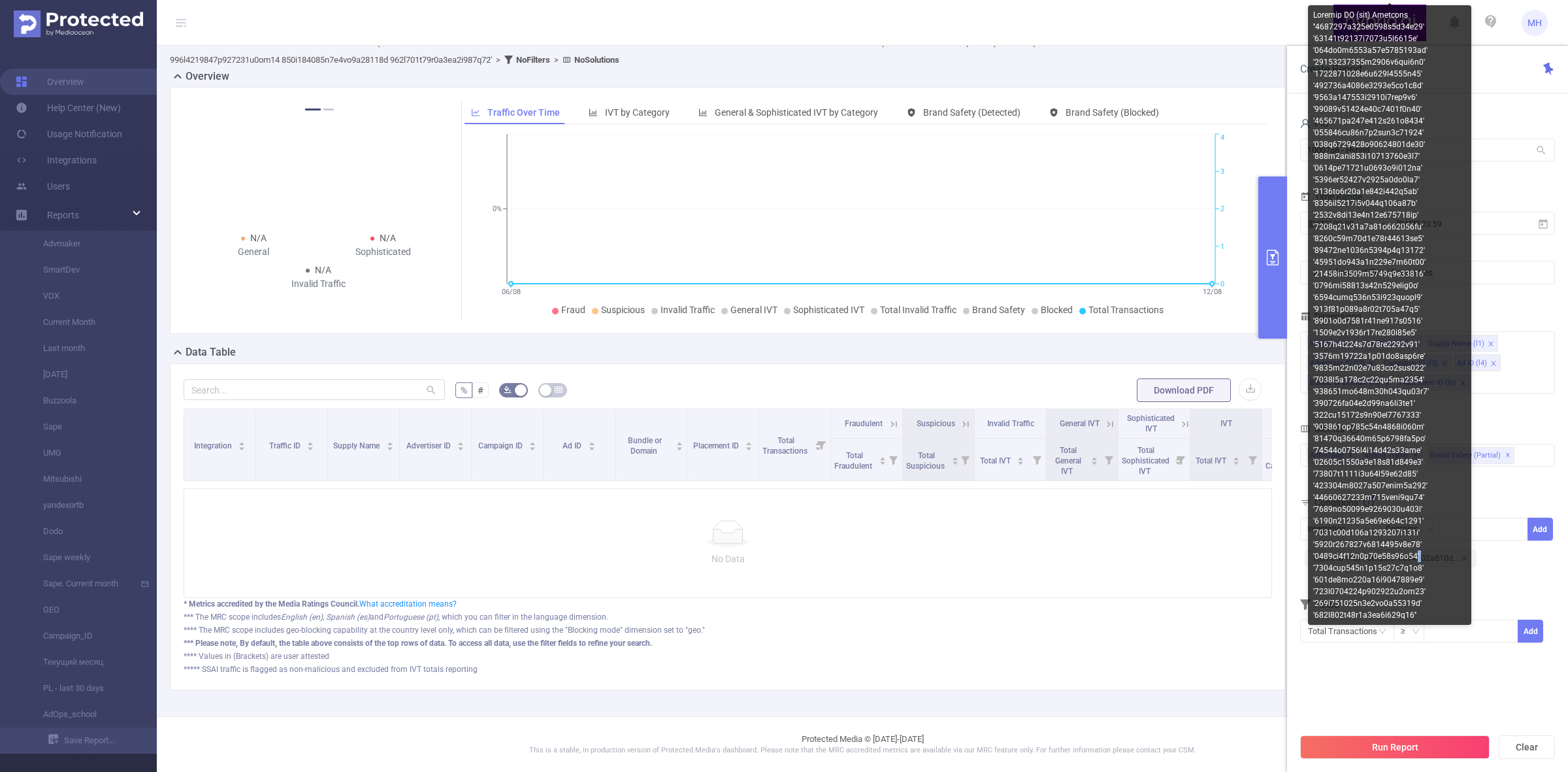
click at [1254, 560] on div at bounding box center [1389, 314] width 163 height 619
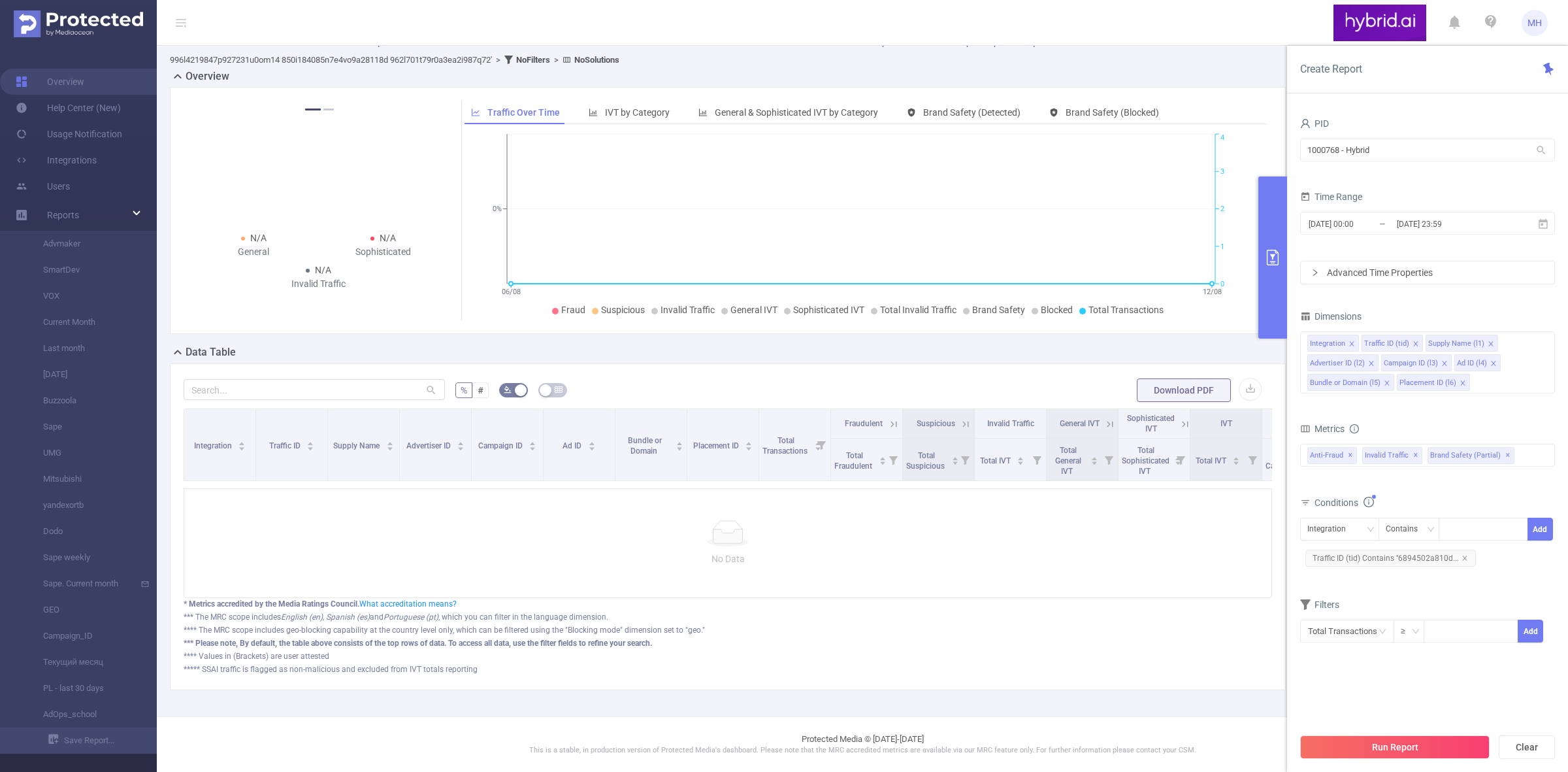
click at [1254, 566] on div "Integration Contains Add Traffic ID (tid) Contains ''6894502a810d..." at bounding box center [1427, 542] width 255 height 51
click at [1254, 525] on div at bounding box center [1483, 528] width 75 height 22
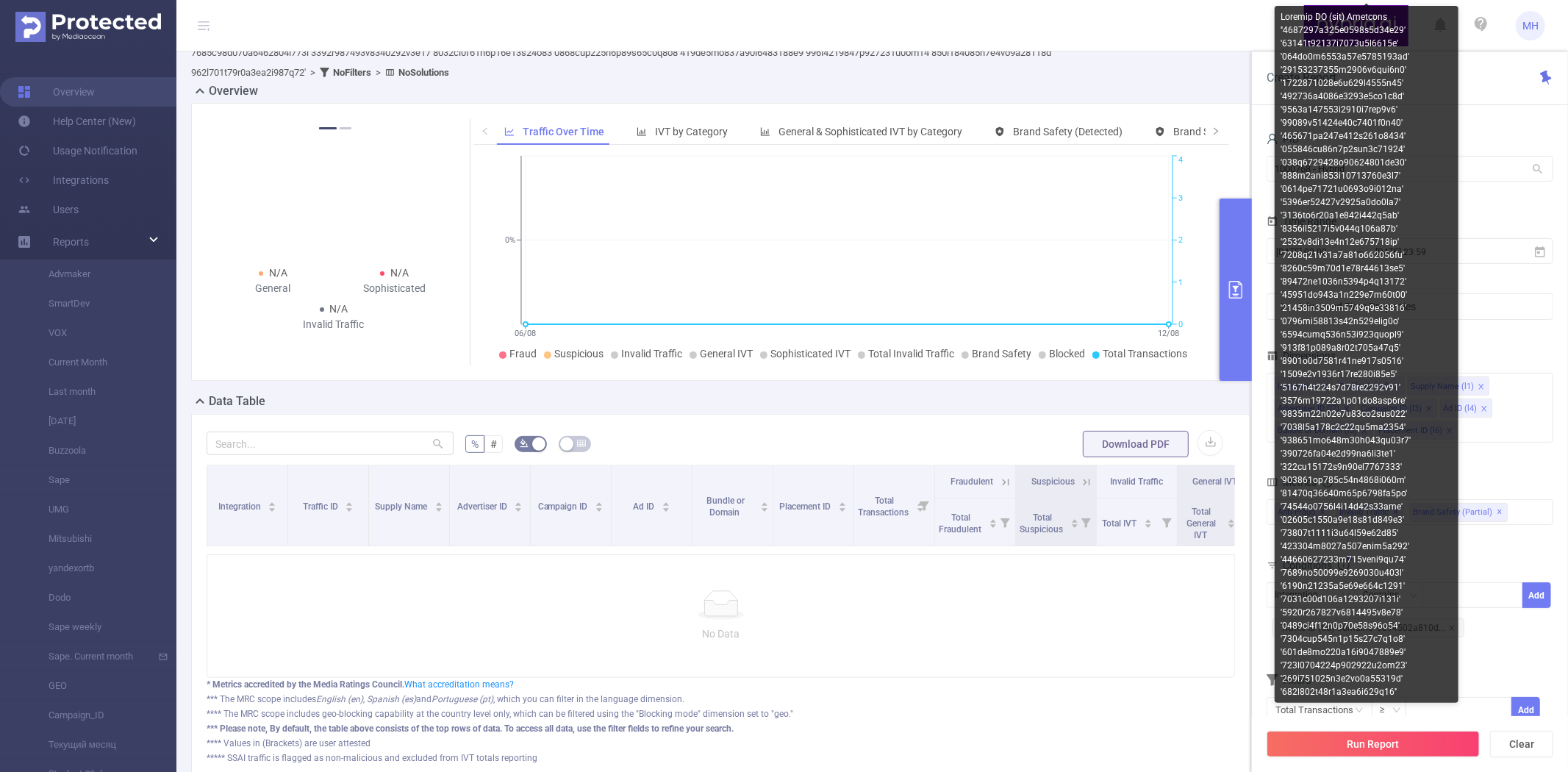
click at [1385, 629] on div at bounding box center [1367, 354] width 184 height 697
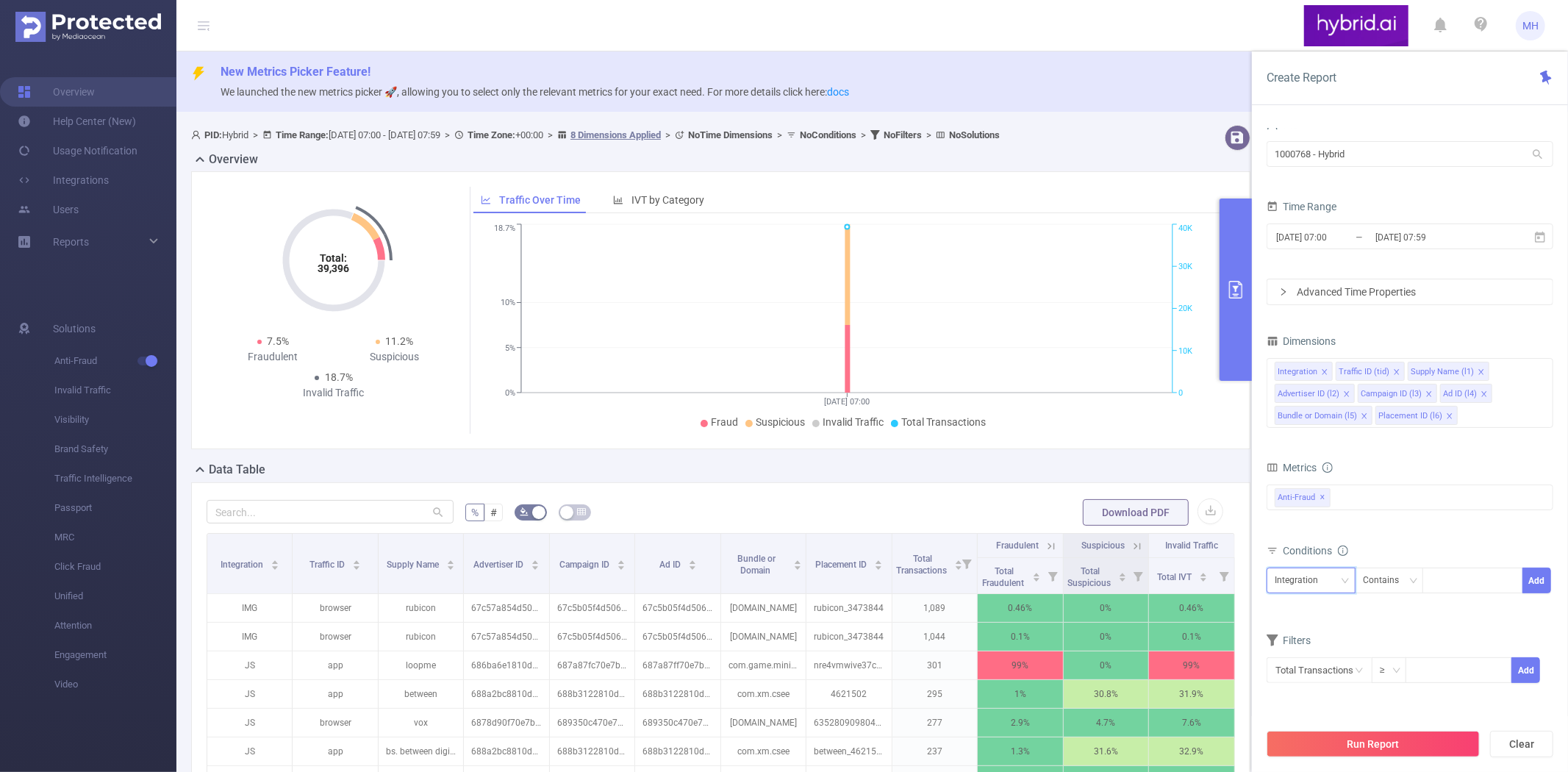
click at [1335, 578] on div "Integration" at bounding box center [1311, 580] width 73 height 24
click at [1326, 483] on li "Campaign ID (l3)" at bounding box center [1325, 482] width 117 height 23
click at [1444, 579] on div at bounding box center [1472, 580] width 85 height 24
paste input
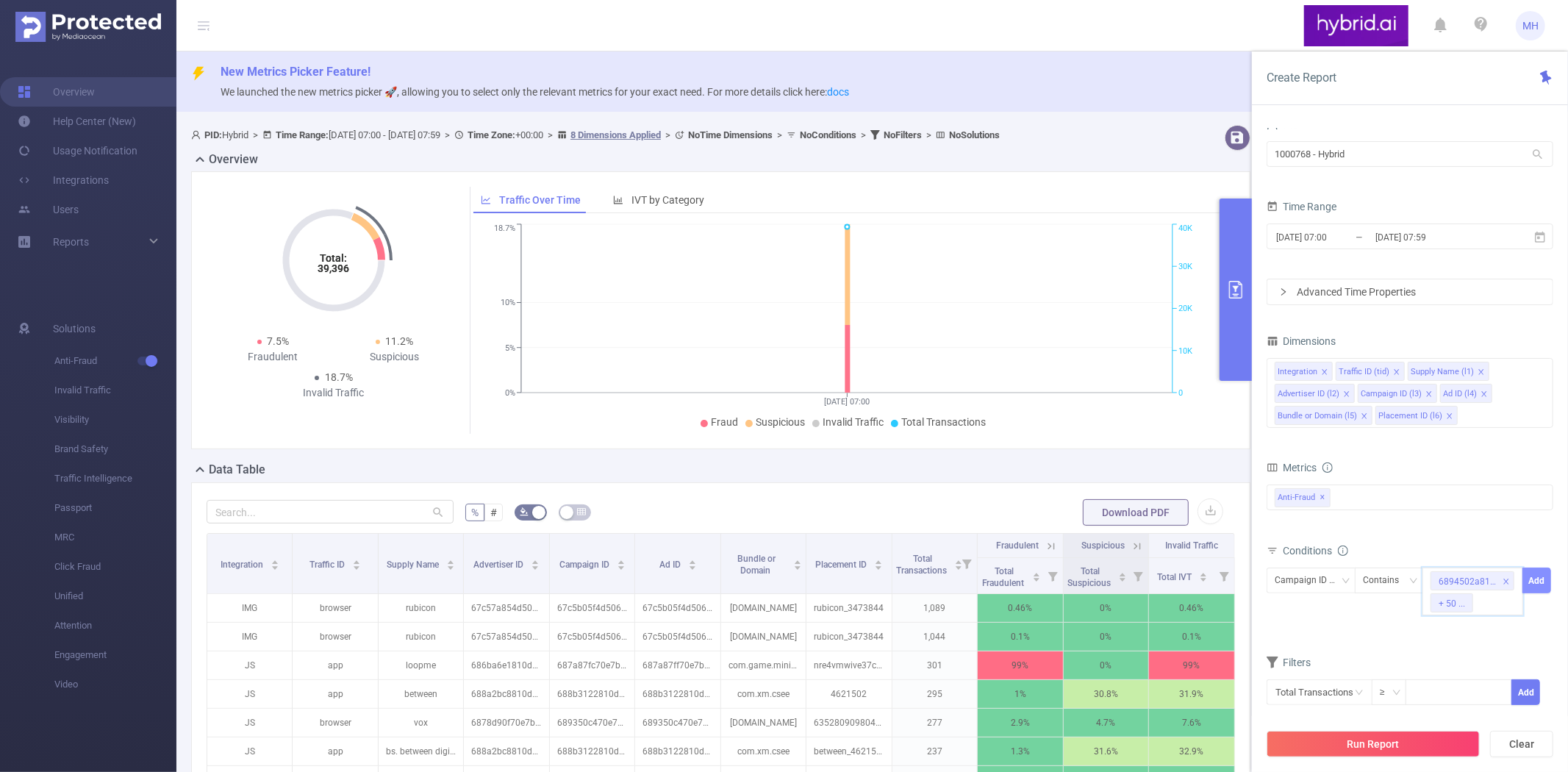
click at [1532, 583] on button "Add" at bounding box center [1537, 580] width 29 height 26
click at [1407, 744] on button "Run Report" at bounding box center [1373, 744] width 213 height 27
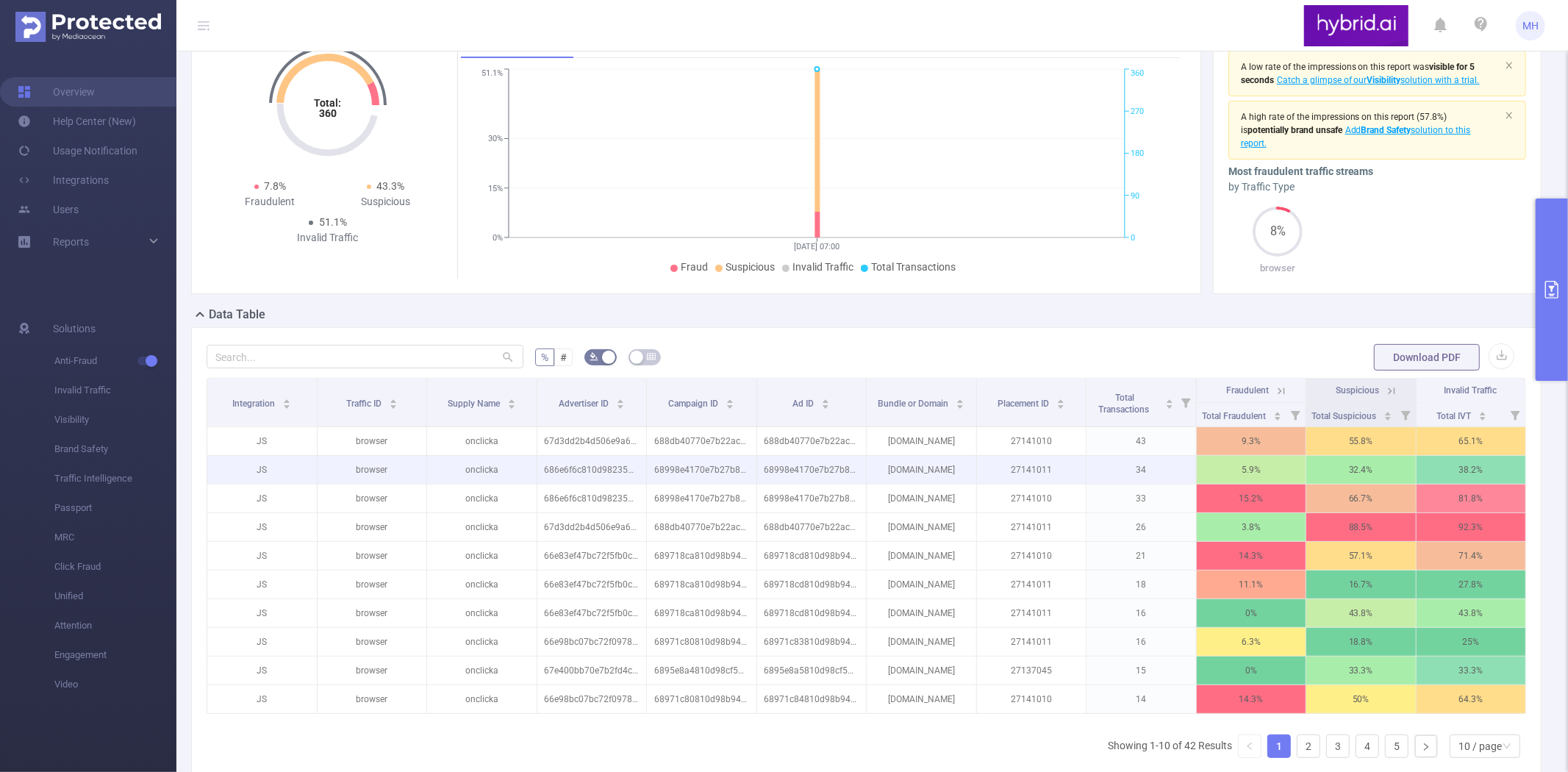
scroll to position [451, 0]
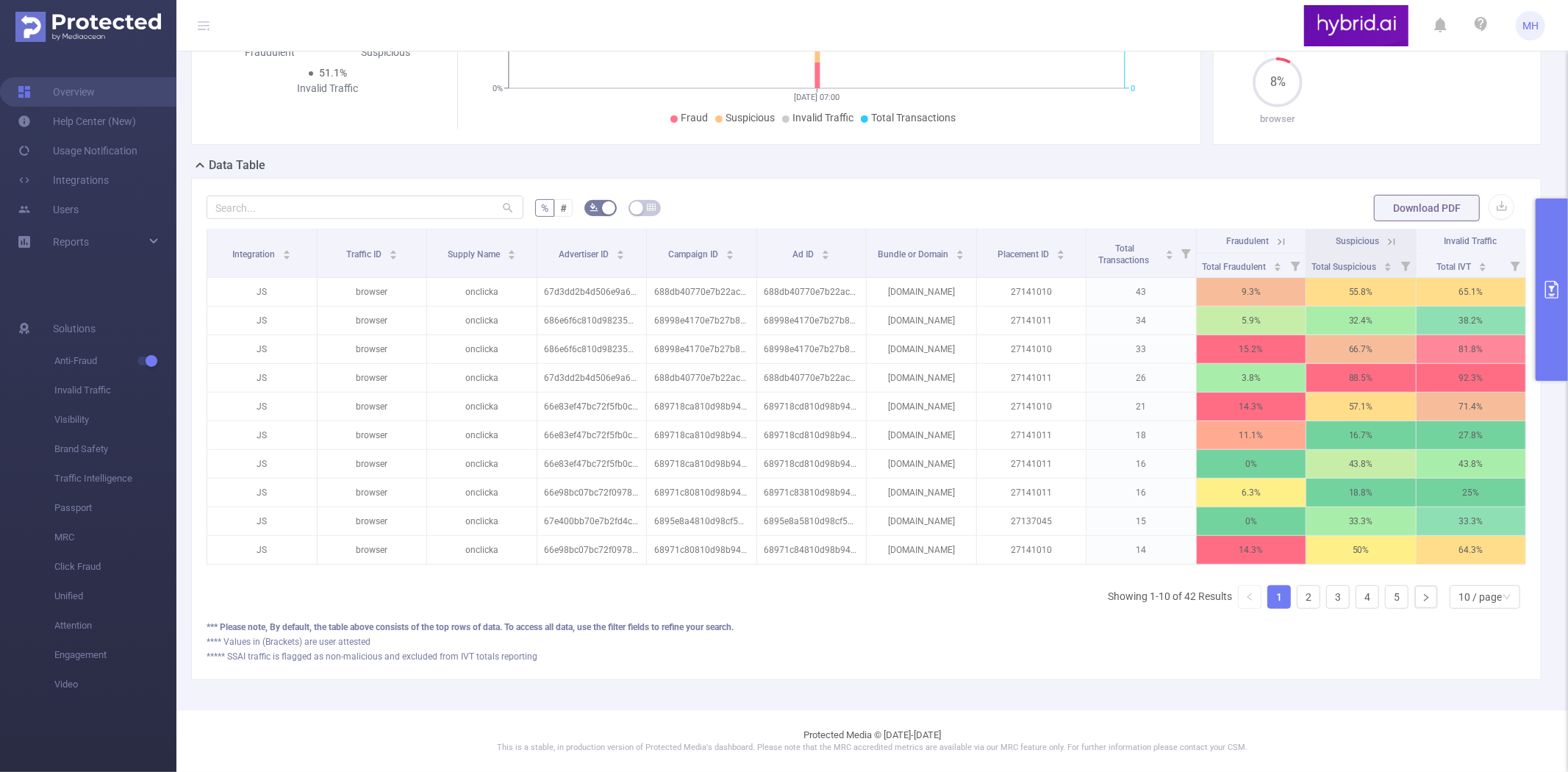
click at [1549, 289] on icon "primary" at bounding box center [1552, 289] width 18 height 18
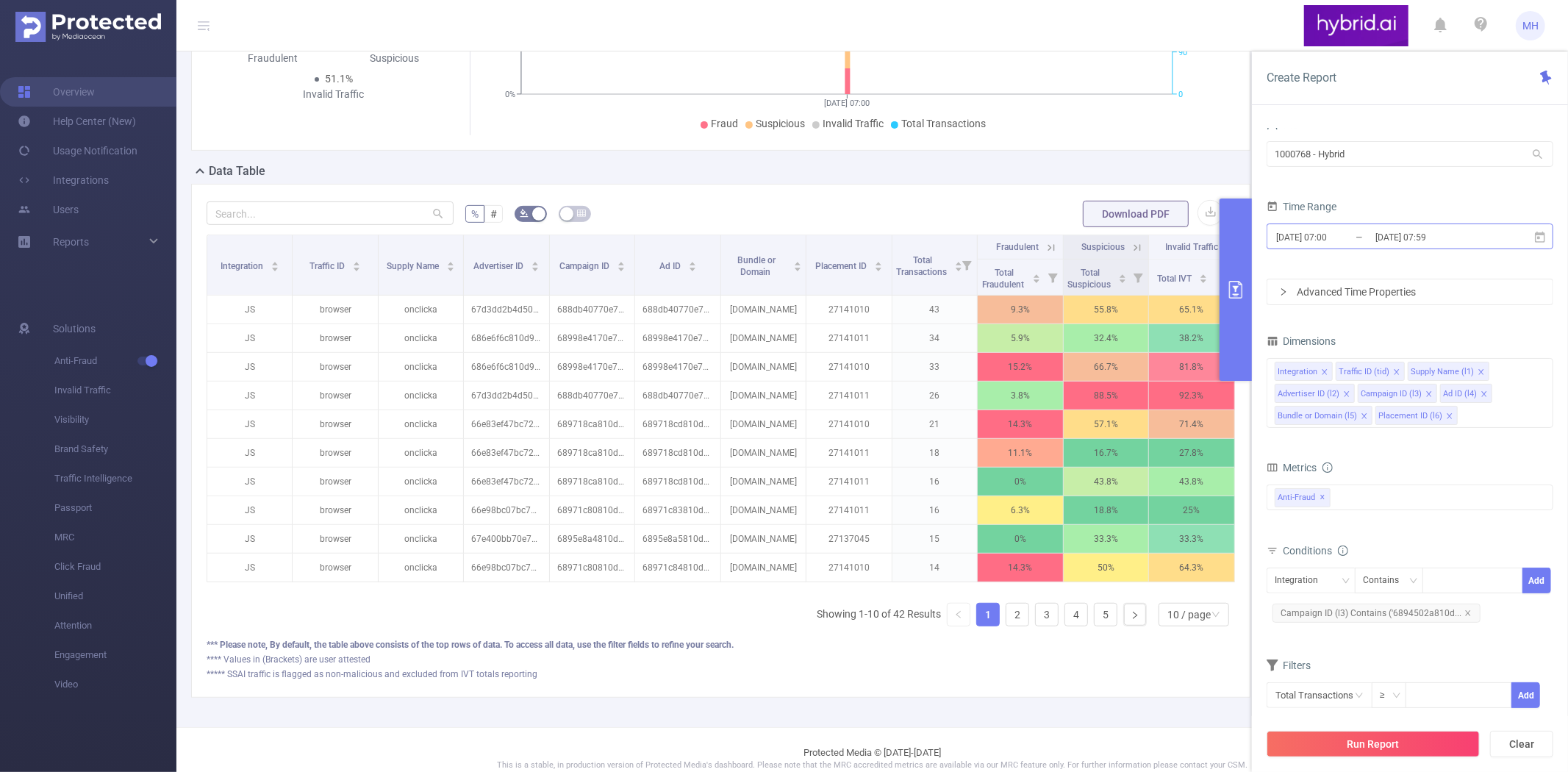
click at [1421, 244] on input "2025-08-13 07:59" at bounding box center [1434, 237] width 119 height 20
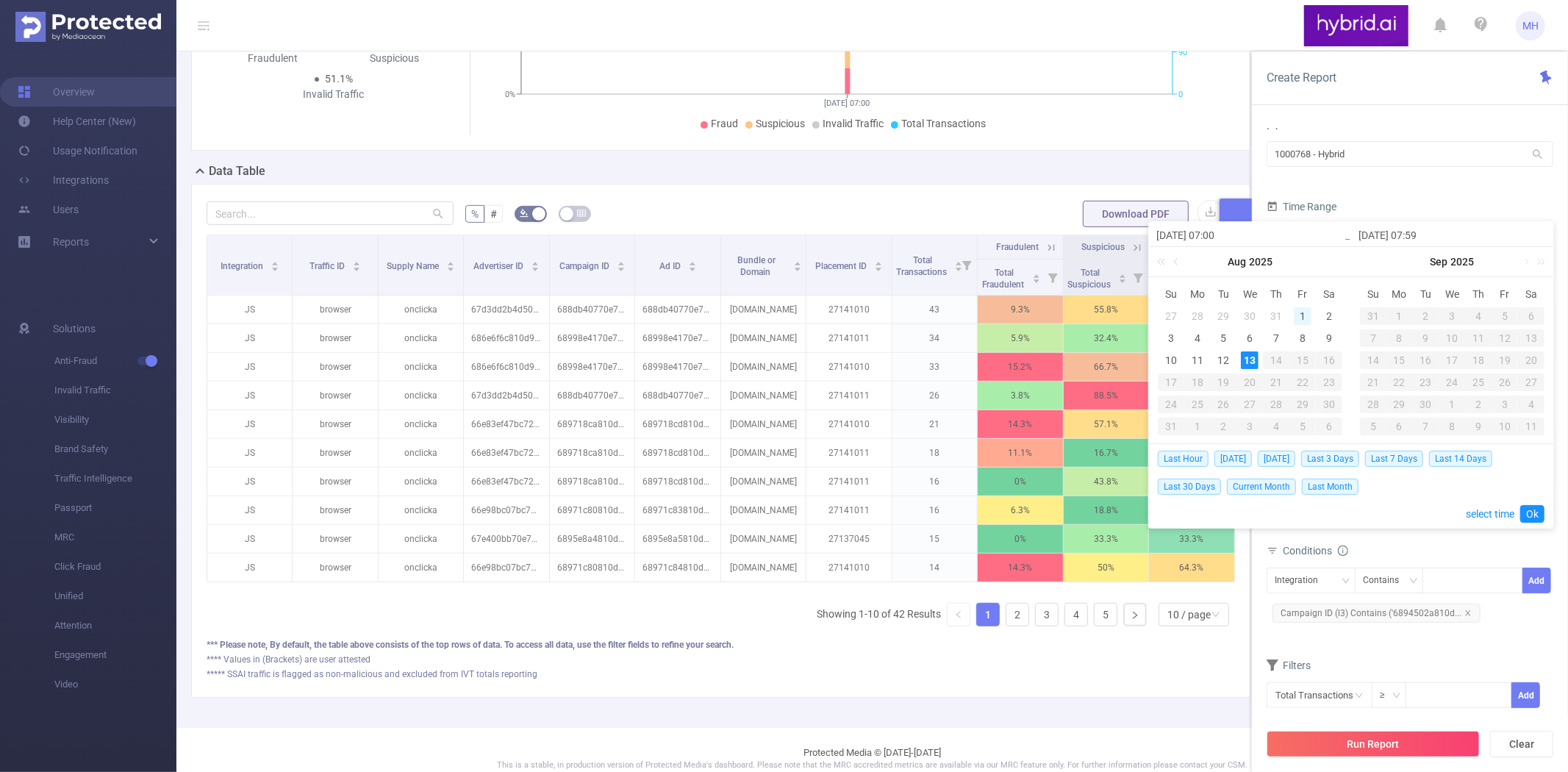
click at [1299, 313] on div "1" at bounding box center [1302, 316] width 18 height 18
click at [1224, 355] on div "12" at bounding box center [1224, 360] width 18 height 18
type input "[DATE] 07:00"
type input "[DATE] 07:59"
type input "[DATE] 07:00"
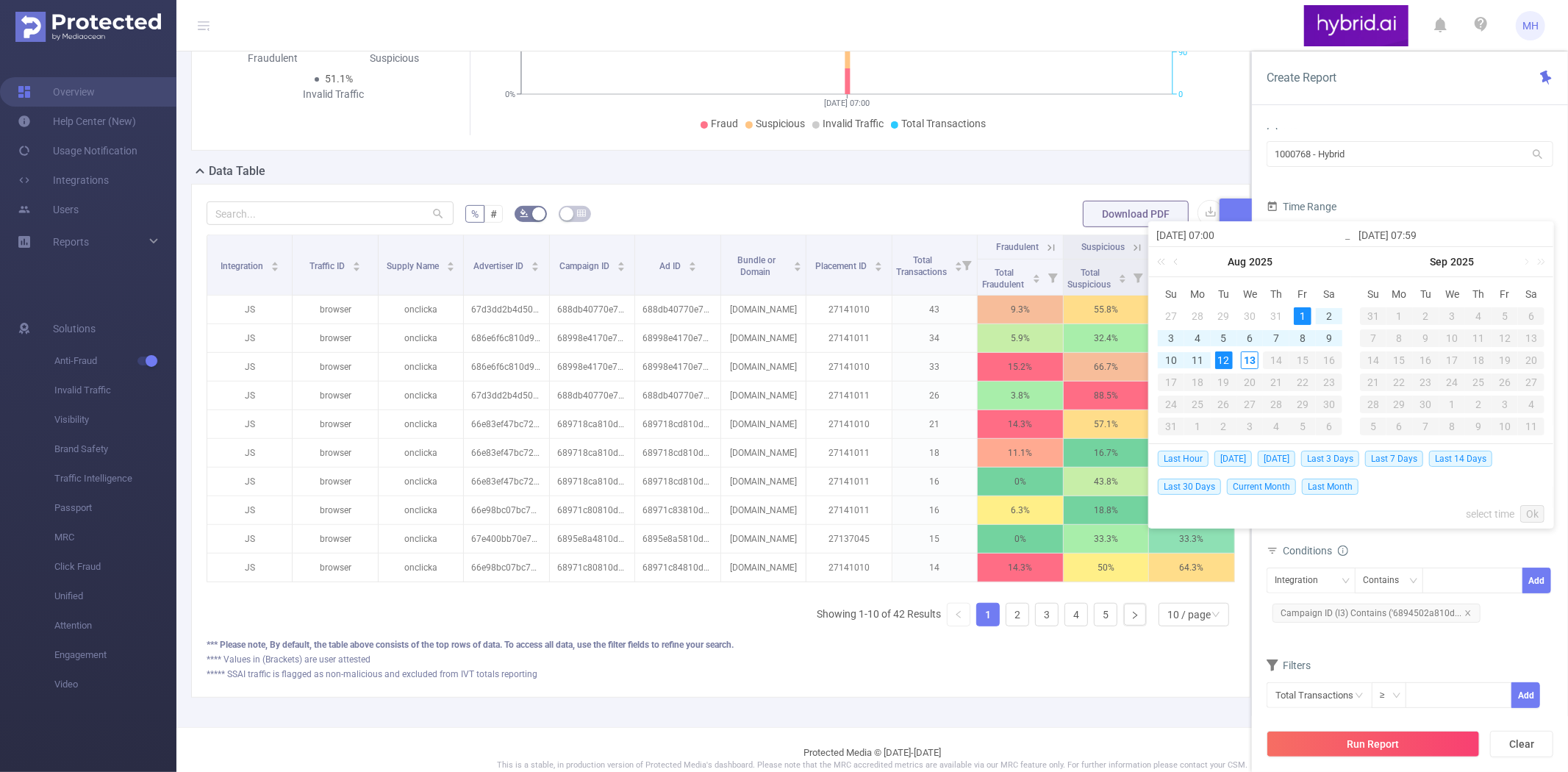
type input "[DATE] 07:59"
click at [1532, 515] on link "Ok" at bounding box center [1532, 513] width 24 height 18
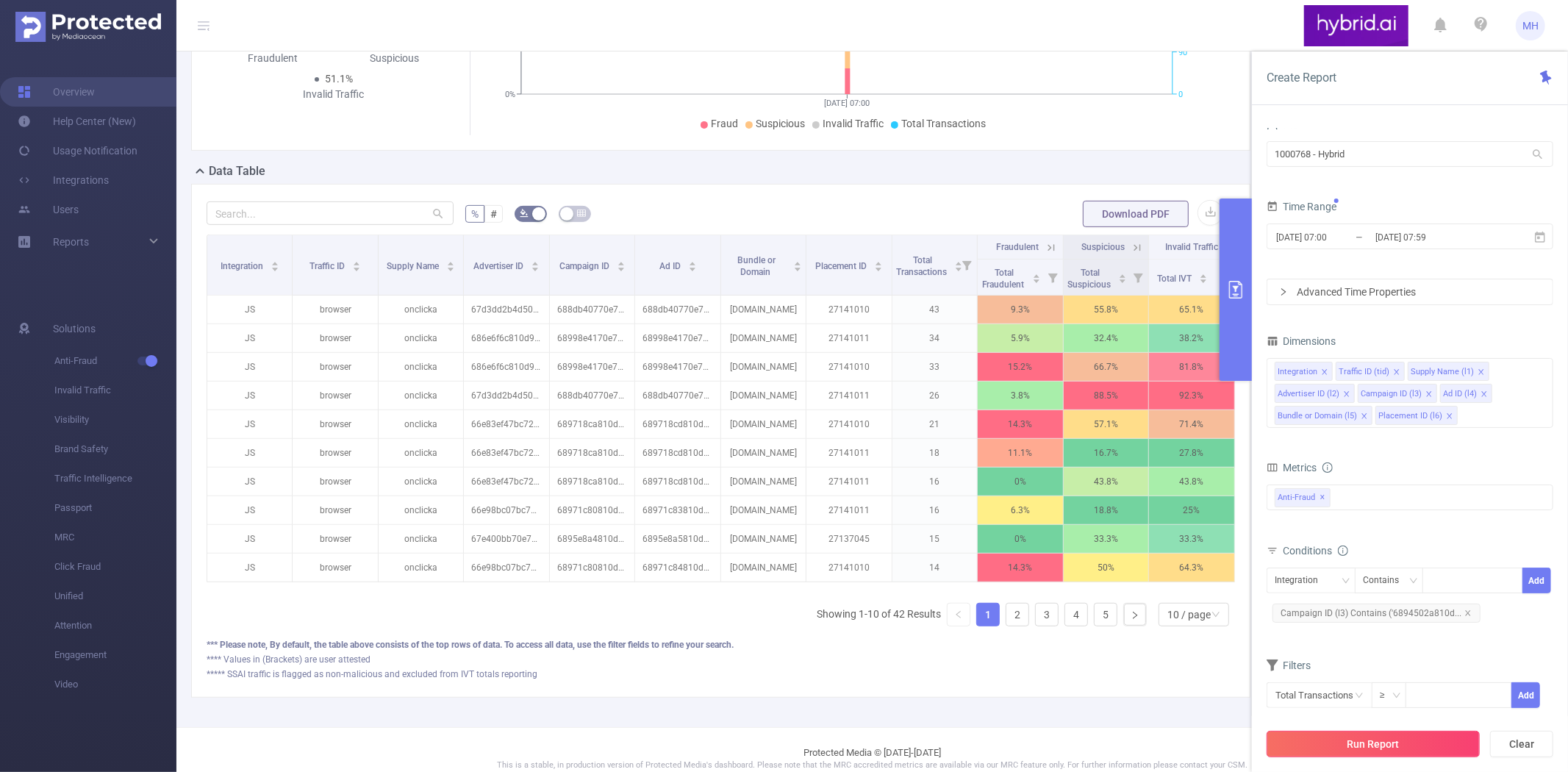
click at [1402, 744] on button "Run Report" at bounding box center [1373, 744] width 213 height 27
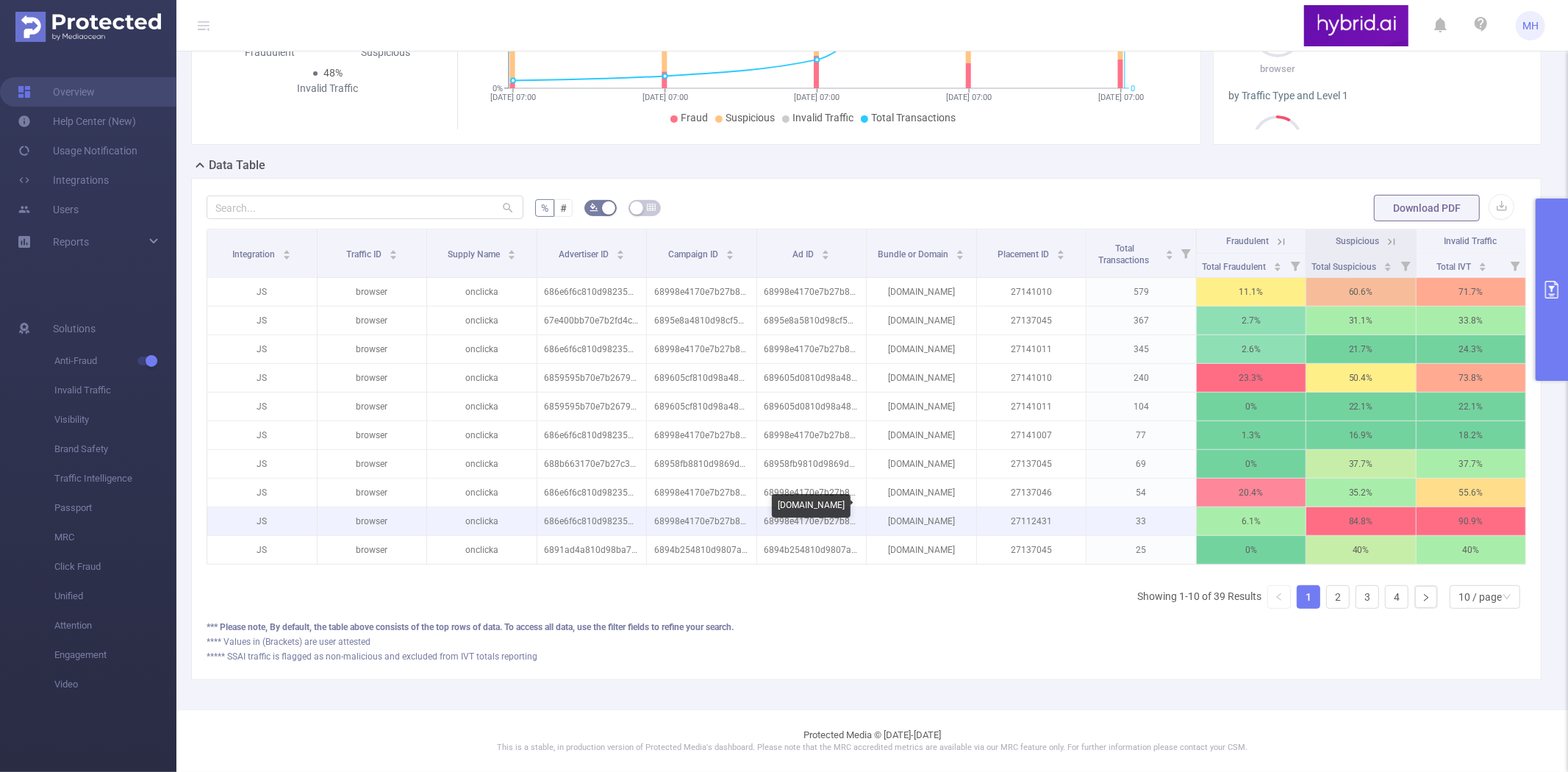
scroll to position [451, 0]
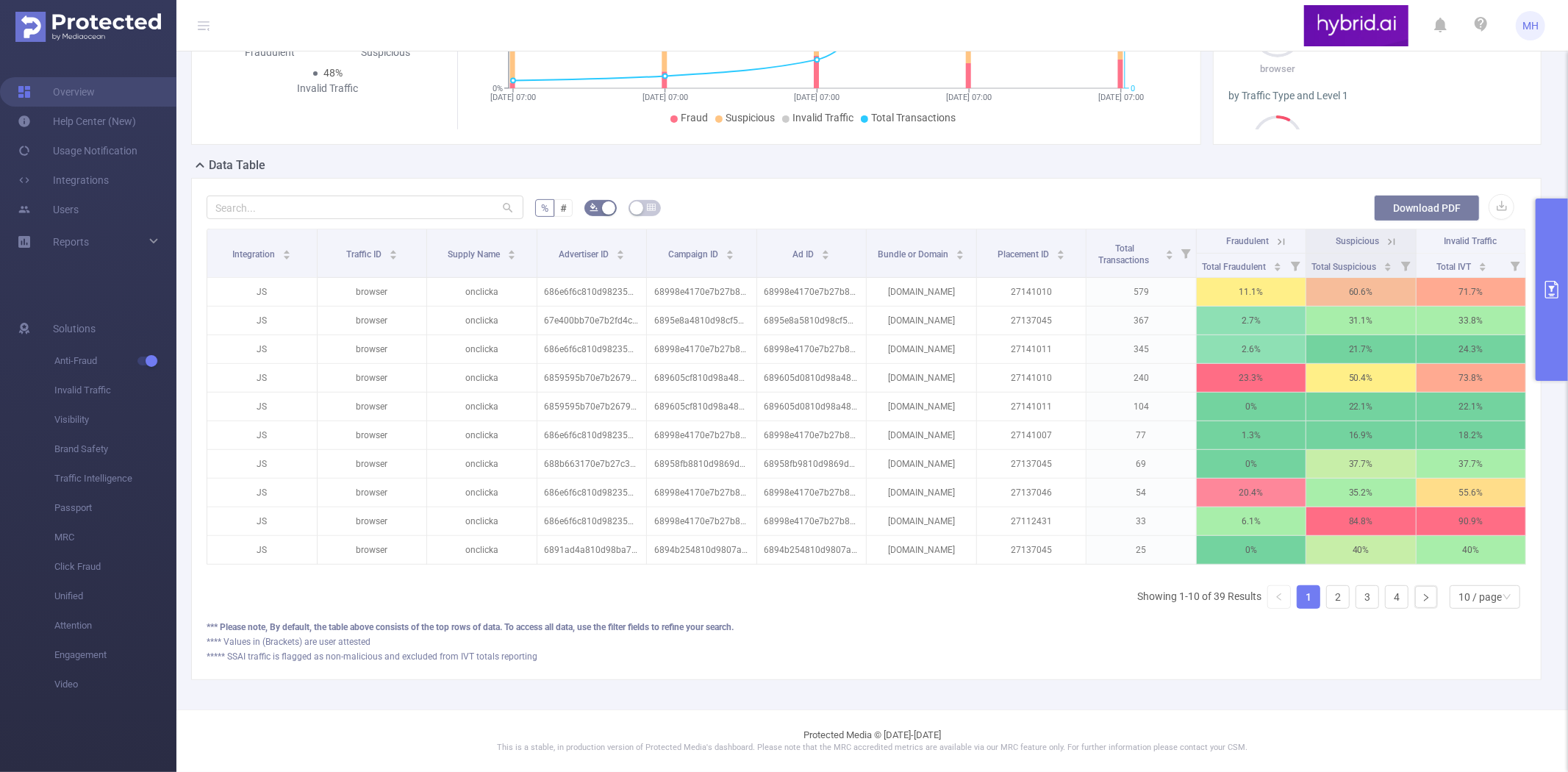
click at [1401, 194] on button "Download PDF" at bounding box center [1427, 208] width 106 height 27
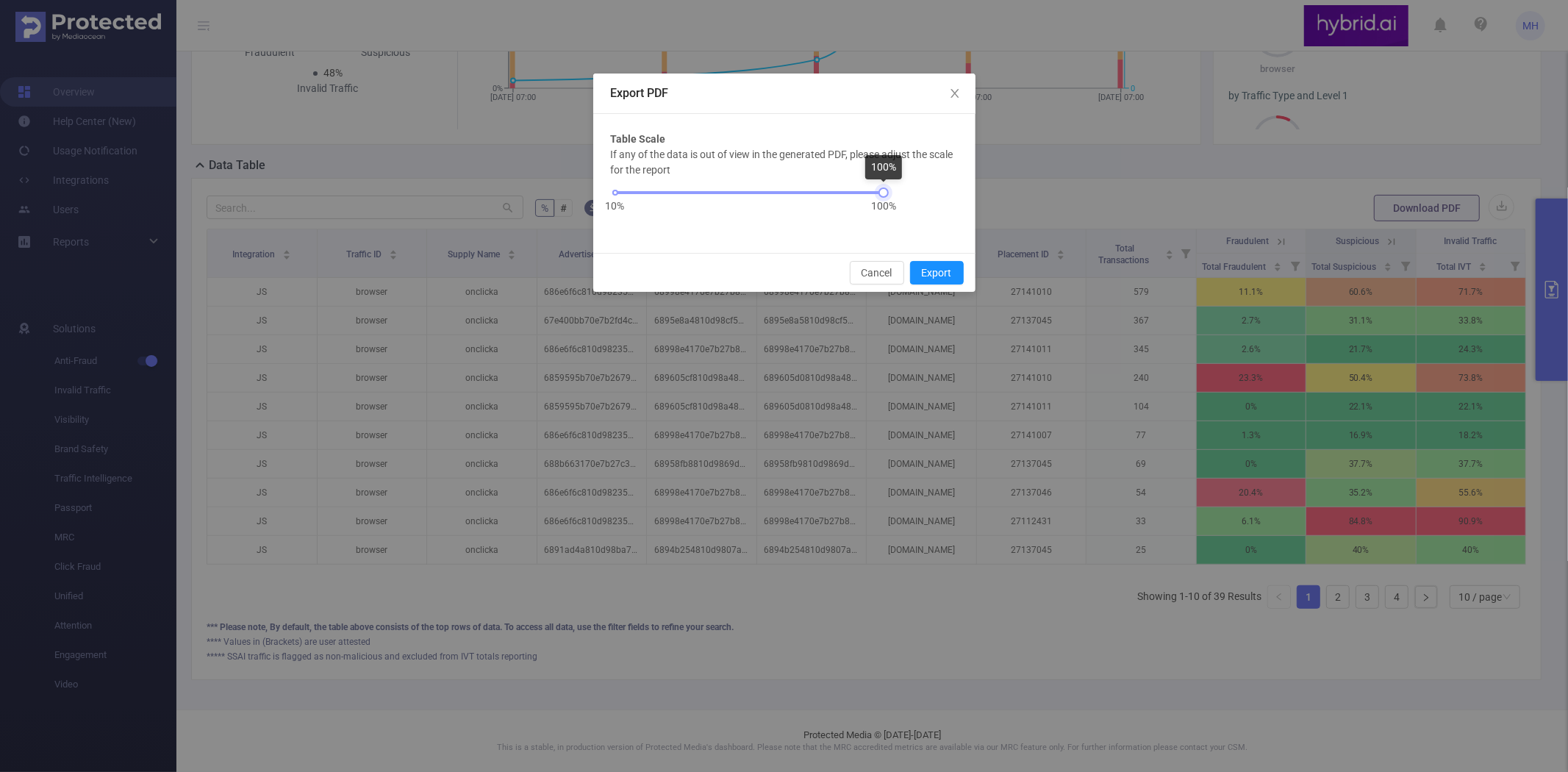
drag, startPoint x: 884, startPoint y: 194, endPoint x: 927, endPoint y: 211, distance: 46.2
click at [908, 192] on div "If any of the data is out of view in the generated PDF, please adjust the scale…" at bounding box center [785, 190] width 347 height 88
click at [936, 270] on button "Export" at bounding box center [937, 272] width 54 height 23
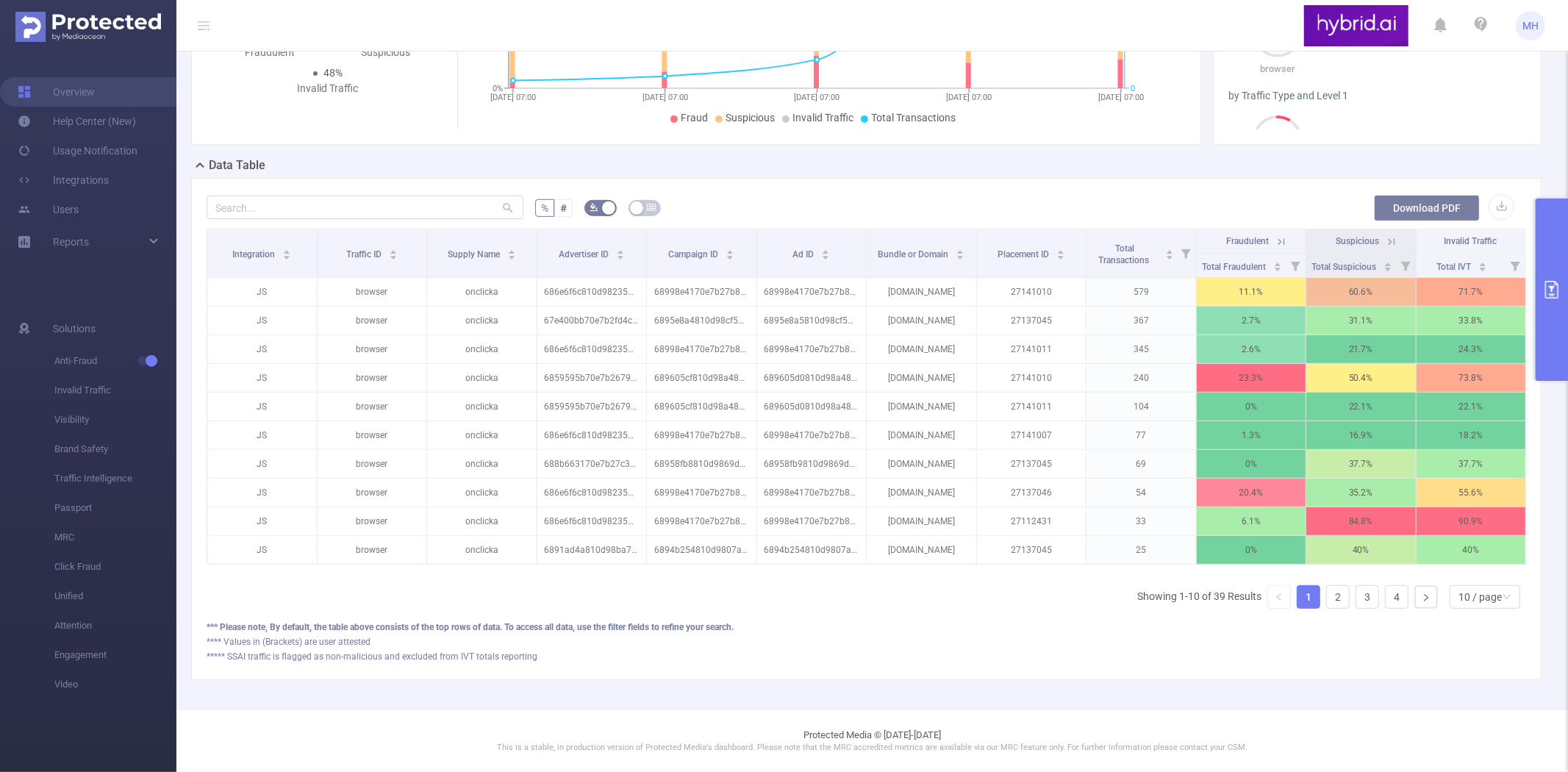
scroll to position [365, 0]
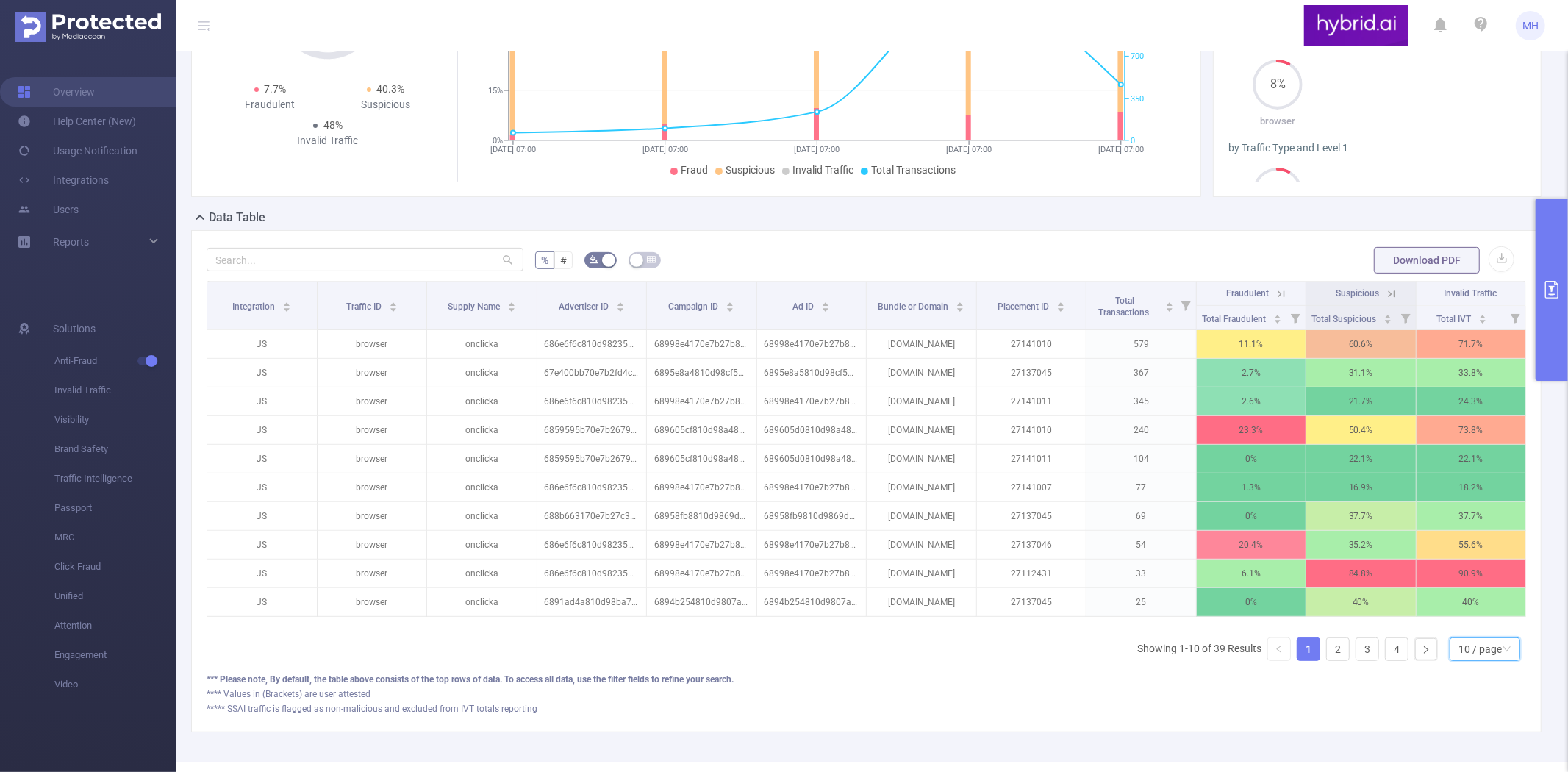
click at [1488, 660] on div "10 / page" at bounding box center [1481, 649] width 44 height 22
click at [1488, 648] on li "50 / page" at bounding box center [1472, 636] width 70 height 23
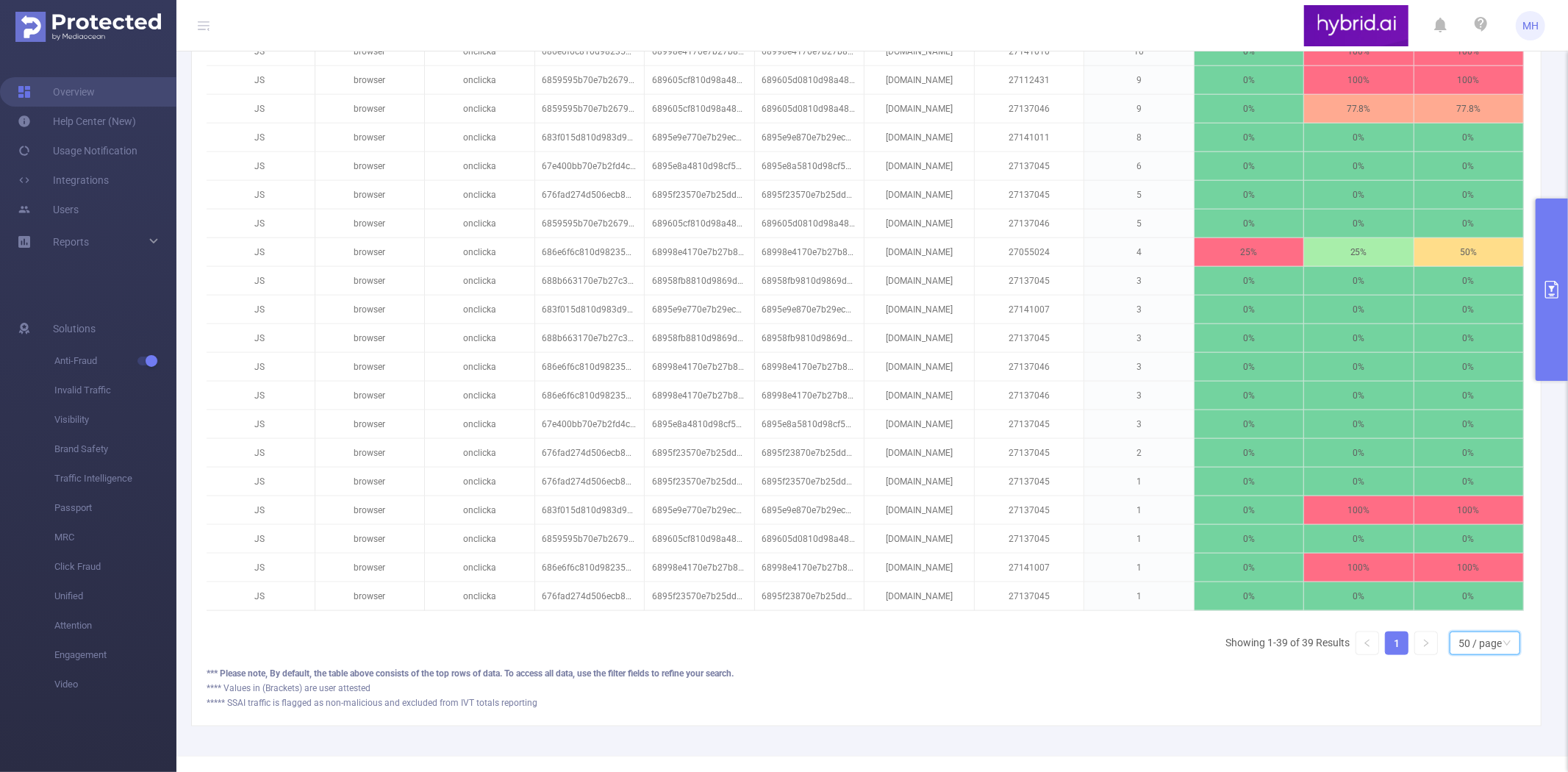
scroll to position [0, 0]
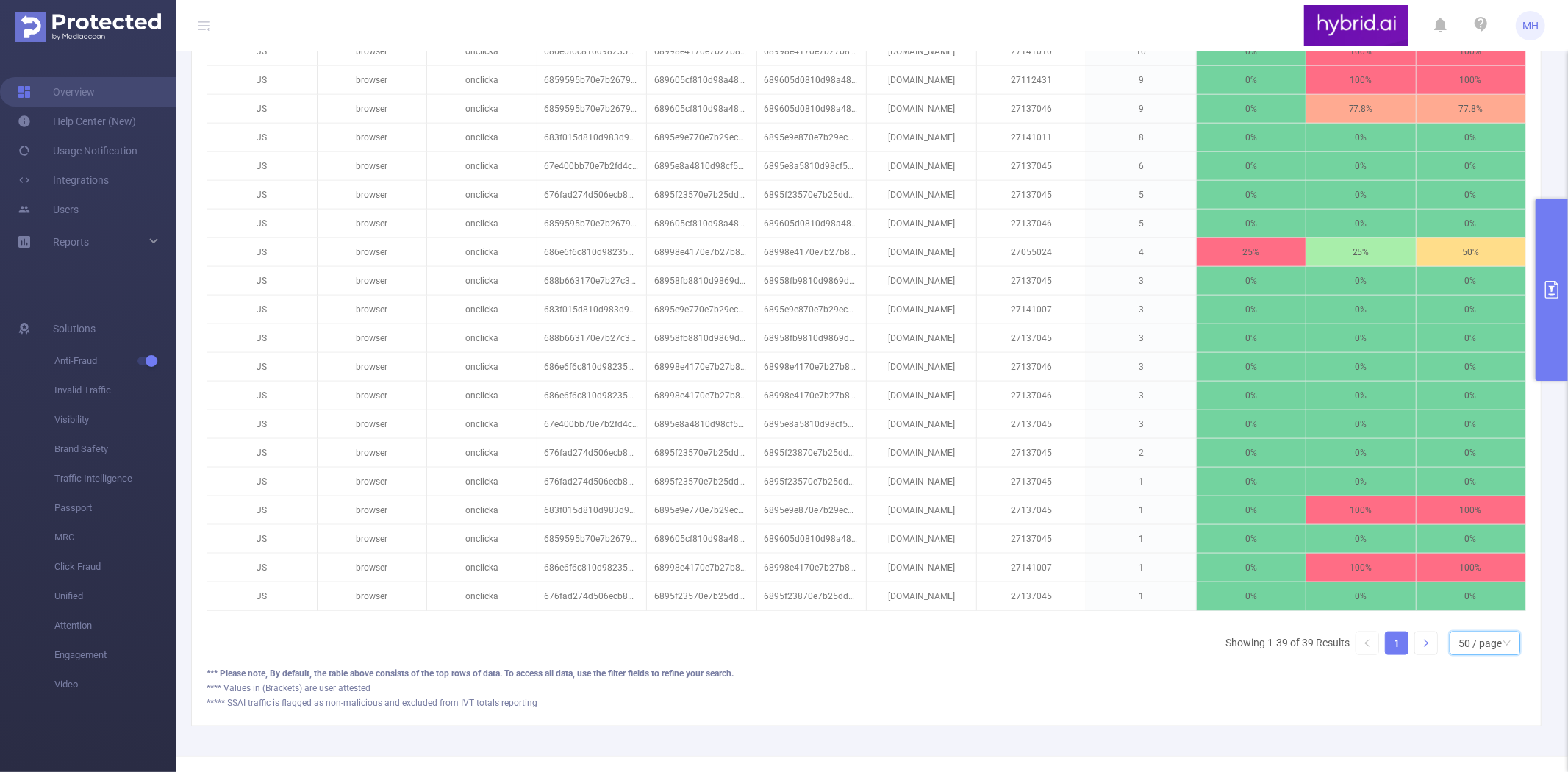
click at [1422, 648] on icon "icon: right" at bounding box center [1426, 643] width 9 height 9
click at [1361, 654] on link at bounding box center [1368, 643] width 22 height 22
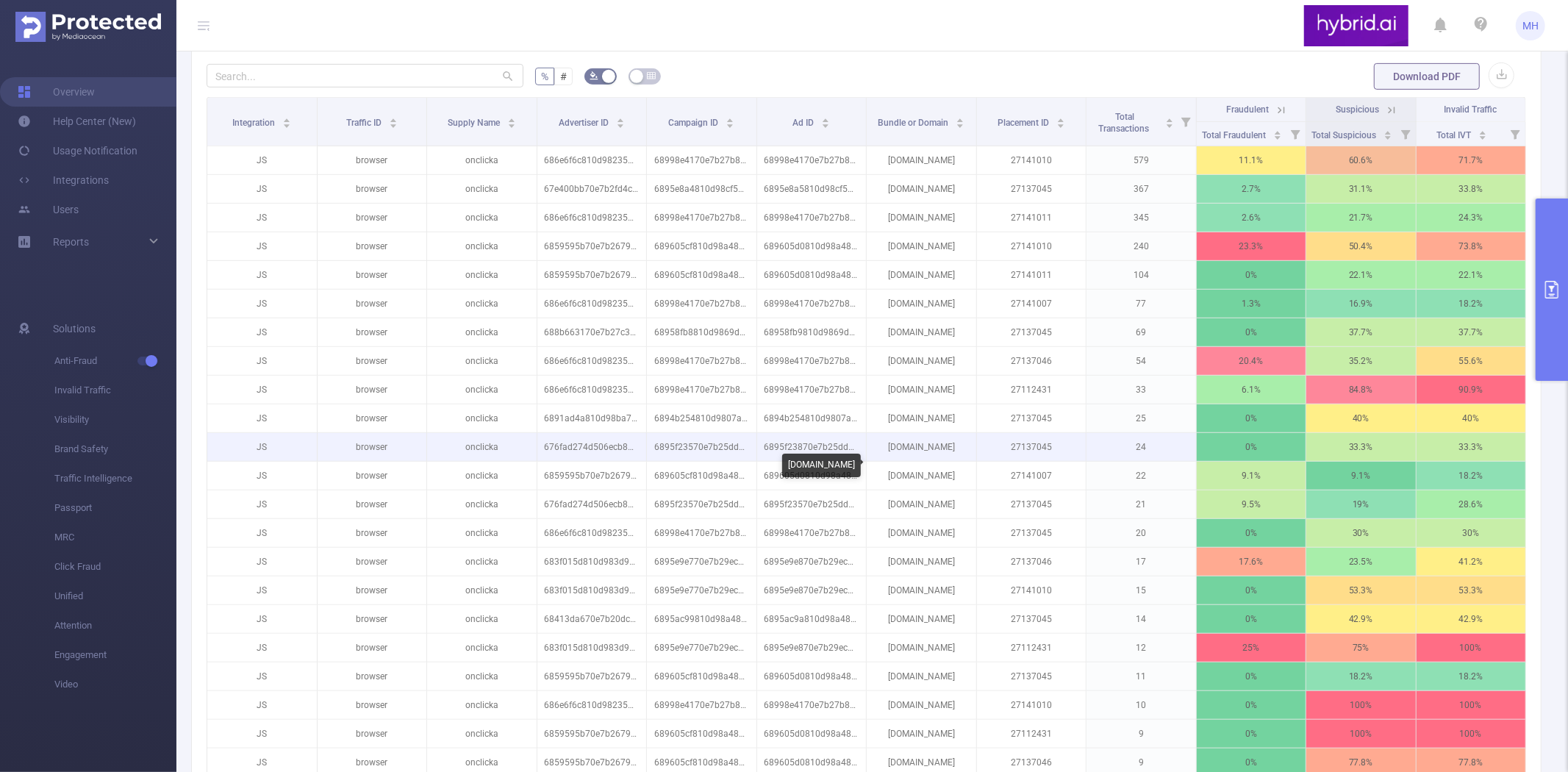
scroll to position [223, 0]
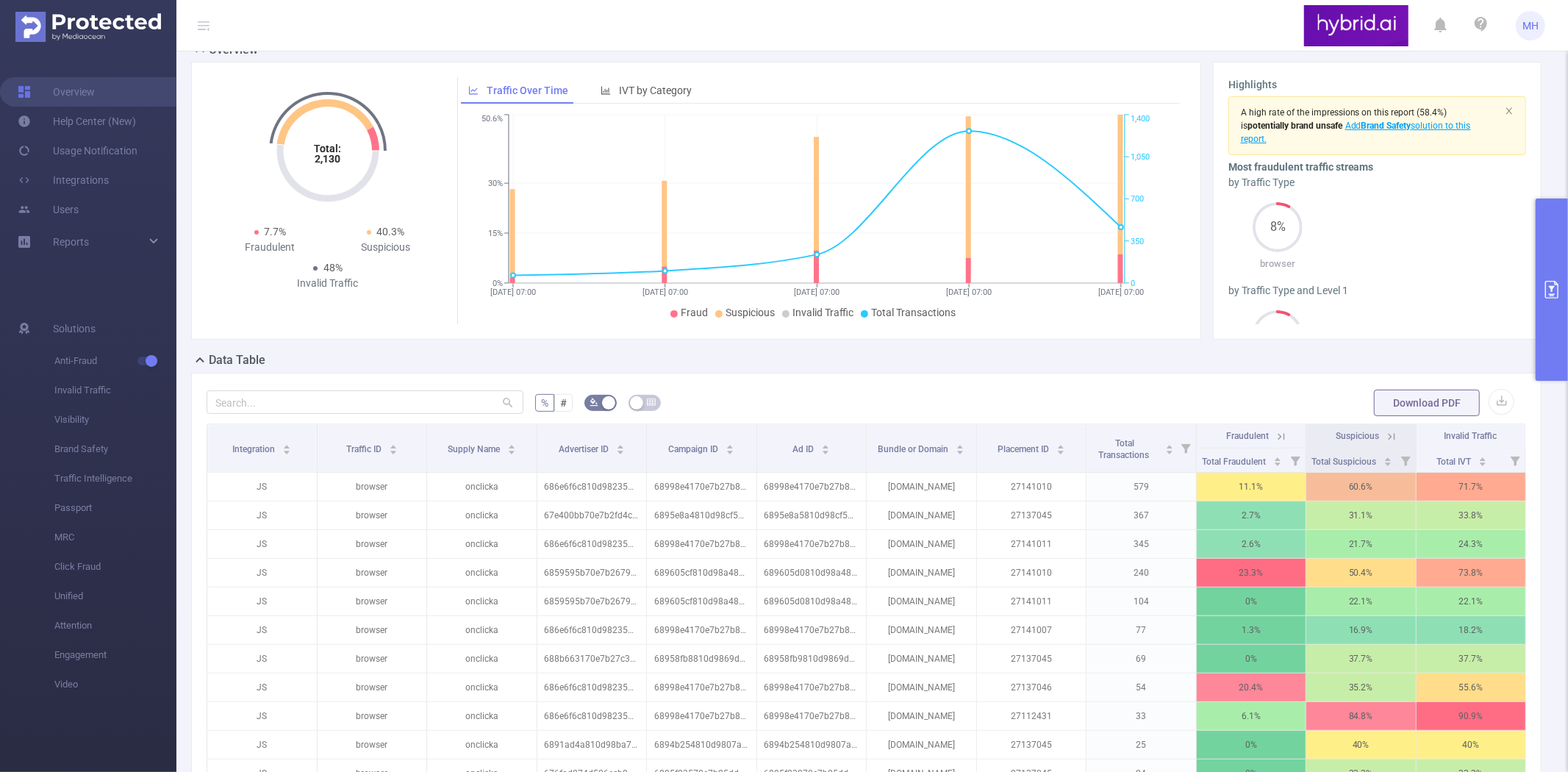
click at [1398, 416] on button "Download PDF" at bounding box center [1427, 403] width 106 height 27
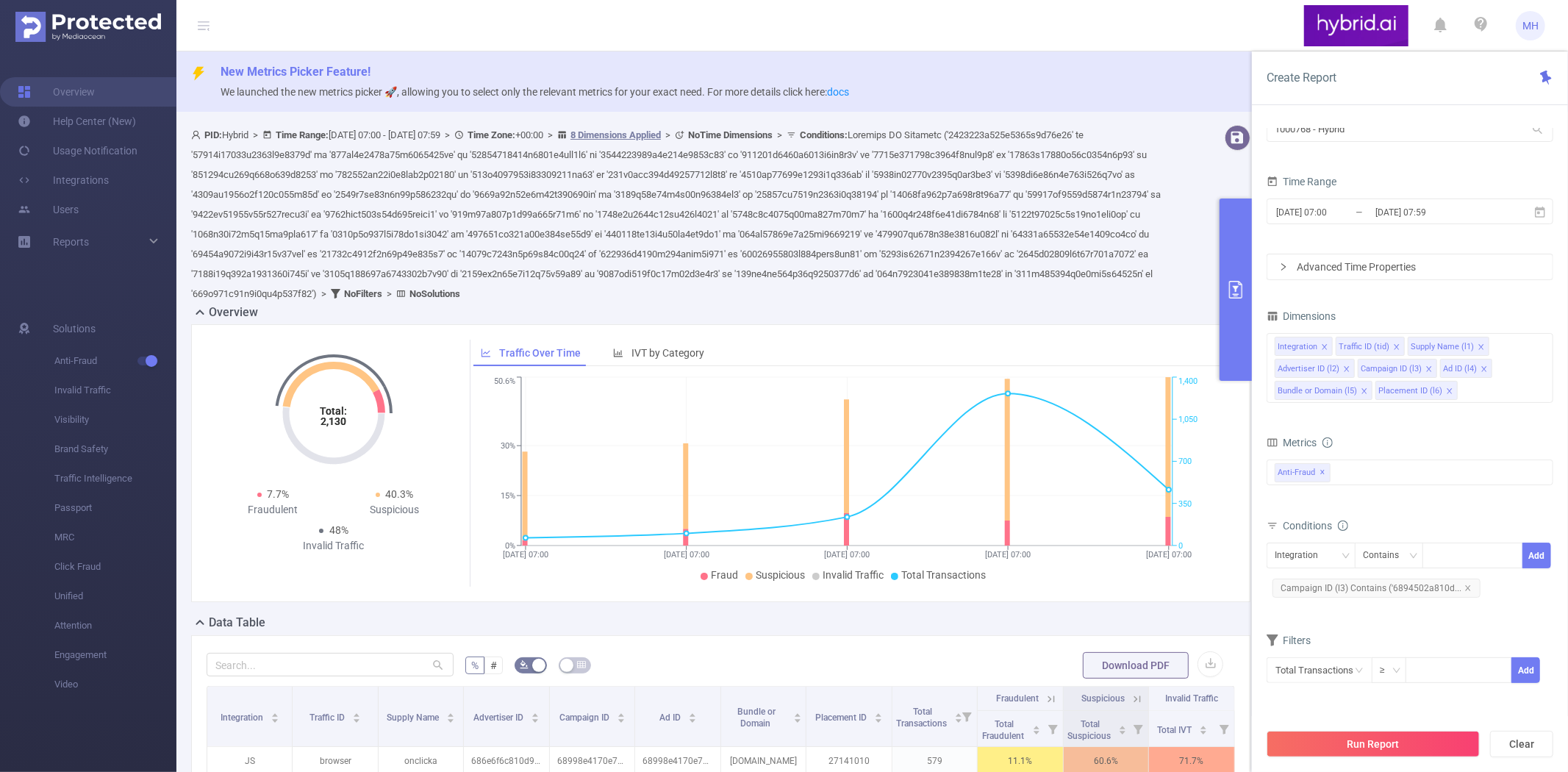
click at [1237, 281] on icon "primary" at bounding box center [1236, 289] width 18 height 18
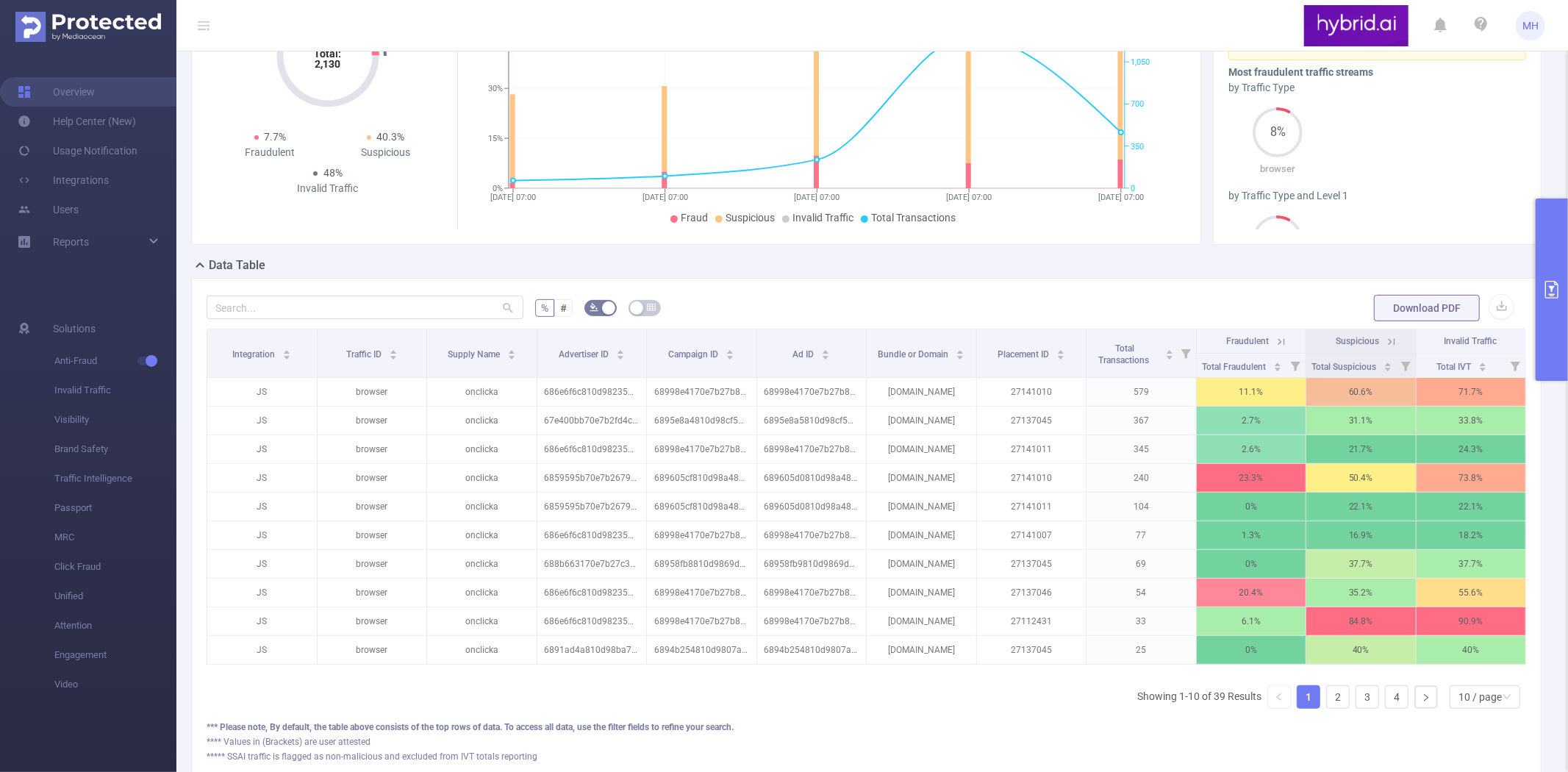
scroll to position [451, 0]
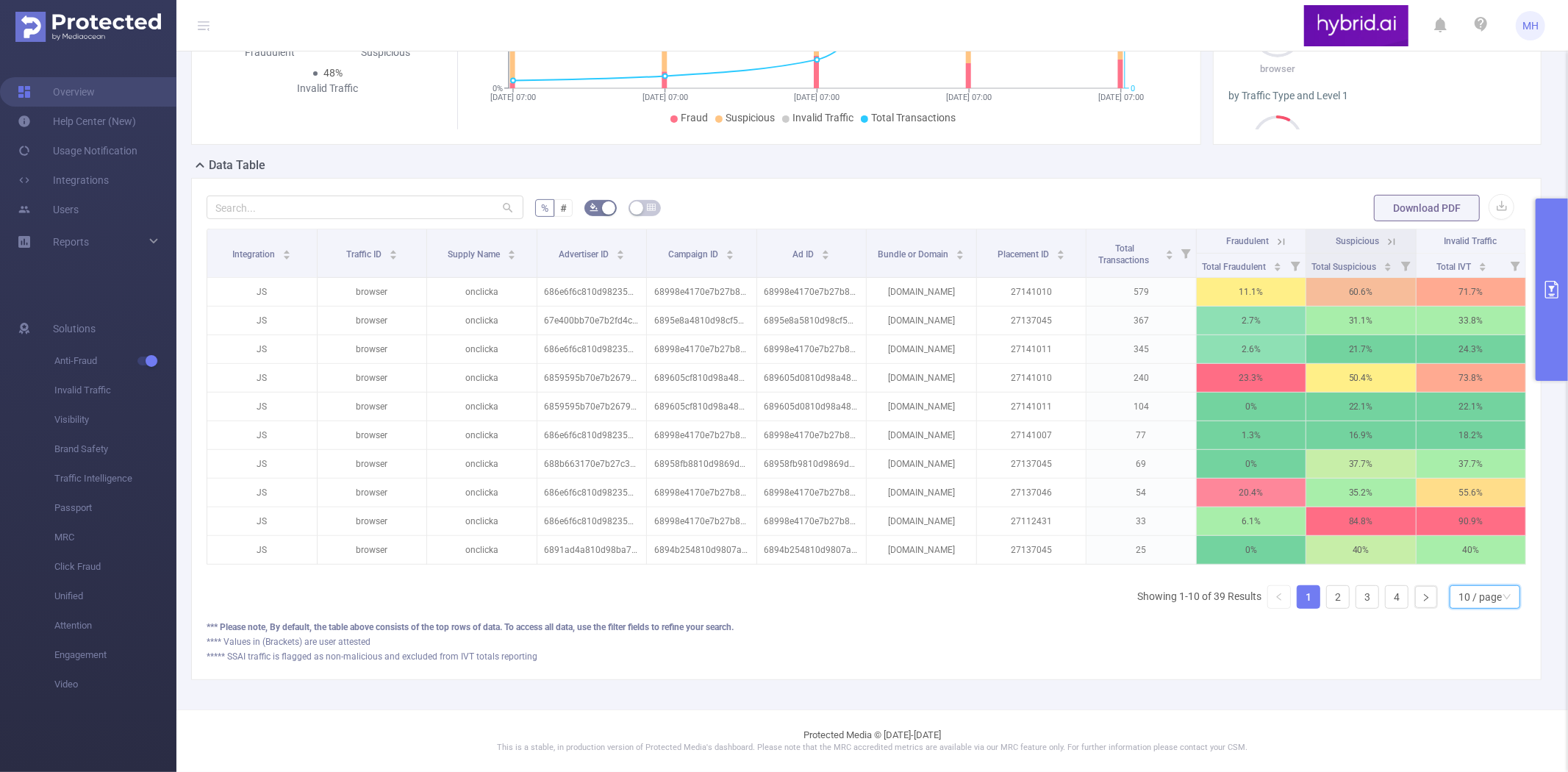
click at [1477, 604] on div "10 / page" at bounding box center [1481, 597] width 44 height 22
click at [1473, 581] on li "50 / page" at bounding box center [1472, 584] width 70 height 23
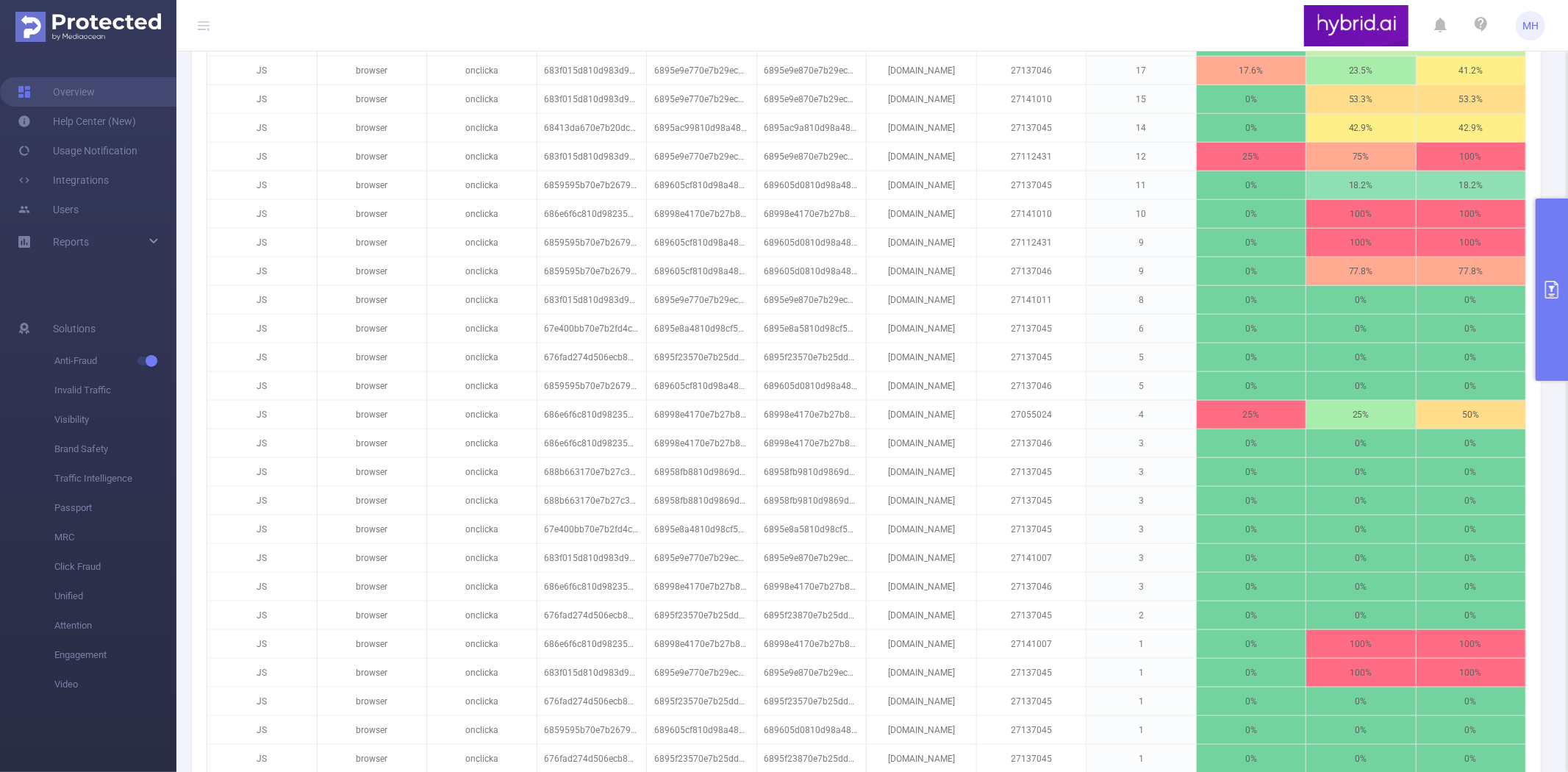
scroll to position [876, 0]
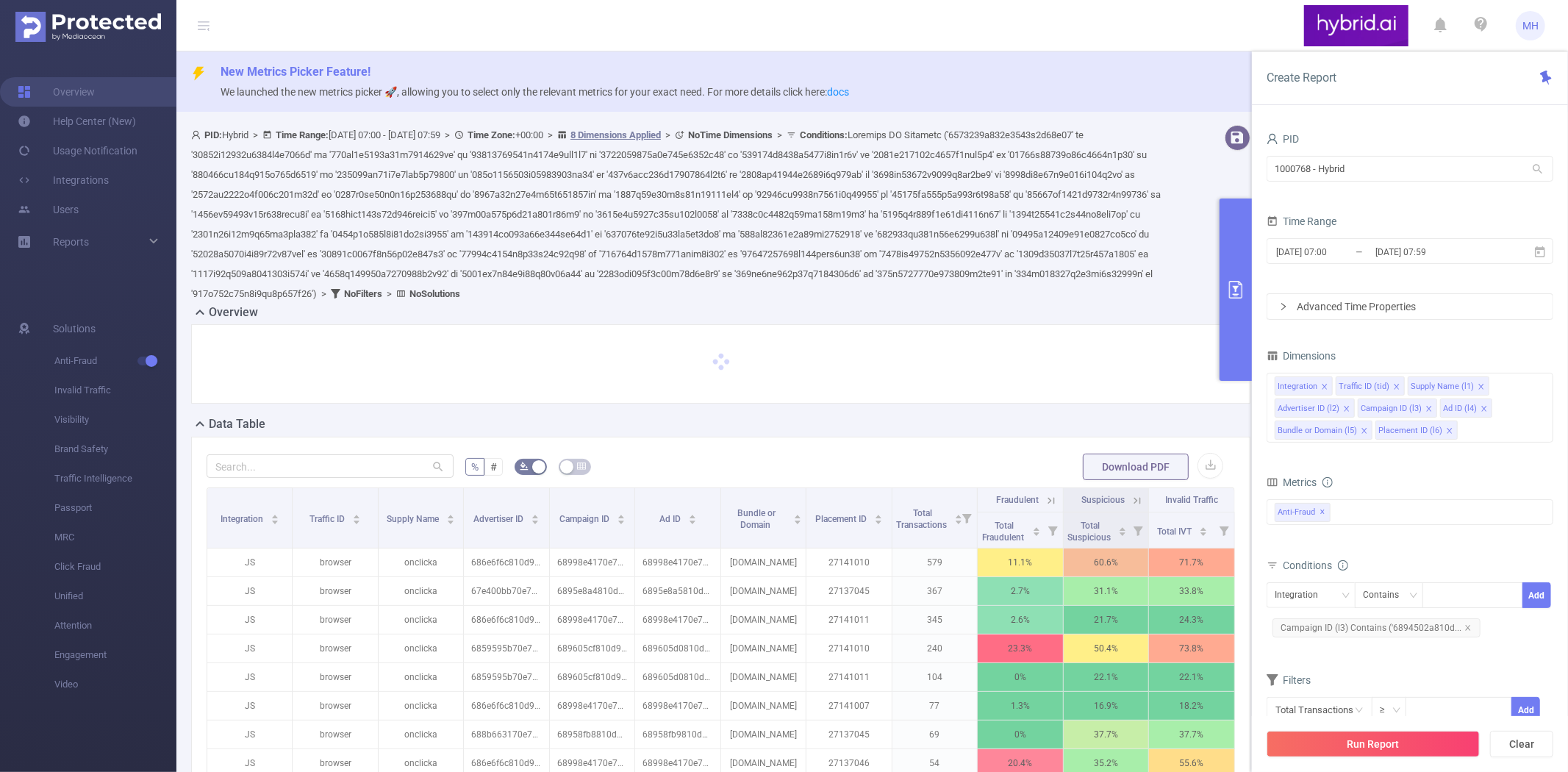
click at [1228, 292] on icon "primary" at bounding box center [1236, 289] width 18 height 18
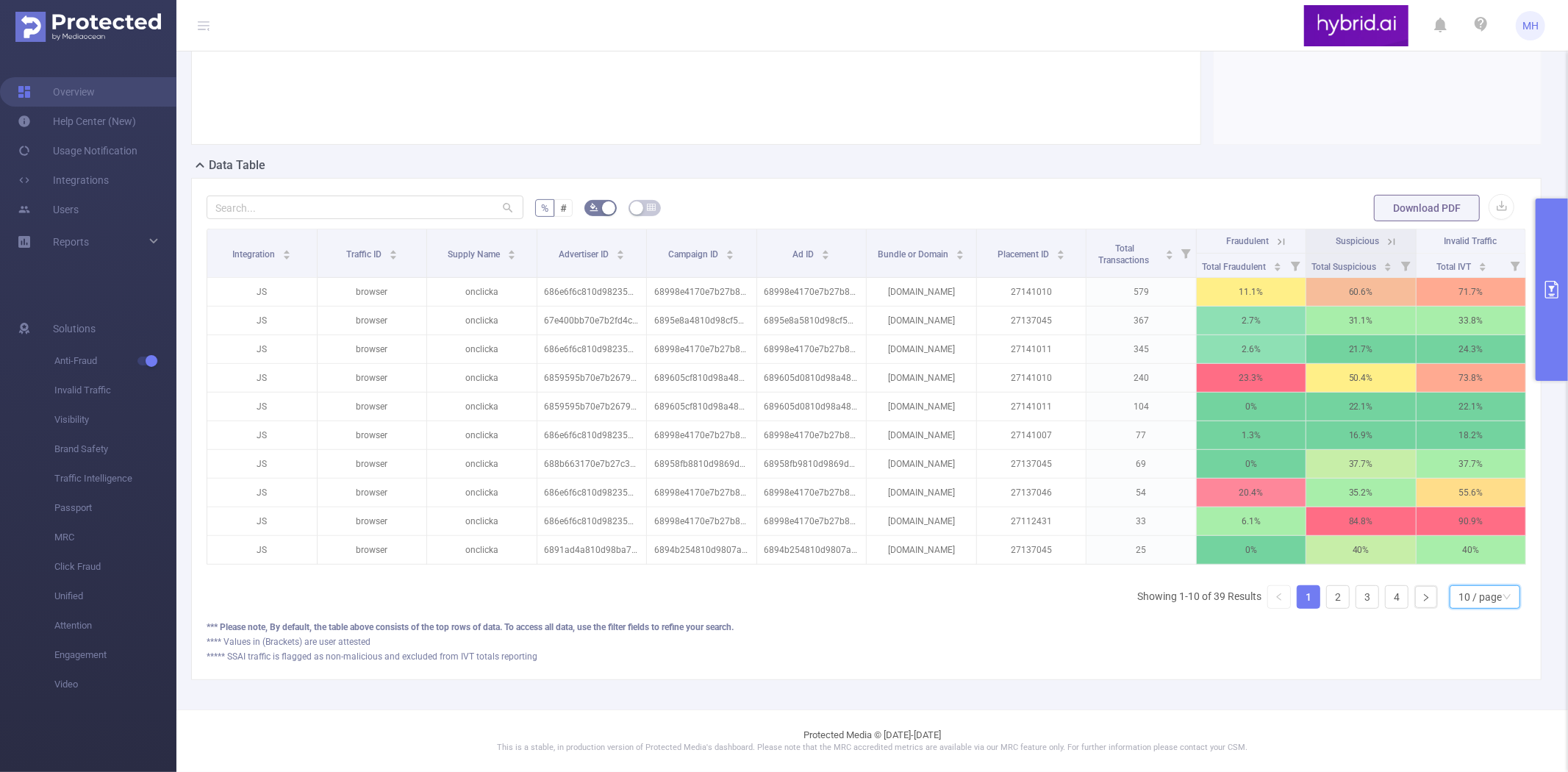
click at [1459, 593] on div "10 / page" at bounding box center [1481, 597] width 44 height 22
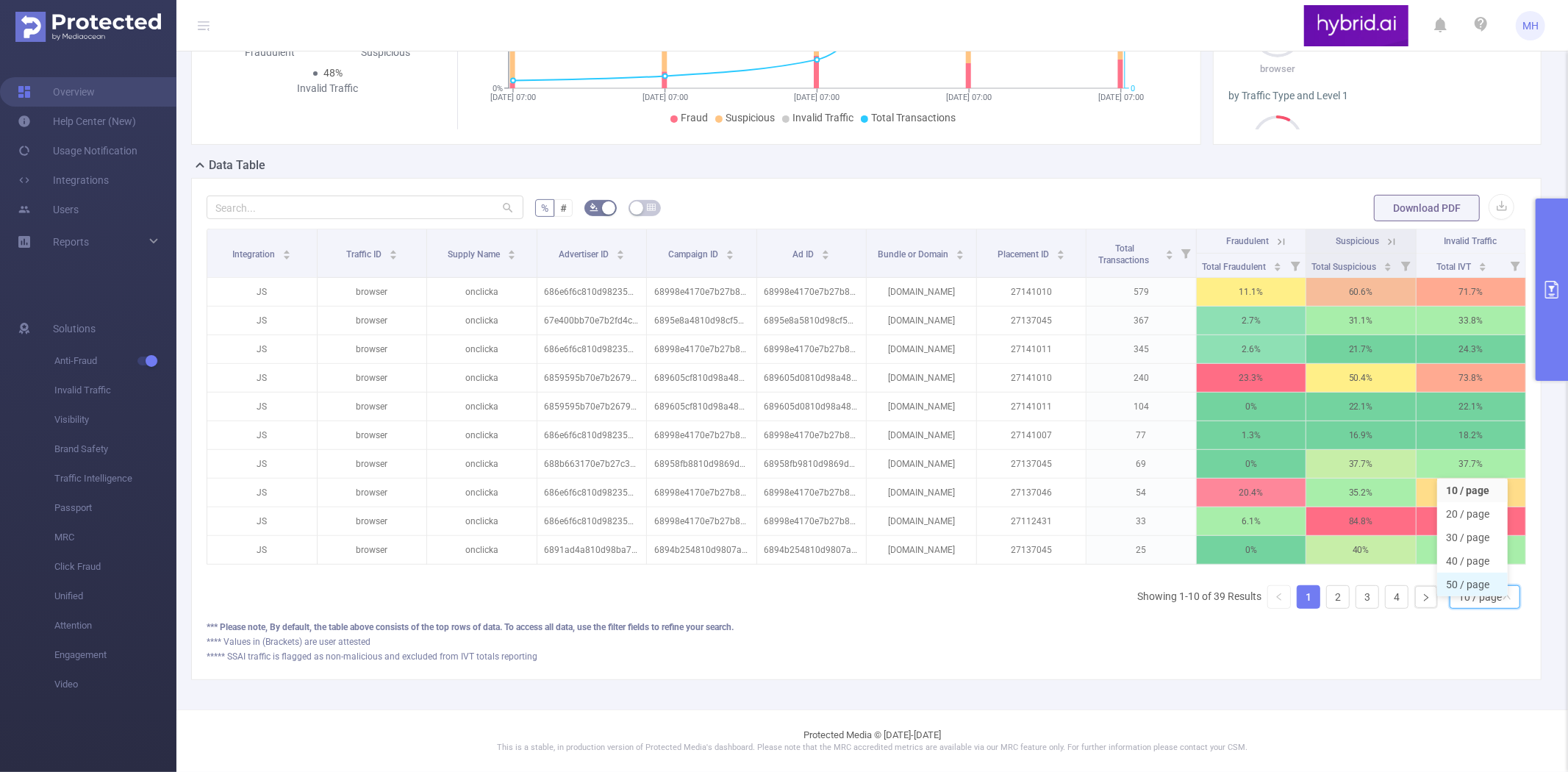
click at [1475, 573] on li "50 / page" at bounding box center [1472, 584] width 70 height 23
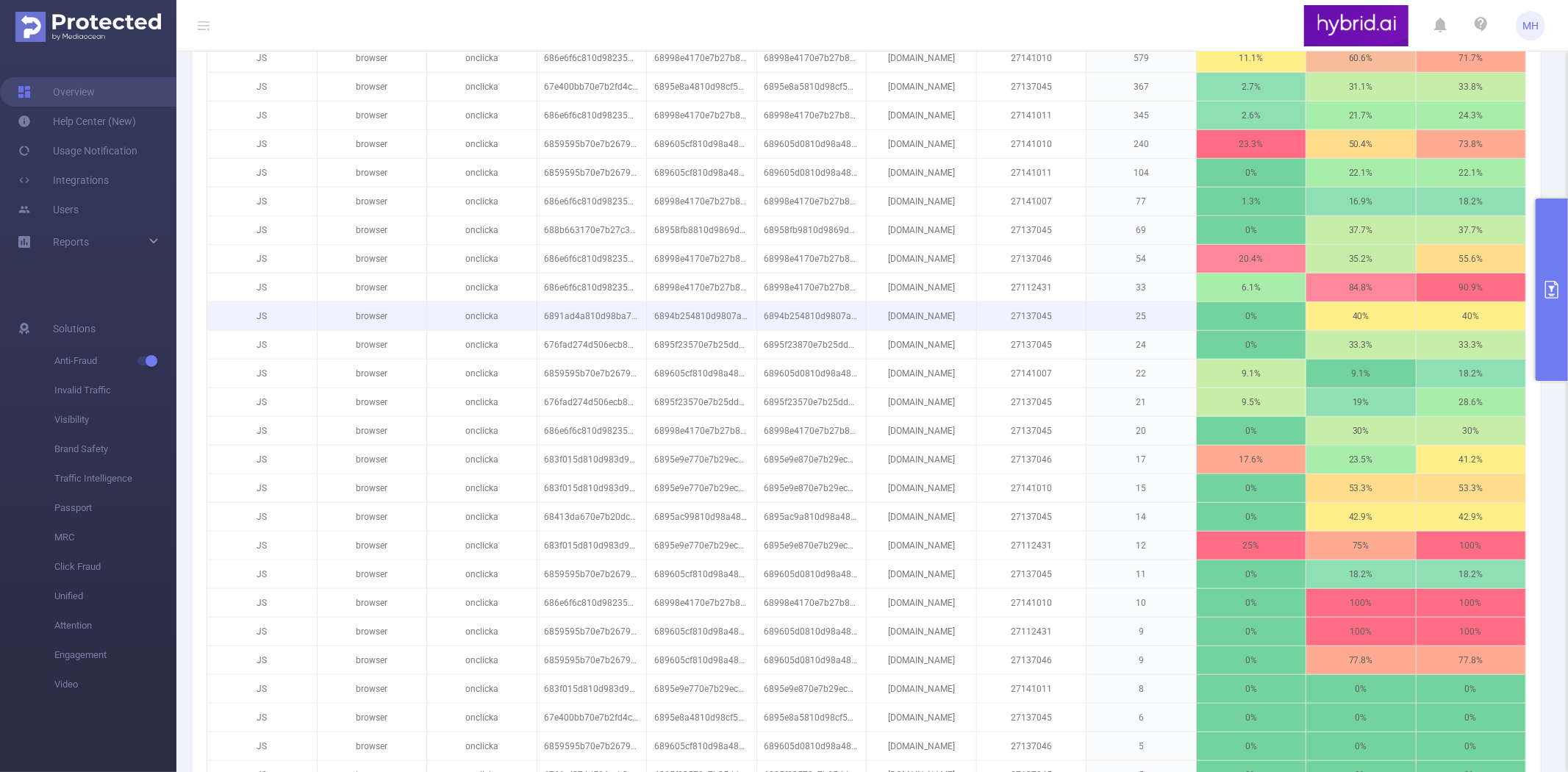
scroll to position [653, 0]
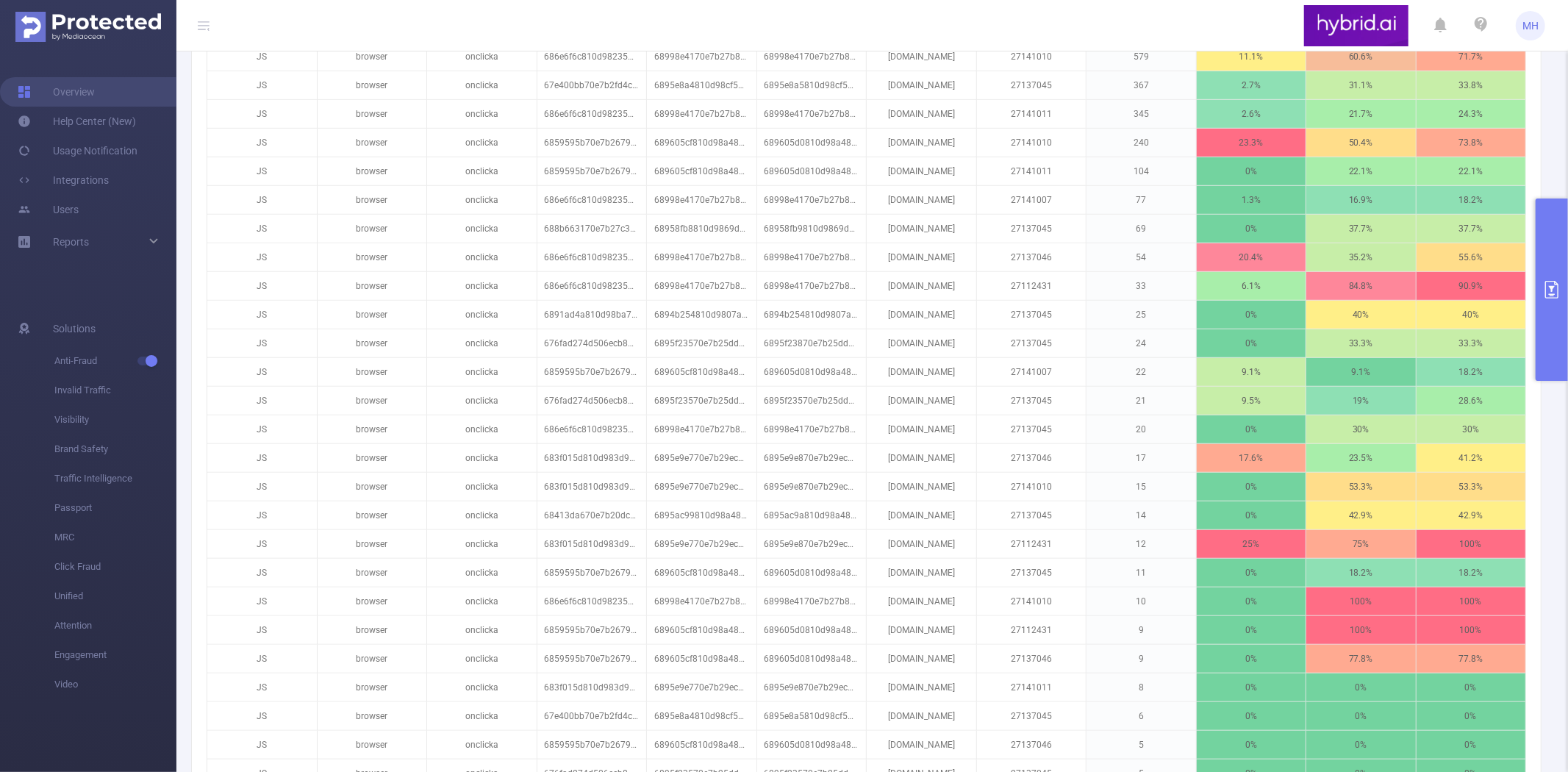
click at [1545, 285] on icon "primary" at bounding box center [1552, 289] width 18 height 18
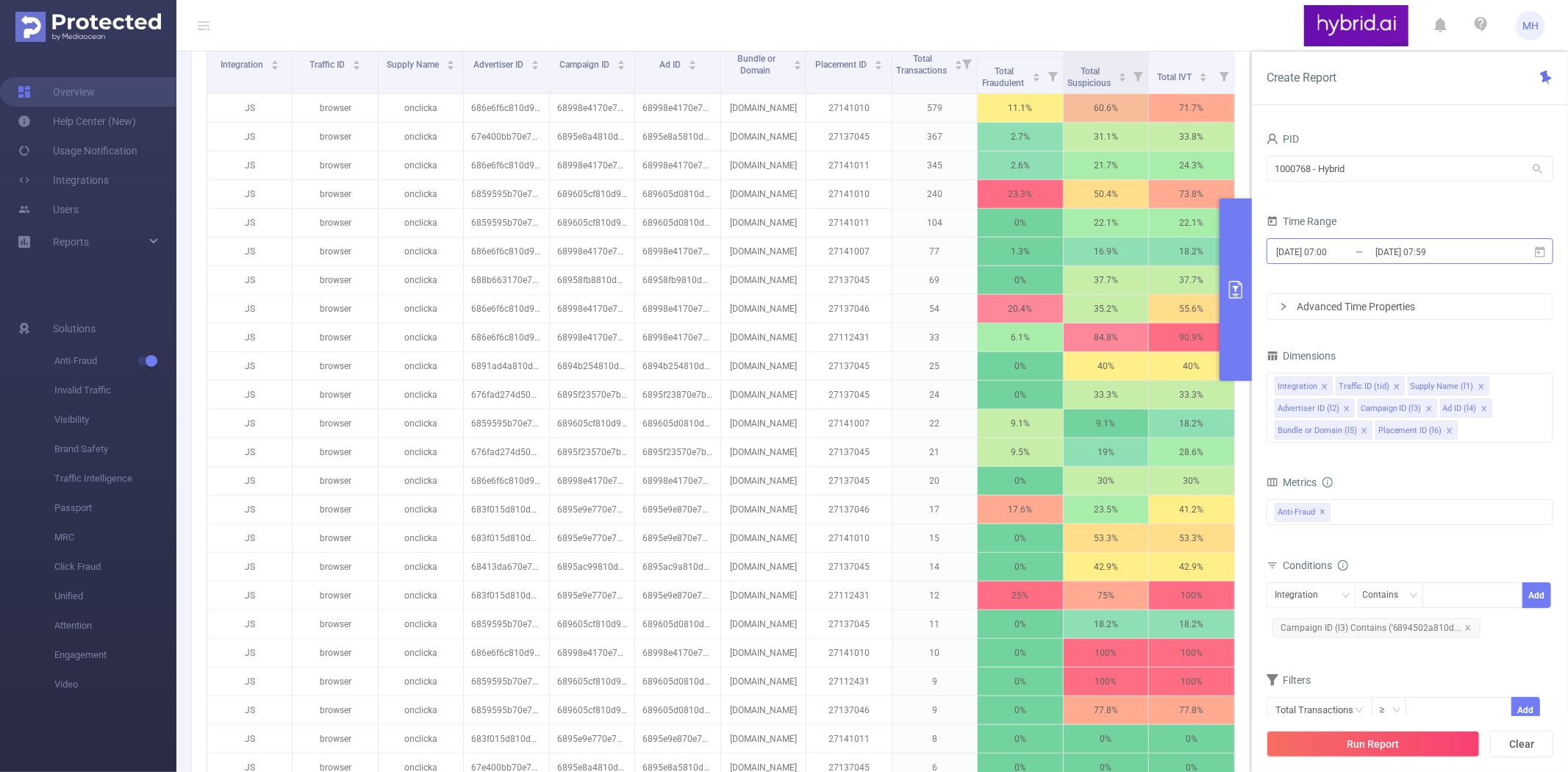
click at [1466, 251] on input "2025-08-12 07:59" at bounding box center [1434, 251] width 119 height 20
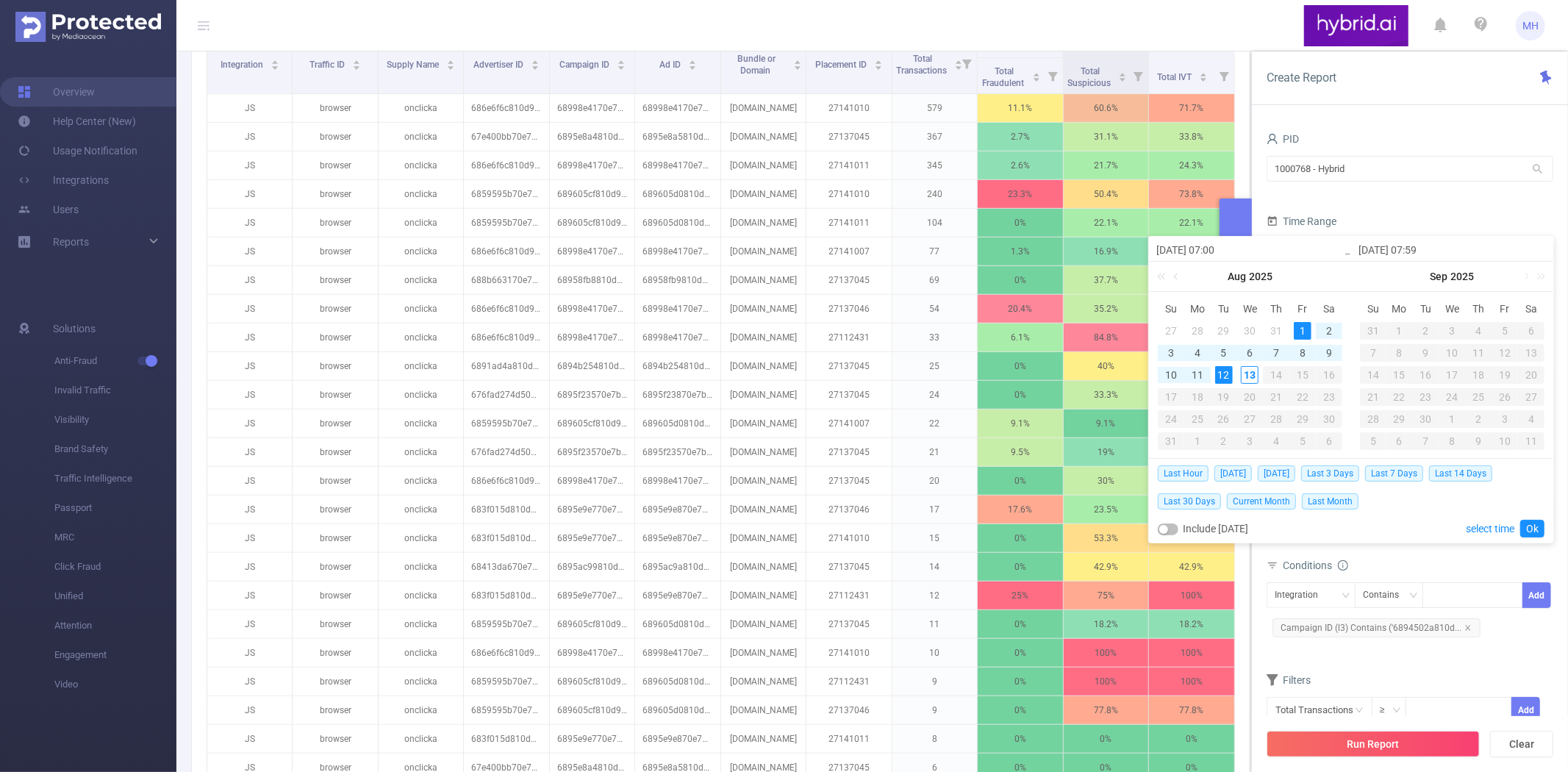
click at [1299, 332] on div "1" at bounding box center [1302, 330] width 18 height 18
click at [1197, 373] on div "11" at bounding box center [1197, 375] width 18 height 18
type input "[DATE] 07:59"
click at [1537, 526] on link "Ok" at bounding box center [1532, 528] width 24 height 18
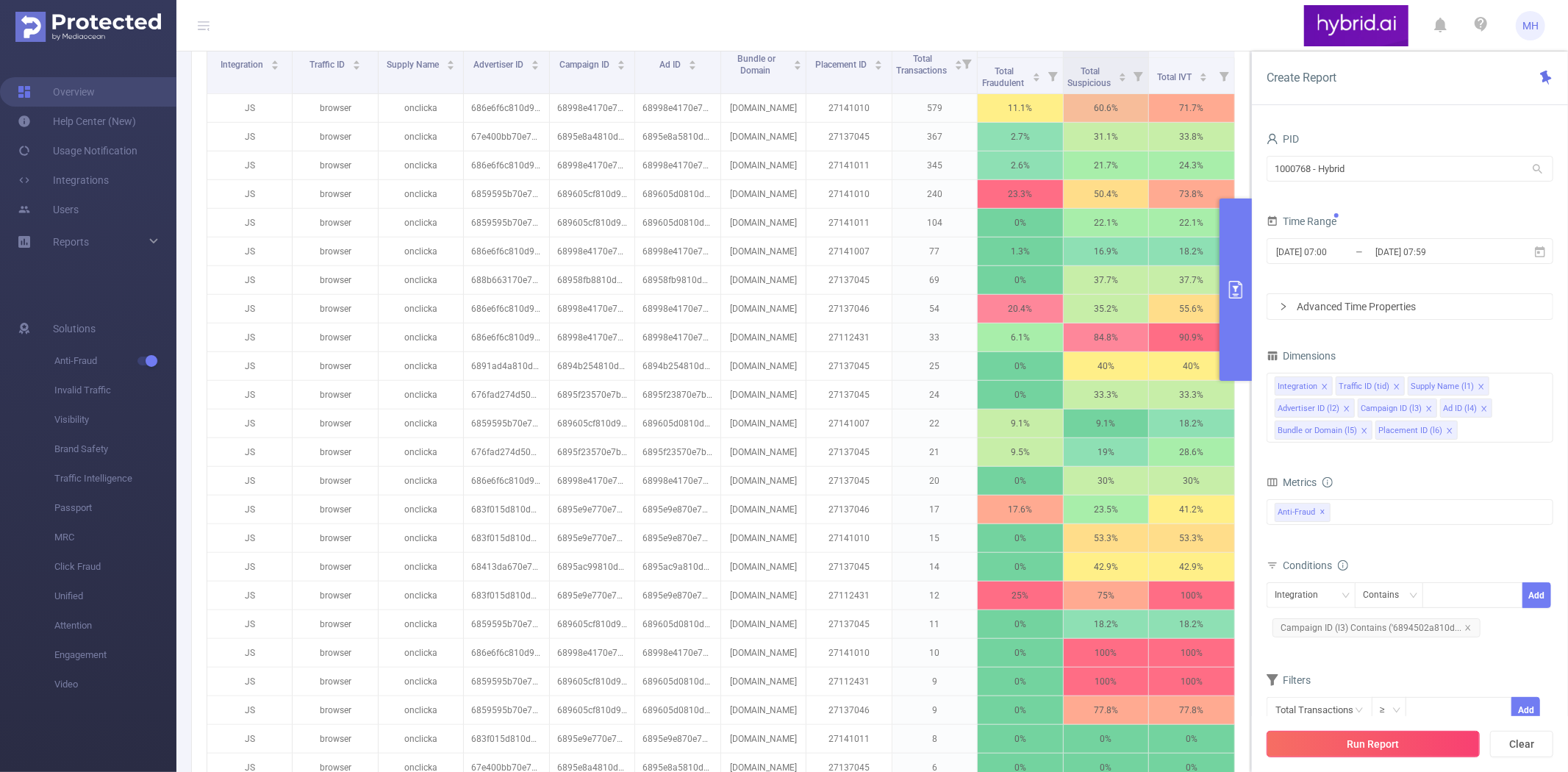
click at [1395, 745] on button "Run Report" at bounding box center [1373, 744] width 213 height 27
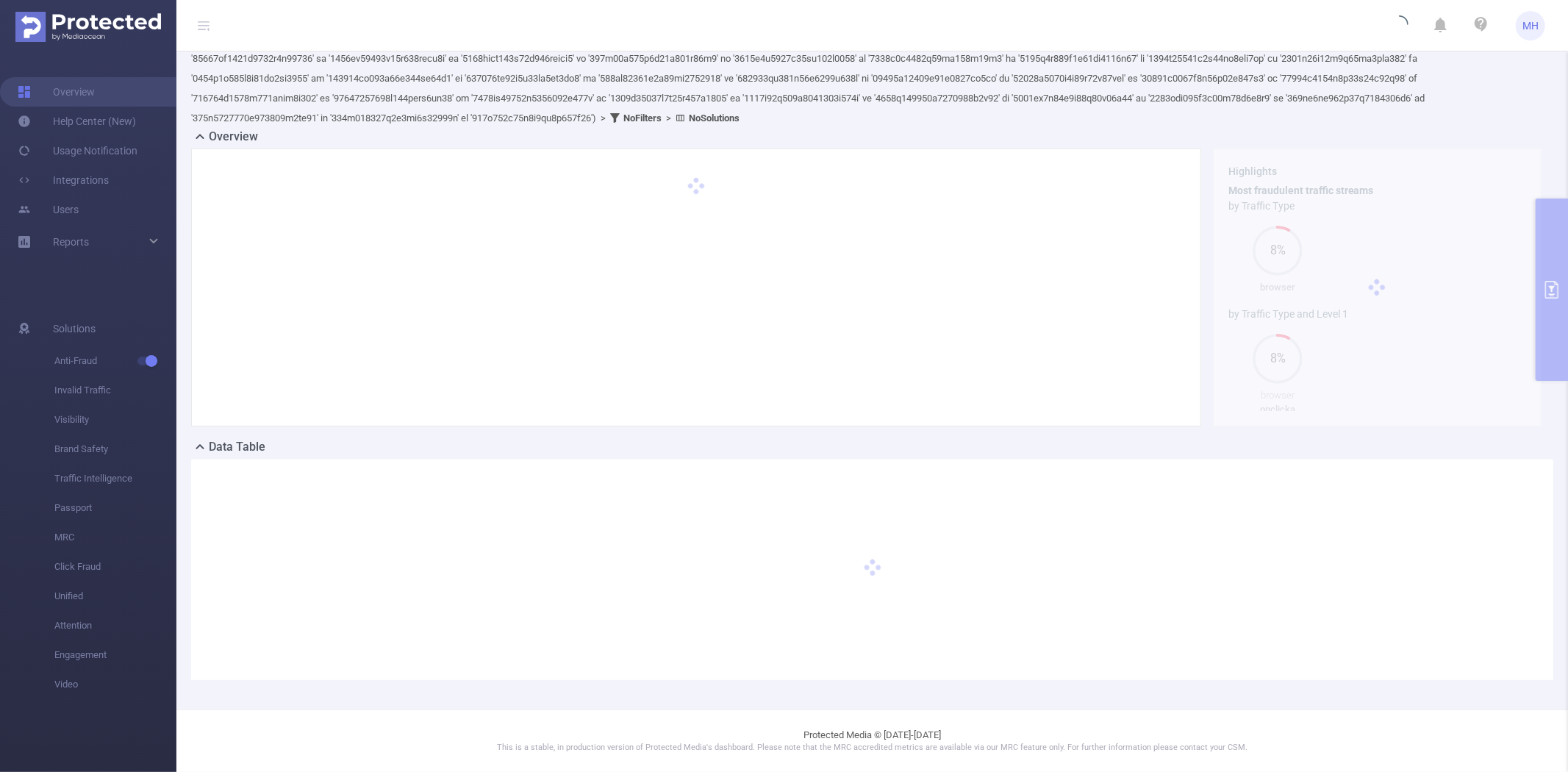
scroll to position [157, 0]
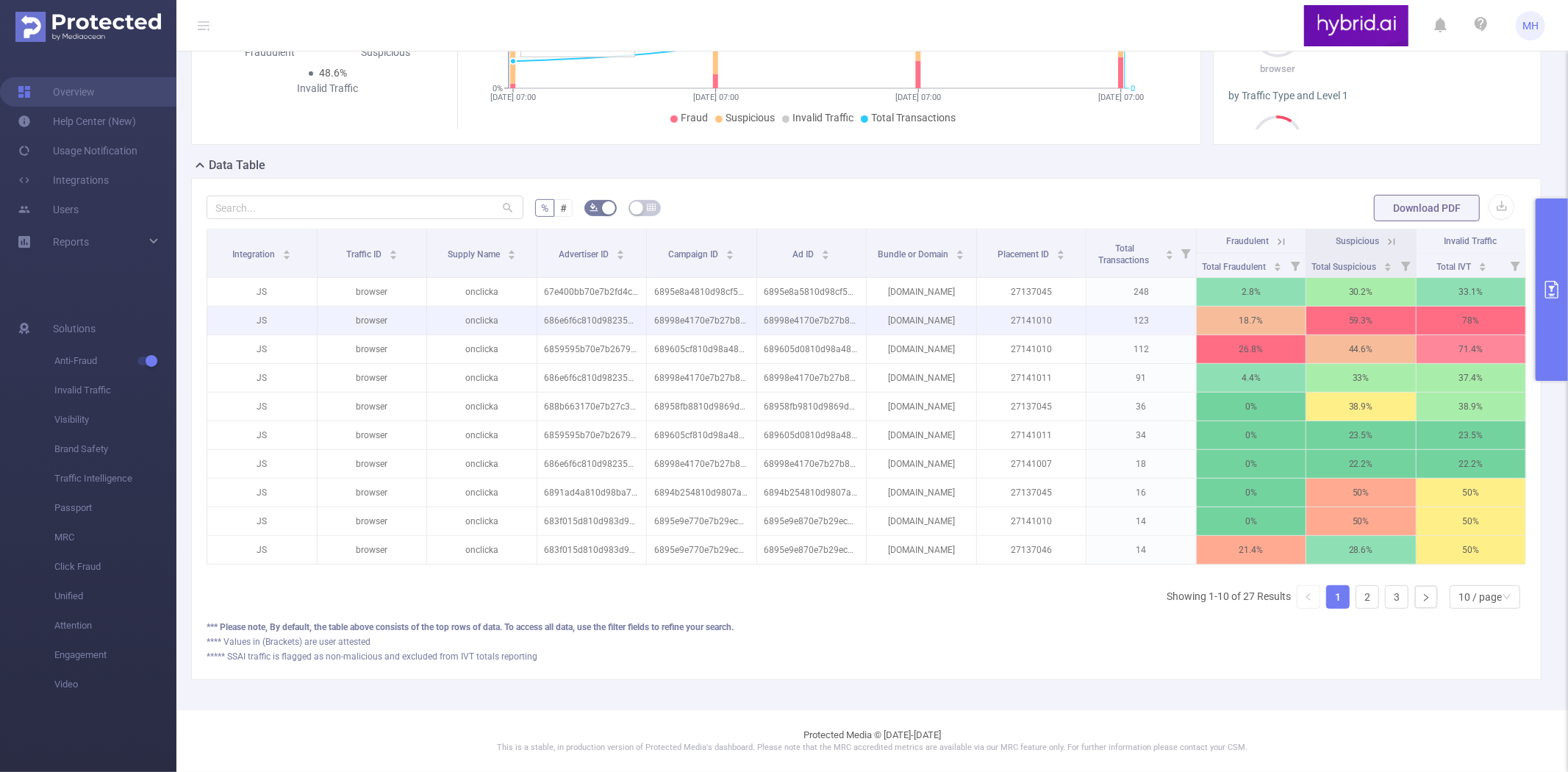
scroll to position [451, 0]
click at [1490, 590] on div "10 / page" at bounding box center [1485, 597] width 70 height 23
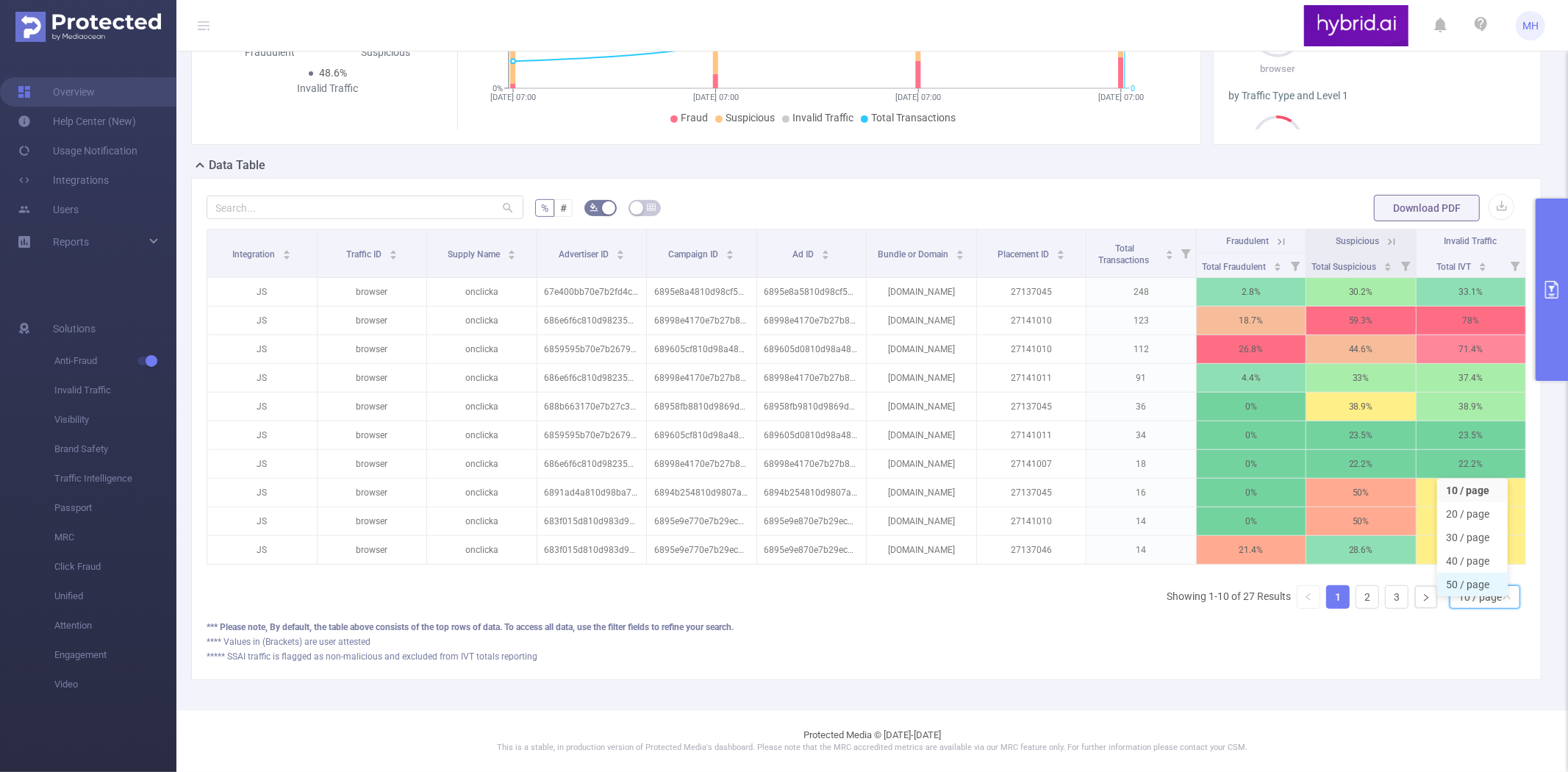
click at [1478, 573] on li "50 / page" at bounding box center [1472, 584] width 70 height 23
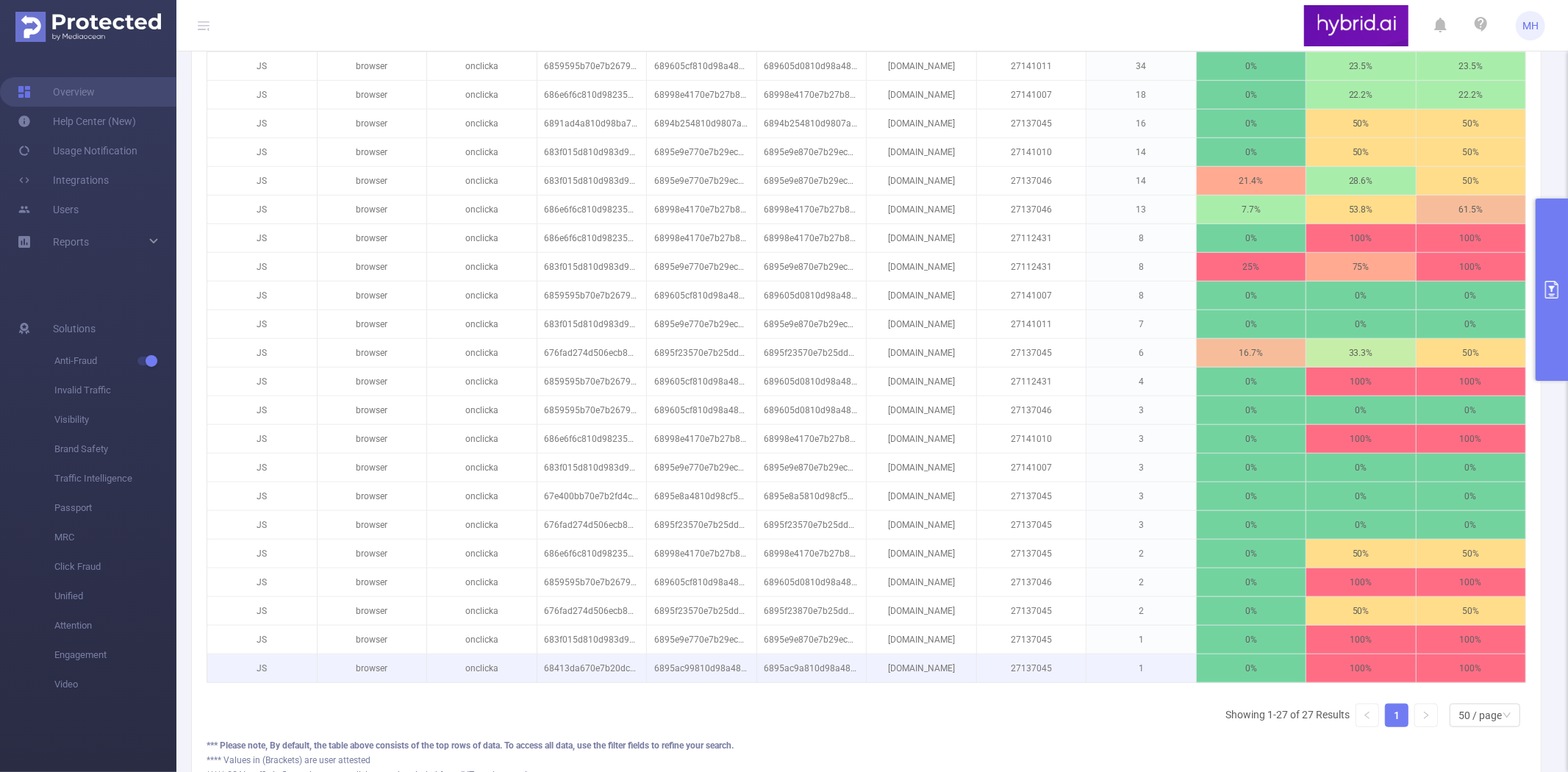
scroll to position [899, 0]
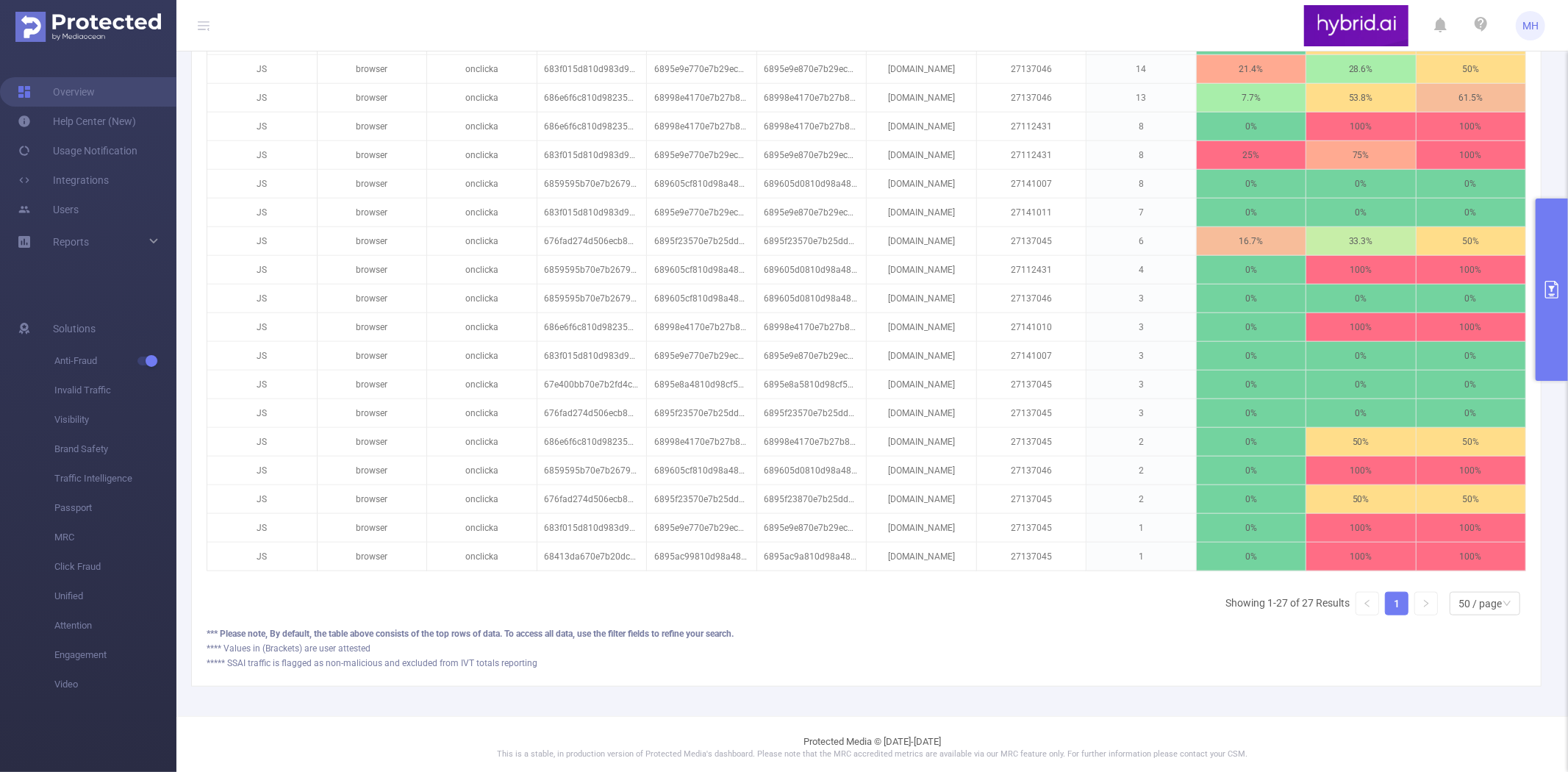
click at [1555, 296] on icon "primary" at bounding box center [1552, 289] width 18 height 18
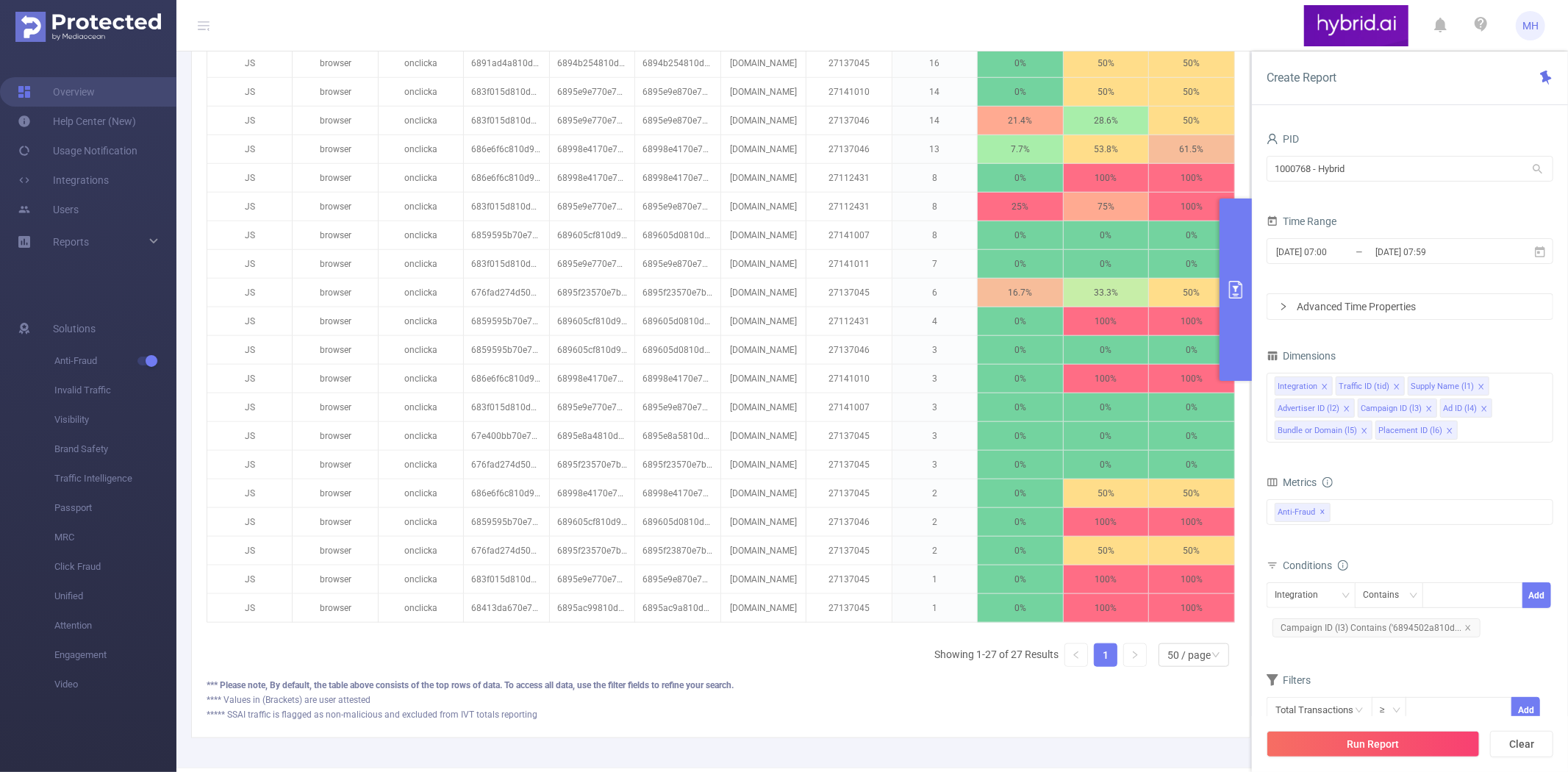
click at [1231, 274] on button "primary" at bounding box center [1236, 289] width 33 height 182
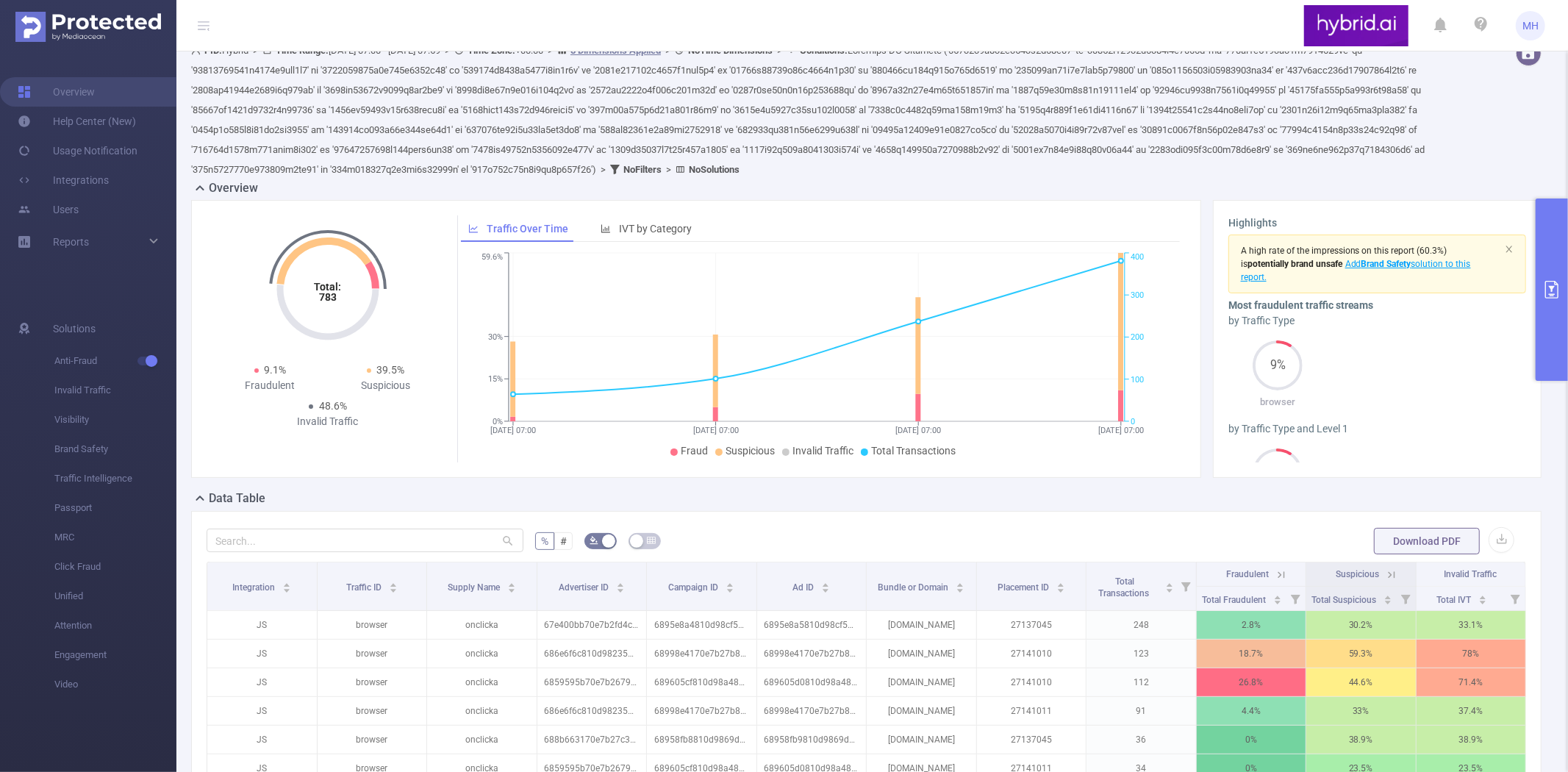
scroll to position [0, 0]
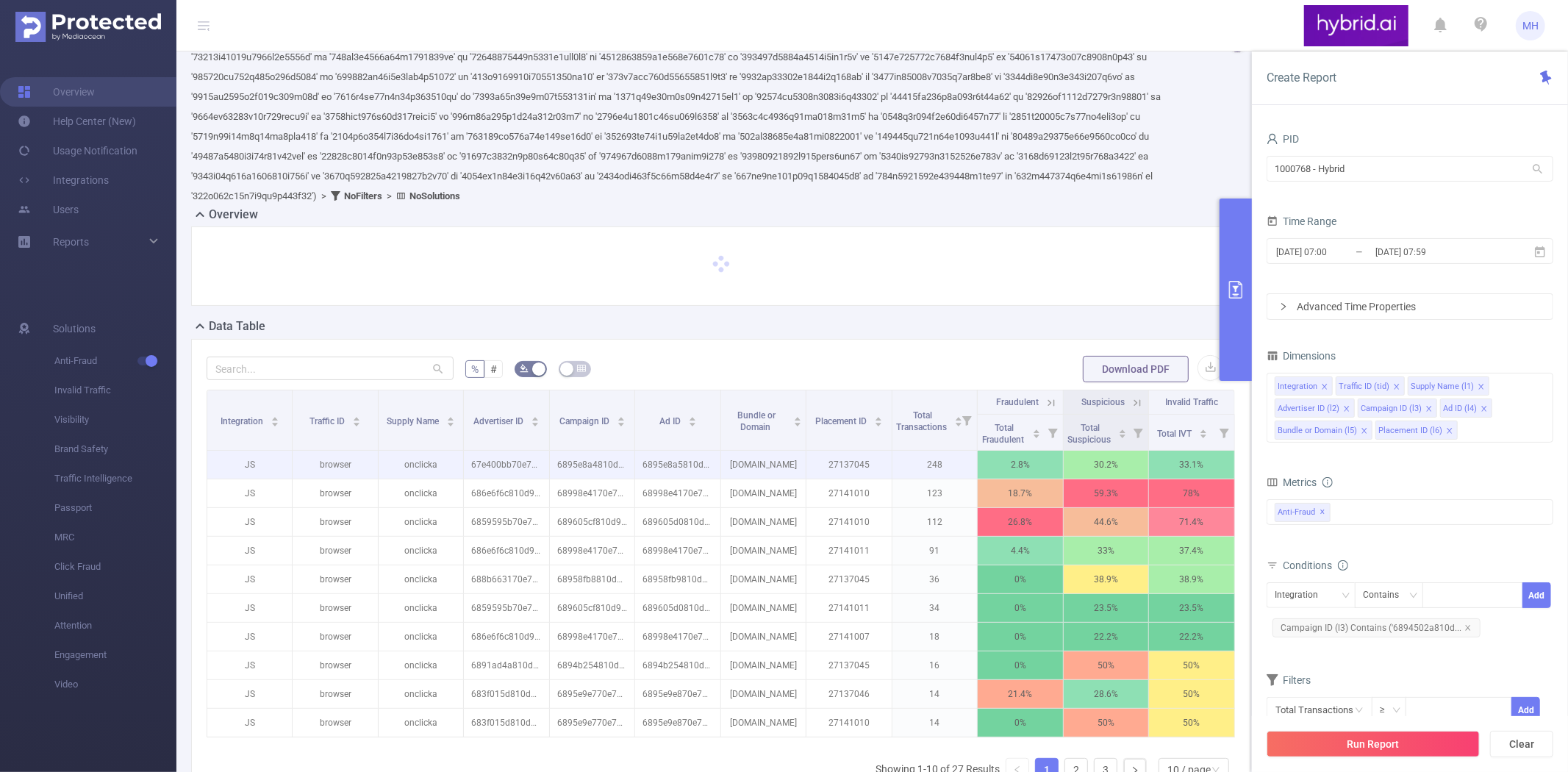
scroll to position [304, 0]
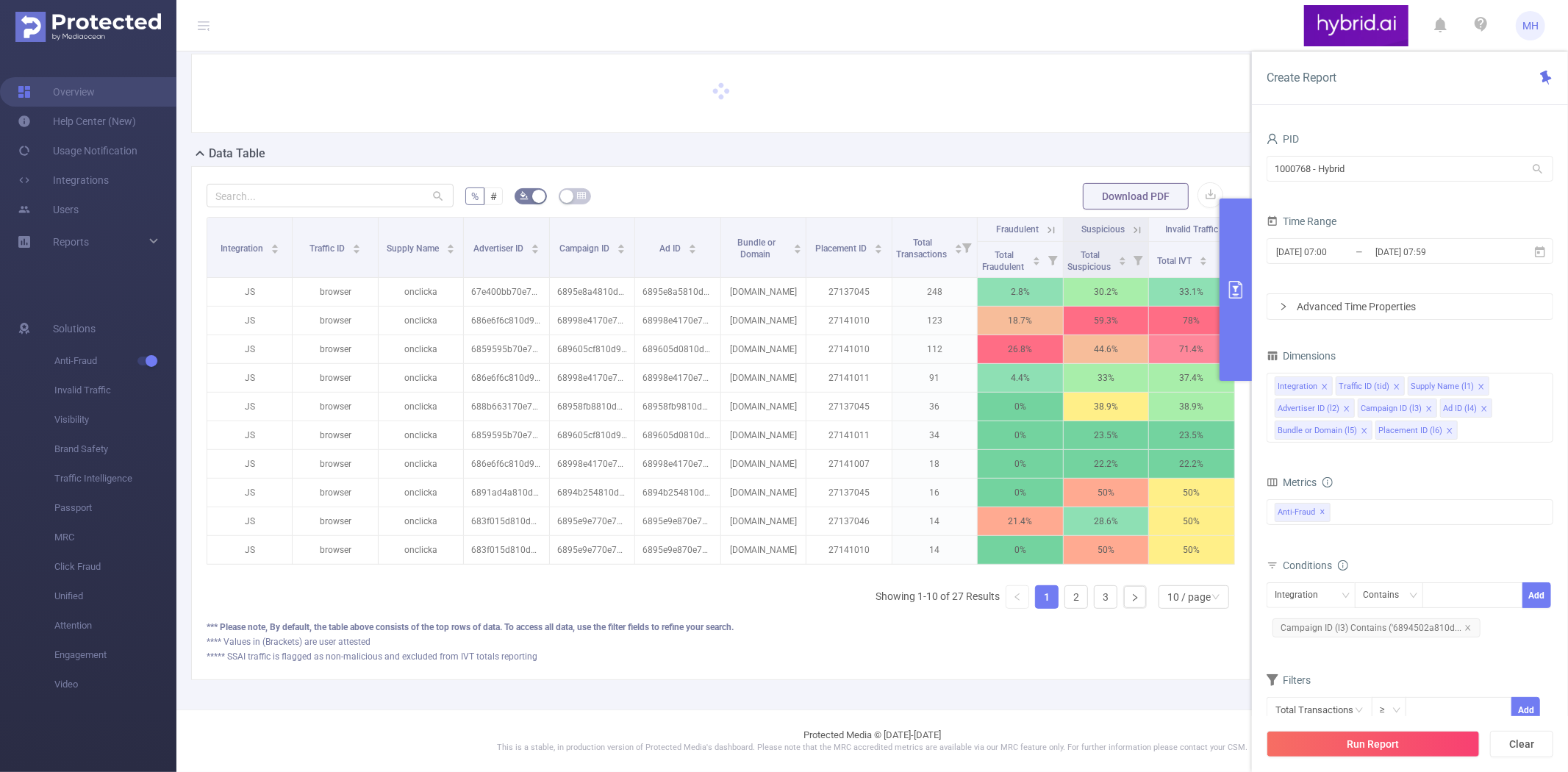
click at [1233, 254] on button "primary" at bounding box center [1236, 289] width 33 height 182
click at [1238, 296] on icon "primary" at bounding box center [1236, 289] width 13 height 18
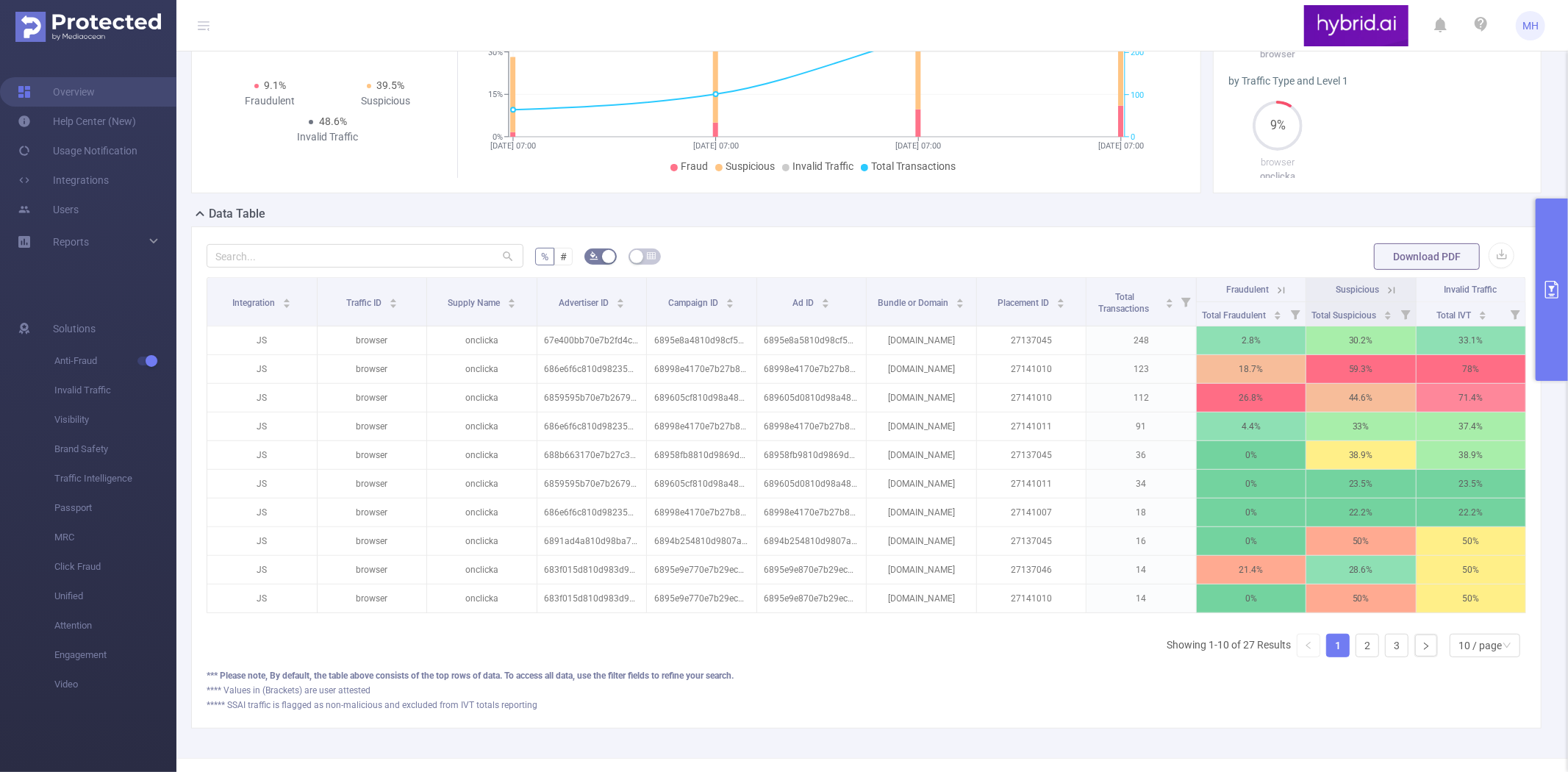
scroll to position [451, 0]
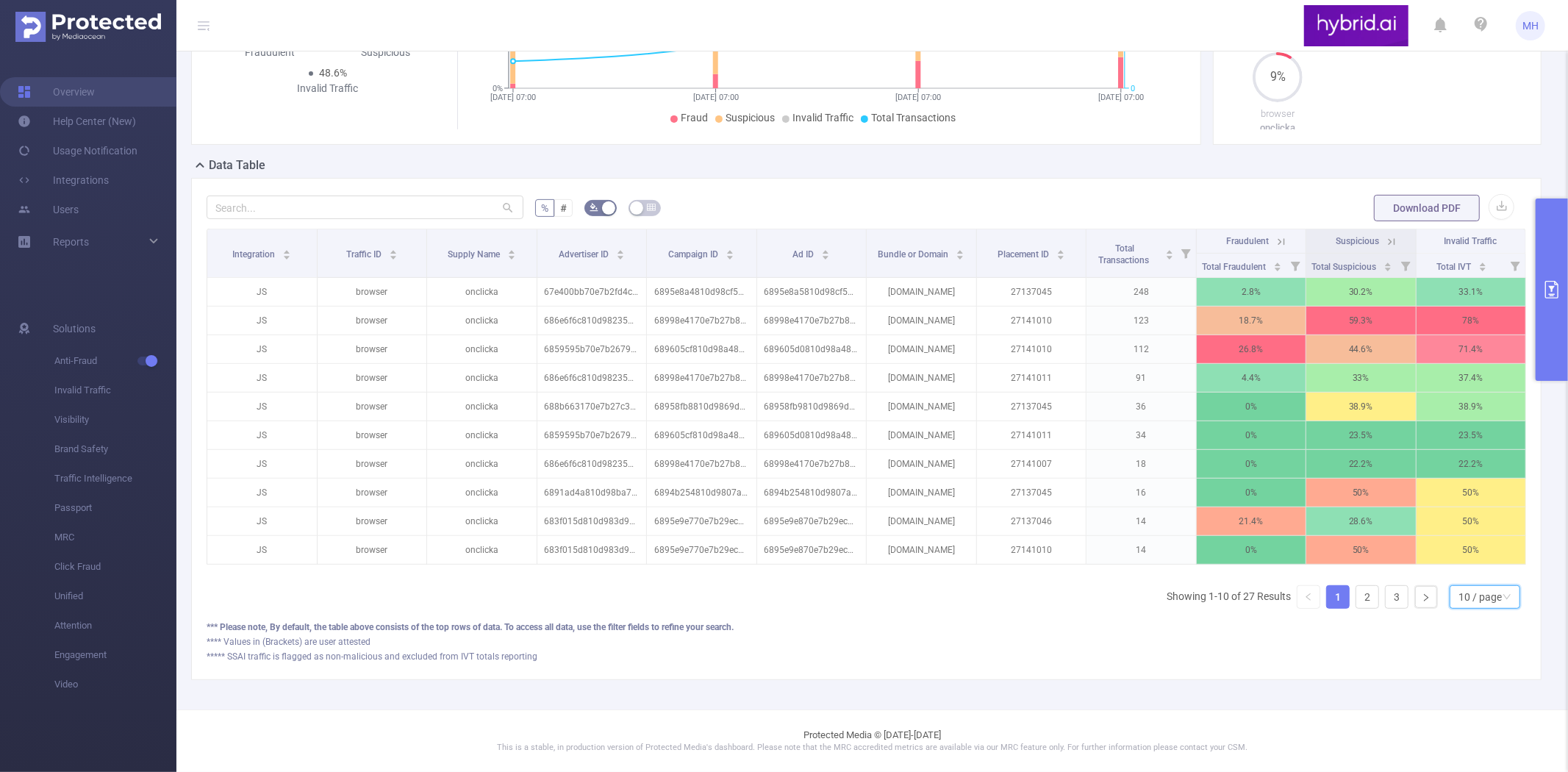
click at [1459, 600] on div "10 / page" at bounding box center [1481, 597] width 44 height 22
click at [1473, 573] on li "50 / page" at bounding box center [1472, 584] width 70 height 23
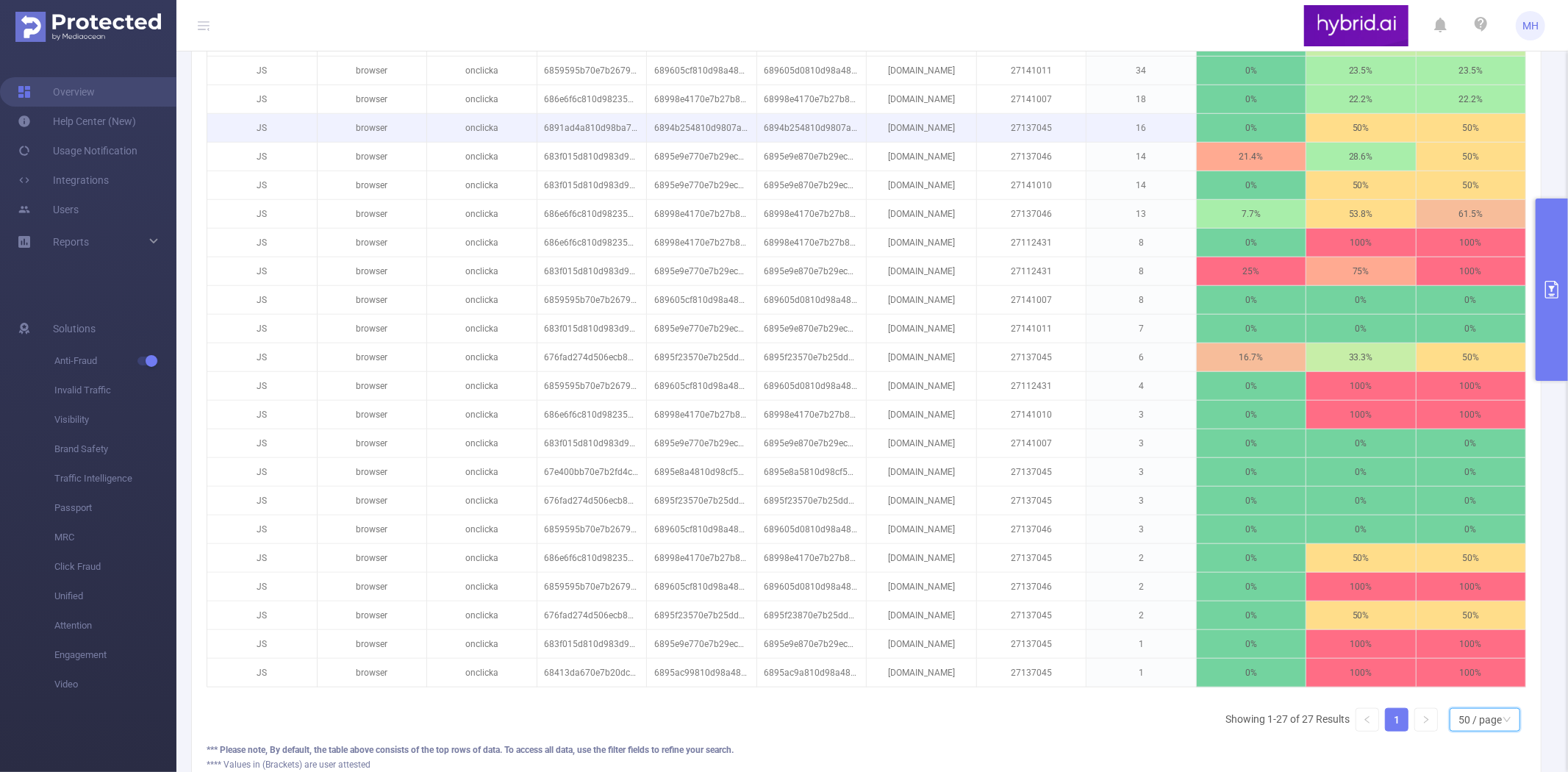
scroll to position [531, 0]
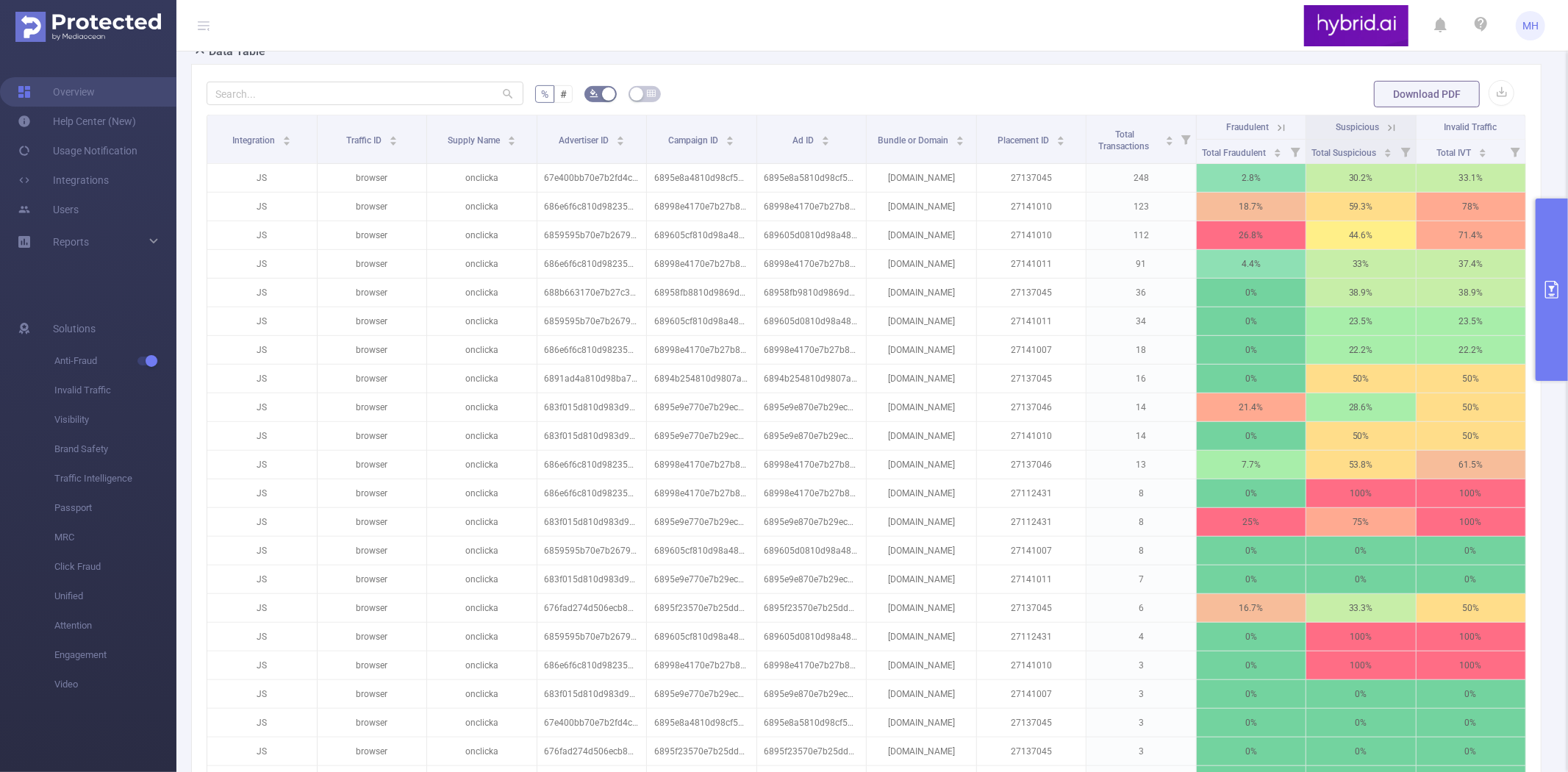
click at [831, 92] on div "% # Download PDF Integration Traffic ID Supply Name Advertiser ID Campaign ID A…" at bounding box center [866, 558] width 1351 height 989
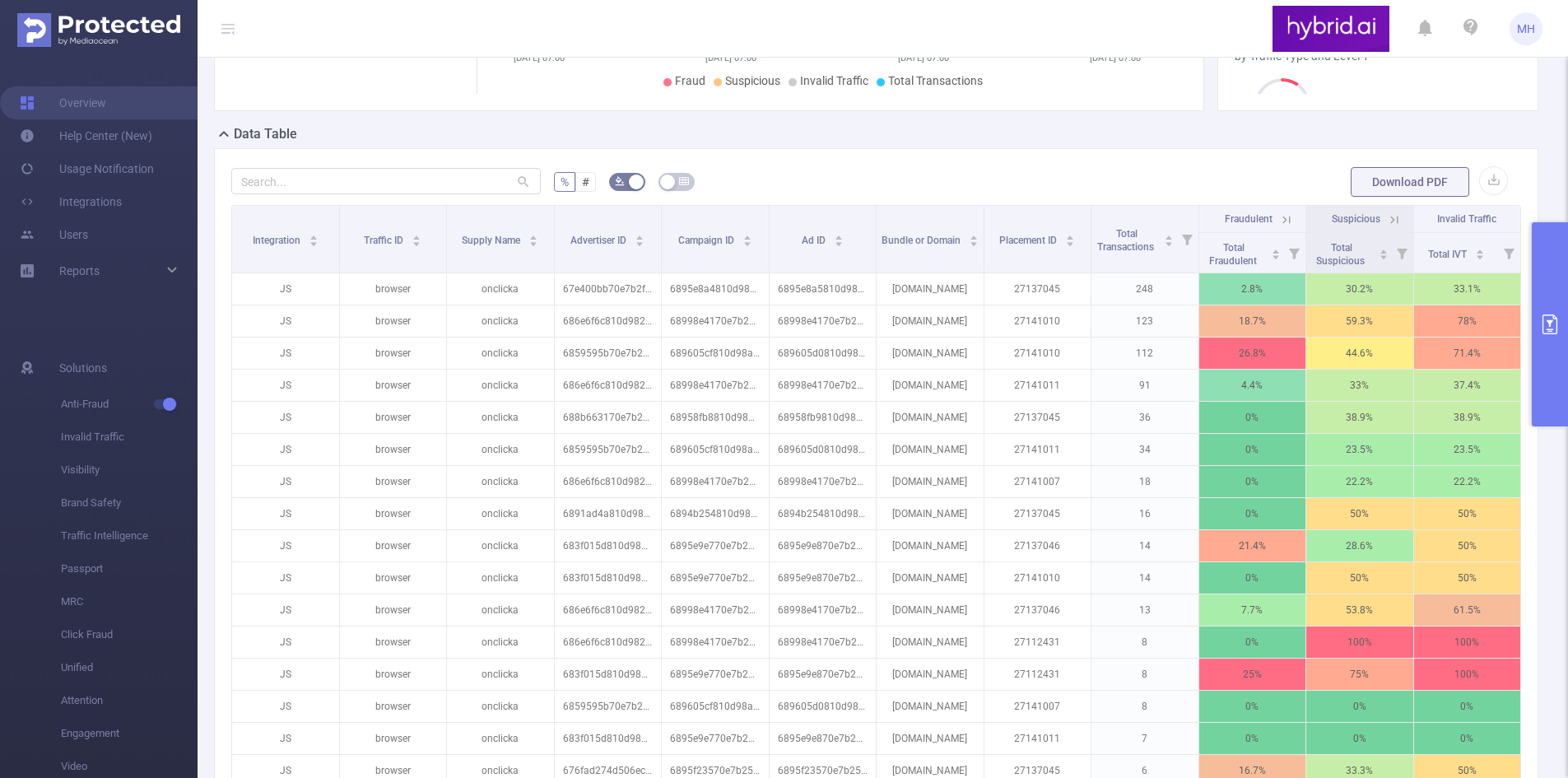
scroll to position [542, 0]
click at [1078, 175] on div "% # Download PDF Integration Traffic ID Supply Name Advertiser ID Campaign ID A…" at bounding box center [876, 708] width 1325 height 1121
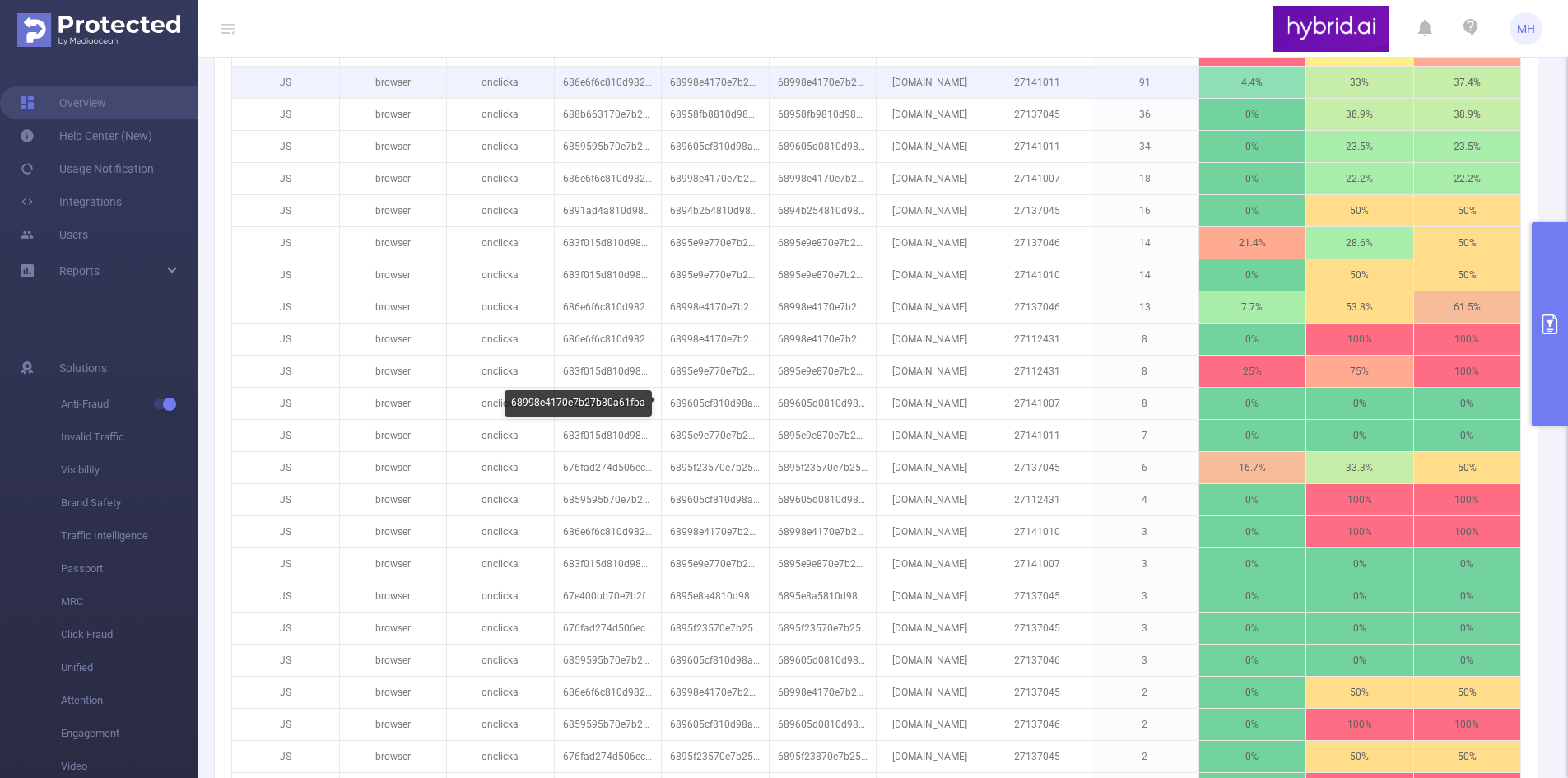
scroll to position [871, 0]
